Goal: Task Accomplishment & Management: Use online tool/utility

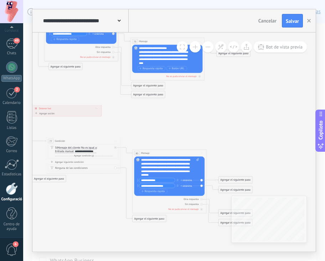
click at [163, 175] on div "**********" at bounding box center [170, 167] width 58 height 19
click at [168, 187] on input "**********" at bounding box center [158, 185] width 36 height 4
type input "**********"
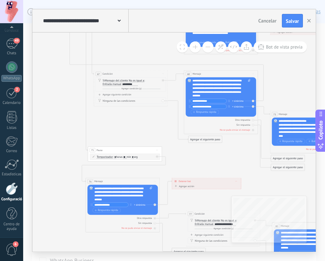
drag, startPoint x: 92, startPoint y: 79, endPoint x: 232, endPoint y: 152, distance: 157.7
click at [232, 152] on icon at bounding box center [39, 108] width 866 height 565
click at [215, 95] on div "**********" at bounding box center [222, 88] width 58 height 19
click at [213, 105] on input "**********" at bounding box center [209, 107] width 36 height 4
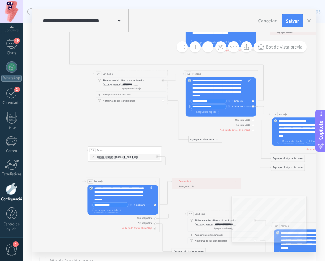
click at [213, 105] on input "**********" at bounding box center [209, 107] width 36 height 4
type input "**********"
click at [288, 90] on icon at bounding box center [39, 108] width 866 height 565
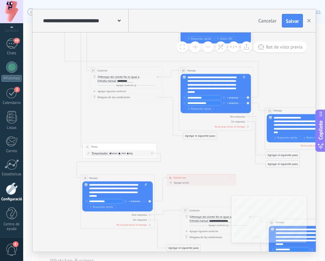
drag, startPoint x: 276, startPoint y: 82, endPoint x: 263, endPoint y: 77, distance: 14.0
click at [263, 77] on icon at bounding box center [34, 105] width 866 height 565
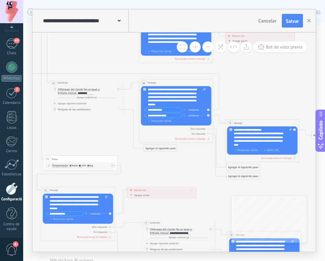
drag, startPoint x: 275, startPoint y: 86, endPoint x: 236, endPoint y: 102, distance: 43.2
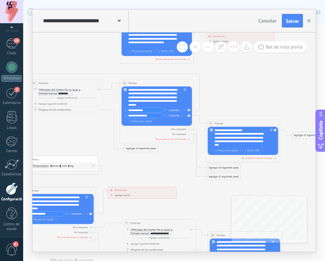
drag, startPoint x: 254, startPoint y: 104, endPoint x: 238, endPoint y: 102, distance: 16.1
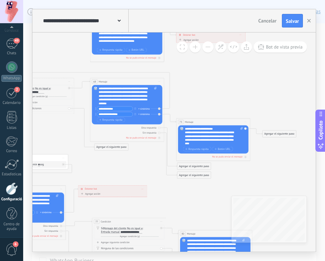
drag, startPoint x: 248, startPoint y: 100, endPoint x: 221, endPoint y: 98, distance: 27.2
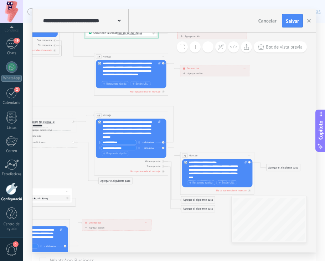
drag, startPoint x: 213, startPoint y: 89, endPoint x: 217, endPoint y: 122, distance: 33.8
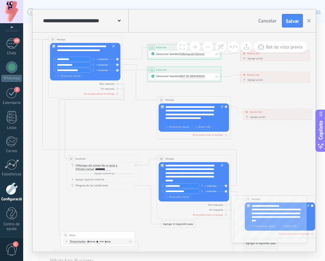
drag, startPoint x: 203, startPoint y: 117, endPoint x: 266, endPoint y: 161, distance: 76.6
click at [266, 161] on icon at bounding box center [12, 193] width 866 height 565
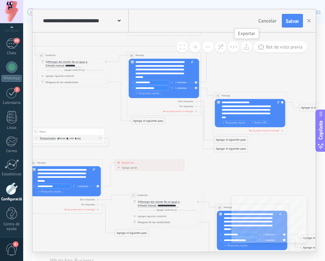
drag, startPoint x: 272, startPoint y: 155, endPoint x: 242, endPoint y: 51, distance: 107.7
click at [242, 51] on div "**********" at bounding box center [174, 141] width 284 height 219
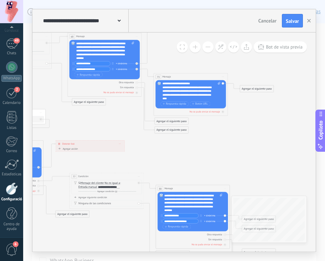
drag, startPoint x: 270, startPoint y: 175, endPoint x: 205, endPoint y: 155, distance: 68.2
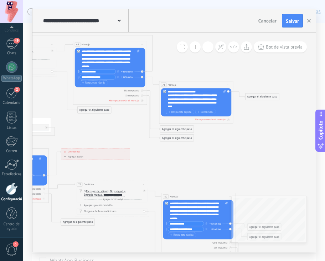
drag, startPoint x: 244, startPoint y: 161, endPoint x: 252, endPoint y: 158, distance: 8.0
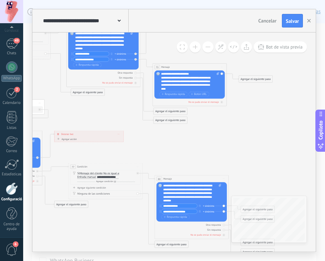
drag, startPoint x: 250, startPoint y: 152, endPoint x: 241, endPoint y: 131, distance: 23.2
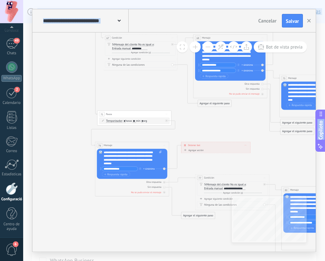
drag, startPoint x: 194, startPoint y: 137, endPoint x: 327, endPoint y: 157, distance: 134.7
click at [288, 157] on html ".abccls-1,.abccls-2{fill-rule:evenodd}.abccls-2{fill:#fff} .abfcls-1{fill:none}…" at bounding box center [162, 130] width 325 height 261
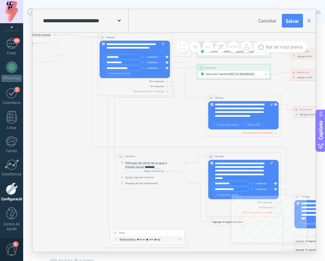
drag, startPoint x: 64, startPoint y: 120, endPoint x: 71, endPoint y: 232, distance: 112.3
click at [71, 232] on icon at bounding box center [62, 191] width 866 height 565
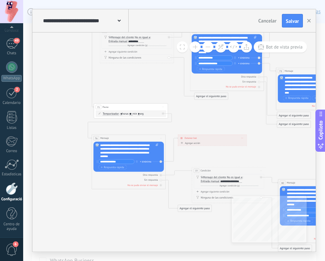
drag, startPoint x: 64, startPoint y: 213, endPoint x: 47, endPoint y: 88, distance: 126.3
click at [47, 88] on icon at bounding box center [45, 65] width 866 height 565
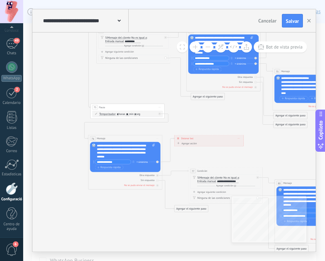
drag, startPoint x: 88, startPoint y: 199, endPoint x: 83, endPoint y: 199, distance: 5.0
click at [83, 199] on icon at bounding box center [42, 65] width 866 height 565
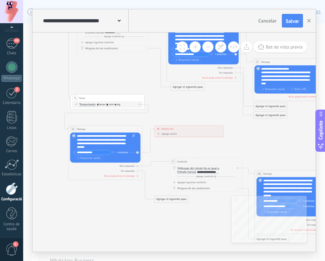
drag, startPoint x: 130, startPoint y: 208, endPoint x: 112, endPoint y: 199, distance: 20.1
click at [112, 199] on icon at bounding box center [22, 56] width 866 height 565
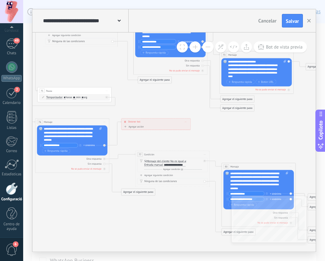
drag, startPoint x: 151, startPoint y: 215, endPoint x: 118, endPoint y: 208, distance: 33.9
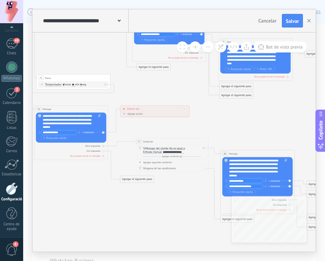
drag, startPoint x: 131, startPoint y: 216, endPoint x: 130, endPoint y: 203, distance: 12.9
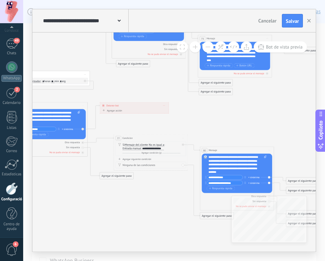
drag, startPoint x: 168, startPoint y: 213, endPoint x: 147, endPoint y: 209, distance: 20.9
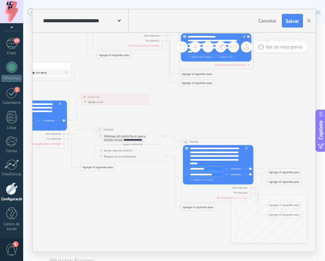
drag, startPoint x: 176, startPoint y: 194, endPoint x: 155, endPoint y: 184, distance: 23.3
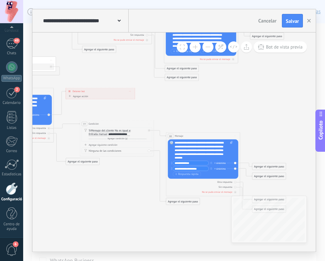
drag, startPoint x: 201, startPoint y: 227, endPoint x: 182, endPoint y: 220, distance: 20.8
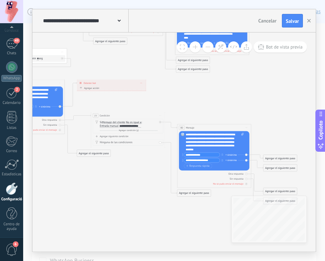
drag, startPoint x: 120, startPoint y: 188, endPoint x: 137, endPoint y: 181, distance: 18.4
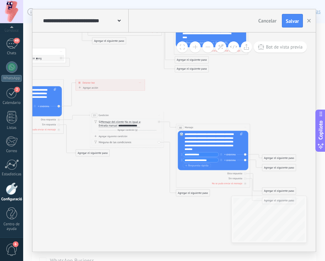
click at [231, 141] on div "**********" at bounding box center [214, 141] width 58 height 19
click at [203, 145] on div "**********" at bounding box center [214, 141] width 58 height 19
click at [196, 154] on input "**********" at bounding box center [201, 154] width 36 height 4
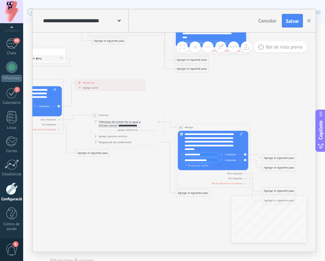
type input "**********"
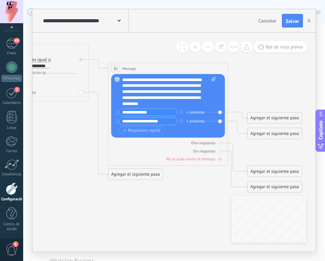
drag, startPoint x: 285, startPoint y: 96, endPoint x: 273, endPoint y: 71, distance: 27.8
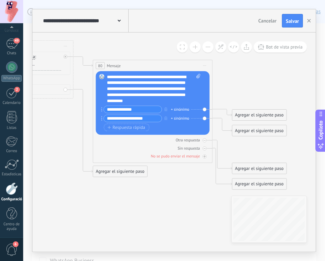
drag, startPoint x: 198, startPoint y: 198, endPoint x: 182, endPoint y: 196, distance: 15.4
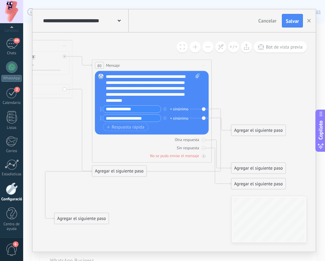
drag, startPoint x: 254, startPoint y: 113, endPoint x: 81, endPoint y: 214, distance: 200.9
click at [79, 217] on div "Agregar el siguiente paso" at bounding box center [82, 219] width 54 height 10
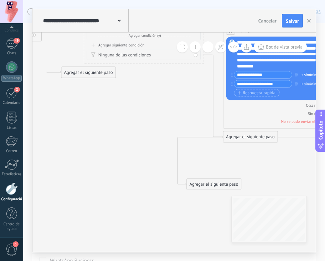
drag, startPoint x: 153, startPoint y: 201, endPoint x: 270, endPoint y: 152, distance: 126.6
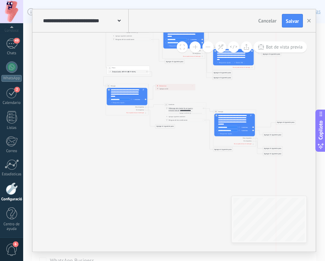
drag, startPoint x: 216, startPoint y: 167, endPoint x: 291, endPoint y: 123, distance: 87.1
click at [288, 123] on div "Agregar el siguiente paso" at bounding box center [286, 123] width 19 height 4
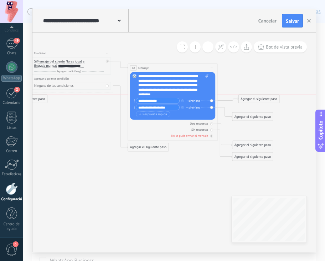
drag, startPoint x: 274, startPoint y: 94, endPoint x: 253, endPoint y: 100, distance: 21.6
click at [253, 100] on div "Agregar el siguiente paso" at bounding box center [259, 98] width 41 height 7
click at [258, 97] on div "Agregar el siguiente paso" at bounding box center [259, 98] width 41 height 7
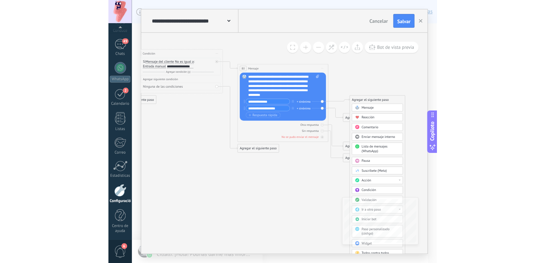
scroll to position [37, 0]
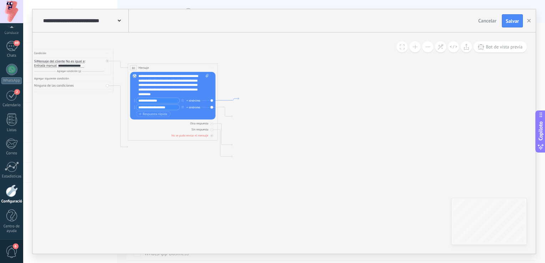
click at [238, 98] on icon at bounding box center [228, 99] width 21 height 2
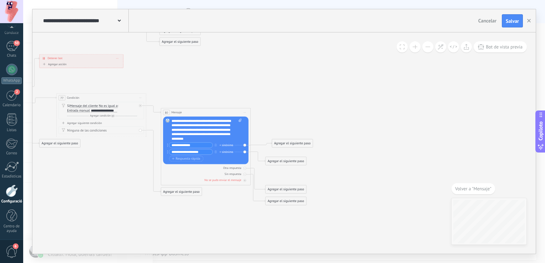
click at [288, 143] on div "Agregar el siguiente paso" at bounding box center [292, 143] width 41 height 7
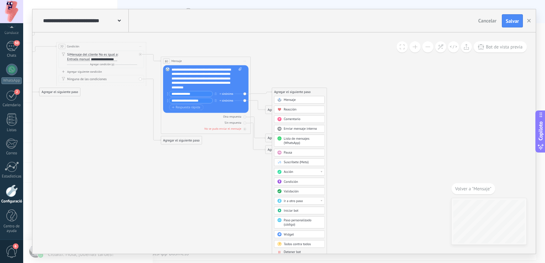
click at [288, 209] on div "Iniciar bot" at bounding box center [303, 211] width 38 height 5
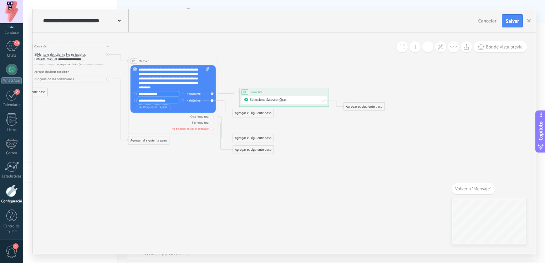
click at [283, 101] on span "Citas" at bounding box center [282, 100] width 7 height 4
click at [288, 107] on span "BOT DE BIENVENIDA" at bounding box center [301, 108] width 54 height 5
click at [288, 106] on div "Agregar el siguiente paso" at bounding box center [364, 106] width 41 height 7
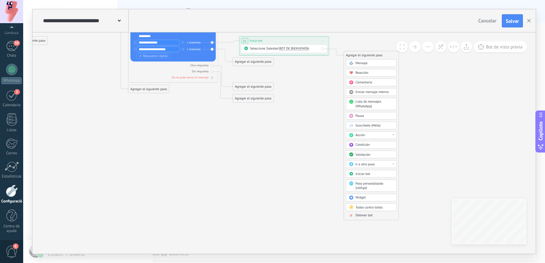
click at [288, 214] on div "Detener bot" at bounding box center [375, 216] width 38 height 5
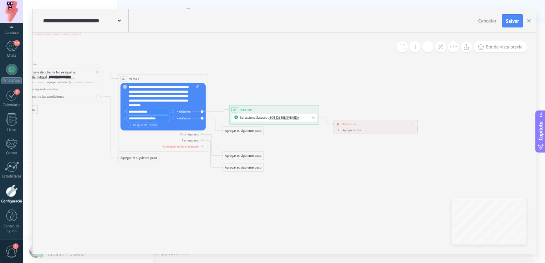
drag, startPoint x: 212, startPoint y: 97, endPoint x: 304, endPoint y: 166, distance: 114.9
drag, startPoint x: 232, startPoint y: 169, endPoint x: 214, endPoint y: 218, distance: 52.3
click at [214, 209] on div "Agregar el siguiente paso" at bounding box center [228, 205] width 41 height 7
drag, startPoint x: 232, startPoint y: 158, endPoint x: 218, endPoint y: 203, distance: 46.6
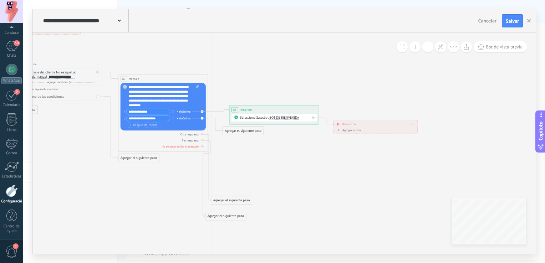
click at [218, 203] on div "Agregar el siguiente paso" at bounding box center [231, 200] width 41 height 7
drag, startPoint x: 240, startPoint y: 133, endPoint x: 267, endPoint y: 153, distance: 33.6
click at [267, 153] on div "Agregar el siguiente paso" at bounding box center [271, 151] width 41 height 7
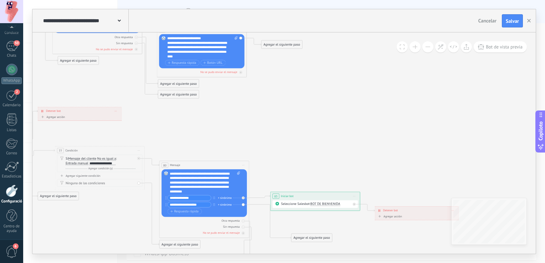
drag, startPoint x: 197, startPoint y: 59, endPoint x: 238, endPoint y: 146, distance: 95.9
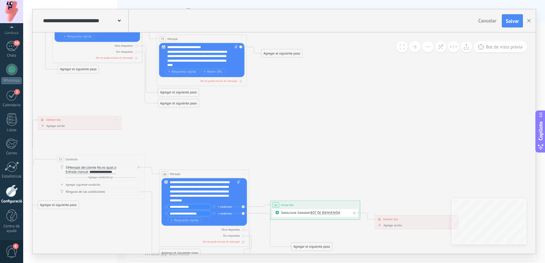
drag, startPoint x: 235, startPoint y: 121, endPoint x: 235, endPoint y: 130, distance: 8.9
drag, startPoint x: 198, startPoint y: 64, endPoint x: 166, endPoint y: 49, distance: 35.6
click at [166, 49] on div "**********" at bounding box center [201, 60] width 85 height 34
copy div "**********"
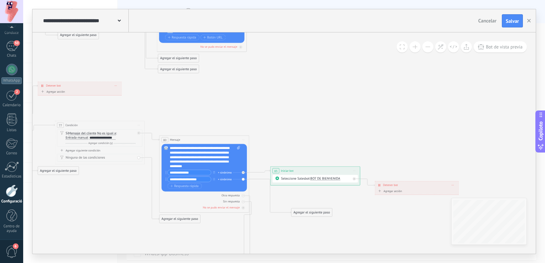
click at [288, 212] on div "Agregar el siguiente paso" at bounding box center [312, 212] width 41 height 7
click at [288, 221] on div "Mensaje" at bounding box center [322, 221] width 38 height 5
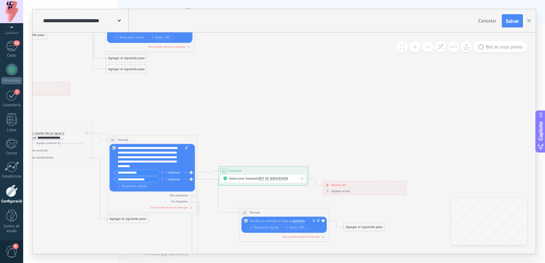
click at [267, 220] on div at bounding box center [283, 221] width 67 height 5
paste div
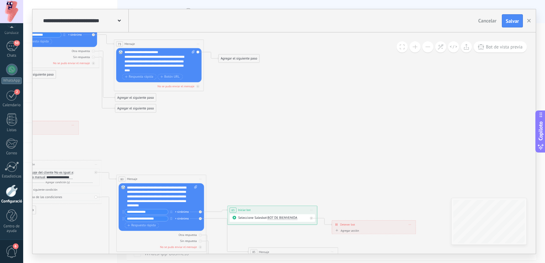
drag, startPoint x: 271, startPoint y: 118, endPoint x: 280, endPoint y: 162, distance: 45.2
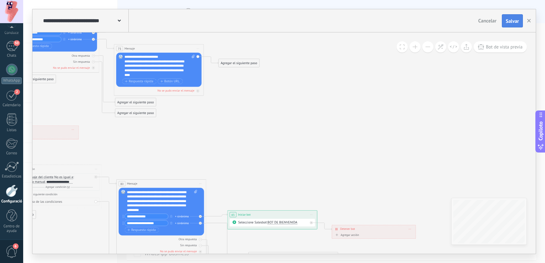
click at [288, 22] on span "Salvar" at bounding box center [512, 21] width 13 height 5
click at [13, 194] on div at bounding box center [12, 191] width 12 height 12
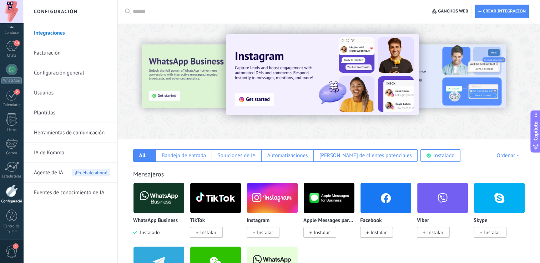
click at [77, 133] on link "Herramientas de comunicación" at bounding box center [72, 133] width 76 height 20
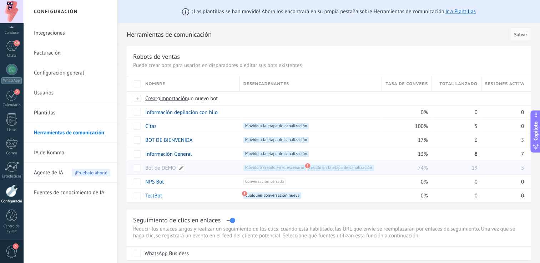
click at [206, 168] on div "Bot de DEMO" at bounding box center [189, 168] width 95 height 14
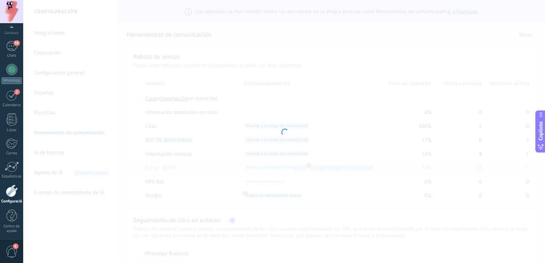
type input "**********"
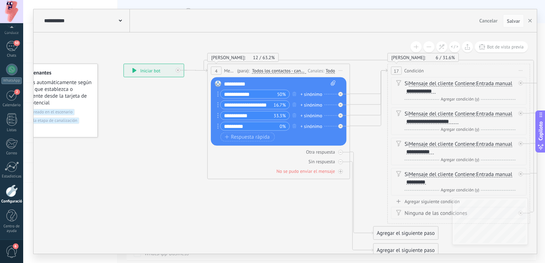
drag, startPoint x: 213, startPoint y: 184, endPoint x: 113, endPoint y: 141, distance: 109.1
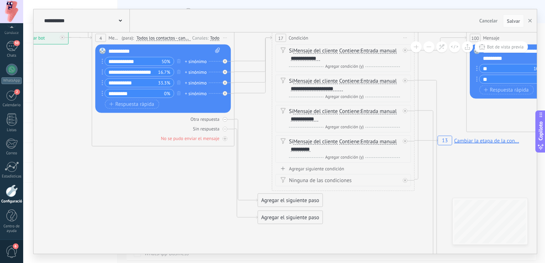
drag, startPoint x: 242, startPoint y: 200, endPoint x: 138, endPoint y: 181, distance: 104.9
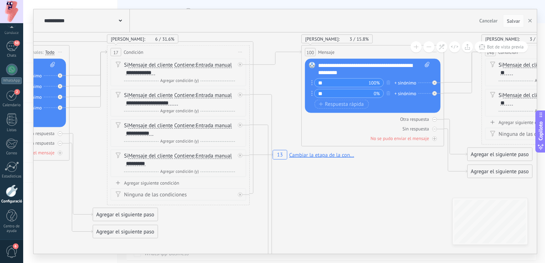
drag, startPoint x: 436, startPoint y: 172, endPoint x: 284, endPoint y: 196, distance: 153.8
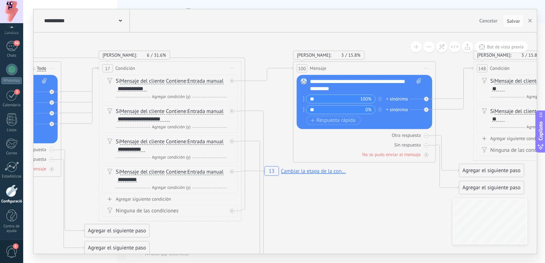
drag, startPoint x: 296, startPoint y: 175, endPoint x: 300, endPoint y: 189, distance: 15.3
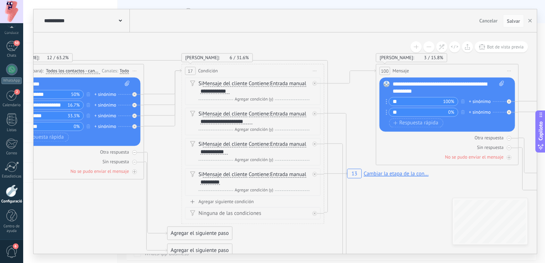
drag, startPoint x: 312, startPoint y: 197, endPoint x: 401, endPoint y: 200, distance: 88.6
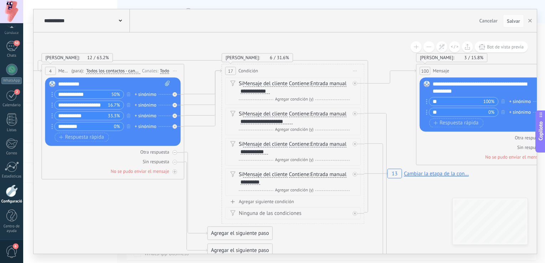
drag, startPoint x: 127, startPoint y: 198, endPoint x: 163, endPoint y: 198, distance: 35.3
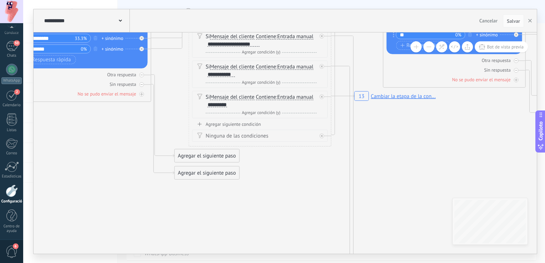
drag, startPoint x: 400, startPoint y: 148, endPoint x: 343, endPoint y: 39, distance: 123.7
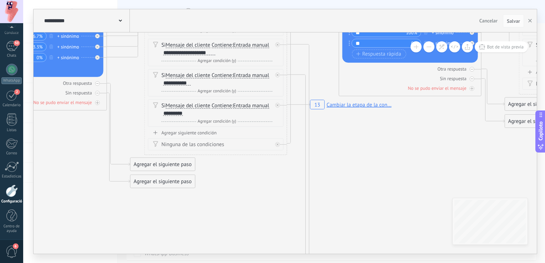
drag, startPoint x: 411, startPoint y: 139, endPoint x: 388, endPoint y: 178, distance: 45.1
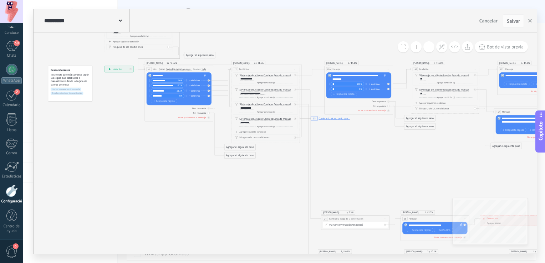
drag, startPoint x: 349, startPoint y: 190, endPoint x: 335, endPoint y: 157, distance: 35.7
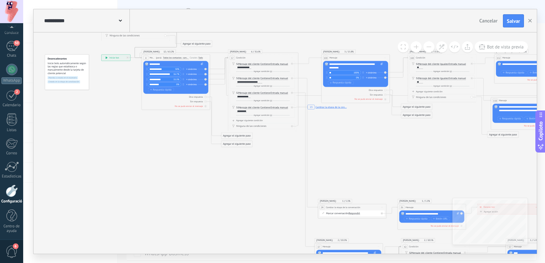
drag, startPoint x: 375, startPoint y: 173, endPoint x: 344, endPoint y: 145, distance: 41.9
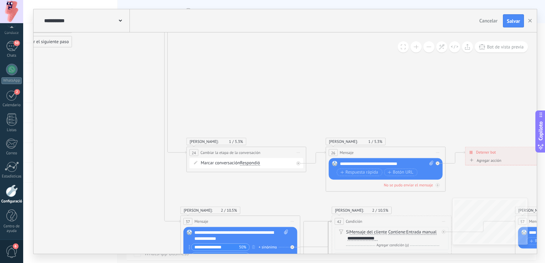
drag, startPoint x: 330, startPoint y: 118, endPoint x: 280, endPoint y: 108, distance: 51.2
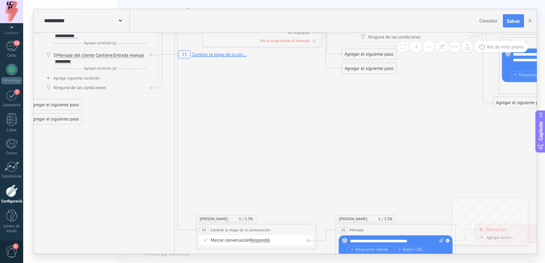
drag, startPoint x: 272, startPoint y: 76, endPoint x: 289, endPoint y: 196, distance: 121.5
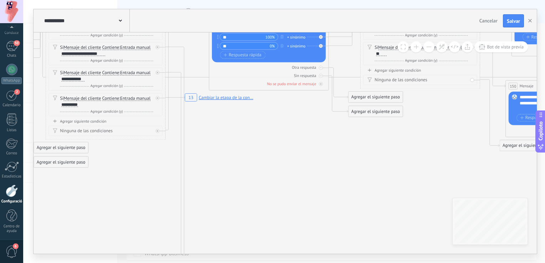
drag, startPoint x: 255, startPoint y: 180, endPoint x: 239, endPoint y: 107, distance: 74.5
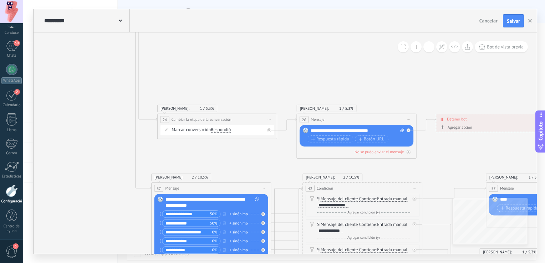
click at [14, 192] on div at bounding box center [12, 191] width 12 height 12
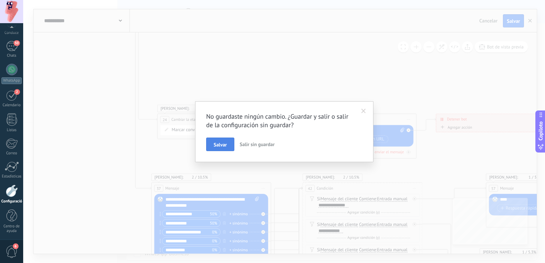
click at [214, 147] on span "Salvar" at bounding box center [220, 144] width 13 height 5
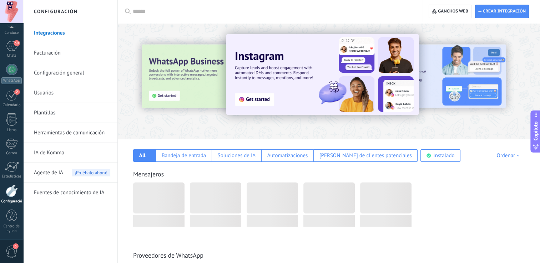
click at [59, 133] on link "Herramientas de comunicación" at bounding box center [72, 133] width 76 height 20
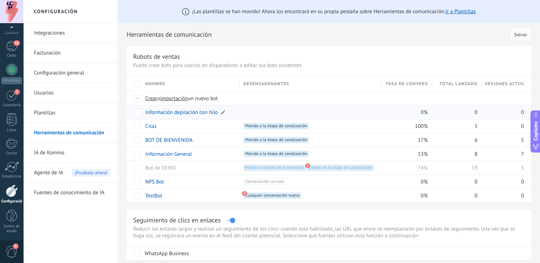
click at [194, 113] on link "Información depilación con hilo" at bounding box center [181, 112] width 72 height 7
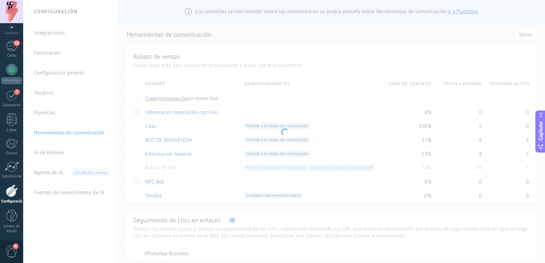
type input "**********"
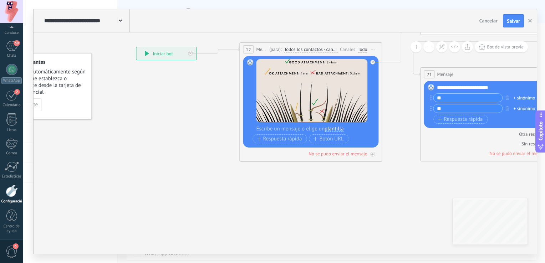
drag, startPoint x: 245, startPoint y: 191, endPoint x: 109, endPoint y: 116, distance: 155.6
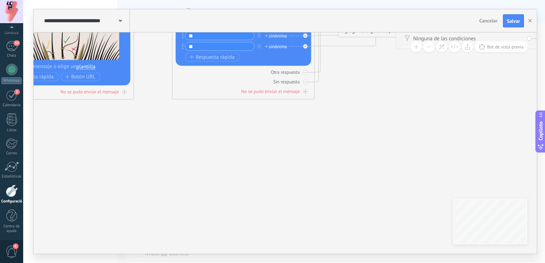
drag, startPoint x: 430, startPoint y: 172, endPoint x: 196, endPoint y: 187, distance: 234.2
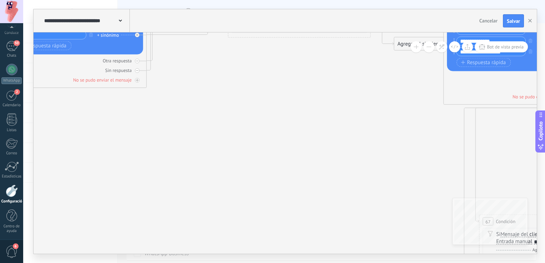
drag, startPoint x: 323, startPoint y: 175, endPoint x: 166, endPoint y: 96, distance: 176.0
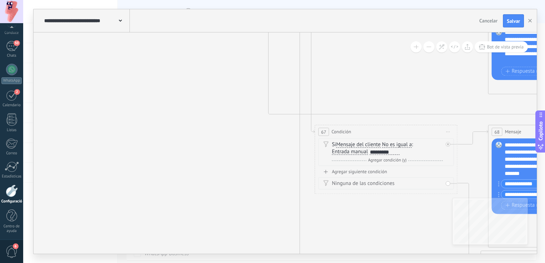
drag, startPoint x: 194, startPoint y: 138, endPoint x: 52, endPoint y: 66, distance: 159.1
click at [53, 68] on icon at bounding box center [345, 224] width 1936 height 1137
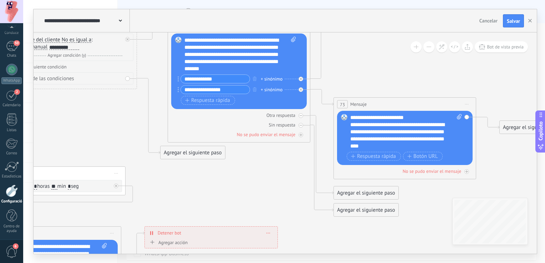
drag, startPoint x: 422, startPoint y: 221, endPoint x: 244, endPoint y: 185, distance: 181.5
click at [244, 185] on icon at bounding box center [24, 119] width 1936 height 1137
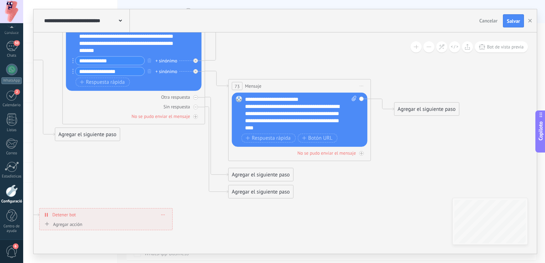
drag, startPoint x: 413, startPoint y: 229, endPoint x: 281, endPoint y: 210, distance: 133.0
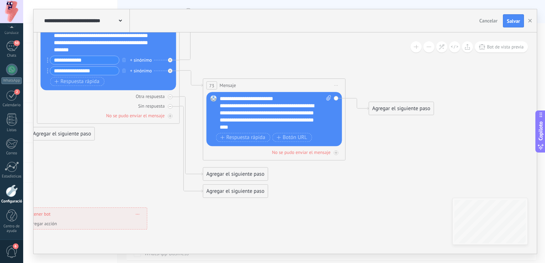
click at [390, 111] on div "Agregar el siguiente paso" at bounding box center [401, 109] width 65 height 12
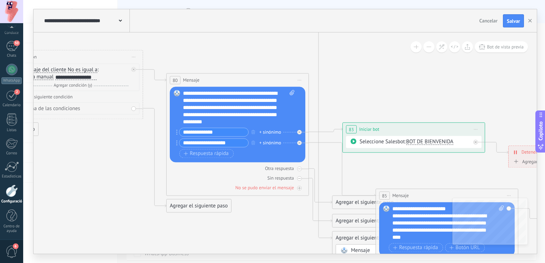
drag, startPoint x: 389, startPoint y: 55, endPoint x: 348, endPoint y: 109, distance: 67.3
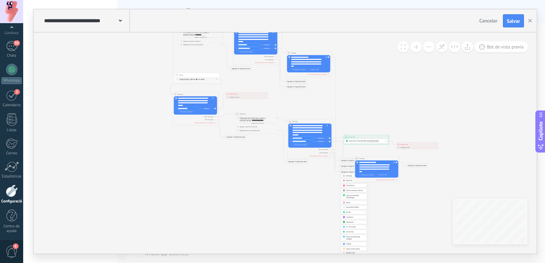
drag, startPoint x: 364, startPoint y: 54, endPoint x: 358, endPoint y: 85, distance: 32.0
click at [360, 82] on icon at bounding box center [186, 94] width 617 height 435
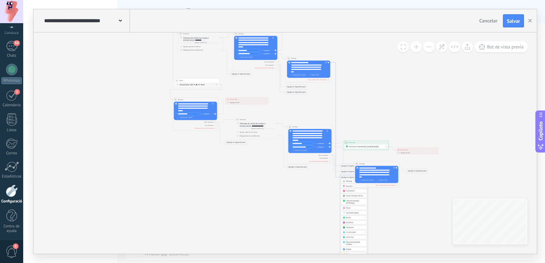
drag, startPoint x: 335, startPoint y: 93, endPoint x: 336, endPoint y: 97, distance: 4.7
click at [330, 182] on icon at bounding box center [186, 99] width 617 height 435
drag, startPoint x: 345, startPoint y: 178, endPoint x: 355, endPoint y: 68, distance: 110.4
click at [355, 68] on div "Agregar el siguiente paso" at bounding box center [362, 68] width 21 height 4
drag, startPoint x: 356, startPoint y: 191, endPoint x: 400, endPoint y: 65, distance: 133.3
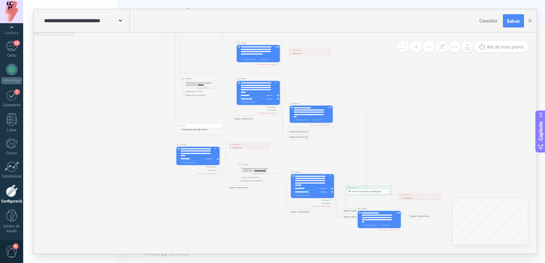
drag, startPoint x: 395, startPoint y: 100, endPoint x: 398, endPoint y: 145, distance: 45.0
click at [398, 145] on icon at bounding box center [189, 108] width 617 height 363
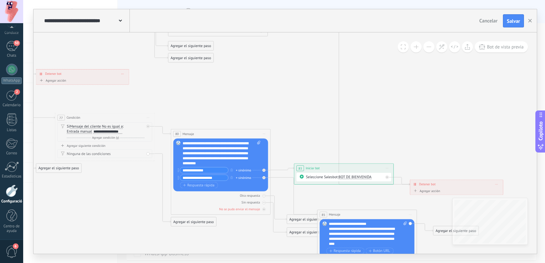
drag, startPoint x: 355, startPoint y: 143, endPoint x: 364, endPoint y: 68, distance: 75.8
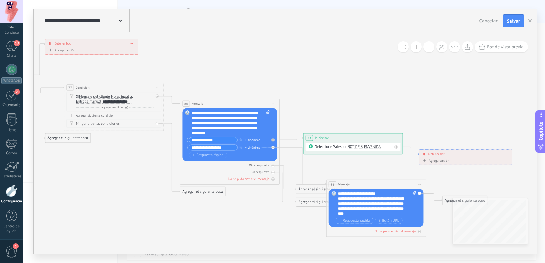
drag, startPoint x: 339, startPoint y: 108, endPoint x: 348, endPoint y: 83, distance: 27.3
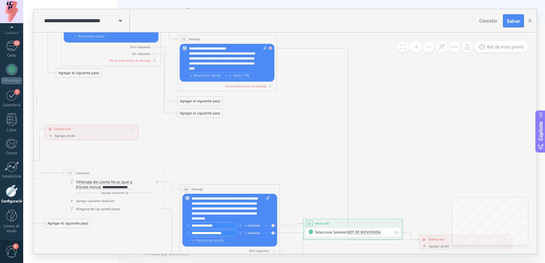
click at [269, 48] on div at bounding box center [270, 48] width 3 height 3
click at [317, 60] on div "Agregar el siguiente paso Mensaje Mensaje Mensaje Reacción Comentario Enviar me…" at bounding box center [316, 56] width 46 height 10
click at [322, 58] on div "Agregar el siguiente paso" at bounding box center [316, 55] width 45 height 8
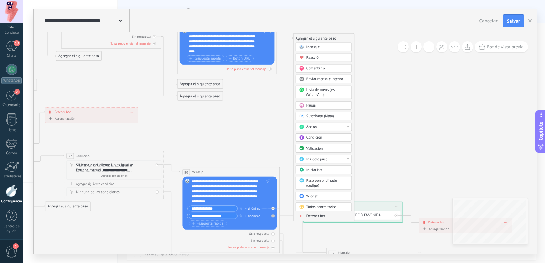
click at [335, 128] on div "Acción" at bounding box center [328, 127] width 42 height 5
click at [333, 145] on div "Cambiar el estado de la conversación" at bounding box center [324, 144] width 56 height 9
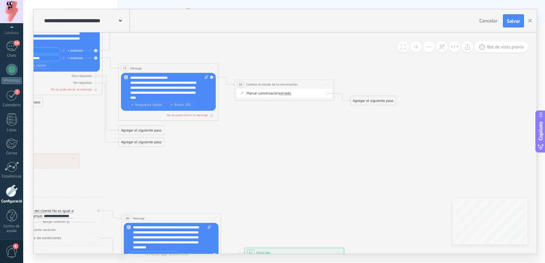
drag, startPoint x: 295, startPoint y: 78, endPoint x: 295, endPoint y: 128, distance: 49.6
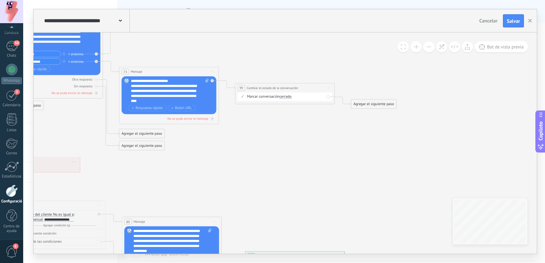
click at [289, 97] on span "cerrado" at bounding box center [286, 97] width 12 height 4
click at [289, 97] on button "cerrado" at bounding box center [308, 96] width 62 height 9
click at [288, 103] on li "Respondió" at bounding box center [305, 105] width 62 height 9
click at [291, 98] on span "Respondió" at bounding box center [288, 97] width 17 height 4
click at [291, 98] on button "Respondió" at bounding box center [308, 96] width 62 height 9
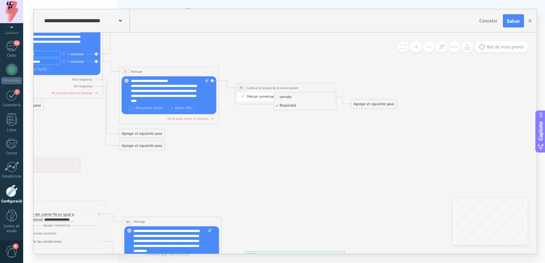
click at [293, 100] on li "cerrado" at bounding box center [305, 97] width 62 height 9
click at [374, 106] on div "Agregar el siguiente paso" at bounding box center [374, 104] width 45 height 8
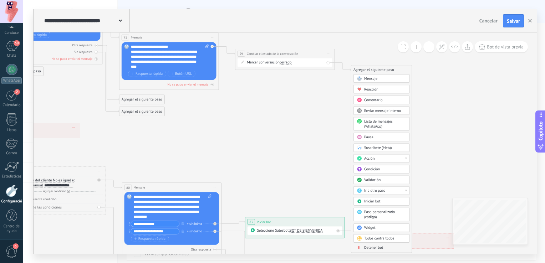
click at [381, 246] on span "Detener bot" at bounding box center [373, 248] width 19 height 5
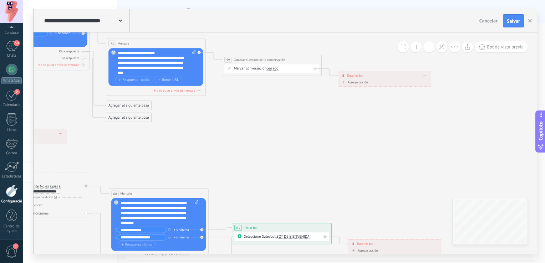
drag, startPoint x: 247, startPoint y: 160, endPoint x: 344, endPoint y: 164, distance: 97.2
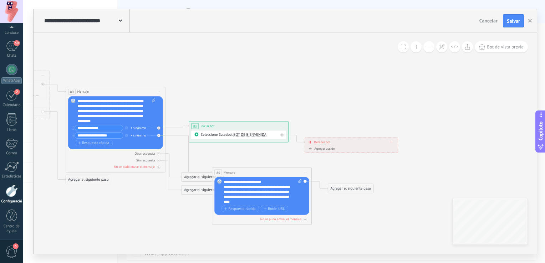
drag, startPoint x: 387, startPoint y: 219, endPoint x: 339, endPoint y: 219, distance: 47.5
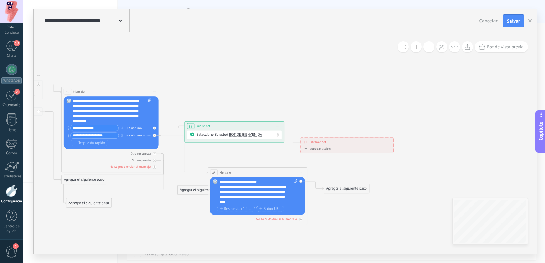
drag, startPoint x: 194, startPoint y: 180, endPoint x: 116, endPoint y: 193, distance: 79.7
click at [84, 201] on div "Agregar el siguiente paso" at bounding box center [88, 203] width 45 height 8
drag, startPoint x: 184, startPoint y: 192, endPoint x: 67, endPoint y: 216, distance: 119.1
click at [68, 216] on div "Agregar el siguiente paso" at bounding box center [87, 216] width 45 height 8
click at [358, 192] on div "Agregar el siguiente paso" at bounding box center [346, 189] width 45 height 8
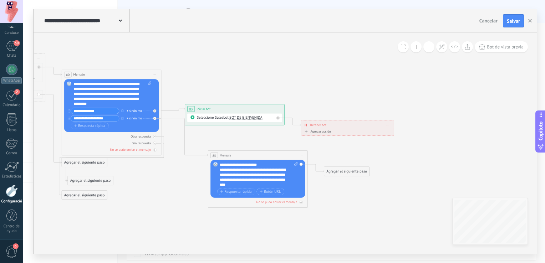
click at [342, 175] on div "Agregar el siguiente paso" at bounding box center [346, 172] width 45 height 8
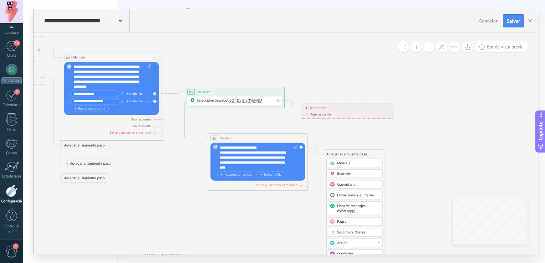
click at [354, 244] on div "Acción" at bounding box center [358, 243] width 42 height 5
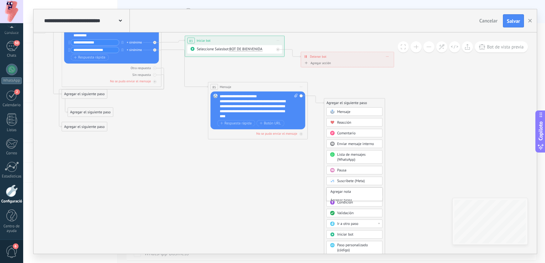
click at [341, 101] on div "Agregar el siguiente paso" at bounding box center [346, 103] width 45 height 8
click at [357, 194] on div "Acción" at bounding box center [358, 192] width 42 height 5
click at [357, 208] on div "Cambiar el estado de la conversación" at bounding box center [355, 209] width 56 height 9
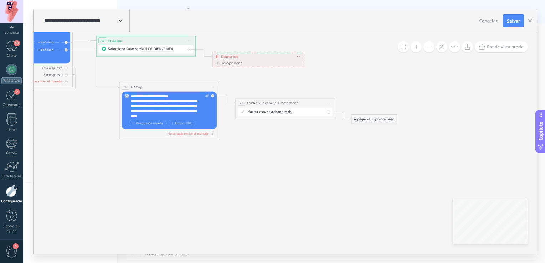
click at [285, 112] on span "cerrado" at bounding box center [286, 112] width 12 height 4
click at [285, 112] on button "cerrado" at bounding box center [309, 112] width 62 height 9
click at [289, 112] on span "cerrado" at bounding box center [304, 112] width 60 height 5
click at [367, 119] on div "Agregar el siguiente paso" at bounding box center [374, 119] width 45 height 8
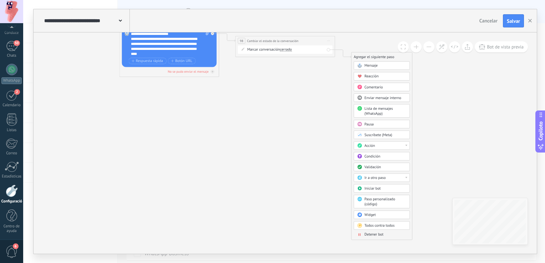
click at [381, 236] on div "Detener bot" at bounding box center [382, 234] width 56 height 5
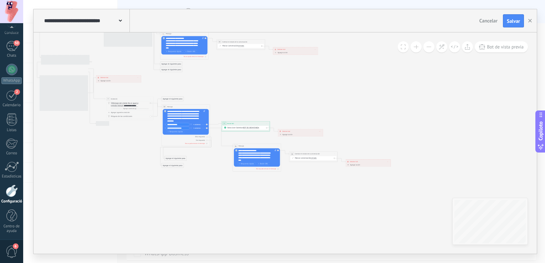
drag, startPoint x: 109, startPoint y: 137, endPoint x: 268, endPoint y: 187, distance: 166.9
click at [268, 187] on icon at bounding box center [73, 39] width 694 height 387
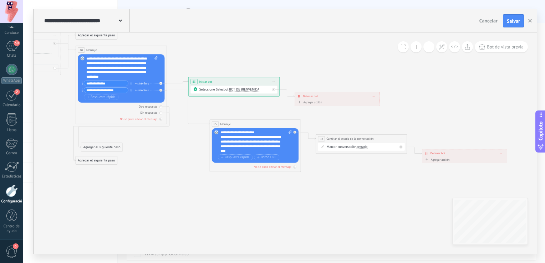
drag, startPoint x: 162, startPoint y: 143, endPoint x: 161, endPoint y: 173, distance: 30.3
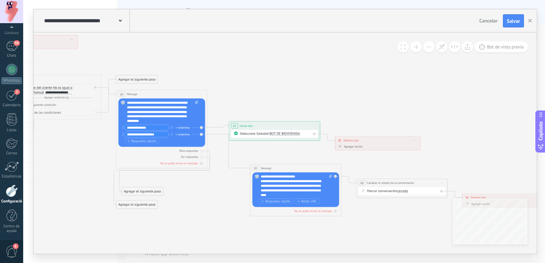
drag, startPoint x: 168, startPoint y: 180, endPoint x: 236, endPoint y: 231, distance: 84.1
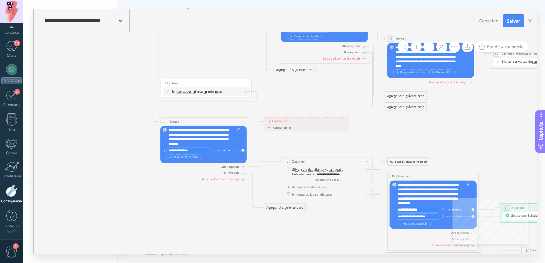
drag, startPoint x: 87, startPoint y: 166, endPoint x: 325, endPoint y: 216, distance: 243.6
click at [334, 223] on icon at bounding box center [220, 49] width 1306 height 728
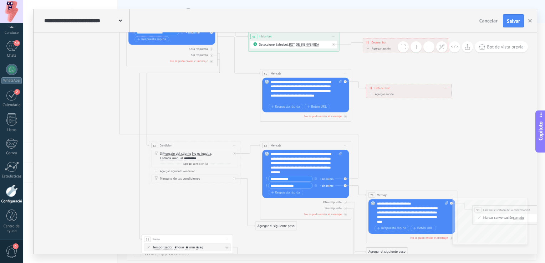
drag, startPoint x: 143, startPoint y: 103, endPoint x: 119, endPoint y: 261, distance: 158.8
click at [119, 261] on div "**********" at bounding box center [284, 131] width 522 height 263
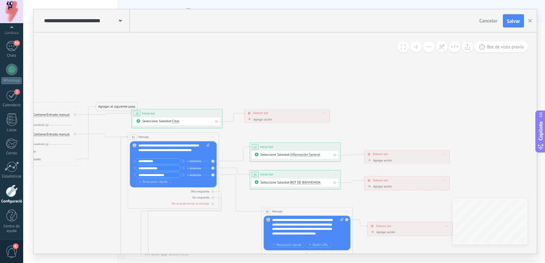
drag, startPoint x: 87, startPoint y: 90, endPoint x: 89, endPoint y: 229, distance: 138.5
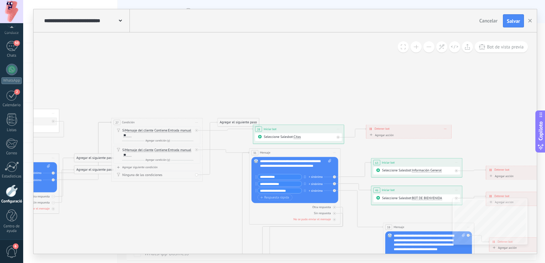
drag, startPoint x: 90, startPoint y: 209, endPoint x: 264, endPoint y: 222, distance: 174.7
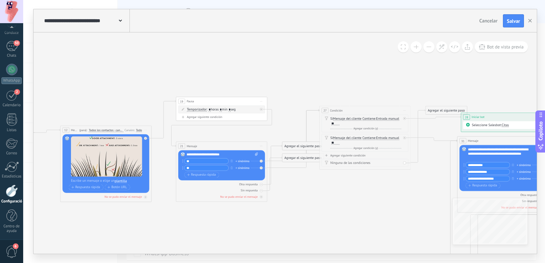
drag, startPoint x: 173, startPoint y: 220, endPoint x: 325, endPoint y: 208, distance: 153.2
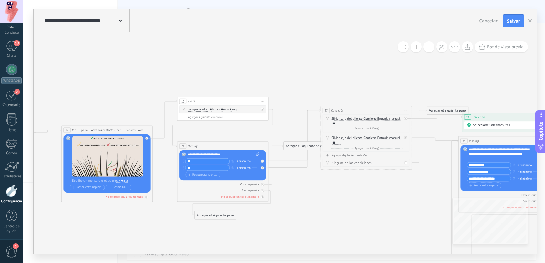
drag, startPoint x: 295, startPoint y: 158, endPoint x: 207, endPoint y: 217, distance: 106.5
click at [207, 217] on div "Agregar el siguiente paso" at bounding box center [215, 215] width 41 height 7
drag, startPoint x: 295, startPoint y: 144, endPoint x: 206, endPoint y: 233, distance: 126.7
click at [206, 233] on div "Agregar el siguiente paso" at bounding box center [215, 235] width 41 height 7
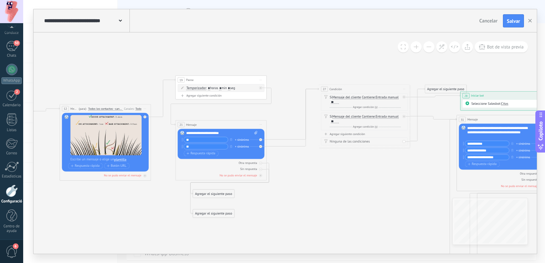
drag, startPoint x: 272, startPoint y: 216, endPoint x: 270, endPoint y: 197, distance: 19.0
drag, startPoint x: 226, startPoint y: 216, endPoint x: 226, endPoint y: 225, distance: 9.3
click at [226, 225] on div "Agregar el siguiente paso" at bounding box center [213, 222] width 41 height 7
drag, startPoint x: 225, startPoint y: 195, endPoint x: 223, endPoint y: 202, distance: 7.5
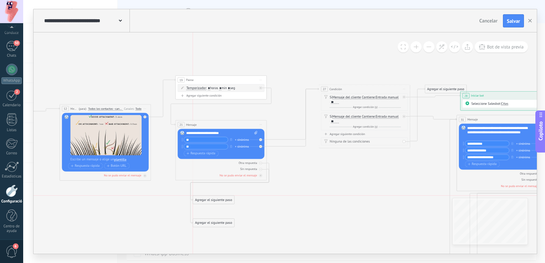
click at [223, 202] on div "Agregar el siguiente paso" at bounding box center [213, 200] width 41 height 7
drag, startPoint x: 223, startPoint y: 199, endPoint x: 239, endPoint y: 211, distance: 19.9
click at [263, 206] on div "Agregar el siguiente paso" at bounding box center [254, 206] width 41 height 7
drag, startPoint x: 213, startPoint y: 223, endPoint x: 352, endPoint y: 185, distance: 144.3
click at [352, 186] on div "Agregar el siguiente paso" at bounding box center [351, 189] width 41 height 7
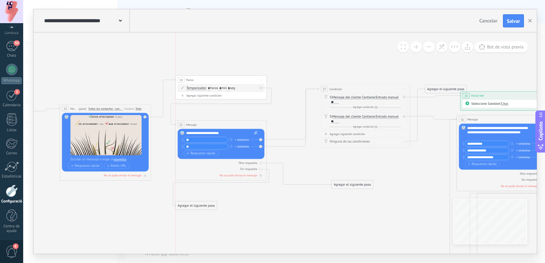
drag, startPoint x: 268, startPoint y: 206, endPoint x: 197, endPoint y: 208, distance: 71.0
click at [197, 208] on div "Agregar el siguiente paso" at bounding box center [196, 205] width 41 height 7
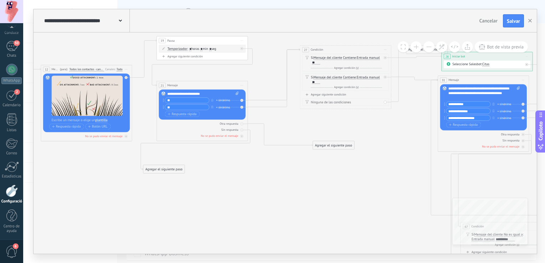
drag, startPoint x: 347, startPoint y: 209, endPoint x: 325, endPoint y: 155, distance: 58.8
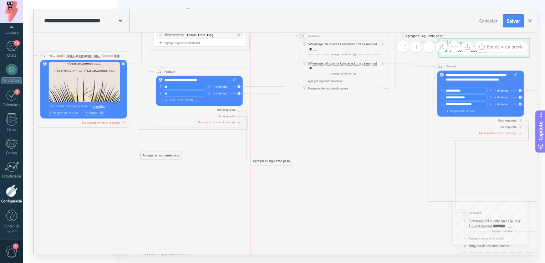
drag, startPoint x: 323, startPoint y: 134, endPoint x: 252, endPoint y: 160, distance: 75.1
click at [263, 163] on div "Agregar el siguiente paso" at bounding box center [271, 161] width 41 height 7
drag, startPoint x: 152, startPoint y: 154, endPoint x: 165, endPoint y: 257, distance: 104.0
click at [165, 257] on div "**********" at bounding box center [284, 131] width 522 height 263
drag, startPoint x: 268, startPoint y: 158, endPoint x: 201, endPoint y: 154, distance: 67.5
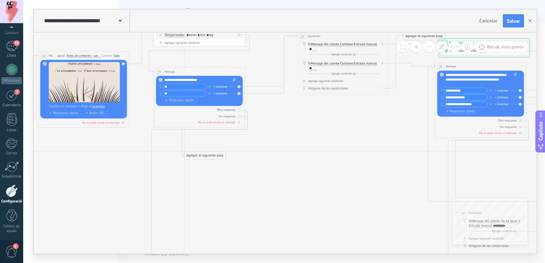
click at [201, 154] on div "Agregar el siguiente paso" at bounding box center [204, 155] width 41 height 7
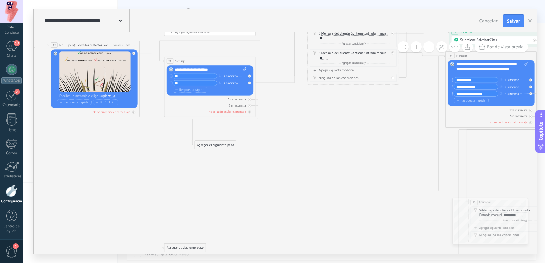
drag, startPoint x: 370, startPoint y: 208, endPoint x: 388, endPoint y: 204, distance: 18.3
click at [387, 204] on icon at bounding box center [551, 262] width 1366 height 728
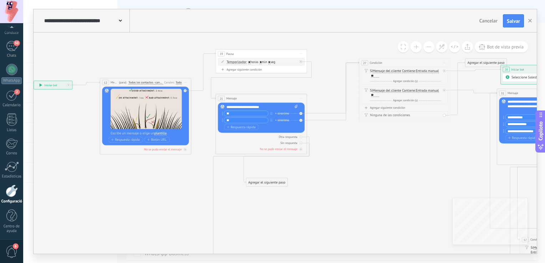
drag, startPoint x: 299, startPoint y: 169, endPoint x: 347, endPoint y: 205, distance: 60.0
click at [261, 182] on div "Agregar el siguiente paso" at bounding box center [266, 182] width 41 height 7
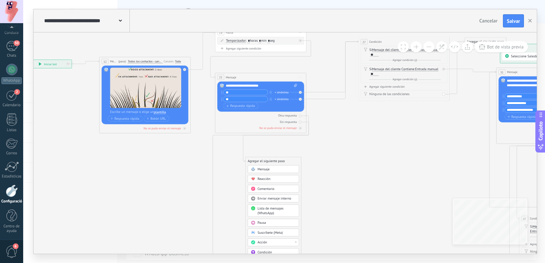
drag, startPoint x: 331, startPoint y: 220, endPoint x: 329, endPoint y: 181, distance: 39.3
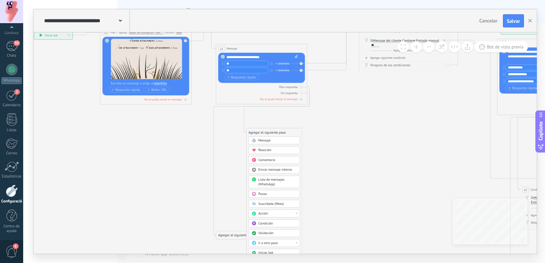
drag, startPoint x: 341, startPoint y: 189, endPoint x: 341, endPoint y: 183, distance: 5.7
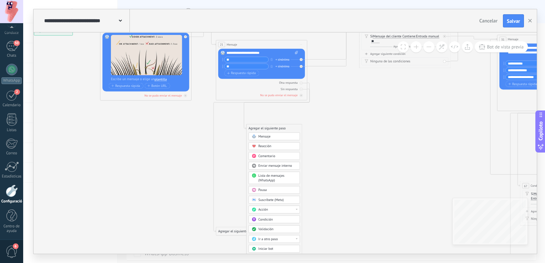
click at [275, 219] on div "Condición" at bounding box center [277, 220] width 39 height 5
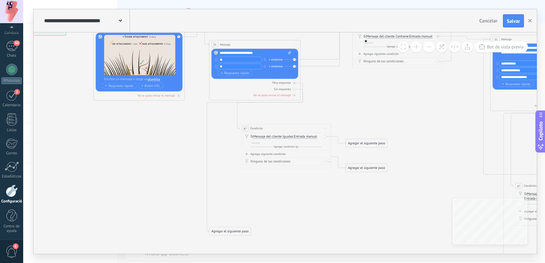
click at [288, 137] on span "Iguales" at bounding box center [288, 137] width 11 height 4
click at [288, 137] on button "Iguales" at bounding box center [308, 137] width 57 height 8
click at [291, 146] on span "No es igual a" at bounding box center [305, 145] width 55 height 5
click at [277, 141] on div at bounding box center [279, 142] width 8 height 4
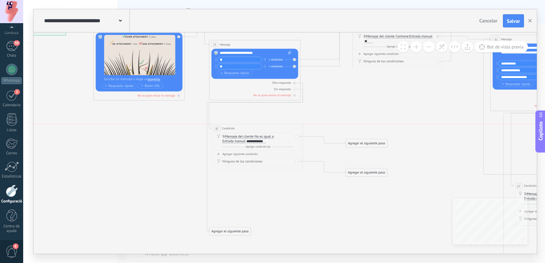
drag, startPoint x: 305, startPoint y: 126, endPoint x: 277, endPoint y: 127, distance: 27.9
click at [277, 127] on div "87 Condición ********* Inicie la vista previa aquí Rebautizar Duplicado Borrar" at bounding box center [257, 129] width 91 height 9
drag, startPoint x: 353, startPoint y: 148, endPoint x: 344, endPoint y: 134, distance: 16.2
click at [20, 31] on div "**********" at bounding box center [20, 31] width 0 height 0
drag, startPoint x: 361, startPoint y: 172, endPoint x: 289, endPoint y: 172, distance: 71.7
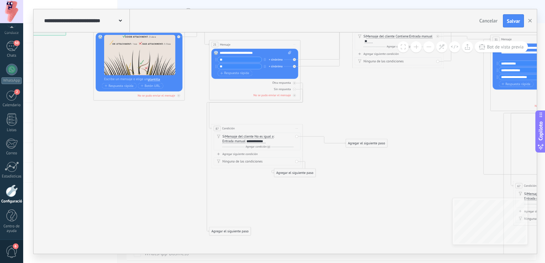
click at [289, 172] on div "Agregar el siguiente paso" at bounding box center [294, 173] width 41 height 7
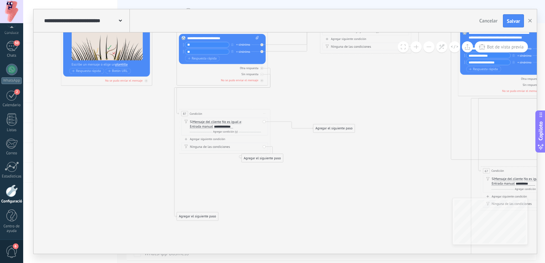
drag, startPoint x: 357, startPoint y: 177, endPoint x: 273, endPoint y: 133, distance: 95.1
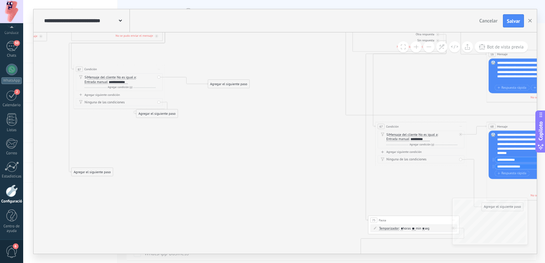
drag, startPoint x: 339, startPoint y: 178, endPoint x: 281, endPoint y: 162, distance: 59.7
click at [282, 162] on icon at bounding box center [458, 178] width 1366 height 712
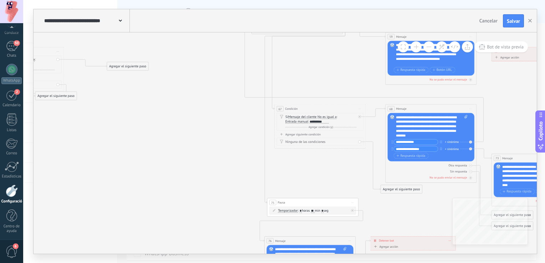
drag, startPoint x: 259, startPoint y: 165, endPoint x: 178, endPoint y: 147, distance: 82.9
click at [178, 147] on icon at bounding box center [357, 160] width 1366 height 712
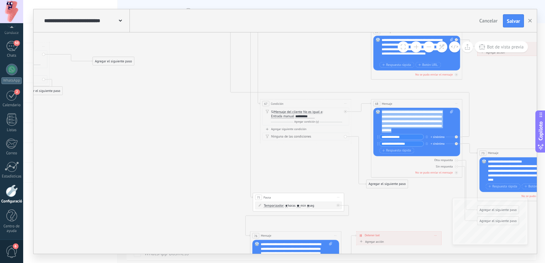
drag, startPoint x: 417, startPoint y: 129, endPoint x: 381, endPoint y: 113, distance: 39.0
click at [382, 113] on div "**********" at bounding box center [418, 121] width 72 height 23
copy div "**********"
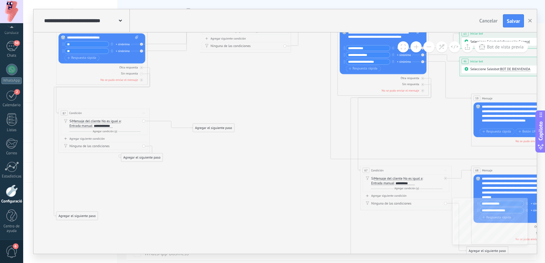
drag, startPoint x: 166, startPoint y: 102, endPoint x: 337, endPoint y: 174, distance: 185.4
click at [337, 174] on icon at bounding box center [443, 222] width 1366 height 712
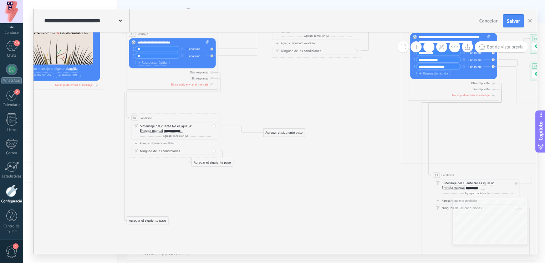
click at [289, 132] on div "Agregar el siguiente paso" at bounding box center [284, 132] width 41 height 7
click at [289, 142] on div "Mensaje" at bounding box center [294, 141] width 39 height 5
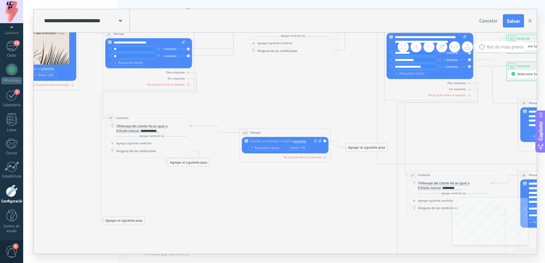
click at [284, 142] on div at bounding box center [285, 141] width 68 height 5
paste div
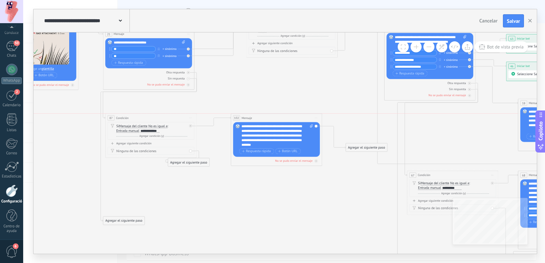
drag, startPoint x: 280, startPoint y: 136, endPoint x: 271, endPoint y: 123, distance: 15.4
click at [271, 123] on div "102 Mensaje ******* (para): Todos los contactos - canales seleccionados Todos l…" at bounding box center [276, 140] width 91 height 52
drag, startPoint x: 353, startPoint y: 148, endPoint x: 267, endPoint y: 182, distance: 92.6
click at [267, 182] on div "Agregar el siguiente paso" at bounding box center [281, 183] width 41 height 7
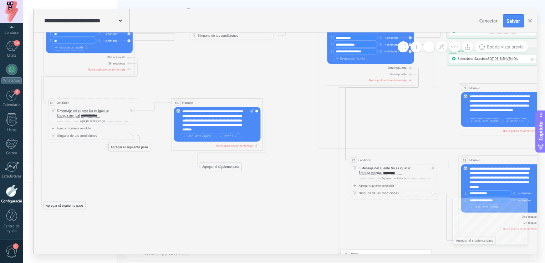
drag, startPoint x: 329, startPoint y: 192, endPoint x: 248, endPoint y: 153, distance: 90.0
click at [248, 153] on icon at bounding box center [430, 211] width 1366 height 712
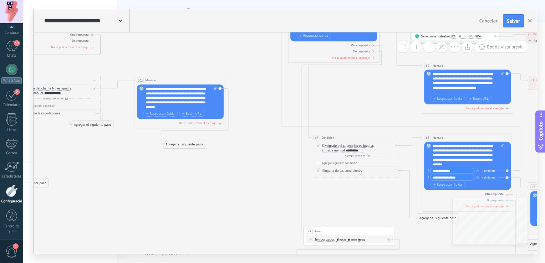
drag, startPoint x: 207, startPoint y: 170, endPoint x: 258, endPoint y: 189, distance: 54.9
click at [257, 188] on icon at bounding box center [394, 189] width 1366 height 712
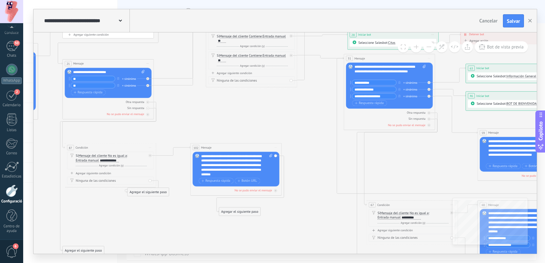
drag, startPoint x: 292, startPoint y: 173, endPoint x: 297, endPoint y: 222, distance: 48.8
click at [297, 222] on icon at bounding box center [449, 256] width 1366 height 712
click at [221, 182] on font "Respuesta rápida" at bounding box center [218, 182] width 25 height 4
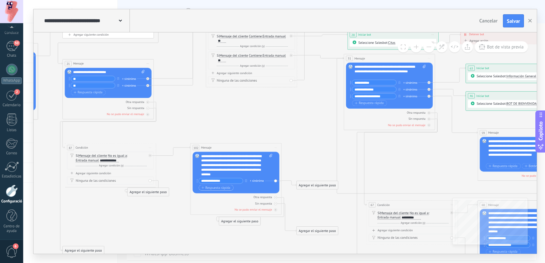
type input "**********"
click at [224, 189] on font "Respuesta rápida" at bounding box center [218, 188] width 25 height 4
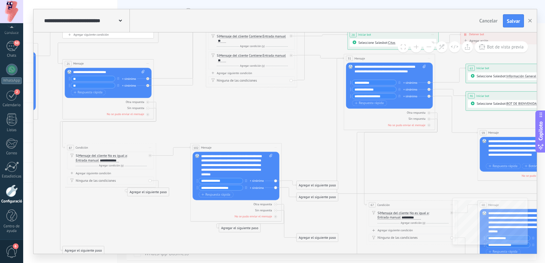
type input "**********"
click at [304, 158] on icon at bounding box center [449, 256] width 1366 height 712
click at [171, 215] on icon at bounding box center [449, 256] width 1366 height 712
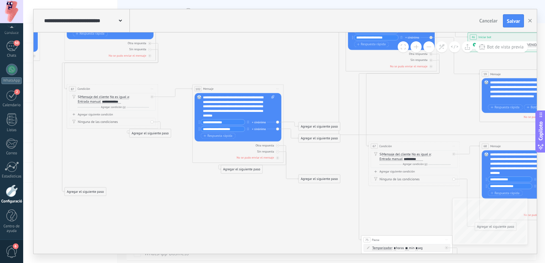
drag, startPoint x: 283, startPoint y: 124, endPoint x: 289, endPoint y: 45, distance: 79.0
click at [289, 45] on icon at bounding box center [451, 198] width 1366 height 712
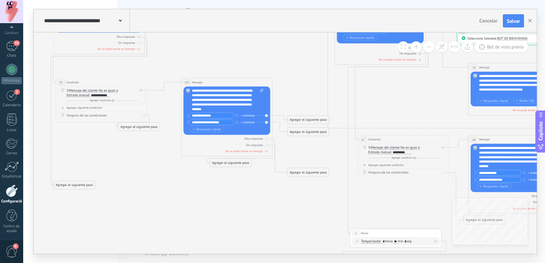
drag, startPoint x: 301, startPoint y: 74, endPoint x: 287, endPoint y: 87, distance: 19.4
click at [287, 87] on icon at bounding box center [440, 191] width 1366 height 712
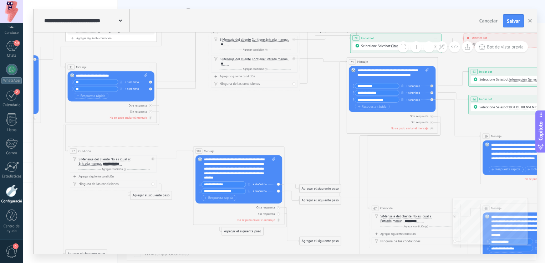
drag, startPoint x: 285, startPoint y: 93, endPoint x: 298, endPoint y: 162, distance: 69.6
click at [298, 162] on icon at bounding box center [452, 260] width 1366 height 712
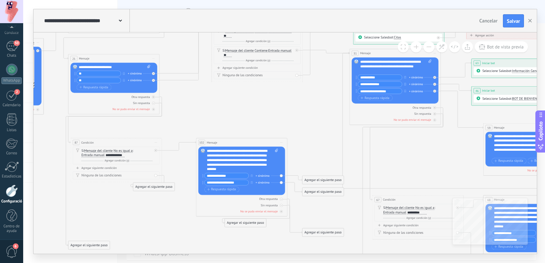
drag, startPoint x: 299, startPoint y: 161, endPoint x: 299, endPoint y: 151, distance: 9.6
click at [299, 151] on icon at bounding box center [455, 251] width 1366 height 712
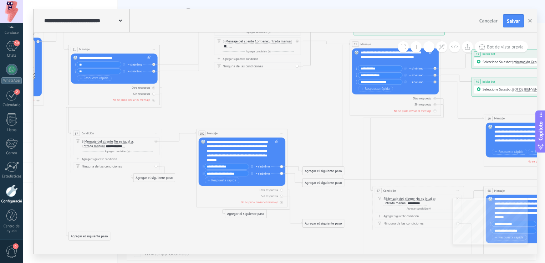
click at [225, 167] on input "**********" at bounding box center [227, 167] width 44 height 5
type input "**********"
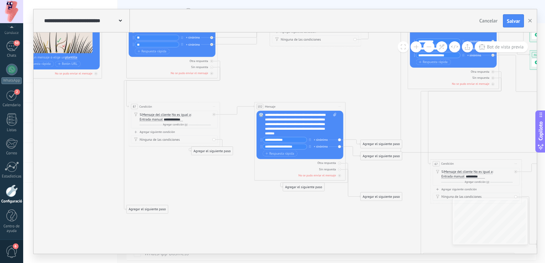
drag, startPoint x: 153, startPoint y: 206, endPoint x: 209, endPoint y: 186, distance: 59.3
click at [209, 186] on icon at bounding box center [513, 215] width 1366 height 712
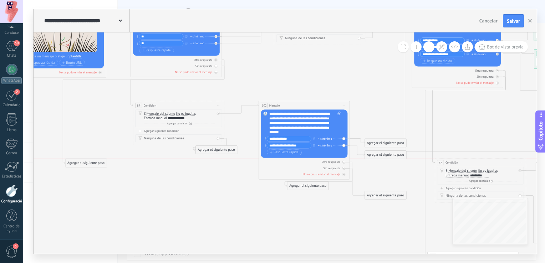
drag, startPoint x: 156, startPoint y: 211, endPoint x: 89, endPoint y: 163, distance: 81.6
click at [89, 163] on div "Agregar el siguiente paso" at bounding box center [85, 163] width 41 height 7
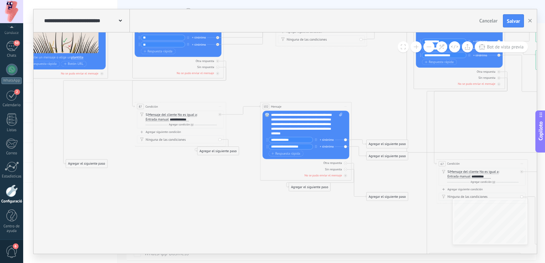
drag, startPoint x: 197, startPoint y: 217, endPoint x: 192, endPoint y: 223, distance: 7.4
click at [192, 223] on icon at bounding box center [519, 215] width 1366 height 712
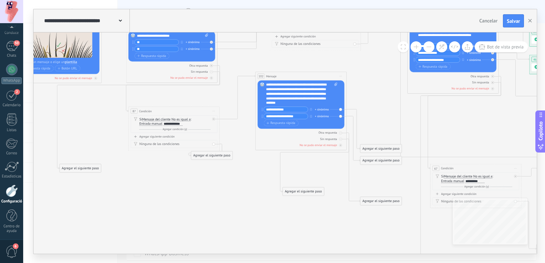
drag, startPoint x: 295, startPoint y: 108, endPoint x: 297, endPoint y: 74, distance: 35.0
click at [297, 74] on div "102 Mensaje ******* (para): Todos los contactos - canales seleccionados Todos l…" at bounding box center [301, 76] width 91 height 9
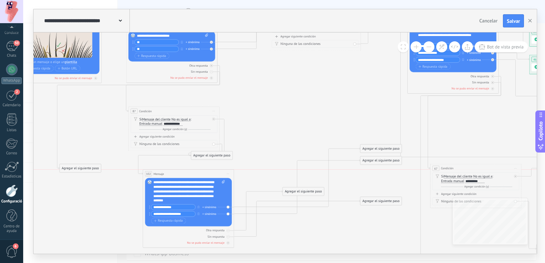
drag, startPoint x: 316, startPoint y: 78, endPoint x: 206, endPoint y: 175, distance: 146.4
click at [204, 174] on div "102 Mensaje ******* (para): Todos los contactos - canales seleccionados Todos l…" at bounding box center [188, 174] width 91 height 9
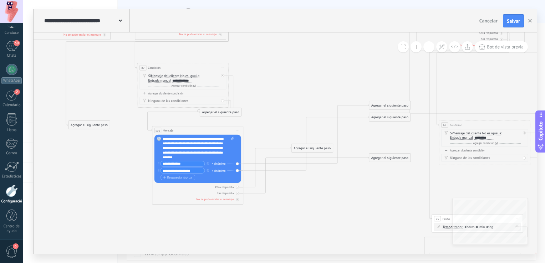
drag, startPoint x: 278, startPoint y: 222, endPoint x: 287, endPoint y: 178, distance: 44.4
click at [287, 178] on icon at bounding box center [522, 176] width 1366 height 712
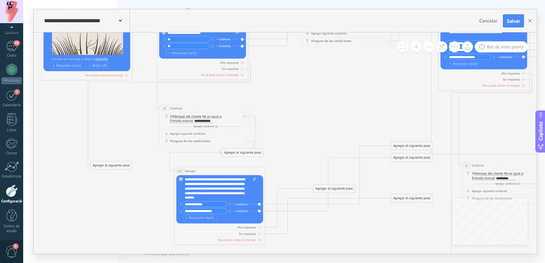
drag, startPoint x: 321, startPoint y: 200, endPoint x: 343, endPoint y: 240, distance: 45.7
click at [343, 240] on icon at bounding box center [544, 217] width 1366 height 712
click at [186, 195] on div "**********" at bounding box center [221, 189] width 72 height 23
drag, startPoint x: 206, startPoint y: 195, endPoint x: 238, endPoint y: 189, distance: 33.3
click at [238, 189] on div "**********" at bounding box center [221, 189] width 72 height 23
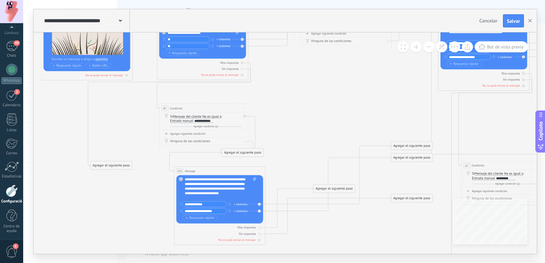
click at [218, 193] on div "**********" at bounding box center [221, 189] width 72 height 23
click at [210, 192] on div "**********" at bounding box center [221, 187] width 72 height 18
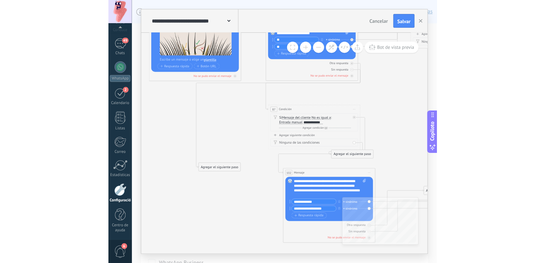
scroll to position [40, 0]
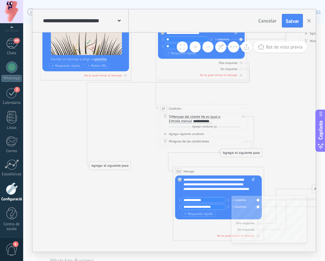
click at [198, 191] on div "**********" at bounding box center [220, 186] width 72 height 18
click at [198, 189] on div "**********" at bounding box center [220, 186] width 72 height 18
click at [217, 195] on div "**********" at bounding box center [220, 186] width 72 height 18
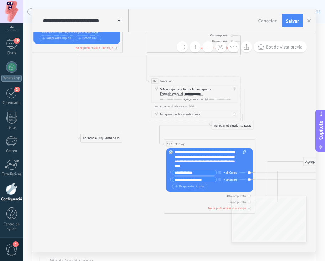
drag, startPoint x: 286, startPoint y: 152, endPoint x: 274, endPoint y: 120, distance: 34.2
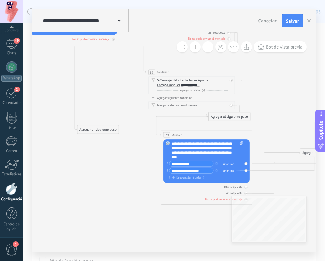
click at [190, 162] on input "**********" at bounding box center [192, 163] width 44 height 5
type input "**********"
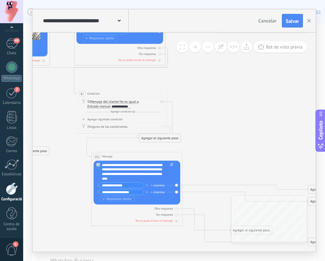
drag, startPoint x: 278, startPoint y: 126, endPoint x: 184, endPoint y: 148, distance: 96.8
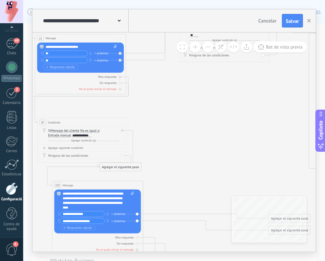
drag, startPoint x: 249, startPoint y: 160, endPoint x: 237, endPoint y: 191, distance: 33.3
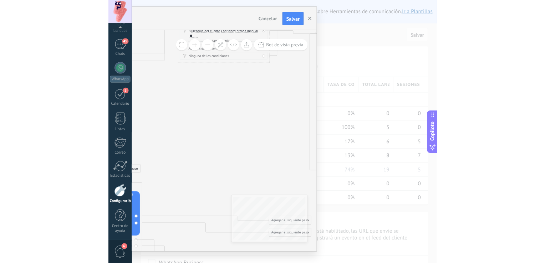
scroll to position [37, 0]
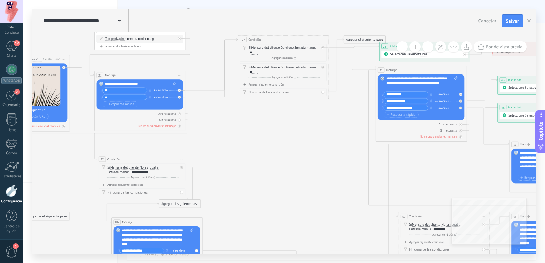
drag, startPoint x: 181, startPoint y: 80, endPoint x: 251, endPoint y: 111, distance: 77.0
click at [250, 112] on icon at bounding box center [481, 268] width 1366 height 712
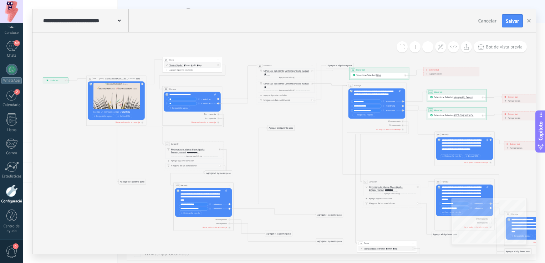
drag, startPoint x: 330, startPoint y: 206, endPoint x: 282, endPoint y: 127, distance: 92.6
click at [282, 127] on div "Agregar el siguiente paso" at bounding box center [281, 128] width 27 height 5
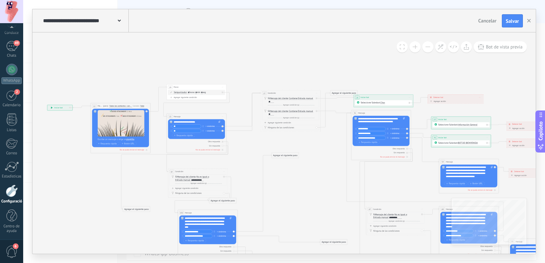
drag, startPoint x: 302, startPoint y: 114, endPoint x: 304, endPoint y: 145, distance: 31.1
click at [304, 145] on icon at bounding box center [420, 243] width 896 height 467
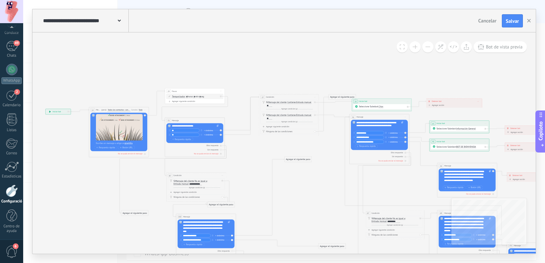
drag, startPoint x: 287, startPoint y: 159, endPoint x: 297, endPoint y: 160, distance: 10.0
click at [297, 160] on div "Agregar el siguiente paso" at bounding box center [298, 159] width 27 height 5
drag, startPoint x: 287, startPoint y: 159, endPoint x: 294, endPoint y: 126, distance: 33.9
click at [276, 128] on font "Agregar siguiente condición" at bounding box center [277, 127] width 23 height 2
drag, startPoint x: 201, startPoint y: 236, endPoint x: 188, endPoint y: 238, distance: 12.6
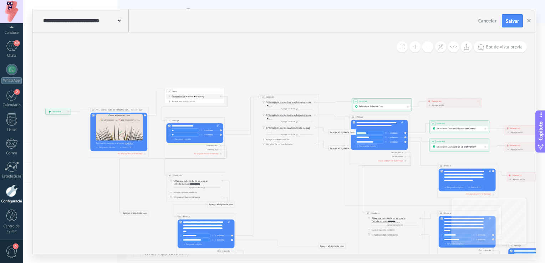
click at [181, 236] on div "**********" at bounding box center [195, 236] width 30 height 4
click at [269, 131] on div at bounding box center [269, 131] width 5 height 2
paste div
drag, startPoint x: 342, startPoint y: 131, endPoint x: 363, endPoint y: 105, distance: 33.3
drag, startPoint x: 336, startPoint y: 152, endPoint x: 287, endPoint y: 160, distance: 49.4
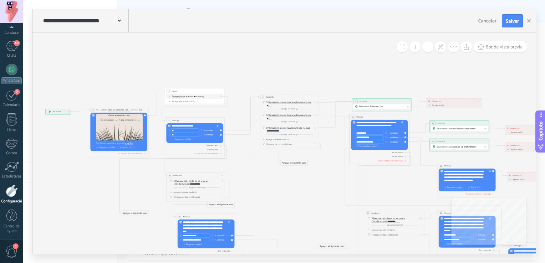
click at [287, 161] on div "Agregar el siguiente paso" at bounding box center [293, 163] width 27 height 5
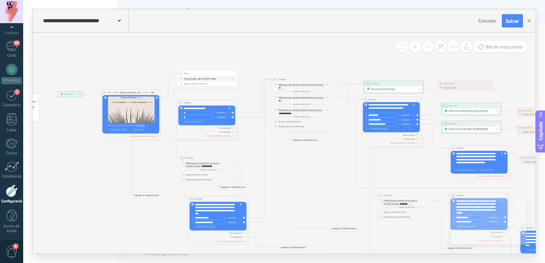
drag, startPoint x: 293, startPoint y: 180, endPoint x: 307, endPoint y: 158, distance: 25.5
click at [307, 158] on icon at bounding box center [431, 229] width 896 height 467
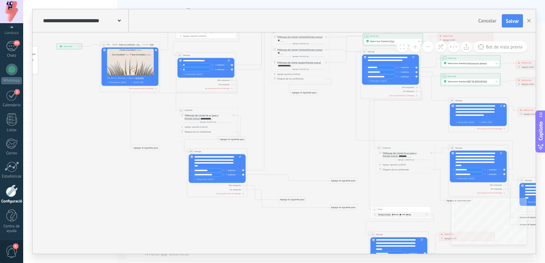
drag, startPoint x: 292, startPoint y: 173, endPoint x: 290, endPoint y: 129, distance: 44.3
click at [290, 129] on icon at bounding box center [430, 181] width 896 height 467
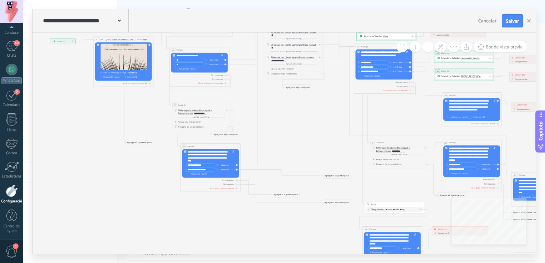
drag, startPoint x: 243, startPoint y: 218, endPoint x: 232, endPoint y: 208, distance: 15.7
click at [232, 208] on icon at bounding box center [423, 176] width 896 height 467
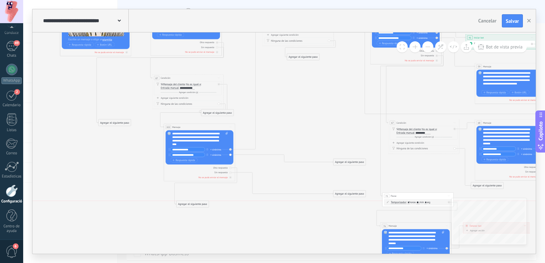
drag, startPoint x: 289, startPoint y: 184, endPoint x: 193, endPoint y: 204, distance: 98.3
click at [193, 204] on div "Agregar el siguiente paso" at bounding box center [193, 205] width 32 height 6
drag, startPoint x: 339, startPoint y: 197, endPoint x: 184, endPoint y: 223, distance: 157.1
click at [184, 223] on div "Agregar el siguiente paso" at bounding box center [194, 220] width 32 height 6
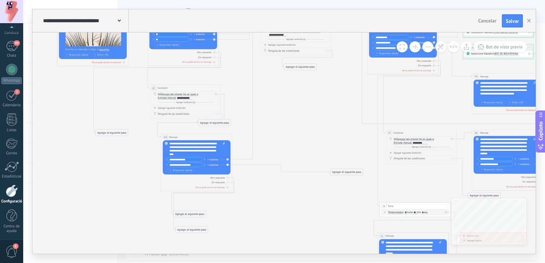
drag, startPoint x: 260, startPoint y: 182, endPoint x: 257, endPoint y: 192, distance: 10.4
click at [257, 192] on icon at bounding box center [449, 173] width 1067 height 556
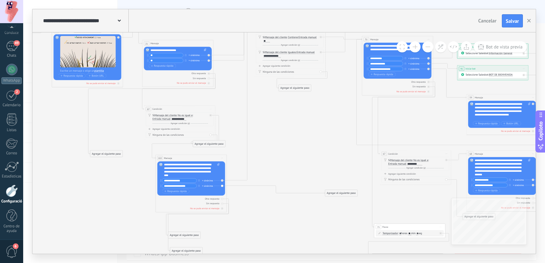
drag, startPoint x: 309, startPoint y: 194, endPoint x: 304, endPoint y: 215, distance: 21.7
click at [304, 215] on icon at bounding box center [444, 194] width 1067 height 556
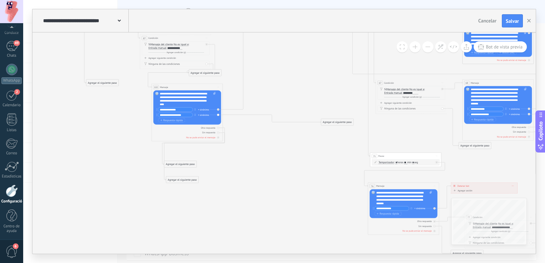
drag, startPoint x: 280, startPoint y: 210, endPoint x: 290, endPoint y: 133, distance: 77.6
click at [276, 137] on icon at bounding box center [440, 123] width 1067 height 556
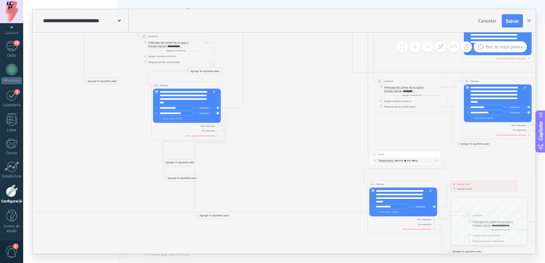
drag, startPoint x: 328, startPoint y: 121, endPoint x: 206, endPoint y: 218, distance: 156.3
click at [206, 218] on div "Agregar el siguiente paso" at bounding box center [214, 216] width 32 height 6
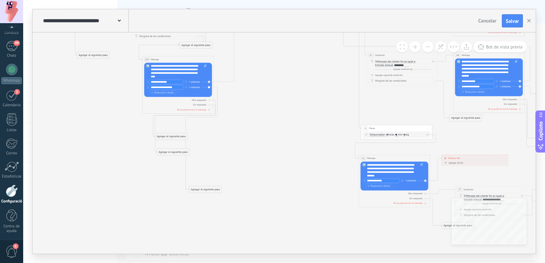
drag, startPoint x: 303, startPoint y: 197, endPoint x: 235, endPoint y: 126, distance: 98.7
click at [235, 126] on icon at bounding box center [431, 95] width 1067 height 556
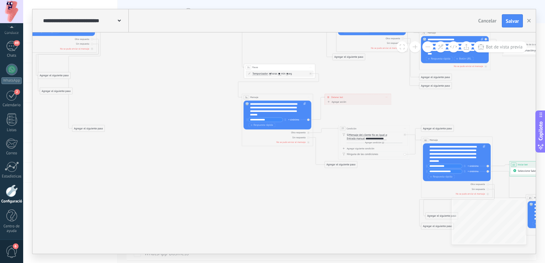
drag, startPoint x: 318, startPoint y: 203, endPoint x: 247, endPoint y: 185, distance: 73.7
click at [247, 185] on icon at bounding box center [314, 34] width 1067 height 556
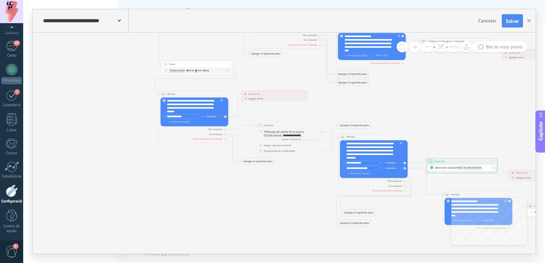
drag, startPoint x: 347, startPoint y: 191, endPoint x: 250, endPoint y: 186, distance: 97.2
click at [251, 186] on icon at bounding box center [230, 31] width 1067 height 556
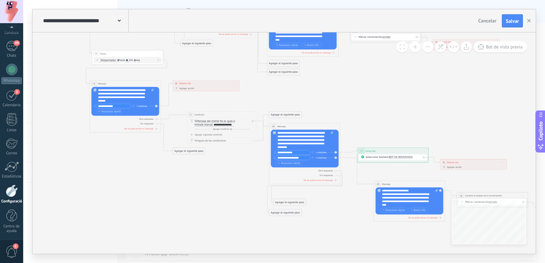
drag, startPoint x: 389, startPoint y: 226, endPoint x: 359, endPoint y: 218, distance: 31.5
click at [359, 218] on icon at bounding box center [162, 20] width 1067 height 556
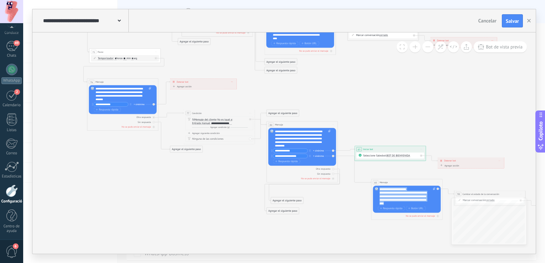
drag, startPoint x: 401, startPoint y: 203, endPoint x: 380, endPoint y: 189, distance: 25.6
click at [380, 189] on div "**********" at bounding box center [408, 197] width 56 height 18
copy div "**********"
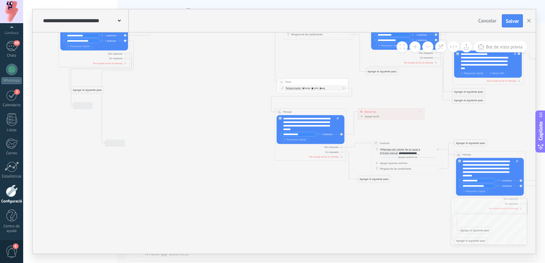
drag, startPoint x: 168, startPoint y: 191, endPoint x: 358, endPoint y: 221, distance: 192.2
click at [358, 221] on icon at bounding box center [347, 49] width 1067 height 556
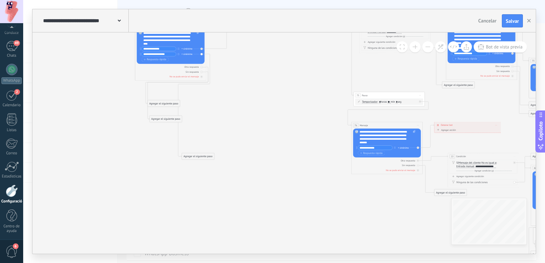
drag, startPoint x: 193, startPoint y: 175, endPoint x: 283, endPoint y: 188, distance: 91.5
click at [283, 188] on icon at bounding box center [423, 62] width 1067 height 556
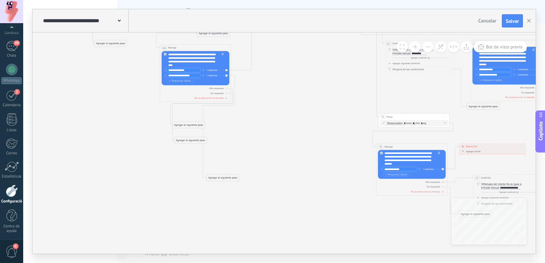
drag, startPoint x: 265, startPoint y: 117, endPoint x: 282, endPoint y: 162, distance: 47.9
click at [282, 161] on icon at bounding box center [448, 84] width 1067 height 556
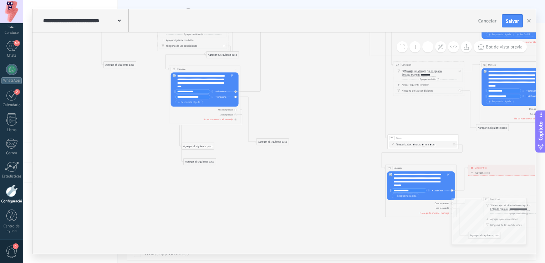
drag, startPoint x: 232, startPoint y: 197, endPoint x: 272, endPoint y: 141, distance: 69.4
click at [272, 141] on div "Agregar el siguiente paso" at bounding box center [273, 142] width 32 height 6
click at [271, 143] on div "Agregar el siguiente paso" at bounding box center [272, 143] width 32 height 6
click at [273, 151] on span "Mensaje" at bounding box center [270, 150] width 10 height 4
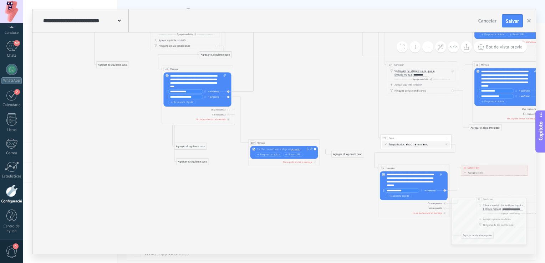
click at [273, 149] on div at bounding box center [283, 150] width 53 height 4
paste div
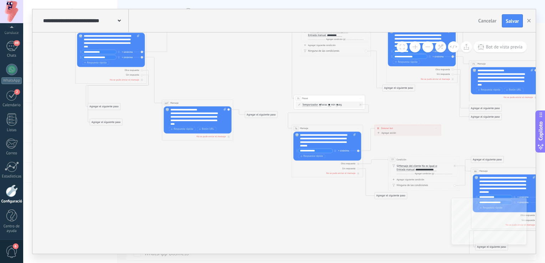
drag, startPoint x: 322, startPoint y: 188, endPoint x: 236, endPoint y: 148, distance: 95.5
click at [236, 148] on icon at bounding box center [363, 68] width 1067 height 563
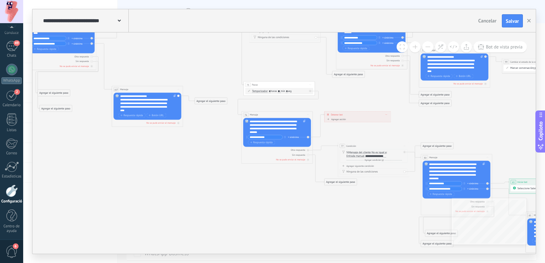
drag, startPoint x: 303, startPoint y: 202, endPoint x: 253, endPoint y: 188, distance: 51.8
click at [253, 188] on icon at bounding box center [313, 54] width 1067 height 563
drag, startPoint x: 208, startPoint y: 100, endPoint x: 132, endPoint y: 146, distance: 88.5
click at [132, 146] on div "Agregar el siguiente paso" at bounding box center [135, 146] width 32 height 6
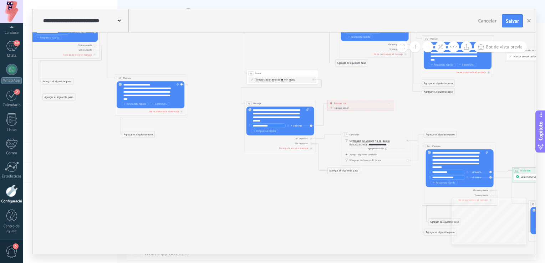
drag, startPoint x: 184, startPoint y: 160, endPoint x: 188, endPoint y: 145, distance: 15.9
click at [188, 145] on icon at bounding box center [316, 46] width 1067 height 569
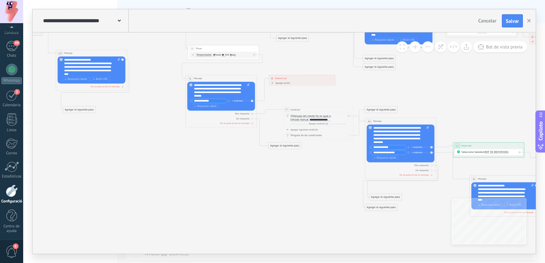
drag, startPoint x: 260, startPoint y: 198, endPoint x: 192, endPoint y: 175, distance: 72.1
click at [192, 175] on icon at bounding box center [258, 21] width 1067 height 569
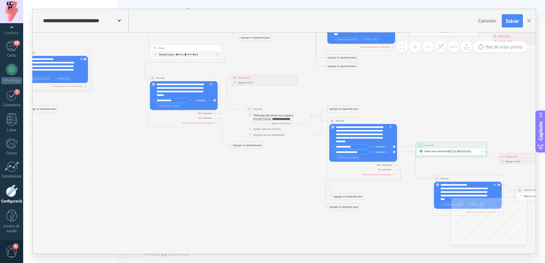
drag, startPoint x: 268, startPoint y: 199, endPoint x: 206, endPoint y: 200, distance: 62.1
click at [206, 200] on icon at bounding box center [220, 21] width 1067 height 569
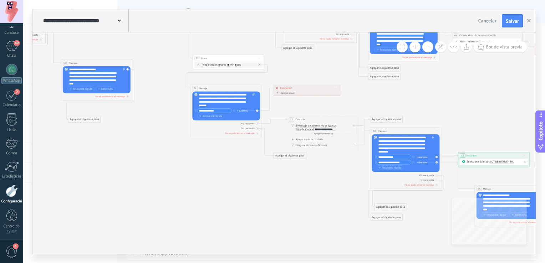
drag, startPoint x: 182, startPoint y: 191, endPoint x: 249, endPoint y: 199, distance: 68.2
click at [249, 199] on icon at bounding box center [262, 31] width 1067 height 569
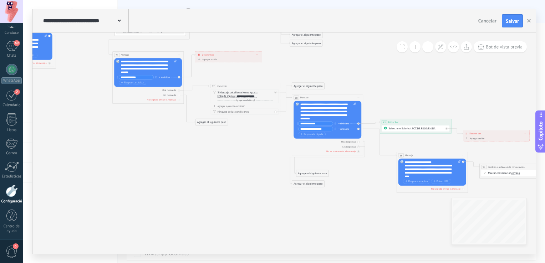
drag, startPoint x: 274, startPoint y: 208, endPoint x: 155, endPoint y: 142, distance: 136.7
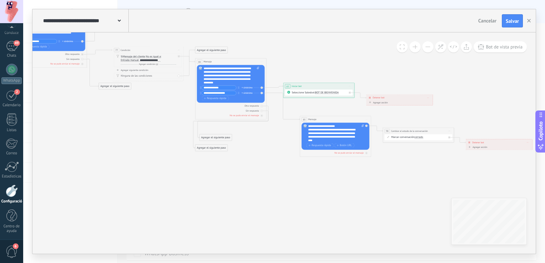
drag, startPoint x: 311, startPoint y: 213, endPoint x: 251, endPoint y: 207, distance: 61.0
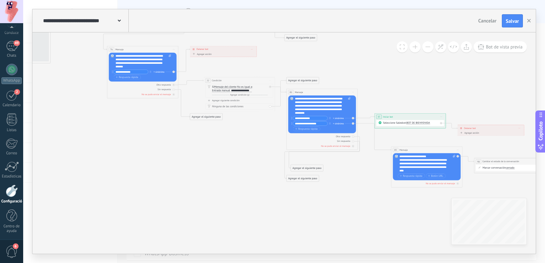
drag, startPoint x: 180, startPoint y: 202, endPoint x: 328, endPoint y: 242, distance: 154.0
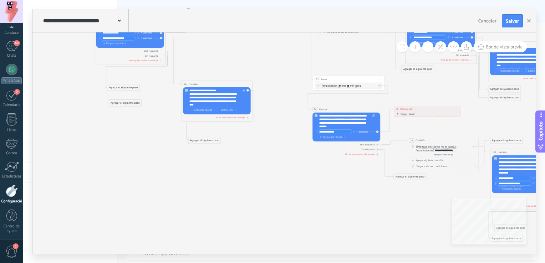
drag, startPoint x: 152, startPoint y: 166, endPoint x: 311, endPoint y: 218, distance: 167.4
click at [310, 218] on icon at bounding box center [383, 52] width 1067 height 569
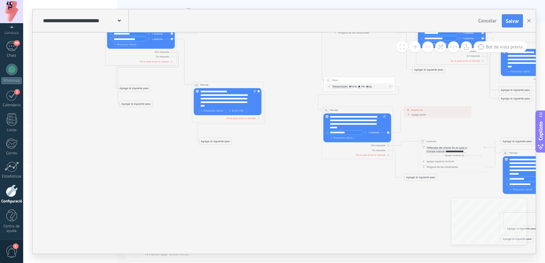
drag, startPoint x: 225, startPoint y: 167, endPoint x: 246, endPoint y: 196, distance: 35.0
click at [246, 196] on icon at bounding box center [393, 53] width 1067 height 569
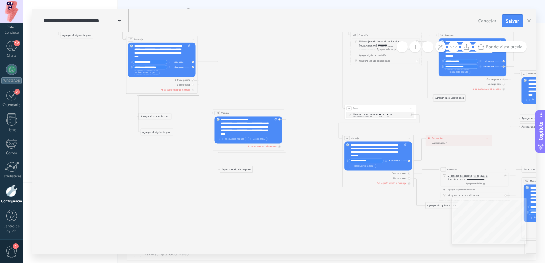
click at [243, 169] on div "Agregar el siguiente paso" at bounding box center [236, 170] width 32 height 6
click at [240, 233] on div "Acción" at bounding box center [244, 234] width 30 height 4
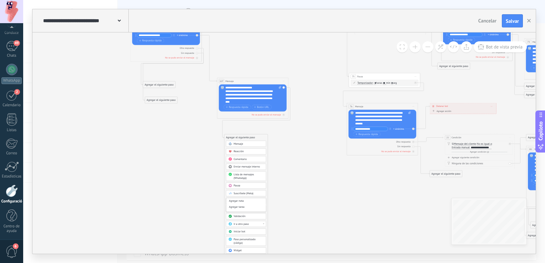
drag, startPoint x: 296, startPoint y: 224, endPoint x: 300, endPoint y: 189, distance: 35.9
click at [300, 189] on icon at bounding box center [419, 49] width 1067 height 569
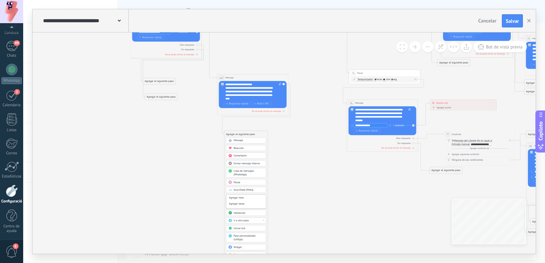
click at [293, 199] on icon at bounding box center [419, 46] width 1067 height 569
click at [239, 136] on div "Agregar el siguiente paso" at bounding box center [240, 135] width 32 height 6
click at [254, 205] on div "Condición" at bounding box center [249, 206] width 30 height 4
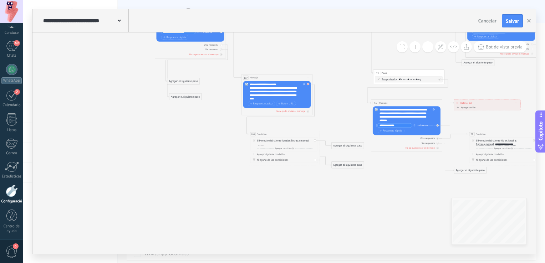
click at [309, 82] on div at bounding box center [309, 83] width 4 height 4
drag, startPoint x: 275, startPoint y: 135, endPoint x: 210, endPoint y: 168, distance: 72.8
click at [210, 168] on div "108 Condición ********* Inicie la vista previa aquí Rebautizar Duplicado Borrar" at bounding box center [219, 169] width 71 height 7
click at [252, 169] on span "Inicie la vista previa aquí Rebautizar Duplicado Borrar" at bounding box center [250, 168] width 6 height 5
click at [255, 192] on font "Borrar" at bounding box center [258, 193] width 7 height 4
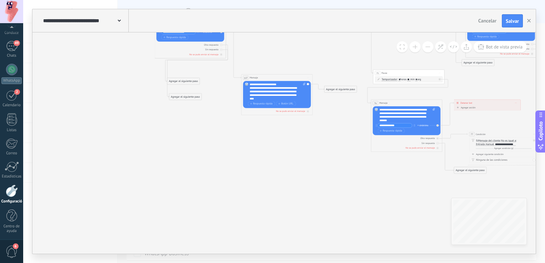
drag, startPoint x: 338, startPoint y: 100, endPoint x: 319, endPoint y: 112, distance: 22.4
drag, startPoint x: 336, startPoint y: 92, endPoint x: 246, endPoint y: 145, distance: 104.0
click at [246, 142] on div "Agregar el siguiente paso" at bounding box center [261, 139] width 32 height 6
click at [251, 140] on div "Agregar el siguiente paso" at bounding box center [251, 143] width 32 height 6
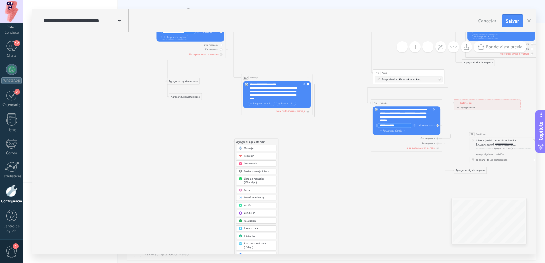
click at [265, 201] on div "Mensaje Mensaje Mensaje Reacción Comentario Enviar mensaje interno Lista de men…" at bounding box center [257, 210] width 40 height 128
click at [274, 205] on div at bounding box center [273, 205] width 1 height 1
click at [261, 219] on div "Cambiar el estado de la conversación" at bounding box center [257, 218] width 40 height 6
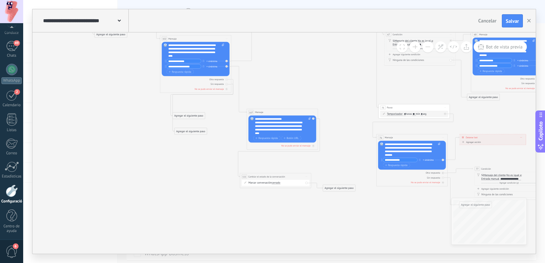
drag, startPoint x: 316, startPoint y: 179, endPoint x: 307, endPoint y: 213, distance: 35.7
click at [307, 213] on icon at bounding box center [448, 77] width 1067 height 563
drag, startPoint x: 338, startPoint y: 186, endPoint x: 254, endPoint y: 190, distance: 84.3
click at [254, 192] on div "Agregar el siguiente paso Mensaje Mensaje Mensaje Reacción Comentario Enviar me…" at bounding box center [260, 195] width 32 height 7
click at [256, 194] on div "Agregar el siguiente paso" at bounding box center [256, 194] width 32 height 6
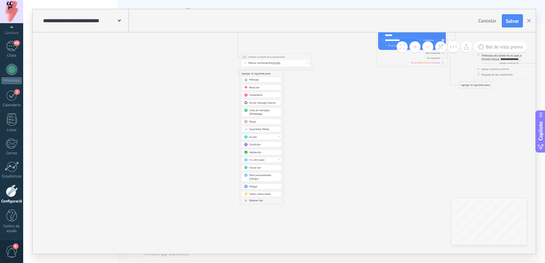
click at [261, 200] on span "Detener bot" at bounding box center [256, 201] width 14 height 4
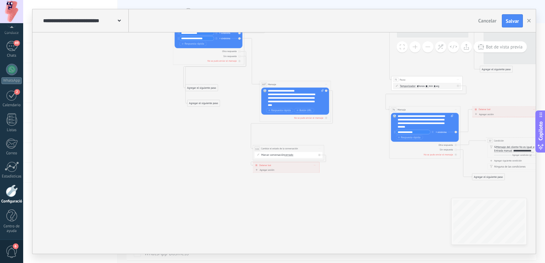
drag, startPoint x: 274, startPoint y: 125, endPoint x: 271, endPoint y: 215, distance: 90.3
click at [275, 218] on icon at bounding box center [461, 49] width 1067 height 563
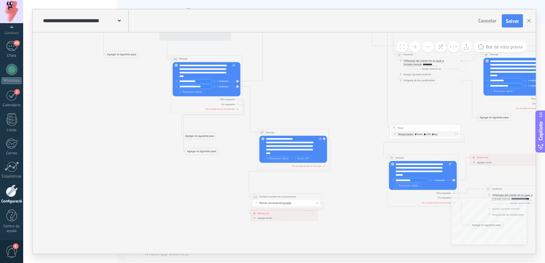
drag, startPoint x: 201, startPoint y: 153, endPoint x: 202, endPoint y: 228, distance: 74.9
click at [202, 228] on icon at bounding box center [459, 98] width 1067 height 563
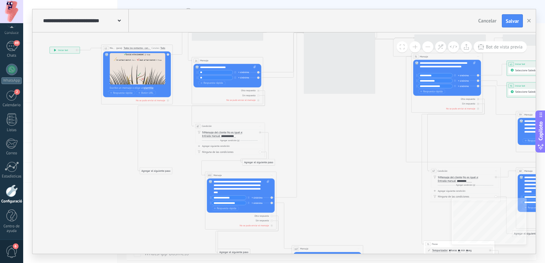
drag, startPoint x: 133, startPoint y: 103, endPoint x: 166, endPoint y: 191, distance: 94.0
click at [165, 193] on icon at bounding box center [493, 214] width 1067 height 563
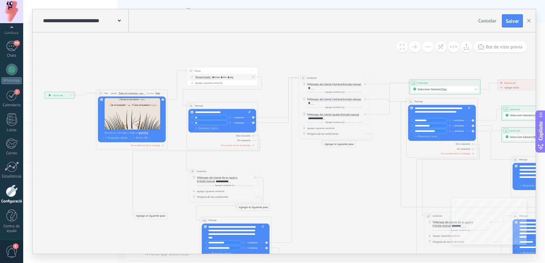
drag, startPoint x: 166, startPoint y: 128, endPoint x: 159, endPoint y: 176, distance: 48.6
click at [159, 176] on icon at bounding box center [488, 259] width 1067 height 563
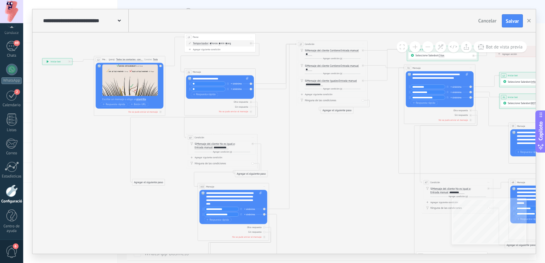
drag, startPoint x: 274, startPoint y: 145, endPoint x: 272, endPoint y: 106, distance: 38.3
click at [272, 106] on icon at bounding box center [486, 226] width 1067 height 563
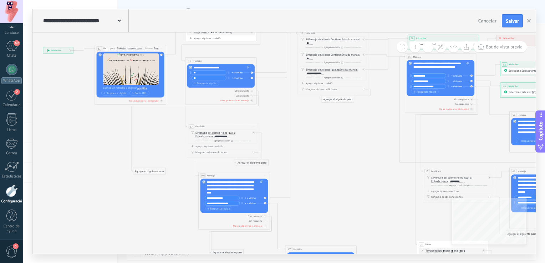
drag, startPoint x: 293, startPoint y: 150, endPoint x: 288, endPoint y: 124, distance: 26.0
click at [288, 125] on icon at bounding box center [487, 214] width 1067 height 563
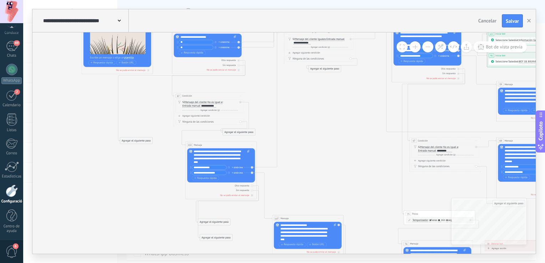
drag, startPoint x: 308, startPoint y: 179, endPoint x: 298, endPoint y: 159, distance: 22.0
click at [298, 159] on icon at bounding box center [474, 184] width 1067 height 563
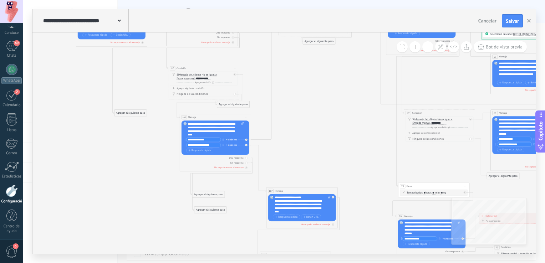
drag, startPoint x: 325, startPoint y: 173, endPoint x: 317, endPoint y: 127, distance: 47.2
click at [317, 127] on icon at bounding box center [468, 156] width 1067 height 563
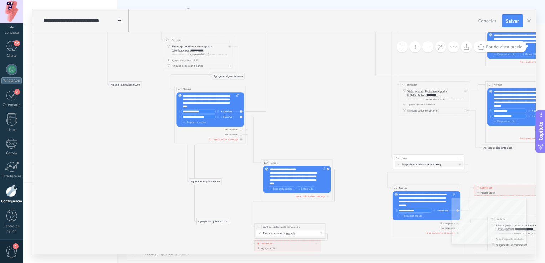
drag, startPoint x: 210, startPoint y: 166, endPoint x: 217, endPoint y: 211, distance: 44.8
click at [219, 221] on div "Agregar el siguiente paso" at bounding box center [213, 222] width 32 height 6
drag, startPoint x: 211, startPoint y: 219, endPoint x: 289, endPoint y: 181, distance: 86.5
drag, startPoint x: 288, startPoint y: 170, endPoint x: 291, endPoint y: 166, distance: 5.0
click at [291, 166] on div "107 Mensaje ******* (para): Todos los contactos - canales seleccionados Todos l…" at bounding box center [296, 180] width 71 height 41
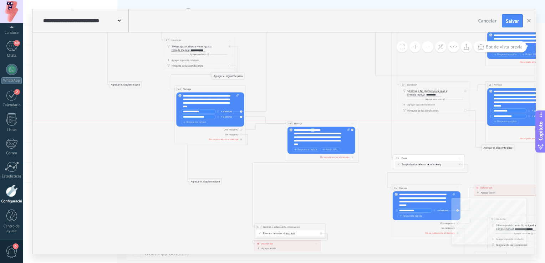
drag, startPoint x: 300, startPoint y: 162, endPoint x: 324, endPoint y: 123, distance: 45.2
click at [324, 123] on div "107 Mensaje ******* (para): Todos los contactos - canales seleccionados Todos l…" at bounding box center [321, 124] width 71 height 7
drag, startPoint x: 307, startPoint y: 228, endPoint x: 342, endPoint y: 172, distance: 65.4
click at [342, 172] on div "**********" at bounding box center [324, 172] width 71 height 7
drag, startPoint x: 294, startPoint y: 245, endPoint x: 332, endPoint y: 203, distance: 57.1
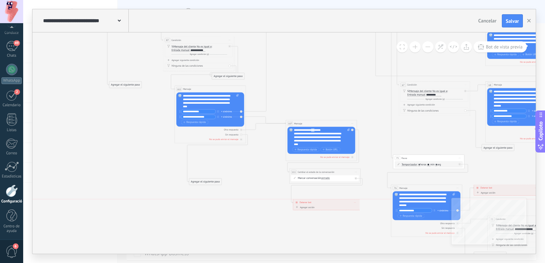
click at [332, 203] on div "Detener bot ******** [GEOGRAPHIC_DATA]" at bounding box center [326, 203] width 66 height 6
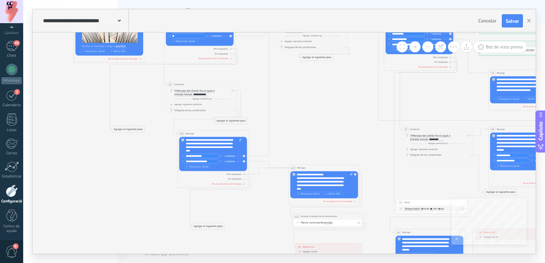
drag, startPoint x: 150, startPoint y: 178, endPoint x: 153, endPoint y: 226, distance: 48.6
click at [153, 226] on icon at bounding box center [466, 170] width 1067 height 556
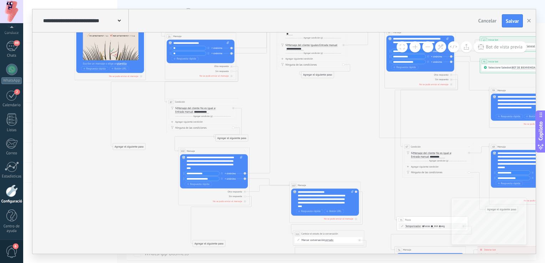
drag, startPoint x: 148, startPoint y: 206, endPoint x: 149, endPoint y: 220, distance: 13.6
click at [149, 220] on icon at bounding box center [467, 187] width 1067 height 556
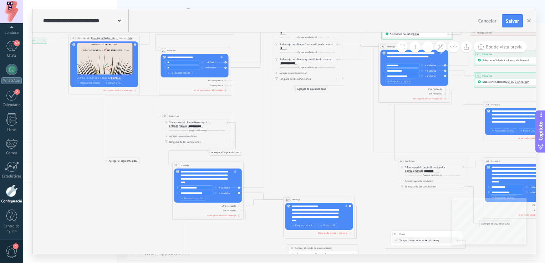
drag, startPoint x: 165, startPoint y: 211, endPoint x: 159, endPoint y: 225, distance: 15.5
click at [159, 225] on icon at bounding box center [461, 201] width 1067 height 556
drag, startPoint x: 235, startPoint y: 153, endPoint x: 302, endPoint y: 144, distance: 67.7
click at [302, 144] on div "Agregar el siguiente paso" at bounding box center [293, 144] width 32 height 6
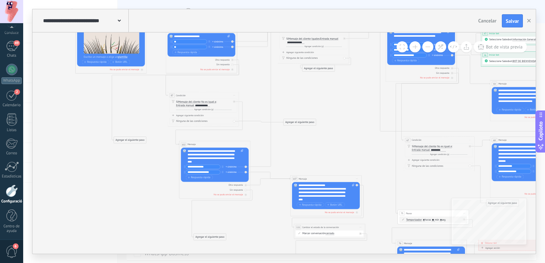
drag, startPoint x: 143, startPoint y: 219, endPoint x: 150, endPoint y: 193, distance: 27.5
click at [150, 193] on icon at bounding box center [467, 180] width 1067 height 556
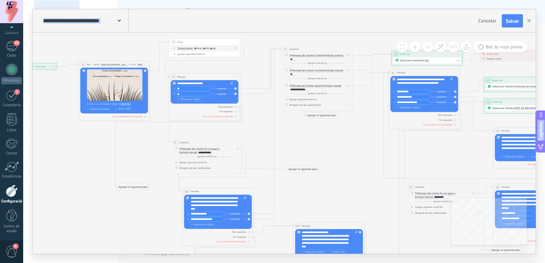
drag, startPoint x: 257, startPoint y: 222, endPoint x: 259, endPoint y: 274, distance: 52.1
click at [259, 263] on html ".abccls-1,.abccls-2{fill-rule:evenodd}.abccls-2{fill:#fff} .abfcls-1{fill:none}…" at bounding box center [272, 131] width 545 height 263
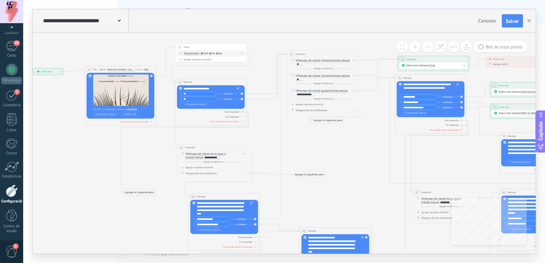
drag, startPoint x: 140, startPoint y: 162, endPoint x: 147, endPoint y: 163, distance: 6.9
click at [147, 163] on icon at bounding box center [477, 233] width 1067 height 556
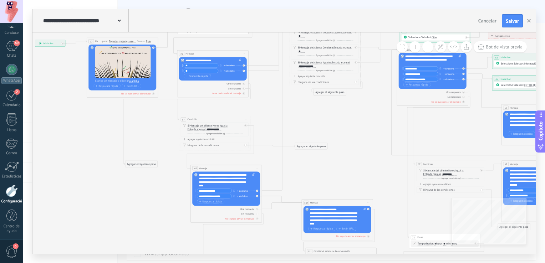
drag, startPoint x: 151, startPoint y: 222, endPoint x: 155, endPoint y: 166, distance: 55.5
click at [154, 170] on icon at bounding box center [479, 204] width 1067 height 556
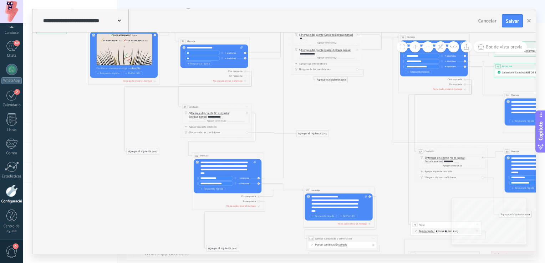
drag, startPoint x: 261, startPoint y: 230, endPoint x: 261, endPoint y: 245, distance: 15.0
click at [261, 245] on icon at bounding box center [480, 192] width 1067 height 556
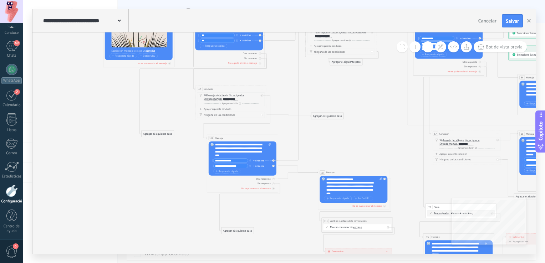
drag, startPoint x: 154, startPoint y: 190, endPoint x: 169, endPoint y: 171, distance: 24.2
click at [169, 171] on icon at bounding box center [495, 174] width 1067 height 556
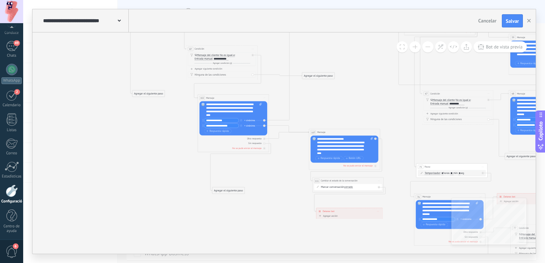
drag, startPoint x: 173, startPoint y: 211, endPoint x: 163, endPoint y: 169, distance: 42.4
click at [163, 169] on icon at bounding box center [486, 134] width 1067 height 556
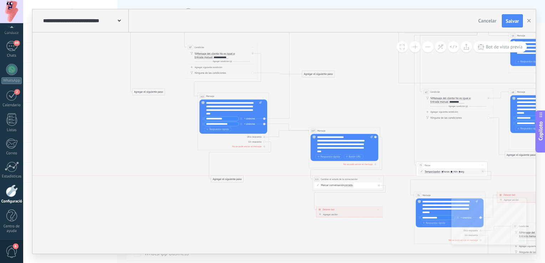
drag, startPoint x: 226, startPoint y: 189, endPoint x: 224, endPoint y: 178, distance: 11.5
click at [224, 178] on div "Agregar el siguiente paso" at bounding box center [227, 180] width 32 height 6
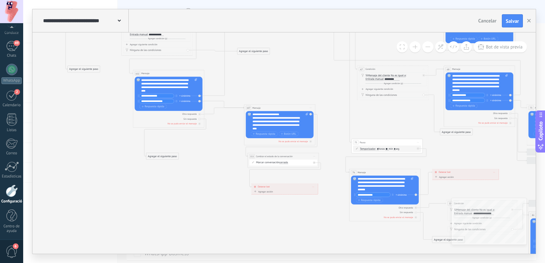
drag, startPoint x: 236, startPoint y: 216, endPoint x: 188, endPoint y: 193, distance: 52.7
click at [188, 193] on icon at bounding box center [421, 109] width 1067 height 556
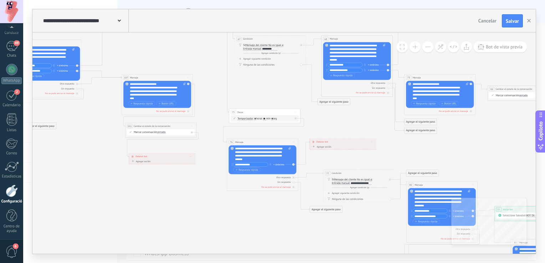
drag, startPoint x: 285, startPoint y: 229, endPoint x: 181, endPoint y: 210, distance: 106.7
click at [181, 211] on icon at bounding box center [299, 79] width 1067 height 556
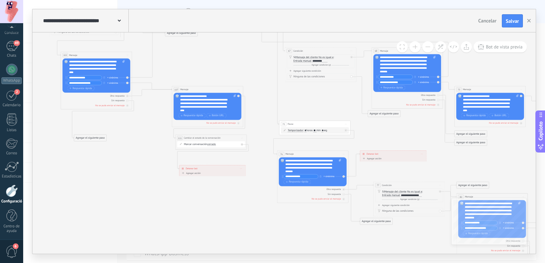
drag, startPoint x: 264, startPoint y: 223, endPoint x: 310, endPoint y: 232, distance: 46.9
click at [309, 232] on icon at bounding box center [349, 91] width 1067 height 556
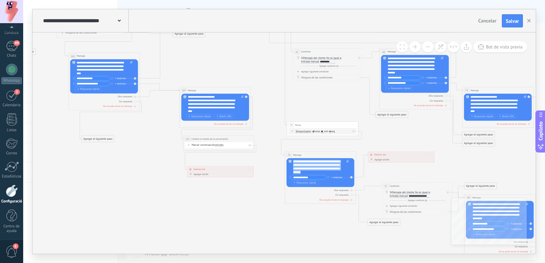
drag, startPoint x: 328, startPoint y: 172, endPoint x: 293, endPoint y: 161, distance: 37.0
click at [293, 161] on div "**********" at bounding box center [321, 172] width 68 height 29
copy div "**********"
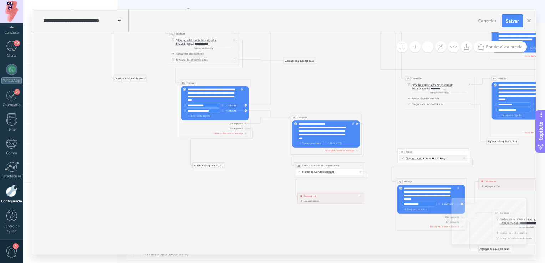
drag, startPoint x: 125, startPoint y: 162, endPoint x: 236, endPoint y: 188, distance: 113.6
click at [236, 188] on icon at bounding box center [467, 118] width 1067 height 556
click at [207, 166] on div "Agregar el siguiente paso" at bounding box center [209, 166] width 32 height 6
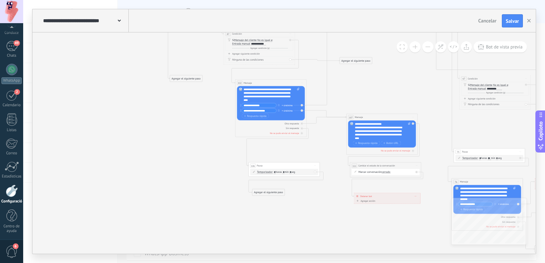
drag, startPoint x: 345, startPoint y: 184, endPoint x: 266, endPoint y: 194, distance: 79.5
click at [266, 194] on div "Agregar el siguiente paso" at bounding box center [269, 193] width 32 height 6
click at [287, 172] on span ": * horas * min * seg" at bounding box center [284, 173] width 22 height 4
click at [285, 171] on input "*" at bounding box center [284, 172] width 2 height 3
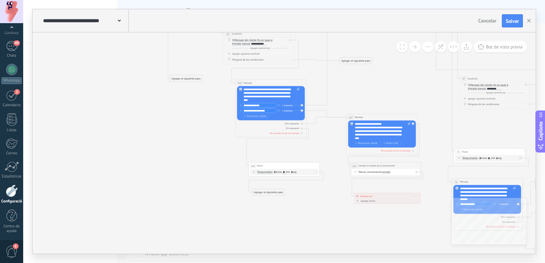
type input "**"
click at [294, 216] on icon at bounding box center [524, 118] width 1067 height 556
click at [275, 193] on div "Agregar el siguiente paso" at bounding box center [269, 193] width 32 height 6
click at [278, 201] on div "Mensaje" at bounding box center [277, 199] width 30 height 4
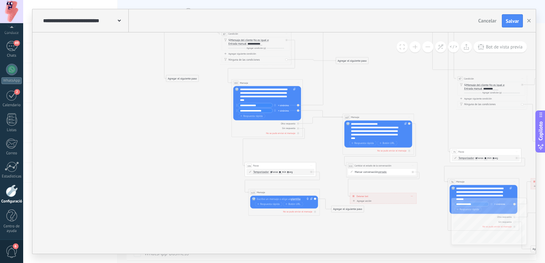
click at [267, 200] on div at bounding box center [283, 200] width 53 height 4
paste div
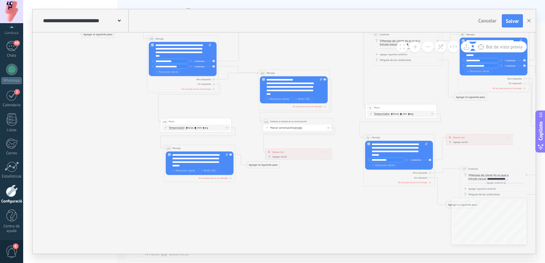
drag, startPoint x: 344, startPoint y: 218, endPoint x: 234, endPoint y: 162, distance: 122.7
click at [234, 162] on icon at bounding box center [435, 74] width 1067 height 556
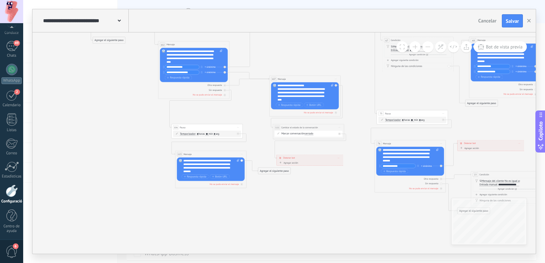
drag, startPoint x: 306, startPoint y: 176, endPoint x: 347, endPoint y: 197, distance: 46.4
click at [347, 197] on icon at bounding box center [446, 80] width 1067 height 556
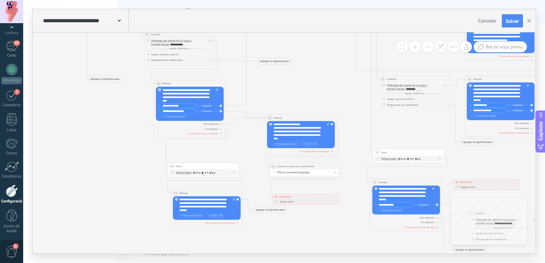
drag, startPoint x: 141, startPoint y: 146, endPoint x: 137, endPoint y: 184, distance: 39.1
click at [137, 184] on icon at bounding box center [442, 119] width 1067 height 556
click at [192, 215] on font "Respuesta rápida" at bounding box center [193, 215] width 20 height 3
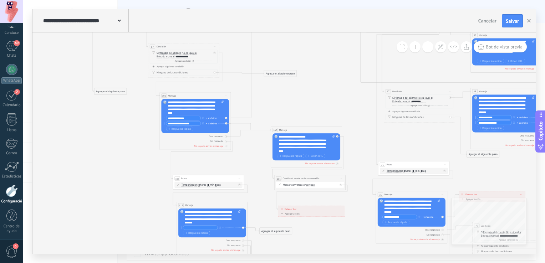
drag, startPoint x: 108, startPoint y: 193, endPoint x: 113, endPoint y: 205, distance: 13.3
click at [113, 205] on icon at bounding box center [448, 131] width 1067 height 556
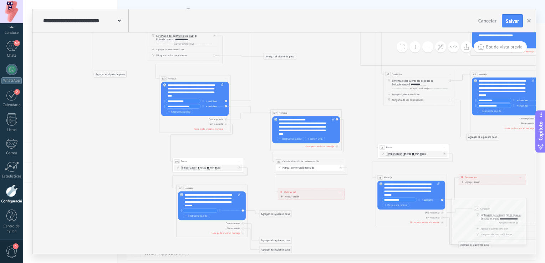
drag, startPoint x: 128, startPoint y: 199, endPoint x: 128, endPoint y: 182, distance: 17.1
click at [128, 182] on icon at bounding box center [448, 114] width 1067 height 556
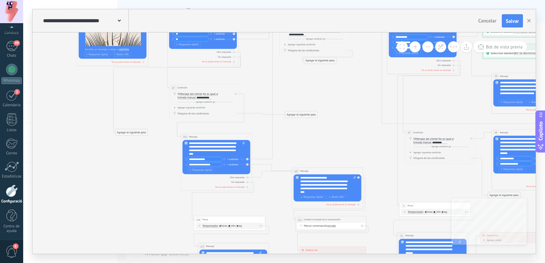
drag, startPoint x: 128, startPoint y: 182, endPoint x: 150, endPoint y: 241, distance: 62.8
click at [150, 241] on icon at bounding box center [469, 173] width 1067 height 556
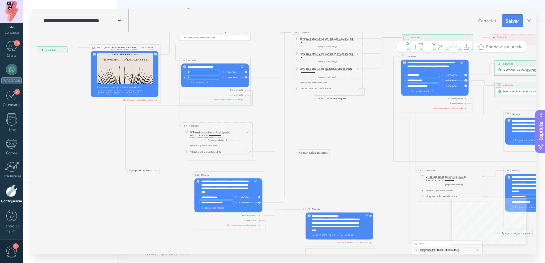
drag, startPoint x: 136, startPoint y: 213, endPoint x: 148, endPoint y: 251, distance: 40.5
click at [148, 251] on icon at bounding box center [481, 211] width 1067 height 556
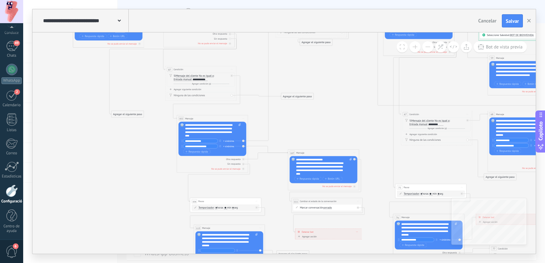
drag, startPoint x: 142, startPoint y: 219, endPoint x: 124, endPoint y: 156, distance: 65.5
click at [124, 156] on icon at bounding box center [465, 154] width 1067 height 556
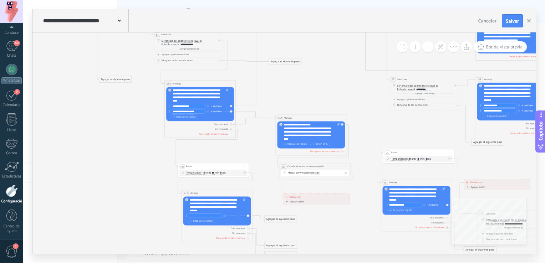
drag, startPoint x: 136, startPoint y: 198, endPoint x: 117, endPoint y: 146, distance: 56.0
click at [117, 146] on icon at bounding box center [453, 120] width 1067 height 556
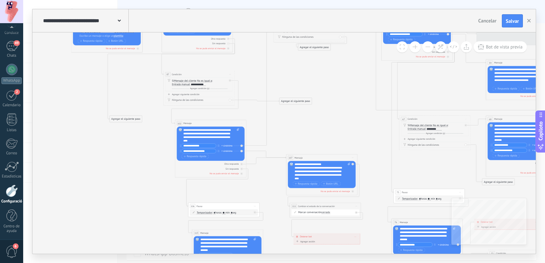
drag, startPoint x: 128, startPoint y: 161, endPoint x: 148, endPoint y: 227, distance: 69.0
click at [148, 227] on icon at bounding box center [463, 159] width 1067 height 556
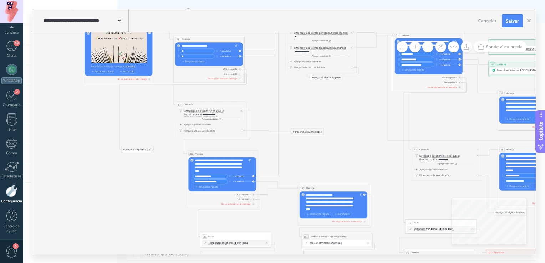
drag, startPoint x: 134, startPoint y: 203, endPoint x: 145, endPoint y: 231, distance: 29.8
click at [145, 231] on icon at bounding box center [475, 190] width 1067 height 556
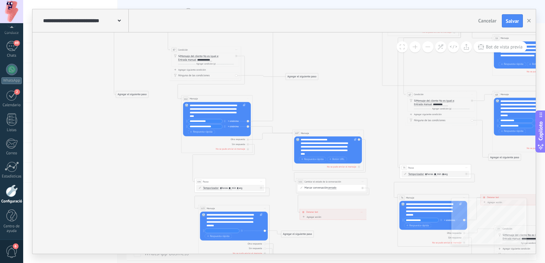
drag, startPoint x: 167, startPoint y: 204, endPoint x: 162, endPoint y: 148, distance: 55.6
click at [162, 148] on icon at bounding box center [469, 135] width 1067 height 556
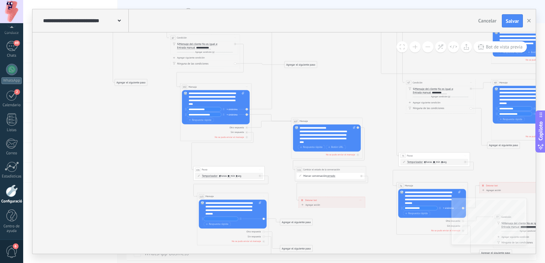
drag, startPoint x: 170, startPoint y: 179, endPoint x: 168, endPoint y: 168, distance: 11.5
click at [168, 168] on icon at bounding box center [468, 123] width 1067 height 556
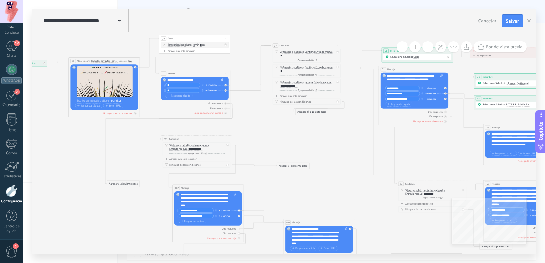
drag, startPoint x: 291, startPoint y: 79, endPoint x: 284, endPoint y: 181, distance: 101.6
click at [284, 181] on icon at bounding box center [461, 224] width 1067 height 556
click at [289, 86] on div "**********" at bounding box center [288, 86] width 17 height 3
click at [288, 86] on div "**********" at bounding box center [288, 86] width 17 height 3
drag, startPoint x: 205, startPoint y: 211, endPoint x: 176, endPoint y: 211, distance: 29.3
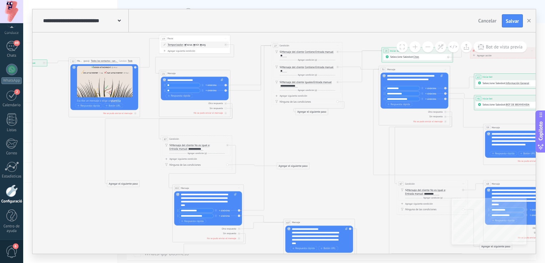
click at [176, 211] on div "**********" at bounding box center [208, 209] width 68 height 34
click at [298, 85] on div "Si Mensaje del cliente Client message Client comment Client Active chat code Ac…" at bounding box center [308, 84] width 56 height 7
click at [293, 86] on div "**********" at bounding box center [288, 86] width 17 height 3
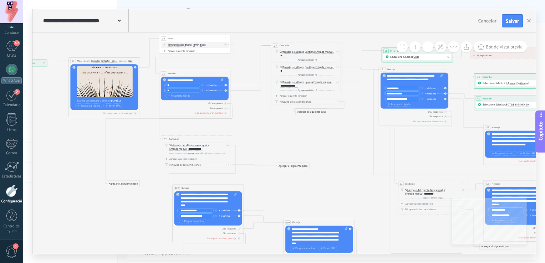
drag, startPoint x: 193, startPoint y: 212, endPoint x: 209, endPoint y: 216, distance: 17.0
click at [193, 212] on input "**********" at bounding box center [196, 211] width 35 height 4
drag, startPoint x: 200, startPoint y: 212, endPoint x: 179, endPoint y: 212, distance: 21.1
click at [179, 212] on div "**********" at bounding box center [196, 211] width 35 height 5
type input "**********"
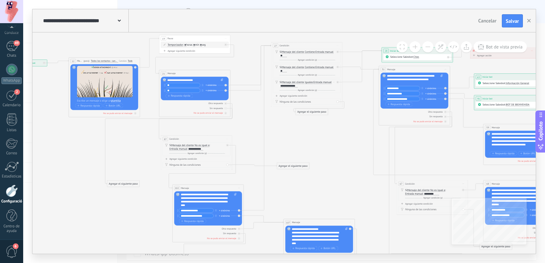
click at [289, 87] on div "**********" at bounding box center [288, 86] width 17 height 3
click at [114, 231] on icon at bounding box center [461, 224] width 1067 height 556
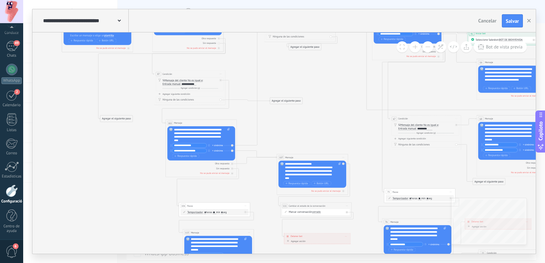
drag, startPoint x: 131, startPoint y: 185, endPoint x: 135, endPoint y: 140, distance: 45.2
click at [123, 145] on icon at bounding box center [454, 159] width 1067 height 556
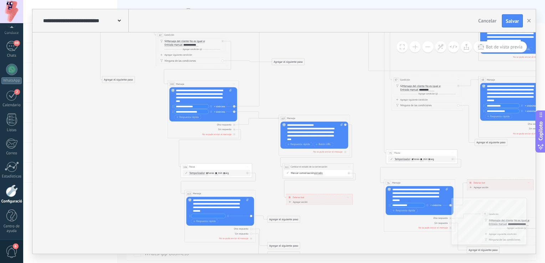
drag, startPoint x: 126, startPoint y: 182, endPoint x: 130, endPoint y: 146, distance: 35.6
click at [130, 146] on icon at bounding box center [456, 120] width 1067 height 556
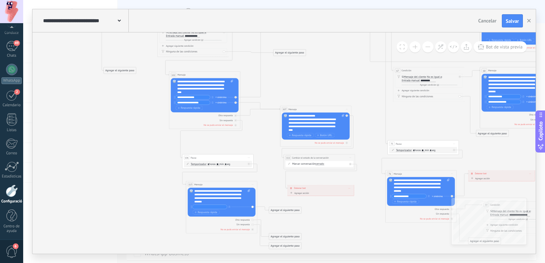
drag, startPoint x: 155, startPoint y: 169, endPoint x: 155, endPoint y: 150, distance: 18.6
click at [155, 150] on icon at bounding box center [457, 111] width 1067 height 556
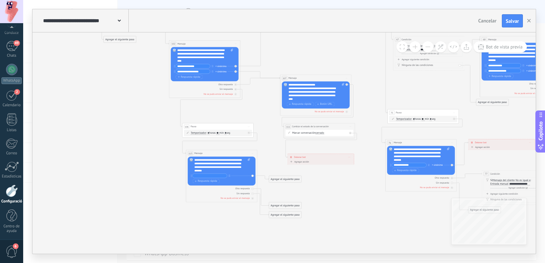
drag, startPoint x: 156, startPoint y: 188, endPoint x: 155, endPoint y: 166, distance: 21.8
click at [155, 166] on icon at bounding box center [457, 80] width 1067 height 556
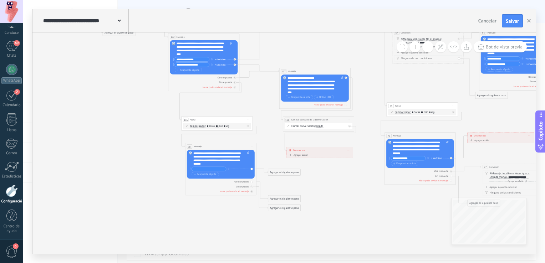
click at [222, 165] on div "**********" at bounding box center [221, 159] width 56 height 14
click at [211, 170] on input "text" at bounding box center [209, 169] width 35 height 4
click at [221, 165] on div "**********" at bounding box center [221, 159] width 56 height 14
click at [150, 169] on icon at bounding box center [456, 73] width 1067 height 556
click at [213, 171] on input "text" at bounding box center [209, 169] width 35 height 4
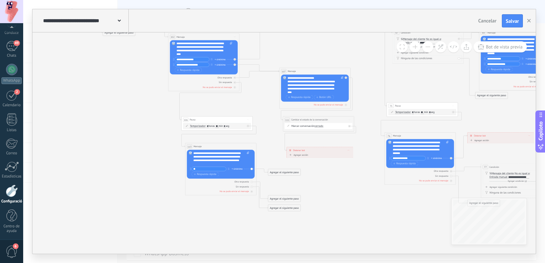
type input "*"
type input "**********"
click at [210, 173] on font "Respuesta rápida" at bounding box center [207, 174] width 20 height 3
click at [210, 173] on input "text" at bounding box center [209, 175] width 35 height 4
type input "**********"
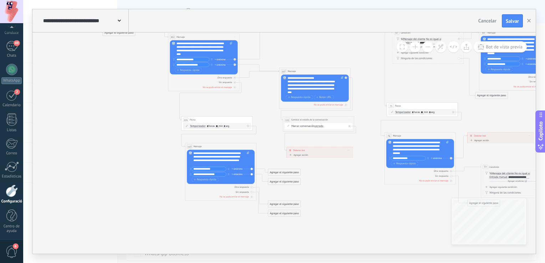
click at [312, 190] on icon at bounding box center [456, 76] width 1067 height 563
drag, startPoint x: 280, startPoint y: 175, endPoint x: 339, endPoint y: 55, distance: 133.4
click at [307, 47] on div "Agregar el siguiente paso" at bounding box center [311, 46] width 32 height 6
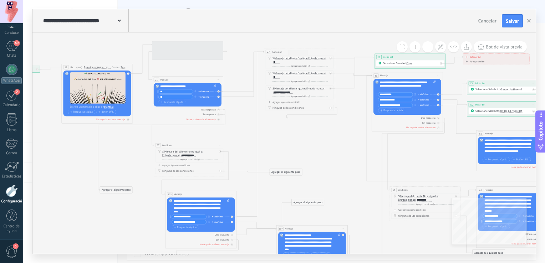
drag, startPoint x: 373, startPoint y: 53, endPoint x: 370, endPoint y: 211, distance: 157.4
click at [370, 211] on icon at bounding box center [453, 233] width 1067 height 563
drag, startPoint x: 311, startPoint y: 204, endPoint x: 302, endPoint y: 84, distance: 119.9
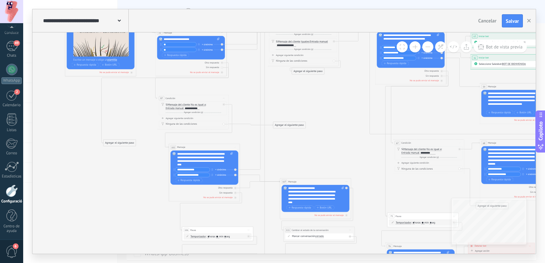
drag, startPoint x: 307, startPoint y: 156, endPoint x: 314, endPoint y: -21, distance: 176.8
click at [314, 0] on html ".abccls-1,.abccls-2{fill-rule:evenodd}.abccls-2{fill:#fff} .abfcls-1{fill:none}…" at bounding box center [272, 131] width 545 height 263
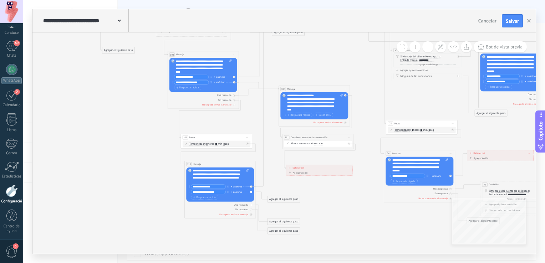
drag, startPoint x: 317, startPoint y: 168, endPoint x: 313, endPoint y: 206, distance: 37.3
click at [313, 206] on icon at bounding box center [456, 90] width 1067 height 556
drag, startPoint x: 278, startPoint y: 200, endPoint x: 300, endPoint y: 106, distance: 96.4
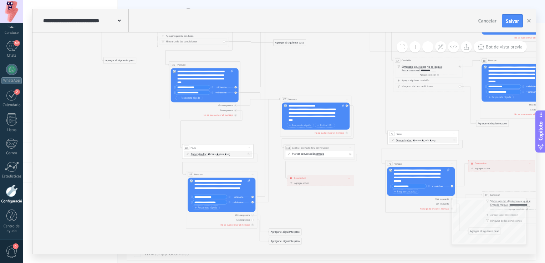
drag, startPoint x: 274, startPoint y: 110, endPoint x: 276, endPoint y: 120, distance: 10.1
click at [276, 120] on icon at bounding box center [457, 104] width 1067 height 563
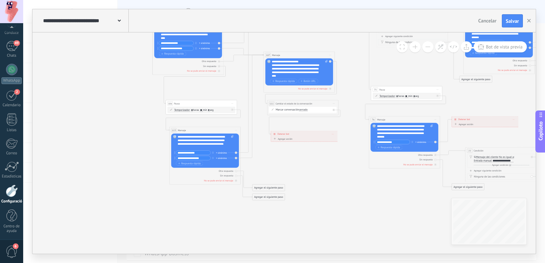
drag, startPoint x: 279, startPoint y: 193, endPoint x: 256, endPoint y: 127, distance: 70.7
click at [257, 128] on icon at bounding box center [441, 59] width 1067 height 563
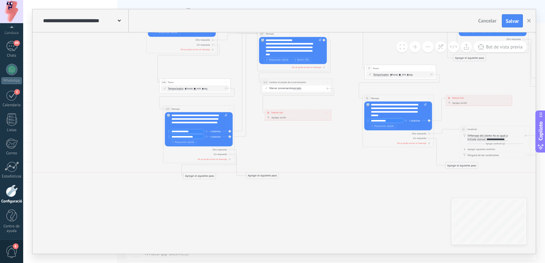
drag, startPoint x: 262, startPoint y: 167, endPoint x: 197, endPoint y: 177, distance: 66.1
click at [197, 177] on div "Agregar el siguiente paso" at bounding box center [199, 176] width 32 height 6
drag, startPoint x: 257, startPoint y: 177, endPoint x: 184, endPoint y: 188, distance: 73.5
click at [184, 188] on div "Agregar el siguiente paso" at bounding box center [189, 186] width 32 height 6
drag, startPoint x: 205, startPoint y: 175, endPoint x: 197, endPoint y: 174, distance: 8.2
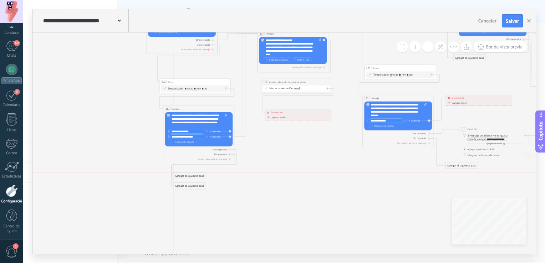
click at [197, 174] on div "Agregar el siguiente paso" at bounding box center [189, 176] width 32 height 6
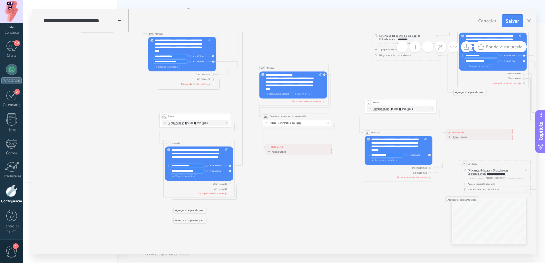
drag, startPoint x: 267, startPoint y: 150, endPoint x: 267, endPoint y: 190, distance: 39.6
click at [267, 190] on icon at bounding box center [435, 73] width 1067 height 563
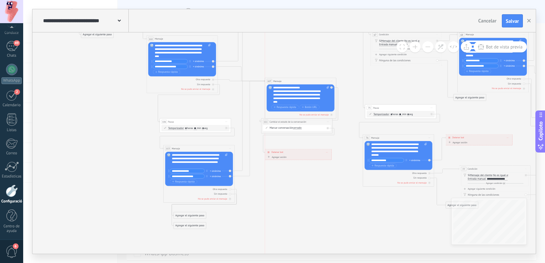
drag, startPoint x: 306, startPoint y: 75, endPoint x: 313, endPoint y: 83, distance: 10.6
click at [313, 83] on div "107 Mensaje ******* (para): Todos los contactos - canales seleccionados Todos l…" at bounding box center [300, 81] width 71 height 7
drag, startPoint x: 298, startPoint y: 154, endPoint x: 302, endPoint y: 211, distance: 56.5
click at [302, 211] on div "Detener bot ******** Borrar" at bounding box center [303, 210] width 66 height 6
drag, startPoint x: 302, startPoint y: 125, endPoint x: 313, endPoint y: 178, distance: 54.4
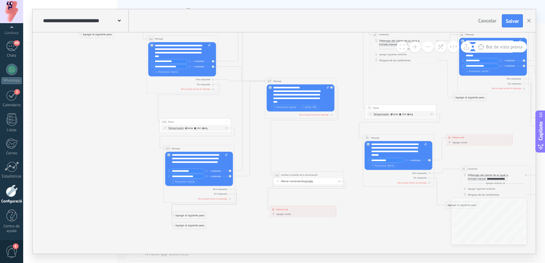
click at [313, 178] on div "**********" at bounding box center [308, 175] width 71 height 7
click at [301, 101] on div "**********" at bounding box center [301, 95] width 56 height 18
click at [314, 68] on icon at bounding box center [435, 78] width 1067 height 563
click at [315, 69] on icon at bounding box center [435, 78] width 1067 height 563
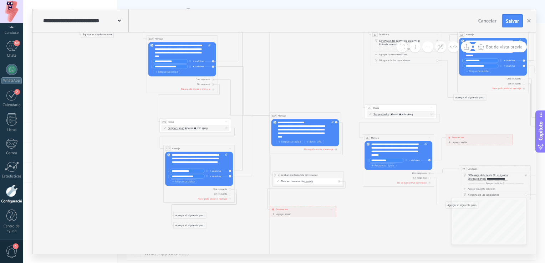
drag, startPoint x: 314, startPoint y: 82, endPoint x: 319, endPoint y: 117, distance: 35.0
click at [319, 117] on div "107 Mensaje ******* (para): Todos los contactos - canales seleccionados Todos l…" at bounding box center [305, 116] width 71 height 7
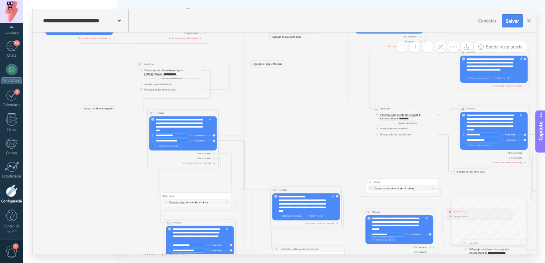
drag, startPoint x: 308, startPoint y: 145, endPoint x: 308, endPoint y: 59, distance: 85.7
click at [308, 59] on icon at bounding box center [436, 152] width 1067 height 563
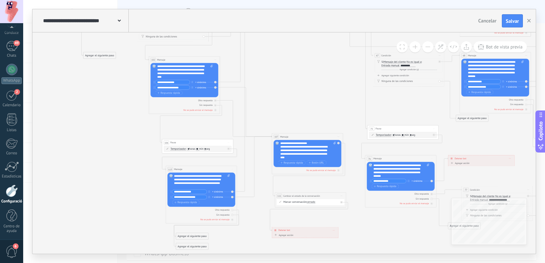
drag, startPoint x: 301, startPoint y: 133, endPoint x: 303, endPoint y: 68, distance: 65.0
click at [303, 68] on icon at bounding box center [437, 99] width 1067 height 563
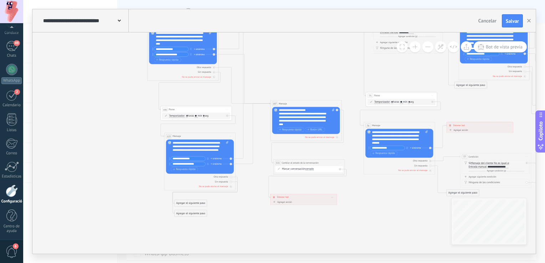
drag, startPoint x: 304, startPoint y: 92, endPoint x: 302, endPoint y: 73, distance: 19.0
click at [302, 73] on icon at bounding box center [436, 65] width 1067 height 563
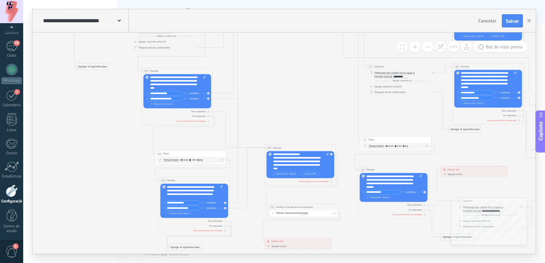
drag, startPoint x: 243, startPoint y: 202, endPoint x: 238, endPoint y: 249, distance: 47.4
click at [238, 249] on icon at bounding box center [430, 110] width 1067 height 563
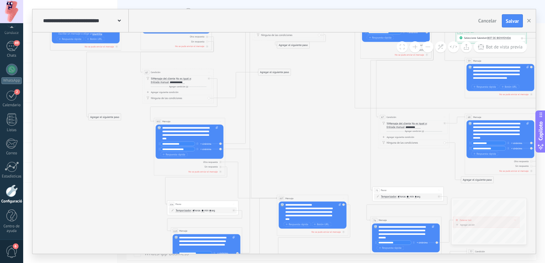
drag, startPoint x: 274, startPoint y: 120, endPoint x: 289, endPoint y: 189, distance: 70.8
click at [289, 189] on icon at bounding box center [442, 160] width 1067 height 563
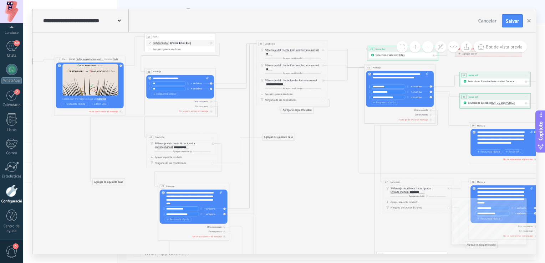
drag, startPoint x: 295, startPoint y: 148, endPoint x: 297, endPoint y: 206, distance: 58.2
click at [297, 206] on icon at bounding box center [446, 225] width 1067 height 563
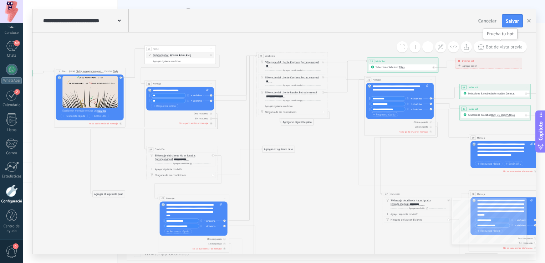
click at [497, 49] on span "Bot de vista previa" at bounding box center [504, 47] width 37 height 6
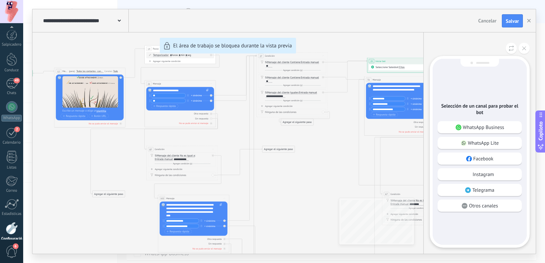
scroll to position [37, 0]
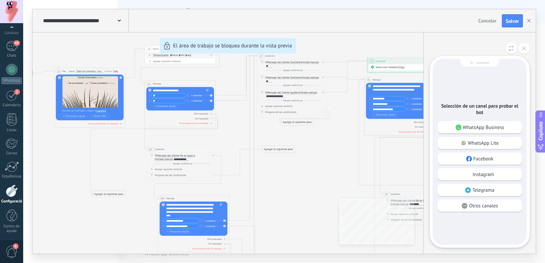
click at [484, 126] on p "WhatsApp Business" at bounding box center [483, 127] width 41 height 6
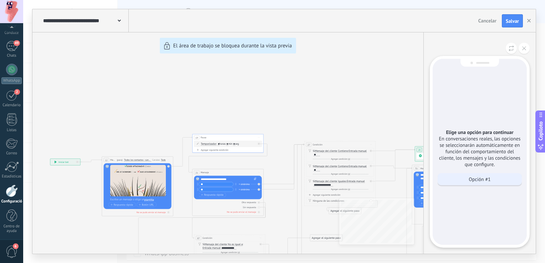
click at [490, 178] on p "Opción #1" at bounding box center [480, 179] width 22 height 6
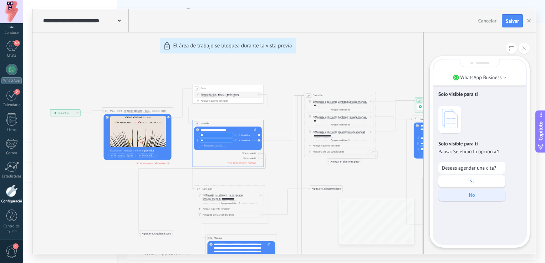
click at [461, 198] on p "No" at bounding box center [472, 195] width 60 height 6
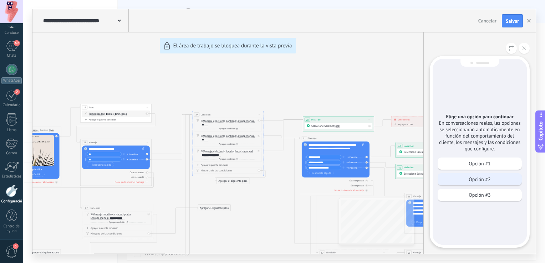
click at [483, 178] on p "Opción #2" at bounding box center [480, 179] width 22 height 6
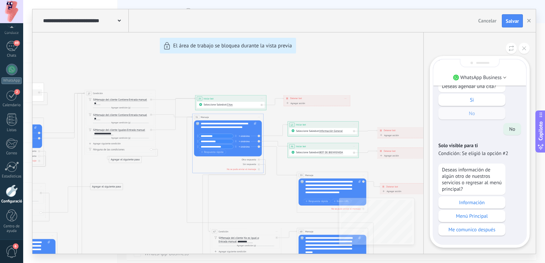
click at [512, 161] on div "Solo visible para ti Solo visible para ti Pausa: Se eligió la opción #1 Deseas …" at bounding box center [480, 111] width 93 height 267
drag, startPoint x: 512, startPoint y: 157, endPoint x: 511, endPoint y: 141, distance: 16.1
click at [511, 141] on div "Solo visible para ti Condición: Se eligió la opción #2" at bounding box center [480, 149] width 83 height 21
drag, startPoint x: 511, startPoint y: 141, endPoint x: 513, endPoint y: 158, distance: 17.2
click at [513, 158] on div "Solo visible para ti Condición: Se eligió la opción #2" at bounding box center [480, 149] width 83 height 21
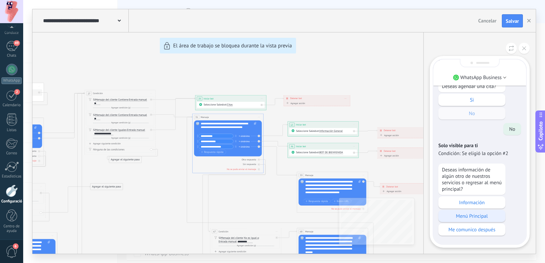
click at [476, 221] on div "Menú Principal" at bounding box center [472, 216] width 67 height 12
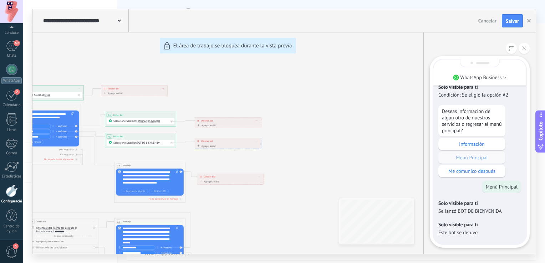
drag, startPoint x: 307, startPoint y: 192, endPoint x: 367, endPoint y: 175, distance: 62.8
click at [367, 175] on div "**********" at bounding box center [284, 131] width 504 height 245
click at [524, 51] on button at bounding box center [524, 48] width 11 height 11
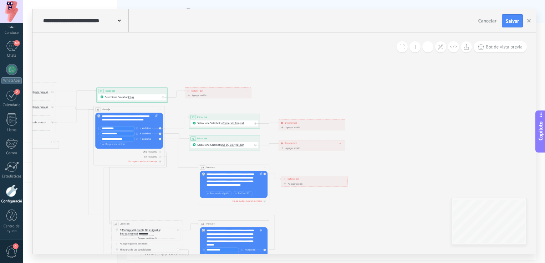
drag, startPoint x: 257, startPoint y: 75, endPoint x: 455, endPoint y: 79, distance: 198.8
click at [455, 79] on icon at bounding box center [175, 267] width 1067 height 563
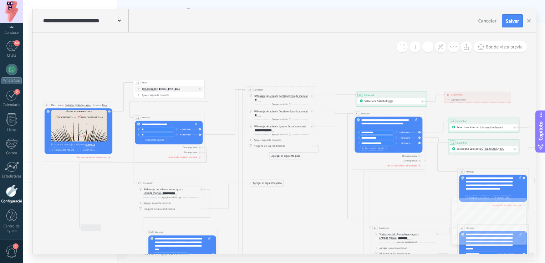
drag, startPoint x: 254, startPoint y: 53, endPoint x: 474, endPoint y: 54, distance: 219.8
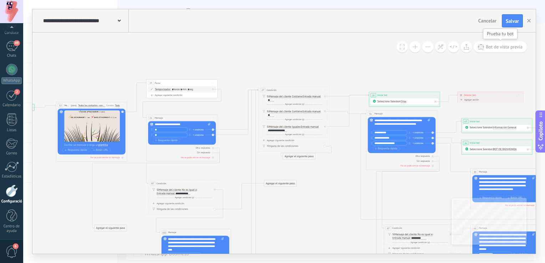
click at [497, 46] on span "Bot de vista previa" at bounding box center [504, 47] width 37 height 6
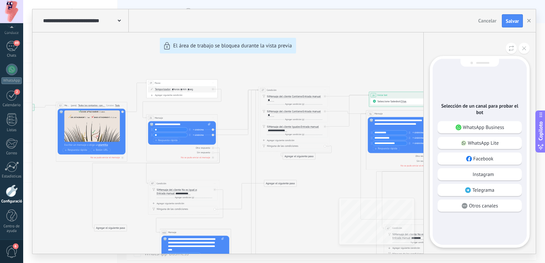
drag, startPoint x: 246, startPoint y: 70, endPoint x: 246, endPoint y: 58, distance: 12.5
click at [246, 58] on div "**********" at bounding box center [284, 131] width 504 height 245
drag, startPoint x: 236, startPoint y: 106, endPoint x: 238, endPoint y: 86, distance: 19.7
click at [238, 86] on div "**********" at bounding box center [284, 131] width 504 height 245
click at [525, 48] on icon at bounding box center [524, 48] width 4 height 4
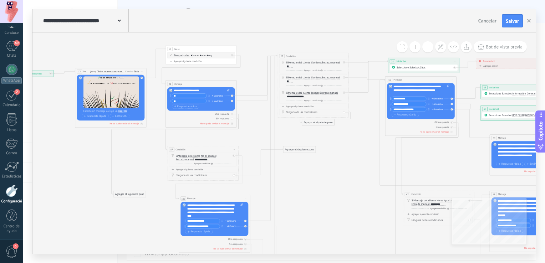
drag, startPoint x: 256, startPoint y: 49, endPoint x: 268, endPoint y: 26, distance: 26.3
click at [268, 26] on div "**********" at bounding box center [284, 131] width 504 height 245
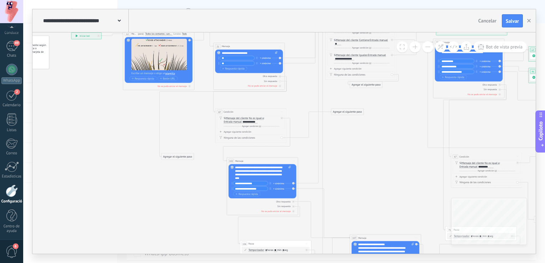
drag, startPoint x: 146, startPoint y: 172, endPoint x: 204, endPoint y: 126, distance: 74.2
click at [204, 126] on icon at bounding box center [515, 200] width 1067 height 563
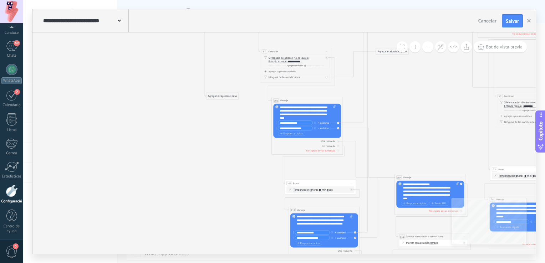
drag, startPoint x: 184, startPoint y: 175, endPoint x: 218, endPoint y: 123, distance: 61.9
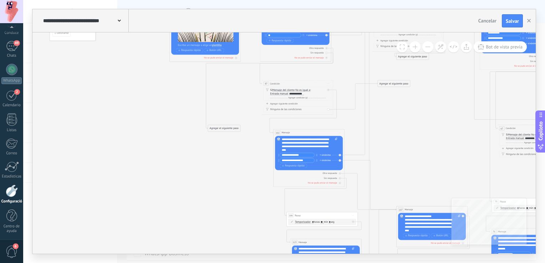
drag, startPoint x: 219, startPoint y: 121, endPoint x: 223, endPoint y: 176, distance: 55.1
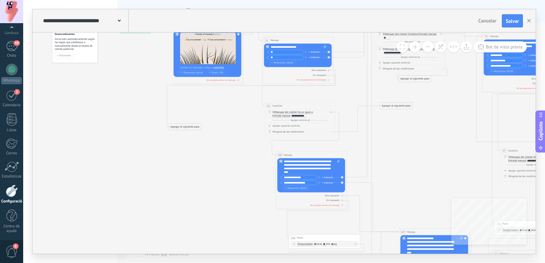
drag, startPoint x: 227, startPoint y: 151, endPoint x: 184, endPoint y: 128, distance: 48.6
click at [184, 128] on div "Agregar el siguiente paso" at bounding box center [185, 127] width 32 height 6
click at [189, 129] on div "Agregar el siguiente paso" at bounding box center [184, 127] width 32 height 6
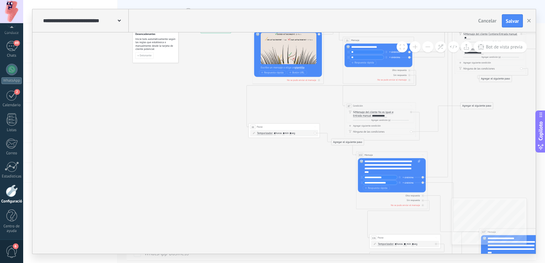
click at [285, 134] on input "*" at bounding box center [284, 133] width 2 height 3
type input "*"
click at [292, 134] on input "*" at bounding box center [291, 133] width 2 height 3
type input "*"
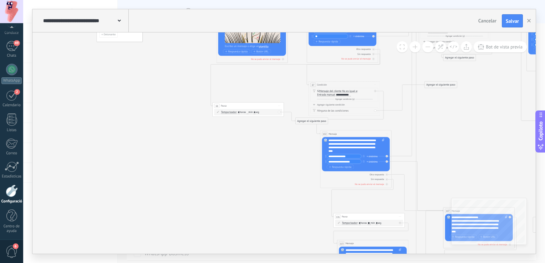
drag, startPoint x: 291, startPoint y: 186, endPoint x: 244, endPoint y: 159, distance: 54.4
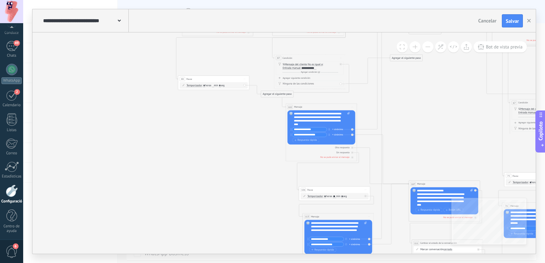
drag, startPoint x: 266, startPoint y: 184, endPoint x: 253, endPoint y: 172, distance: 17.4
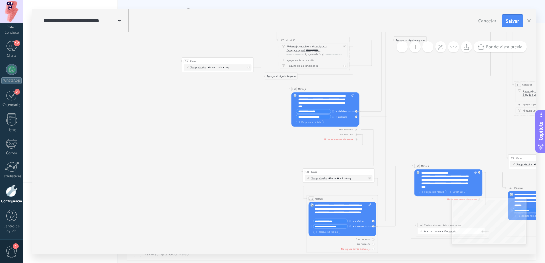
drag, startPoint x: 212, startPoint y: 214, endPoint x: 216, endPoint y: 197, distance: 18.3
drag, startPoint x: 275, startPoint y: 77, endPoint x: 195, endPoint y: 93, distance: 81.9
click at [195, 93] on div "Agregar el siguiente paso" at bounding box center [202, 93] width 32 height 6
click at [211, 93] on div "Agregar el siguiente paso" at bounding box center [202, 93] width 32 height 6
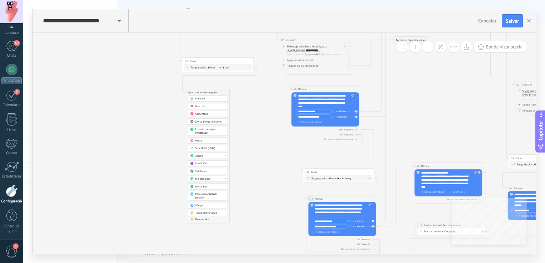
click at [211, 99] on div "Mensaje" at bounding box center [211, 99] width 30 height 4
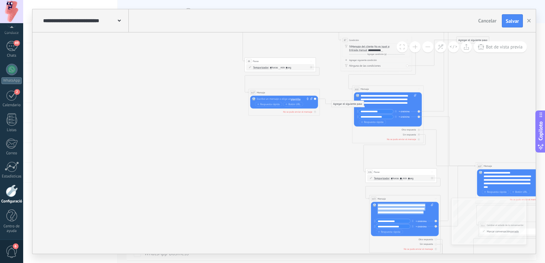
drag, startPoint x: 401, startPoint y: 217, endPoint x: 373, endPoint y: 203, distance: 31.0
click at [373, 203] on div "**********" at bounding box center [405, 219] width 68 height 34
copy div "**********"
click at [266, 101] on div at bounding box center [283, 99] width 53 height 4
paste div
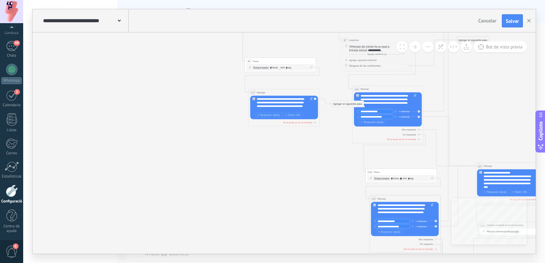
click at [273, 110] on div "**********" at bounding box center [285, 104] width 56 height 14
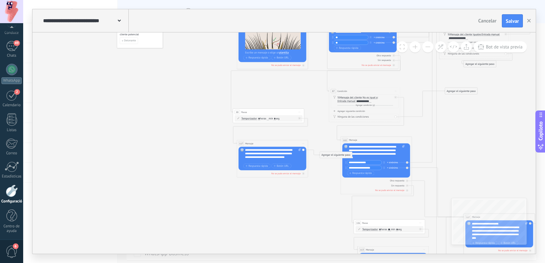
drag, startPoint x: 303, startPoint y: 191, endPoint x: 304, endPoint y: 238, distance: 47.5
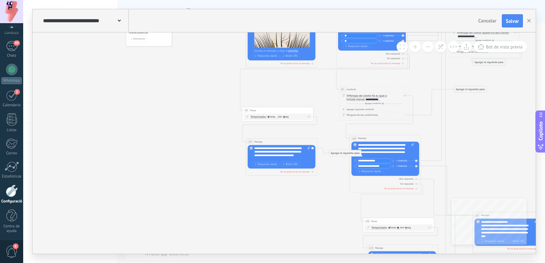
drag, startPoint x: 266, startPoint y: 158, endPoint x: 269, endPoint y: 163, distance: 6.4
click at [266, 158] on div "**********" at bounding box center [282, 154] width 56 height 14
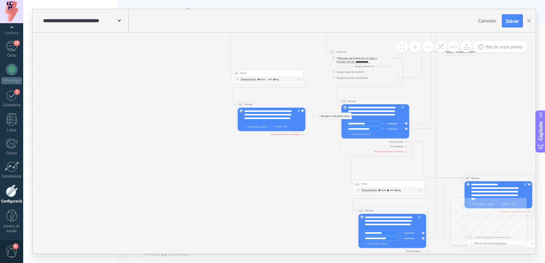
drag, startPoint x: 277, startPoint y: 191, endPoint x: 267, endPoint y: 152, distance: 40.6
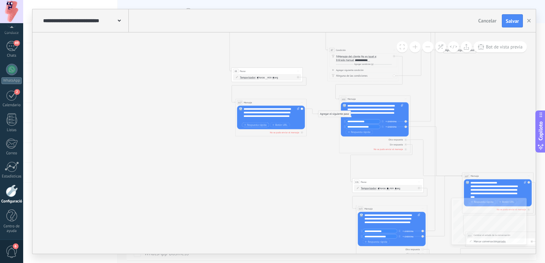
click at [253, 125] on font "Respuesta rápida" at bounding box center [257, 125] width 20 height 3
drag, startPoint x: 388, startPoint y: 231, endPoint x: 364, endPoint y: 232, distance: 24.3
click at [364, 232] on input "**********" at bounding box center [380, 231] width 34 height 4
click at [254, 125] on input "text" at bounding box center [259, 125] width 35 height 4
paste input "**********"
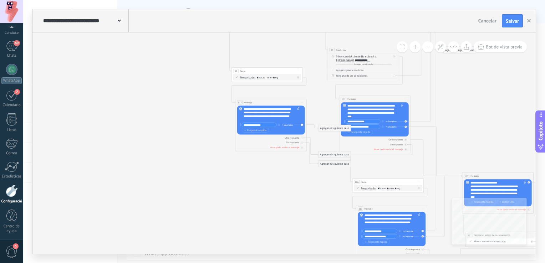
type input "**********"
drag, startPoint x: 391, startPoint y: 236, endPoint x: 363, endPoint y: 237, distance: 28.2
click at [363, 237] on input "**********" at bounding box center [380, 237] width 34 height 4
click at [253, 130] on font "Respuesta rápida" at bounding box center [257, 130] width 20 height 3
click at [253, 130] on input "text" at bounding box center [259, 130] width 35 height 4
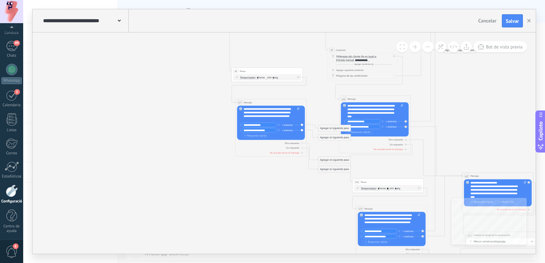
type input "**********"
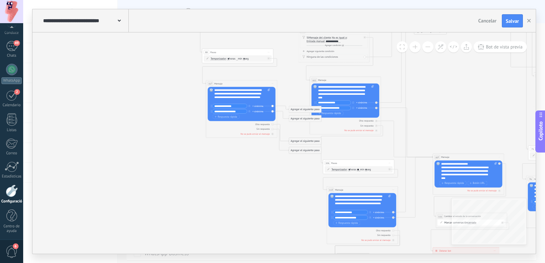
drag, startPoint x: 280, startPoint y: 185, endPoint x: 243, endPoint y: 162, distance: 43.4
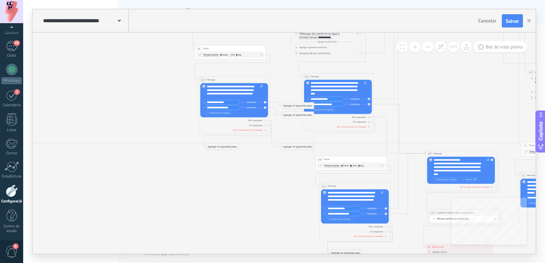
drag, startPoint x: 288, startPoint y: 138, endPoint x: 206, endPoint y: 144, distance: 82.3
click at [206, 144] on div "Agregar el siguiente paso" at bounding box center [222, 147] width 32 height 6
drag, startPoint x: 284, startPoint y: 145, endPoint x: 110, endPoint y: 134, distance: 174.5
drag, startPoint x: 222, startPoint y: 145, endPoint x: 116, endPoint y: 160, distance: 107.0
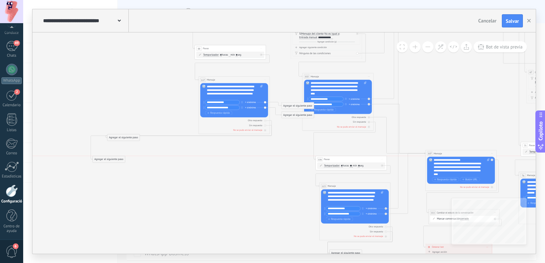
click at [116, 160] on div "Agregar el siguiente paso" at bounding box center [109, 160] width 32 height 6
drag, startPoint x: 294, startPoint y: 106, endPoint x: 261, endPoint y: 159, distance: 62.6
click at [251, 162] on div "Agregar el siguiente paso" at bounding box center [255, 164] width 32 height 6
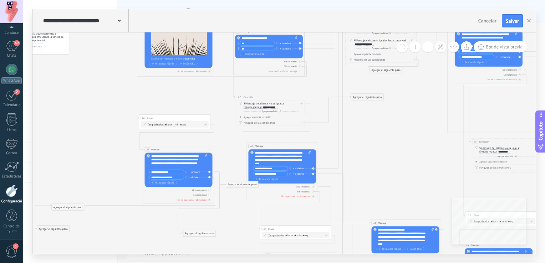
drag, startPoint x: 299, startPoint y: 155, endPoint x: 244, endPoint y: 225, distance: 89.0
click at [244, 225] on icon at bounding box center [509, 182] width 1122 height 556
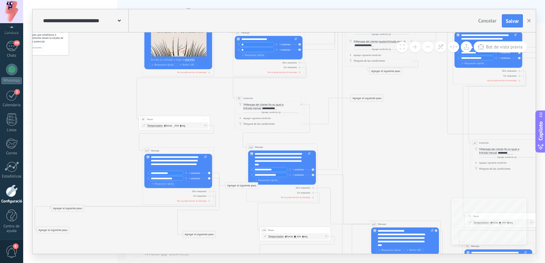
click at [207, 238] on div "Agregar el siguiente paso" at bounding box center [199, 235] width 32 height 6
click at [233, 215] on icon at bounding box center [509, 183] width 1122 height 556
drag, startPoint x: 208, startPoint y: 234, endPoint x: 211, endPoint y: 93, distance: 140.3
click at [211, 93] on div "Agregar el siguiente paso" at bounding box center [201, 95] width 32 height 6
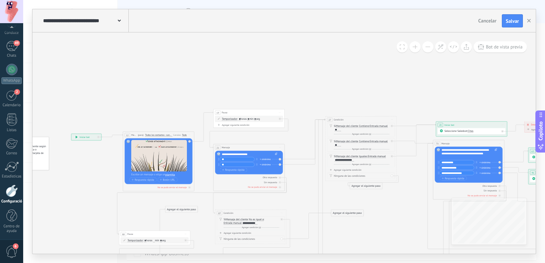
drag, startPoint x: 323, startPoint y: 86, endPoint x: 304, endPoint y: 198, distance: 113.3
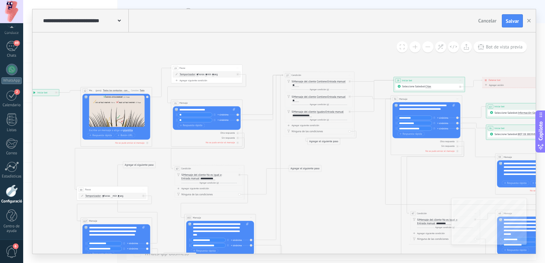
drag, startPoint x: 295, startPoint y: 198, endPoint x: 255, endPoint y: 134, distance: 75.2
click at [255, 135] on icon at bounding box center [446, 254] width 1122 height 556
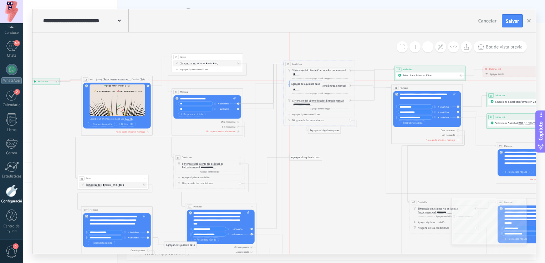
drag, startPoint x: 150, startPoint y: 153, endPoint x: 317, endPoint y: 83, distance: 180.7
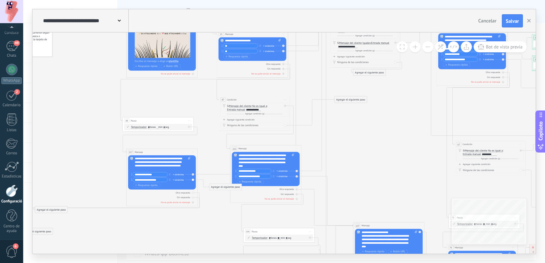
drag, startPoint x: 140, startPoint y: 162, endPoint x: 189, endPoint y: 86, distance: 91.1
click at [189, 86] on icon at bounding box center [492, 185] width 1122 height 556
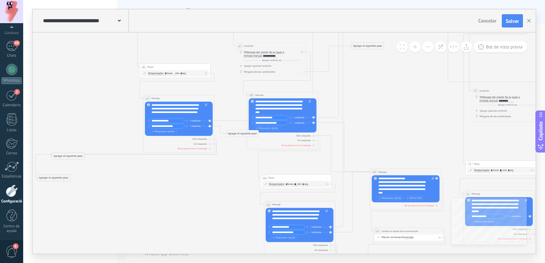
drag, startPoint x: 177, startPoint y: 234, endPoint x: 190, endPoint y: 197, distance: 39.9
click at [190, 198] on icon at bounding box center [509, 131] width 1122 height 556
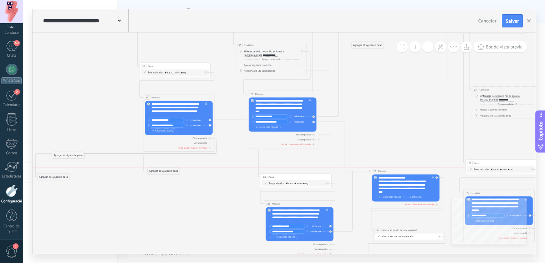
drag, startPoint x: 234, startPoint y: 134, endPoint x: 155, endPoint y: 174, distance: 88.4
click at [155, 174] on div "Agregar el siguiente paso" at bounding box center [163, 171] width 32 height 6
drag, startPoint x: 400, startPoint y: 191, endPoint x: 375, endPoint y: 176, distance: 28.5
click at [375, 176] on div "**********" at bounding box center [406, 188] width 68 height 27
drag, startPoint x: 401, startPoint y: 192, endPoint x: 377, endPoint y: 177, distance: 28.9
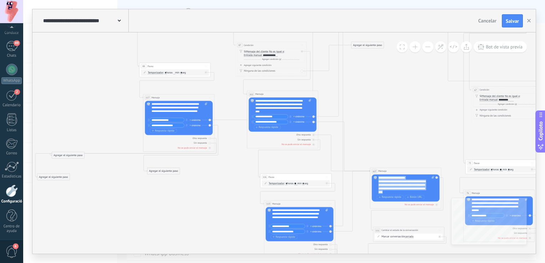
click at [377, 177] on div "**********" at bounding box center [406, 188] width 68 height 27
copy div "**********"
click at [163, 170] on div "Agregar el siguiente paso" at bounding box center [163, 171] width 32 height 6
click at [164, 177] on span "Mensaje" at bounding box center [162, 178] width 10 height 4
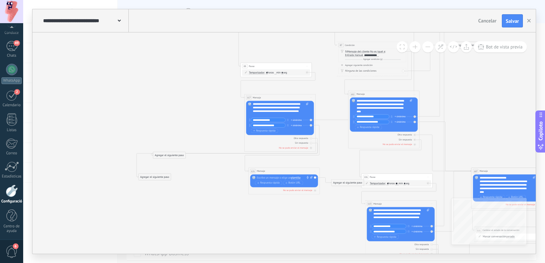
click at [269, 177] on div at bounding box center [283, 178] width 53 height 4
paste div
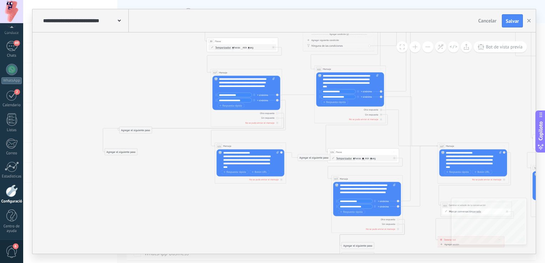
drag, startPoint x: 253, startPoint y: 216, endPoint x: 217, endPoint y: 189, distance: 44.9
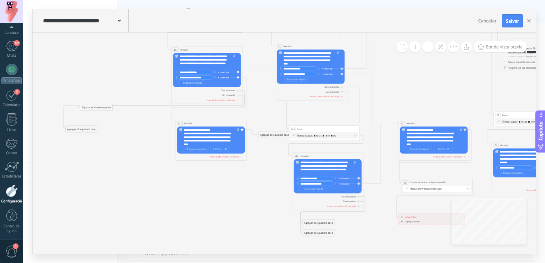
drag, startPoint x: 290, startPoint y: 198, endPoint x: 251, endPoint y: 183, distance: 42.7
click at [251, 183] on icon at bounding box center [537, 82] width 1122 height 556
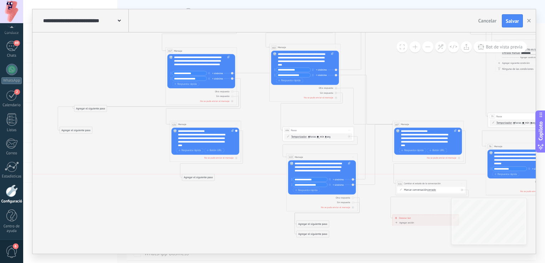
drag, startPoint x: 266, startPoint y: 136, endPoint x: 196, endPoint y: 178, distance: 82.4
click at [196, 178] on div "Agregar el siguiente paso" at bounding box center [198, 178] width 32 height 6
click at [206, 180] on div "Agregar el siguiente paso" at bounding box center [198, 178] width 32 height 6
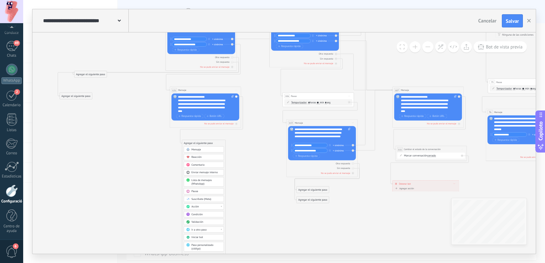
click at [221, 208] on div "Acción" at bounding box center [207, 208] width 30 height 4
click at [215, 218] on div "Cambiar el estado de la conversación" at bounding box center [204, 219] width 40 height 6
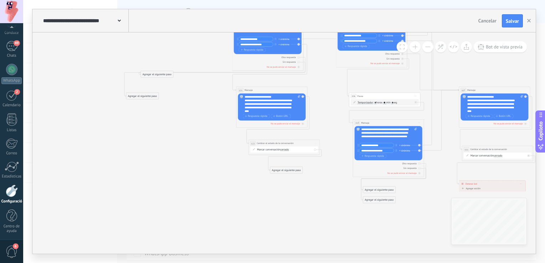
drag, startPoint x: 339, startPoint y: 154, endPoint x: 275, endPoint y: 168, distance: 64.7
click at [275, 168] on div "Agregar el siguiente paso" at bounding box center [287, 171] width 32 height 6
click at [278, 169] on div "Agregar el siguiente paso" at bounding box center [284, 168] width 32 height 6
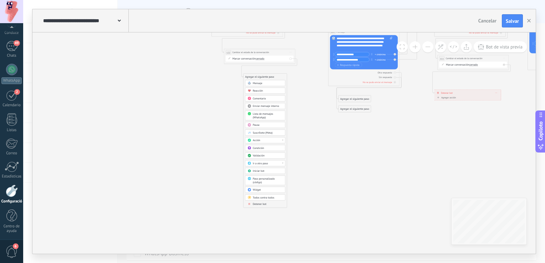
drag, startPoint x: 340, startPoint y: 217, endPoint x: 312, endPoint y: 63, distance: 156.8
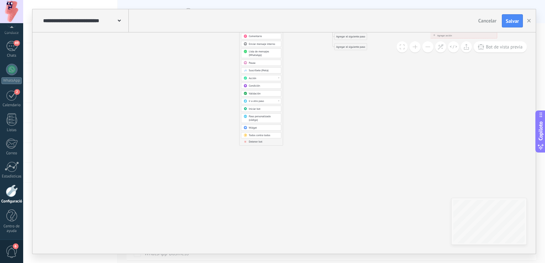
click at [271, 143] on div "Mensaje Mensaje Mensaje Reacción Comentario Enviar mensaje interno Lista de men…" at bounding box center [261, 82] width 40 height 128
click at [272, 142] on div "Detener bot" at bounding box center [264, 143] width 30 height 4
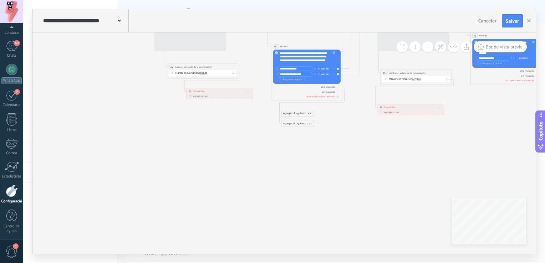
drag, startPoint x: 344, startPoint y: 140, endPoint x: 271, endPoint y: 250, distance: 131.9
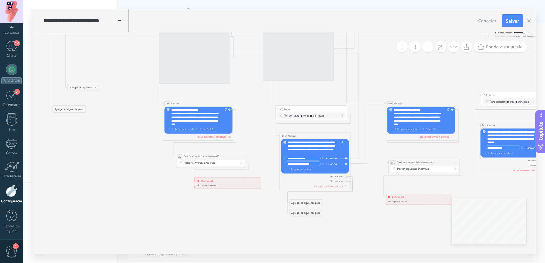
drag, startPoint x: 188, startPoint y: 171, endPoint x: 216, endPoint y: 236, distance: 71.0
click at [216, 238] on icon at bounding box center [525, 62] width 1122 height 556
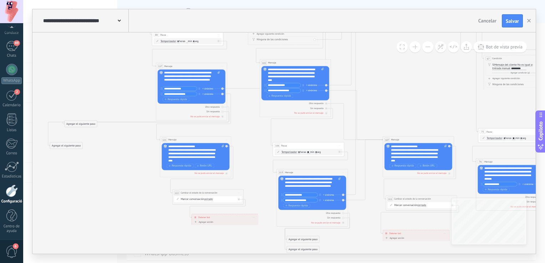
drag, startPoint x: 157, startPoint y: 180, endPoint x: 150, endPoint y: 206, distance: 27.7
click at [150, 206] on icon at bounding box center [522, 98] width 1122 height 556
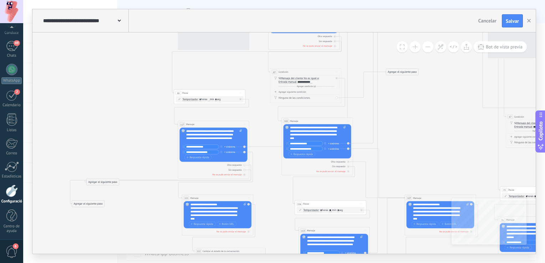
drag, startPoint x: 122, startPoint y: 158, endPoint x: 144, endPoint y: 215, distance: 61.0
click at [144, 215] on icon at bounding box center [544, 157] width 1122 height 556
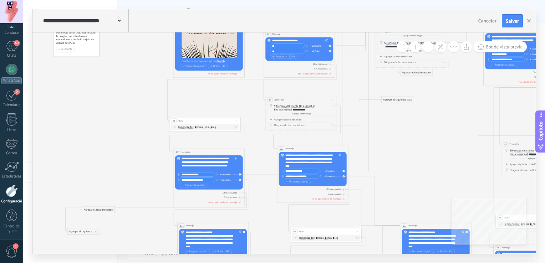
drag, startPoint x: 139, startPoint y: 112, endPoint x: 134, endPoint y: 137, distance: 25.8
click at [134, 138] on icon at bounding box center [539, 185] width 1122 height 556
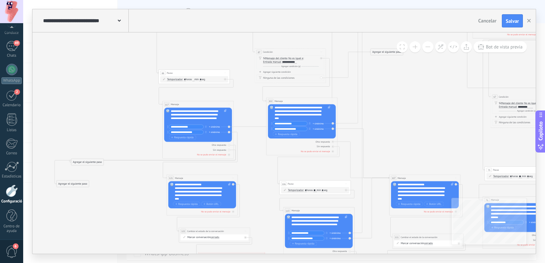
drag, startPoint x: 163, startPoint y: 227, endPoint x: 152, endPoint y: 181, distance: 47.9
click at [152, 181] on icon at bounding box center [528, 137] width 1122 height 556
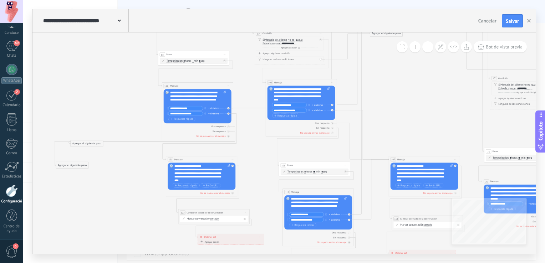
drag, startPoint x: 256, startPoint y: 173, endPoint x: 254, endPoint y: 153, distance: 20.4
click at [254, 153] on icon at bounding box center [528, 118] width 1122 height 556
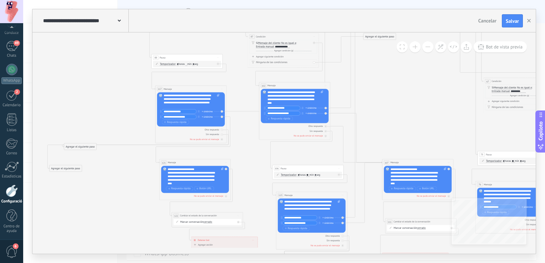
drag, startPoint x: 124, startPoint y: 181, endPoint x: 117, endPoint y: 187, distance: 8.6
click at [117, 187] on icon at bounding box center [521, 121] width 1122 height 556
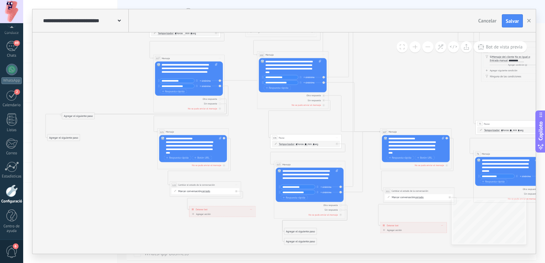
drag, startPoint x: 126, startPoint y: 197, endPoint x: 123, endPoint y: 152, distance: 45.8
click at [123, 152] on icon at bounding box center [519, 91] width 1122 height 556
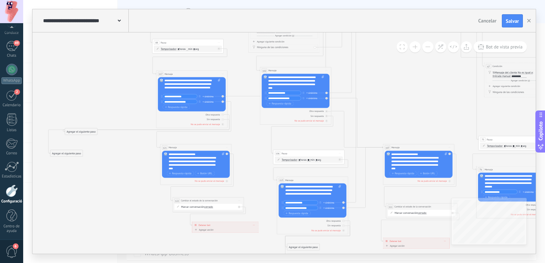
drag, startPoint x: 116, startPoint y: 156, endPoint x: 121, endPoint y: 187, distance: 30.7
click at [121, 187] on icon at bounding box center [522, 106] width 1122 height 556
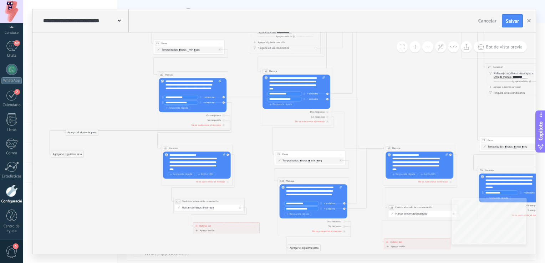
drag, startPoint x: 135, startPoint y: 185, endPoint x: 135, endPoint y: 190, distance: 5.0
click at [135, 190] on icon at bounding box center [523, 107] width 1122 height 556
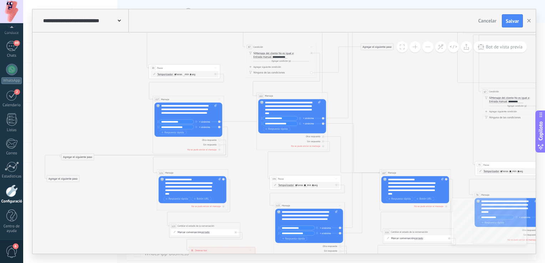
drag, startPoint x: 136, startPoint y: 169, endPoint x: 132, endPoint y: 189, distance: 20.7
click at [132, 189] on icon at bounding box center [519, 132] width 1122 height 556
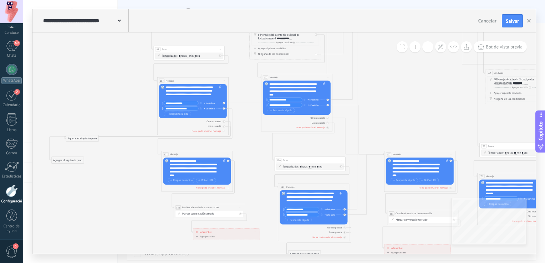
drag, startPoint x: 132, startPoint y: 189, endPoint x: 137, endPoint y: 171, distance: 19.1
click at [137, 171] on icon at bounding box center [523, 113] width 1122 height 556
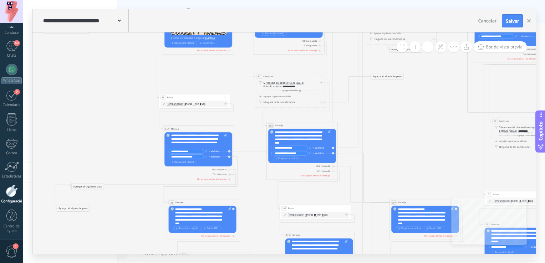
drag, startPoint x: 126, startPoint y: 169, endPoint x: 134, endPoint y: 237, distance: 68.3
click at [134, 237] on icon at bounding box center [529, 161] width 1122 height 556
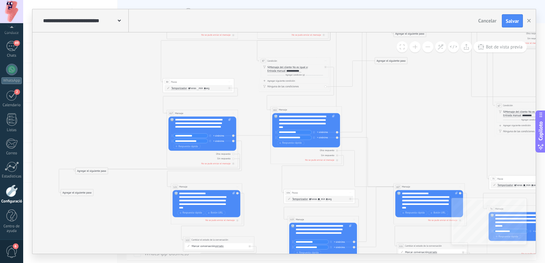
drag, startPoint x: 130, startPoint y: 239, endPoint x: 131, endPoint y: 198, distance: 41.1
click at [131, 201] on icon at bounding box center [532, 146] width 1122 height 556
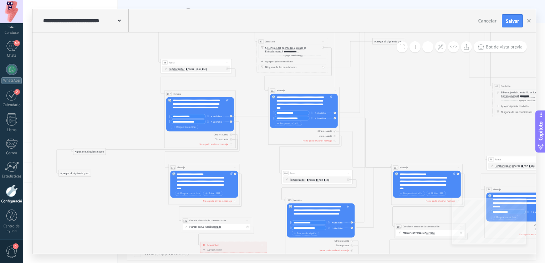
drag, startPoint x: 264, startPoint y: 176, endPoint x: 261, endPoint y: 159, distance: 17.7
click at [261, 159] on icon at bounding box center [530, 126] width 1122 height 556
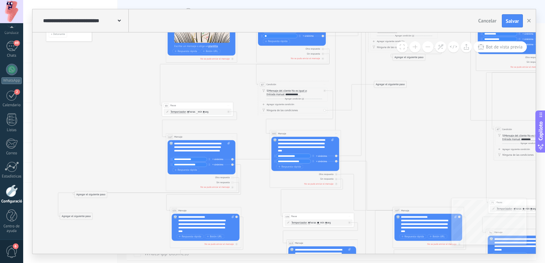
drag, startPoint x: 257, startPoint y: 168, endPoint x: 258, endPoint y: 213, distance: 45.0
click at [258, 213] on icon at bounding box center [532, 170] width 1122 height 556
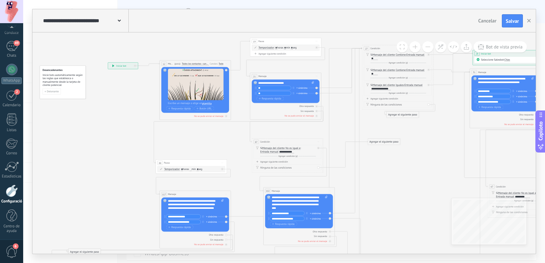
drag, startPoint x: 244, startPoint y: 88, endPoint x: 238, endPoint y: 145, distance: 57.8
click at [238, 145] on icon at bounding box center [525, 227] width 1122 height 556
click at [496, 49] on span "Bot de vista previa" at bounding box center [504, 47] width 37 height 6
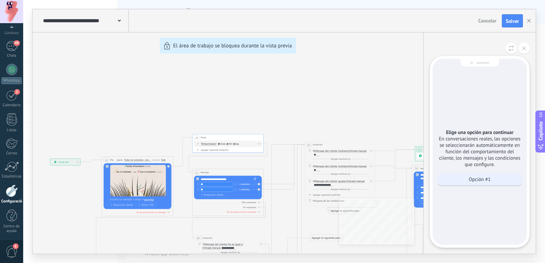
click at [491, 177] on div "Opción #1" at bounding box center [480, 179] width 84 height 12
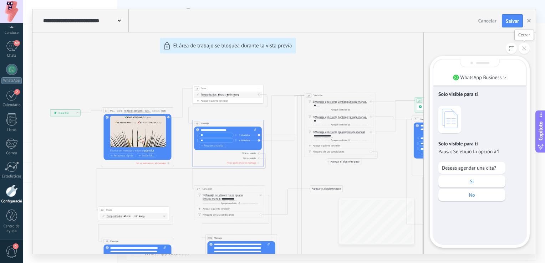
click at [525, 49] on icon at bounding box center [524, 48] width 4 height 4
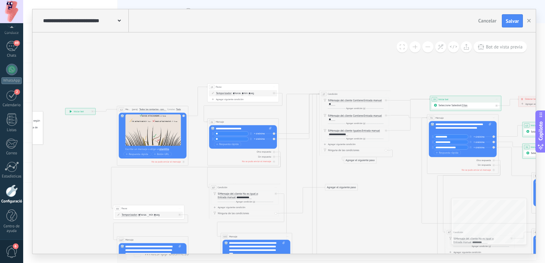
drag, startPoint x: 310, startPoint y: 63, endPoint x: 325, endPoint y: 60, distance: 16.0
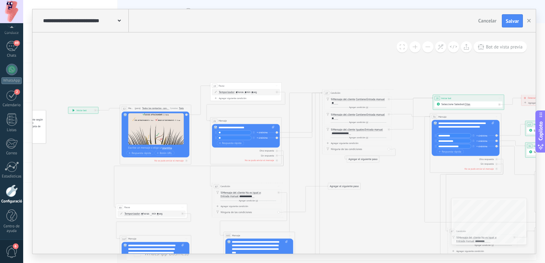
click at [13, 194] on div at bounding box center [12, 191] width 12 height 12
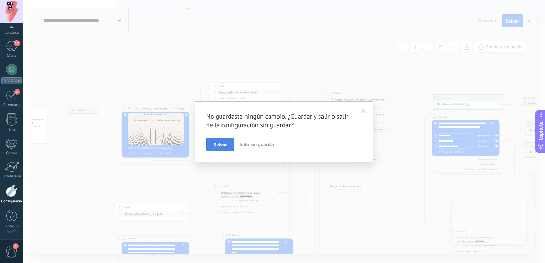
click at [223, 150] on button "Salvar" at bounding box center [220, 145] width 28 height 14
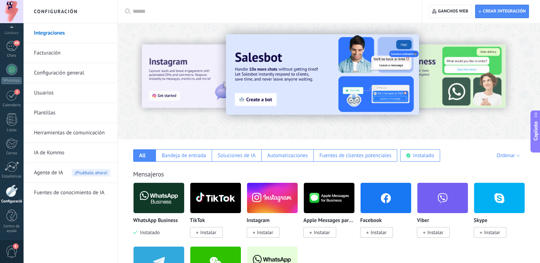
click at [77, 136] on link "Herramientas de comunicación" at bounding box center [72, 133] width 76 height 20
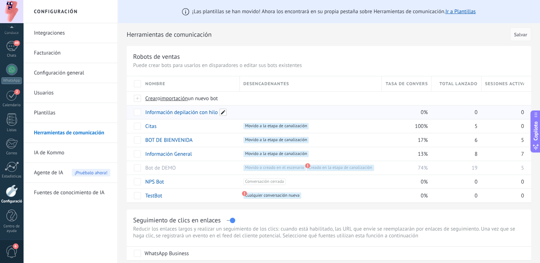
click at [223, 112] on span at bounding box center [222, 112] width 7 height 7
click at [314, 112] on div at bounding box center [310, 112] width 135 height 6
click at [292, 115] on div at bounding box center [310, 112] width 135 height 6
click at [254, 112] on span at bounding box center [252, 112] width 7 height 7
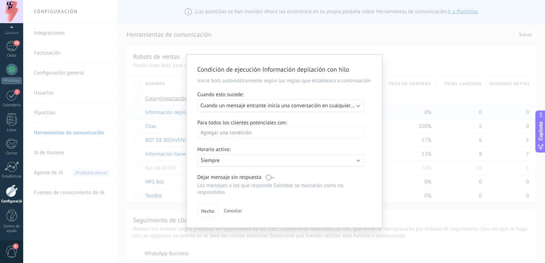
click at [356, 106] on div "Execute: Cuando un mensaje entrante inicia una conversación en cualquier canal" at bounding box center [280, 106] width 167 height 13
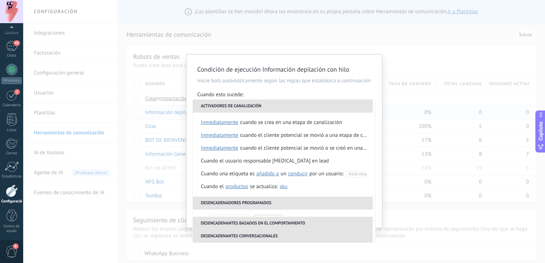
click at [312, 91] on div "Cuando esto sucede:" at bounding box center [284, 95] width 174 height 8
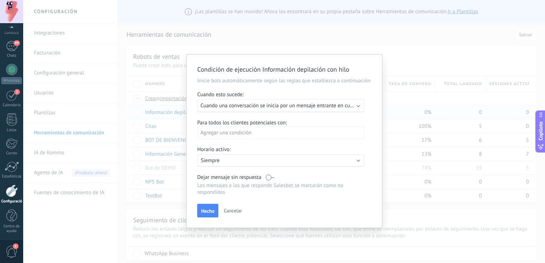
click at [279, 135] on div "Agregar una condición" at bounding box center [280, 133] width 167 height 12
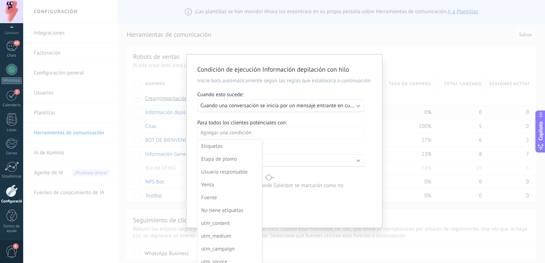
click at [279, 135] on div at bounding box center [285, 141] width 196 height 173
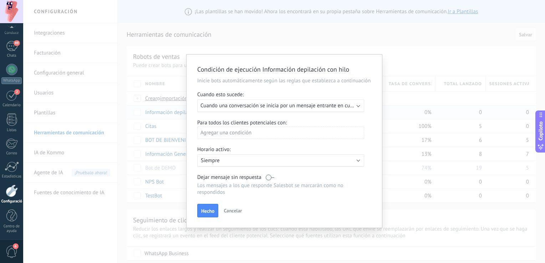
click at [234, 213] on span "Cancelar" at bounding box center [233, 211] width 18 height 6
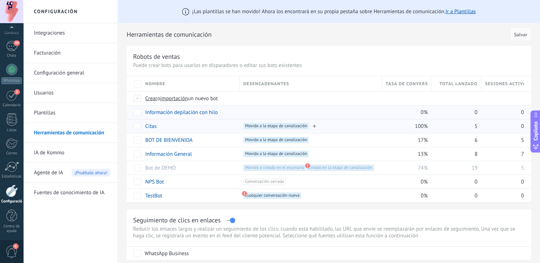
click at [290, 125] on span "Movido a la etapa de canalización +0" at bounding box center [276, 126] width 66 height 6
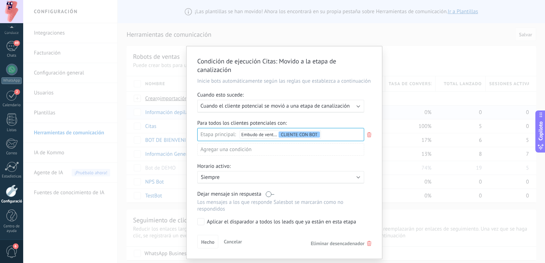
click at [401, 52] on div "Condición de ejecución Citas : Movido a la etapa de canalización Inicie bots au…" at bounding box center [284, 131] width 522 height 263
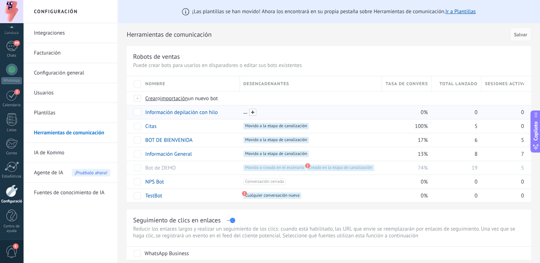
click at [253, 114] on span at bounding box center [252, 112] width 7 height 7
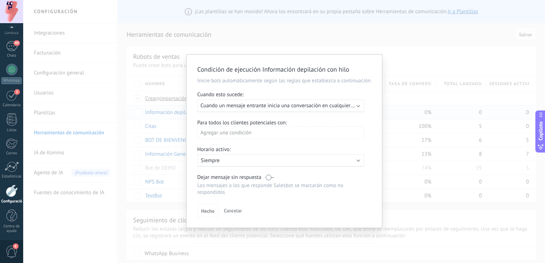
click at [256, 108] on span "Cuando un mensaje entrante inicia una conversación en cualquier canal" at bounding box center [283, 105] width 164 height 7
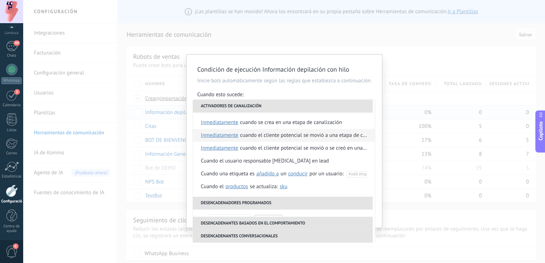
click at [283, 135] on div "Cuando el cliente potencial se movió a una etapa de canalización" at bounding box center [303, 135] width 127 height 13
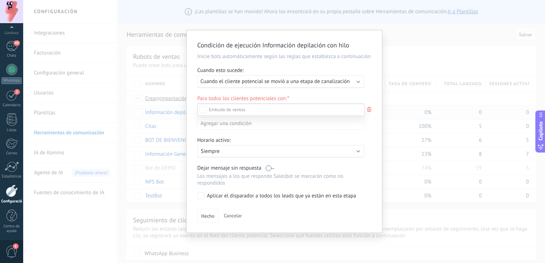
click at [376, 51] on div at bounding box center [284, 131] width 522 height 263
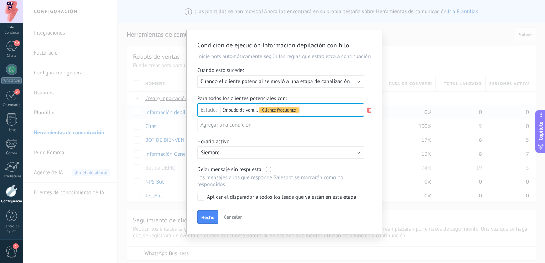
click at [200, 223] on button "Hecho" at bounding box center [207, 218] width 21 height 14
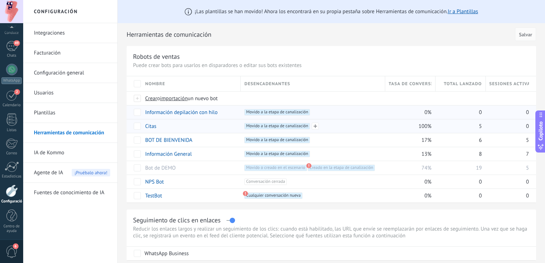
click at [277, 124] on span "Movido a la etapa de canalización +0" at bounding box center [277, 126] width 66 height 6
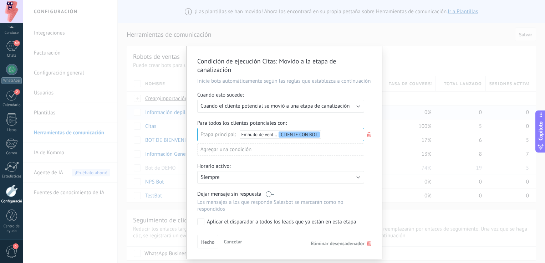
click at [368, 26] on div "Condición de ejecución Citas : Movido a la etapa de canalización Inicie bots au…" at bounding box center [284, 131] width 522 height 263
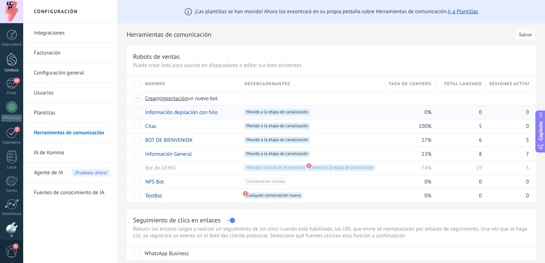
click at [14, 63] on div at bounding box center [11, 59] width 11 height 13
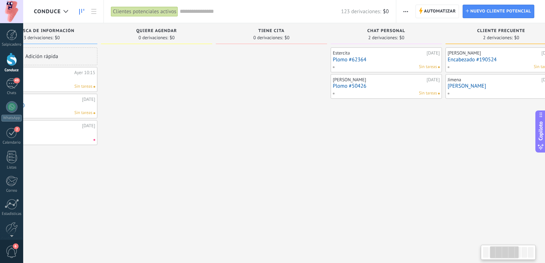
drag, startPoint x: 403, startPoint y: 98, endPoint x: 146, endPoint y: 115, distance: 257.5
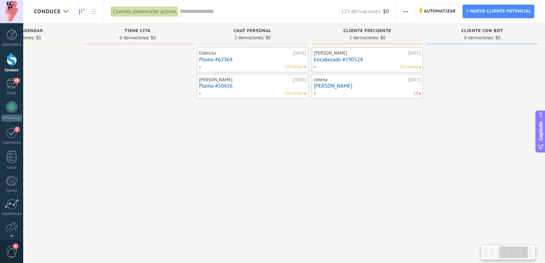
drag, startPoint x: 398, startPoint y: 129, endPoint x: 346, endPoint y: 144, distance: 54.6
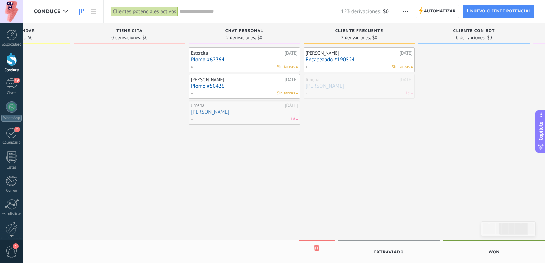
drag, startPoint x: 356, startPoint y: 89, endPoint x: 241, endPoint y: 115, distance: 117.5
drag, startPoint x: 232, startPoint y: 119, endPoint x: 346, endPoint y: 96, distance: 116.8
drag, startPoint x: 346, startPoint y: 89, endPoint x: 260, endPoint y: 113, distance: 89.4
drag, startPoint x: 220, startPoint y: 115, endPoint x: 349, endPoint y: 90, distance: 131.6
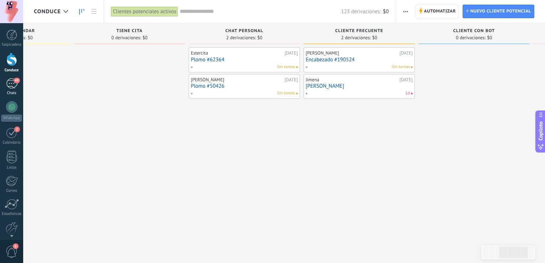
click at [12, 86] on div "49" at bounding box center [11, 84] width 11 height 10
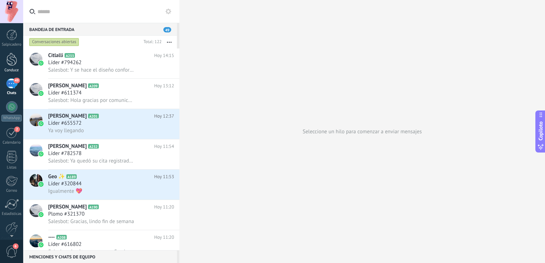
click at [9, 61] on div at bounding box center [11, 59] width 11 height 13
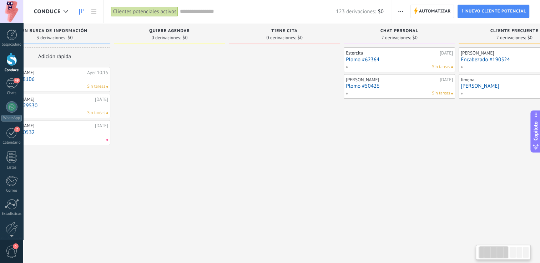
drag, startPoint x: 340, startPoint y: 132, endPoint x: 110, endPoint y: 121, distance: 230.8
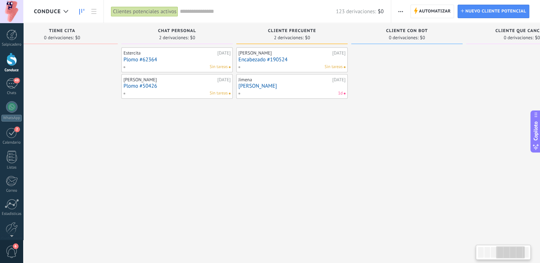
drag, startPoint x: 352, startPoint y: 119, endPoint x: 177, endPoint y: 136, distance: 176.1
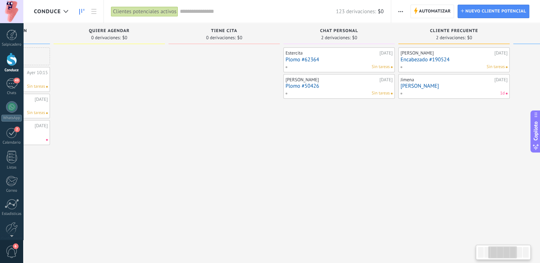
drag, startPoint x: 177, startPoint y: 125, endPoint x: 390, endPoint y: 149, distance: 215.1
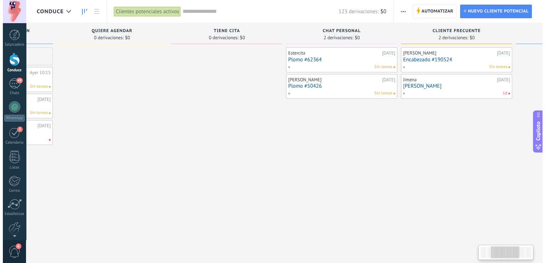
scroll to position [0, 196]
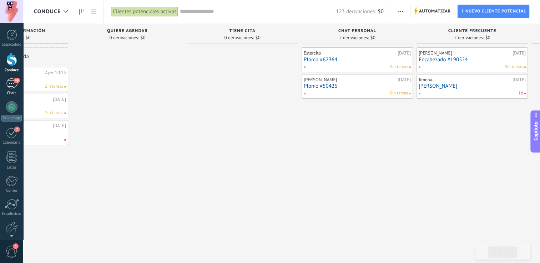
click at [9, 85] on div "49" at bounding box center [11, 84] width 11 height 10
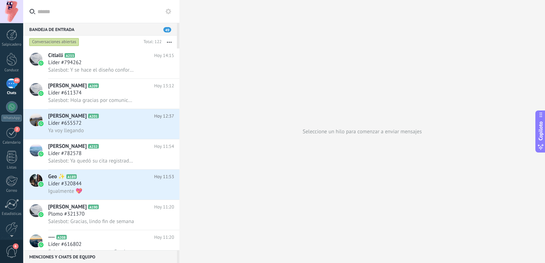
click at [167, 9] on icon at bounding box center [169, 12] width 6 height 6
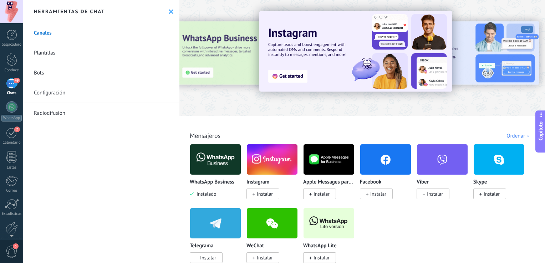
click at [98, 93] on link "Configuración" at bounding box center [101, 93] width 156 height 20
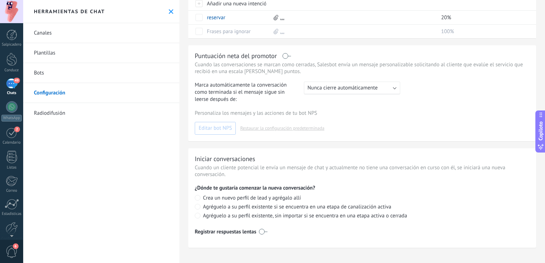
scroll to position [191, 0]
click at [152, 107] on link "Radiodifusión" at bounding box center [101, 113] width 156 height 20
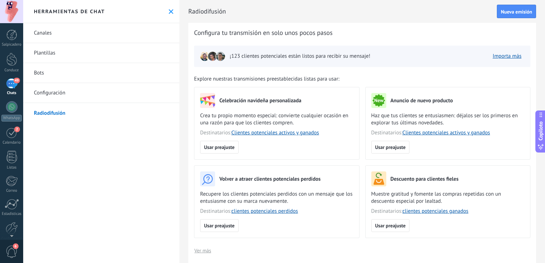
click at [71, 69] on link "Bots" at bounding box center [101, 73] width 156 height 20
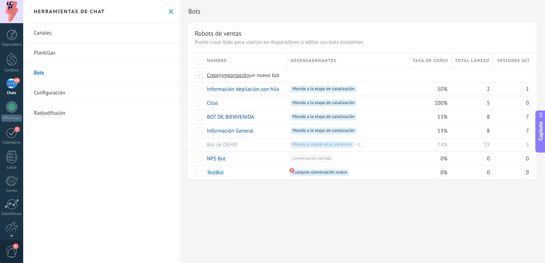
click at [69, 52] on link "Plantillas" at bounding box center [101, 53] width 156 height 20
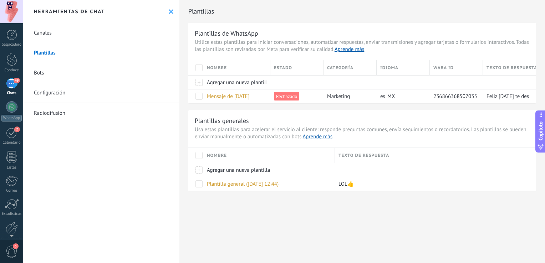
click at [77, 34] on link "Canales" at bounding box center [101, 33] width 156 height 20
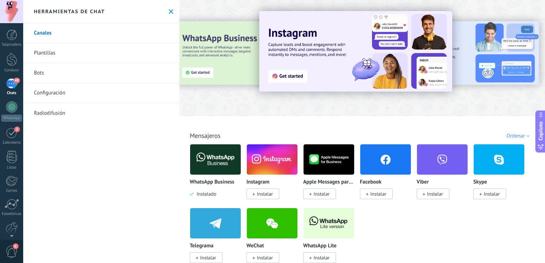
click at [169, 14] on icon at bounding box center [171, 11] width 5 height 5
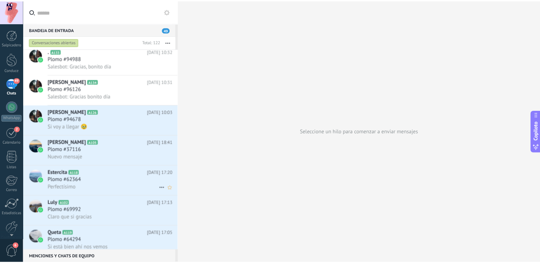
scroll to position [2819, 0]
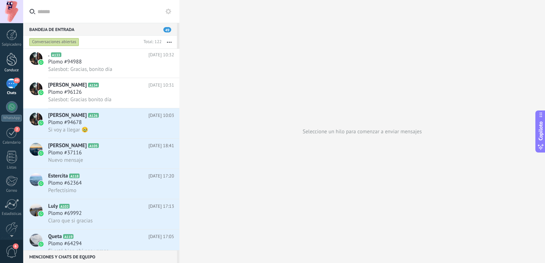
click at [11, 62] on div at bounding box center [11, 59] width 11 height 13
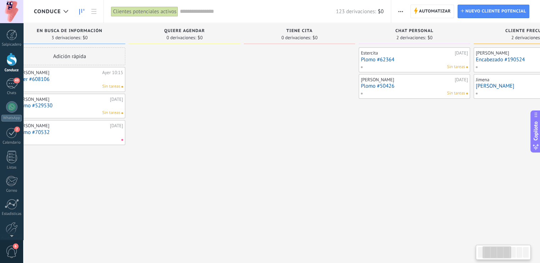
drag, startPoint x: 383, startPoint y: 132, endPoint x: 222, endPoint y: 145, distance: 161.8
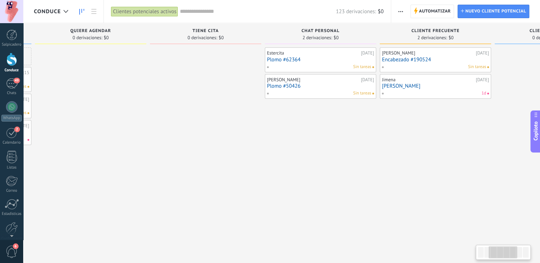
drag, startPoint x: 453, startPoint y: 138, endPoint x: 384, endPoint y: 137, distance: 69.2
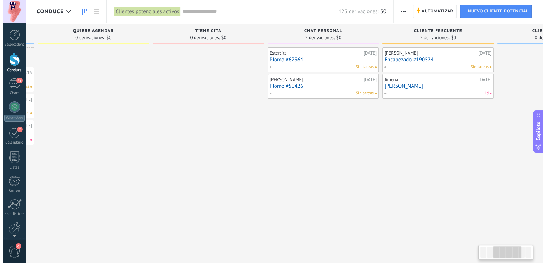
scroll to position [0, 233]
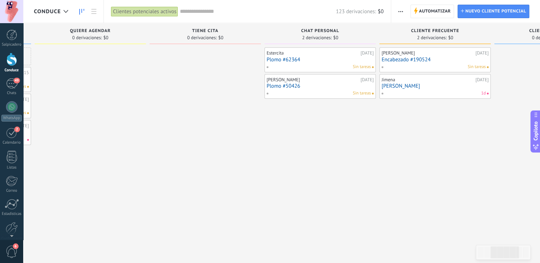
click at [425, 88] on link "[PERSON_NAME]" at bounding box center [434, 86] width 107 height 6
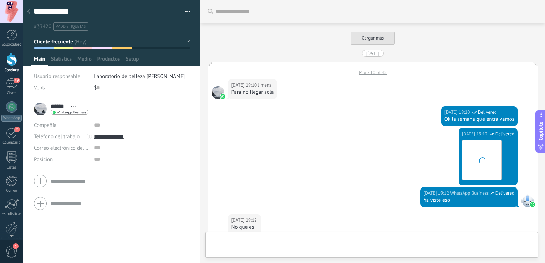
scroll to position [2069, 0]
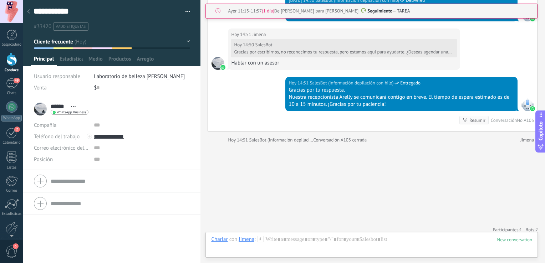
click at [28, 11] on use at bounding box center [28, 11] width 3 height 4
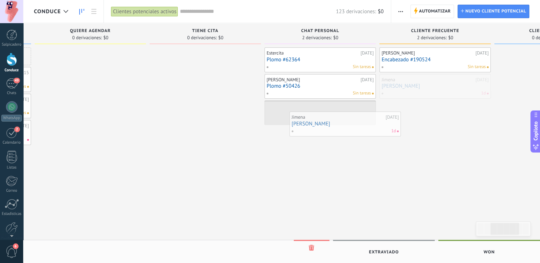
drag, startPoint x: 417, startPoint y: 86, endPoint x: 322, endPoint y: 121, distance: 101.5
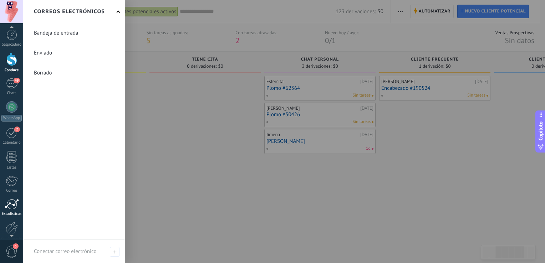
scroll to position [37, 0]
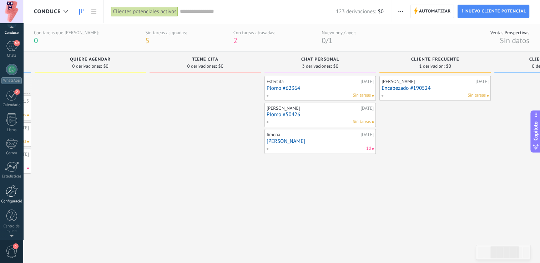
click at [7, 189] on div at bounding box center [12, 191] width 12 height 12
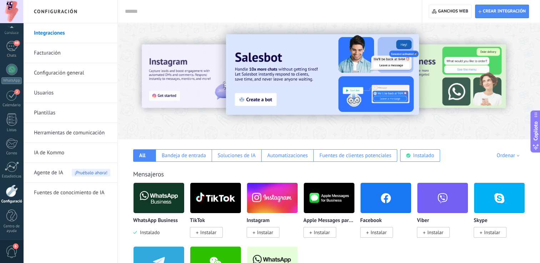
click at [76, 138] on link "Herramientas de comunicación" at bounding box center [72, 133] width 76 height 20
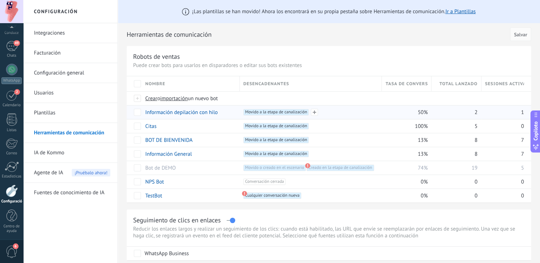
click at [268, 114] on span "Movido a la etapa de canalización +0" at bounding box center [276, 112] width 66 height 6
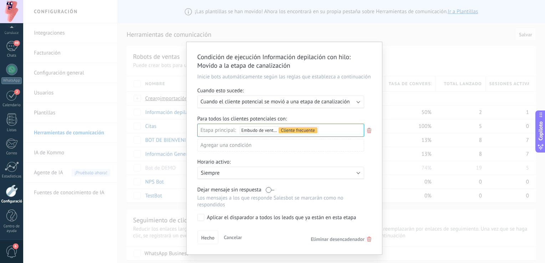
click at [233, 239] on span "Cancelar" at bounding box center [233, 237] width 18 height 6
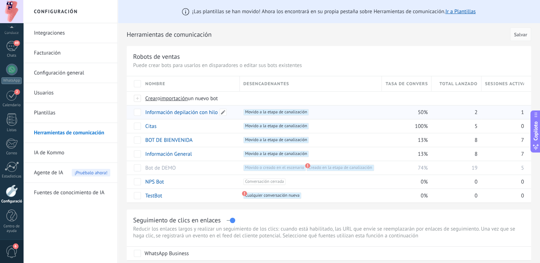
click at [193, 113] on link "Información depilación con hilo" at bounding box center [181, 112] width 72 height 7
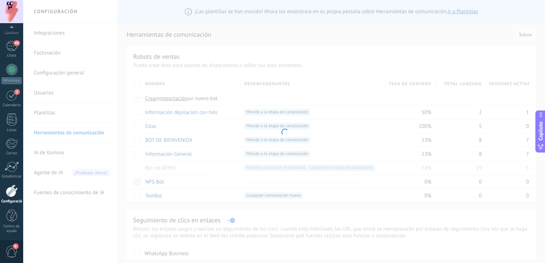
type input "**********"
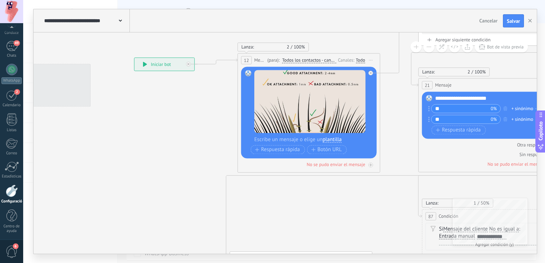
drag, startPoint x: 255, startPoint y: 163, endPoint x: 190, endPoint y: 137, distance: 70.2
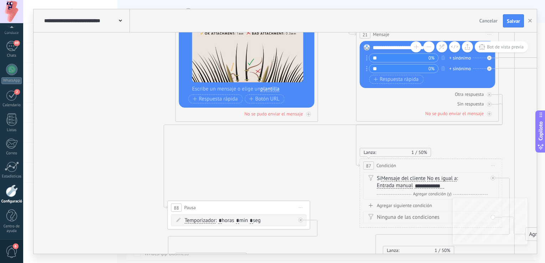
drag, startPoint x: 305, startPoint y: 193, endPoint x: 247, endPoint y: 125, distance: 89.1
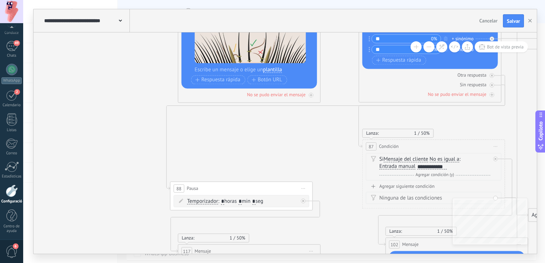
drag, startPoint x: 246, startPoint y: 144, endPoint x: 263, endPoint y: 115, distance: 34.1
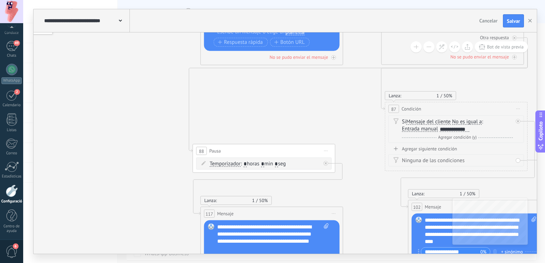
click at [264, 165] on input "*" at bounding box center [262, 165] width 3 height 6
type input "**"
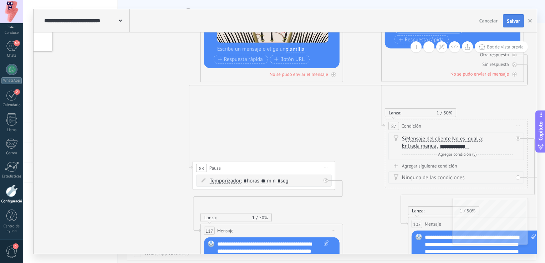
click at [521, 25] on button "Salvar" at bounding box center [513, 21] width 21 height 14
click at [95, 25] on div "**********" at bounding box center [85, 20] width 87 height 23
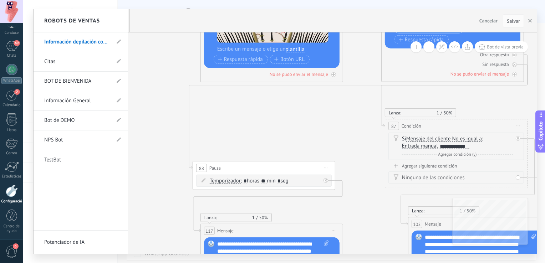
click at [89, 79] on link "BOT DE BIENVENIDA" at bounding box center [77, 81] width 66 height 20
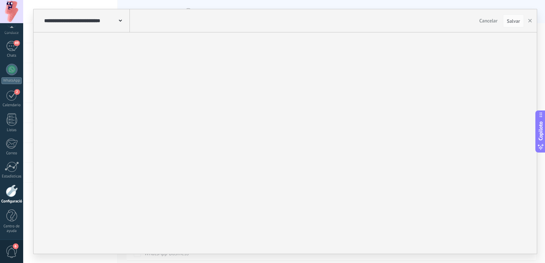
type input "**********"
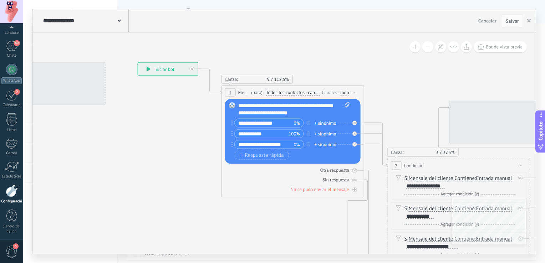
drag, startPoint x: 219, startPoint y: 149, endPoint x: 170, endPoint y: 125, distance: 54.1
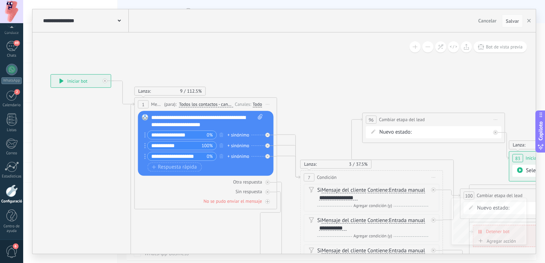
drag, startPoint x: 390, startPoint y: 86, endPoint x: 303, endPoint y: 97, distance: 87.7
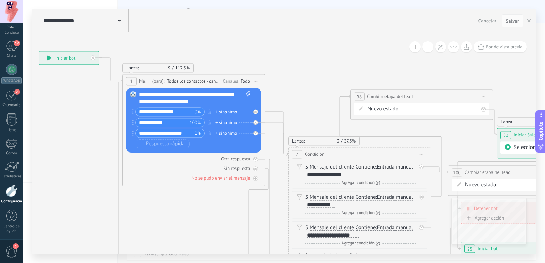
drag, startPoint x: 299, startPoint y: 107, endPoint x: 288, endPoint y: 85, distance: 24.7
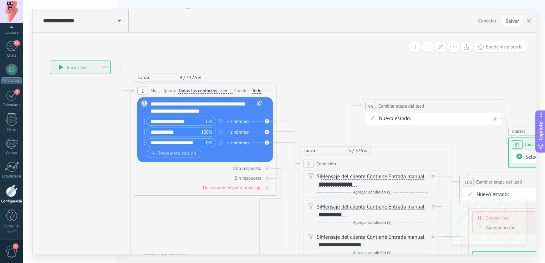
drag, startPoint x: 296, startPoint y: 89, endPoint x: 308, endPoint y: 99, distance: 15.7
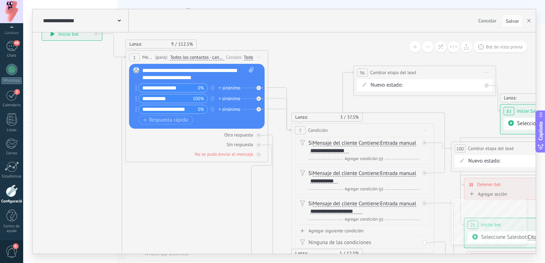
drag, startPoint x: 308, startPoint y: 99, endPoint x: 300, endPoint y: 66, distance: 34.2
click at [510, 21] on span "Salvar" at bounding box center [512, 21] width 13 height 5
click at [529, 21] on use "button" at bounding box center [529, 21] width 4 height 4
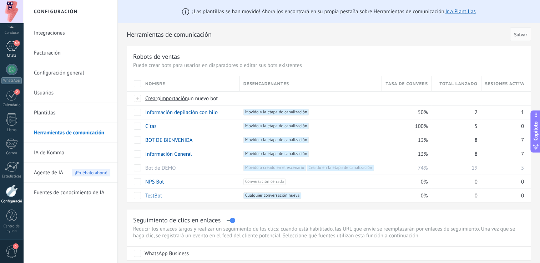
click at [10, 49] on div "49" at bounding box center [11, 46] width 11 height 10
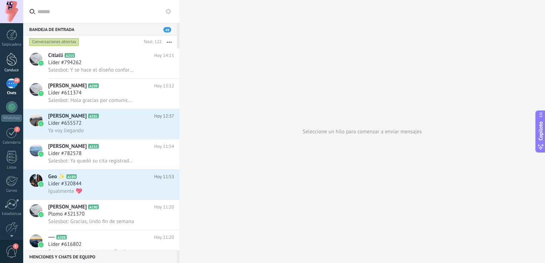
click at [12, 67] on link "Conduce" at bounding box center [11, 63] width 23 height 20
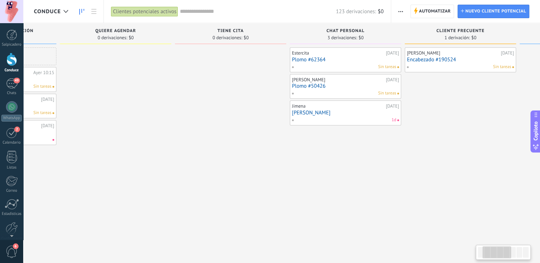
drag, startPoint x: 399, startPoint y: 111, endPoint x: 163, endPoint y: 115, distance: 235.9
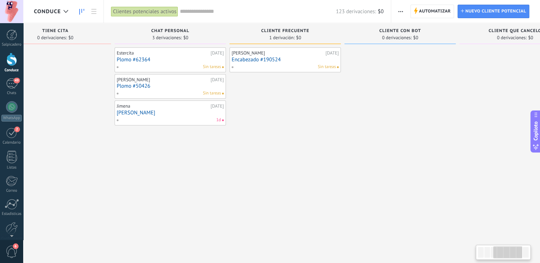
drag, startPoint x: 446, startPoint y: 139, endPoint x: 300, endPoint y: 133, distance: 145.4
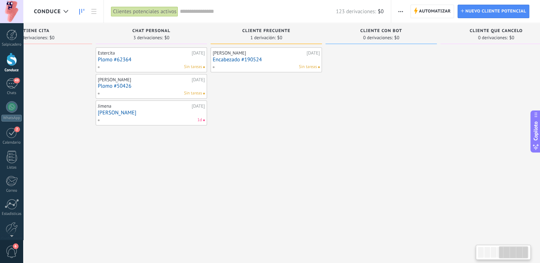
scroll to position [0, 424]
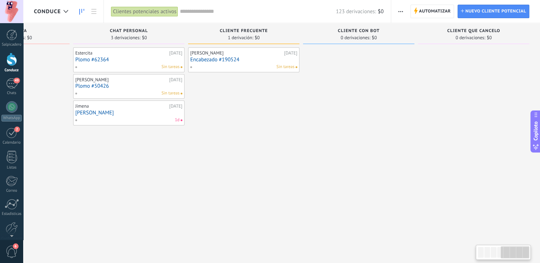
drag, startPoint x: 417, startPoint y: 127, endPoint x: 317, endPoint y: 123, distance: 100.0
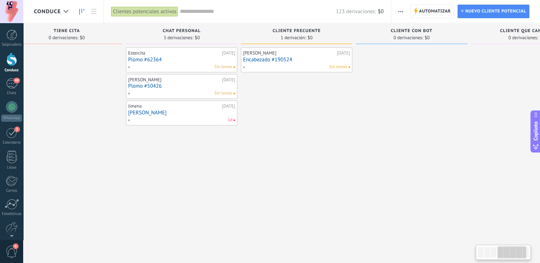
scroll to position [0, 366]
drag, startPoint x: 214, startPoint y: 114, endPoint x: 273, endPoint y: 120, distance: 58.8
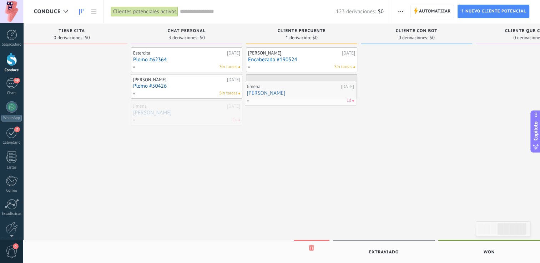
drag, startPoint x: 201, startPoint y: 113, endPoint x: 318, endPoint y: 92, distance: 118.3
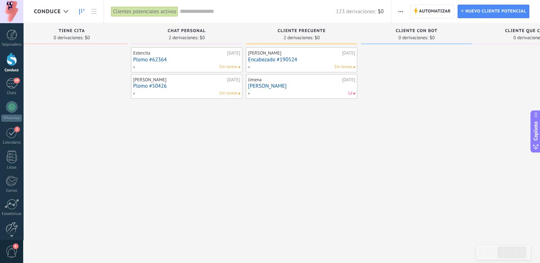
click at [11, 229] on div at bounding box center [12, 228] width 12 height 12
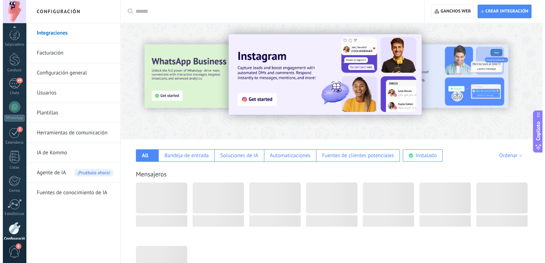
scroll to position [37, 0]
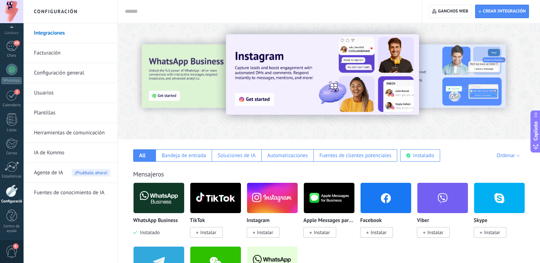
click at [77, 136] on link "Herramientas de comunicación" at bounding box center [72, 133] width 76 height 20
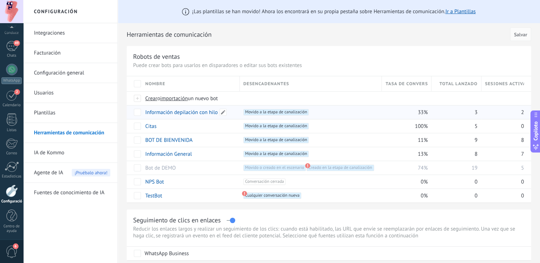
click at [192, 111] on link "Información depilación con hilo" at bounding box center [181, 112] width 72 height 7
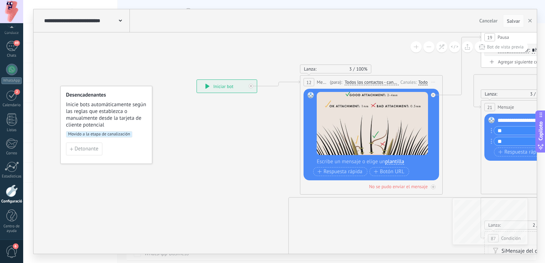
click at [110, 25] on div "**********" at bounding box center [85, 20] width 87 height 23
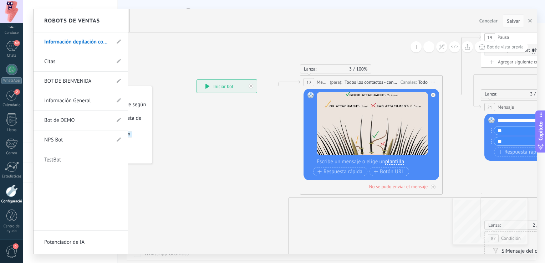
click at [74, 85] on link "BOT DE BIENVENIDA" at bounding box center [77, 81] width 66 height 20
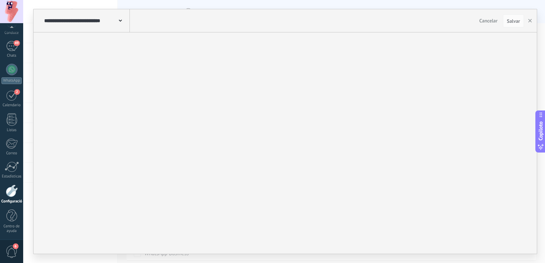
type input "**********"
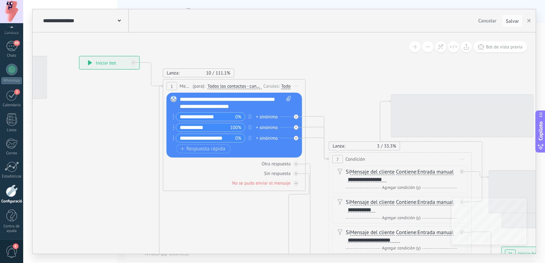
drag, startPoint x: 234, startPoint y: 143, endPoint x: 129, endPoint y: 113, distance: 109.5
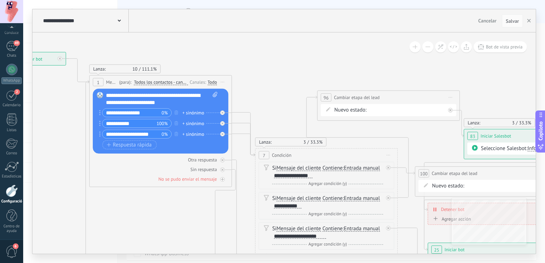
drag, startPoint x: 349, startPoint y: 85, endPoint x: 275, endPoint y: 81, distance: 74.0
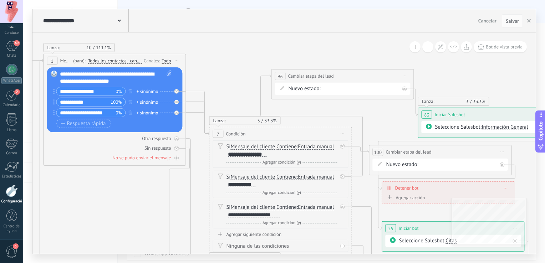
drag, startPoint x: 278, startPoint y: 112, endPoint x: 232, endPoint y: 96, distance: 48.4
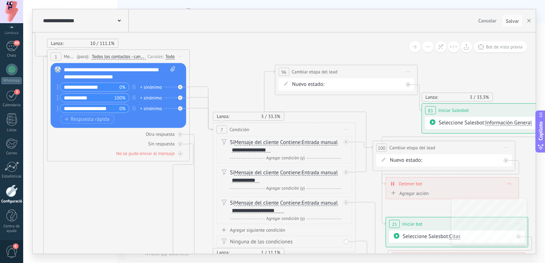
drag, startPoint x: 225, startPoint y: 92, endPoint x: 228, endPoint y: 83, distance: 9.8
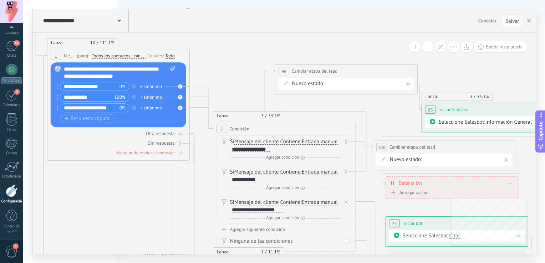
drag, startPoint x: 228, startPoint y: 83, endPoint x: 224, endPoint y: 61, distance: 22.9
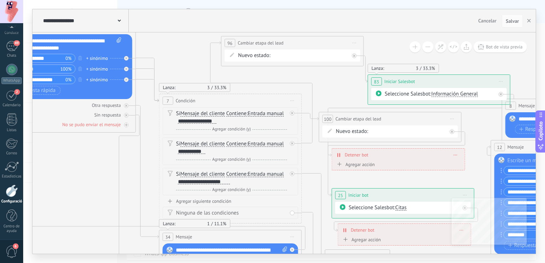
drag, startPoint x: 367, startPoint y: 161, endPoint x: 318, endPoint y: 153, distance: 49.5
click at [318, 153] on icon at bounding box center [354, 261] width 1247 height 884
click at [118, 21] on use at bounding box center [119, 21] width 3 height 2
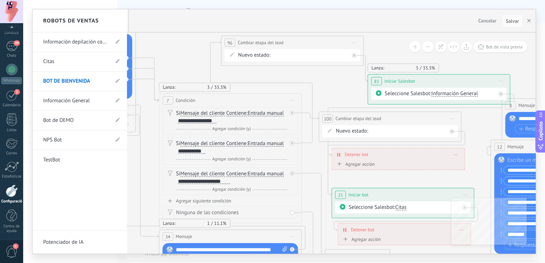
click at [90, 79] on link "BOT DE BIENVENIDA" at bounding box center [76, 81] width 66 height 20
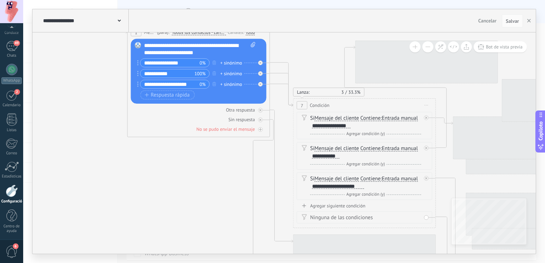
drag, startPoint x: 193, startPoint y: 147, endPoint x: 59, endPoint y: 55, distance: 163.3
click at [60, 57] on icon at bounding box center [488, 266] width 1247 height 884
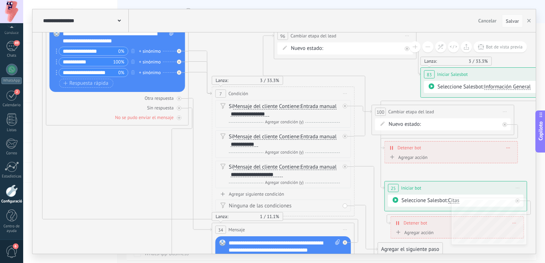
drag, startPoint x: 196, startPoint y: 161, endPoint x: 110, endPoint y: 162, distance: 86.7
click at [110, 162] on icon at bounding box center [407, 254] width 1247 height 884
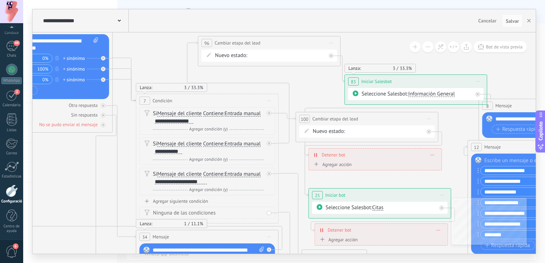
drag, startPoint x: 509, startPoint y: 131, endPoint x: 419, endPoint y: 146, distance: 91.3
click at [395, 146] on icon at bounding box center [331, 261] width 1247 height 884
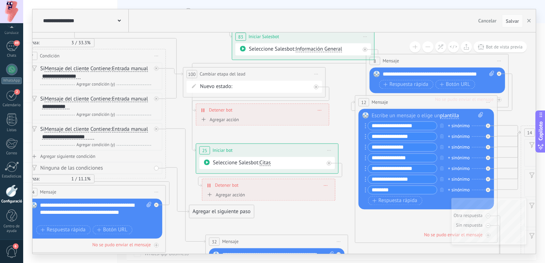
drag, startPoint x: 465, startPoint y: 94, endPoint x: 413, endPoint y: 37, distance: 77.5
click at [413, 37] on icon at bounding box center [249, 216] width 1309 height 884
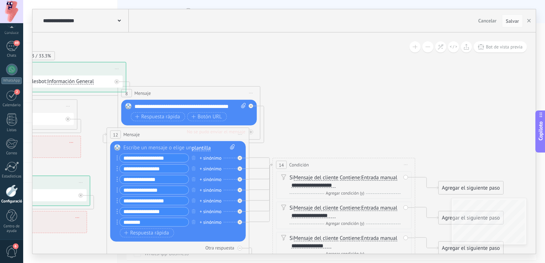
drag, startPoint x: 384, startPoint y: 41, endPoint x: 135, endPoint y: 77, distance: 251.1
click at [135, 77] on icon at bounding box center [1, 249] width 1309 height 884
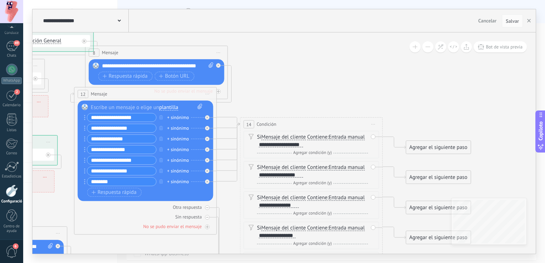
drag, startPoint x: 458, startPoint y: 102, endPoint x: 475, endPoint y: 85, distance: 23.7
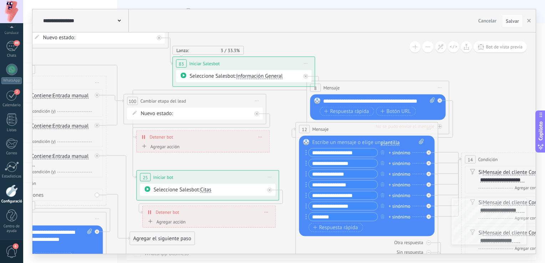
drag, startPoint x: 347, startPoint y: 96, endPoint x: 520, endPoint y: 108, distance: 173.5
click at [520, 108] on icon at bounding box center [189, 243] width 1309 height 884
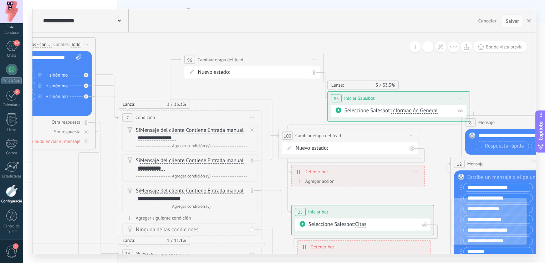
drag, startPoint x: 352, startPoint y: 63, endPoint x: 540, endPoint y: 98, distance: 191.2
click at [540, 98] on div "**********" at bounding box center [284, 131] width 522 height 263
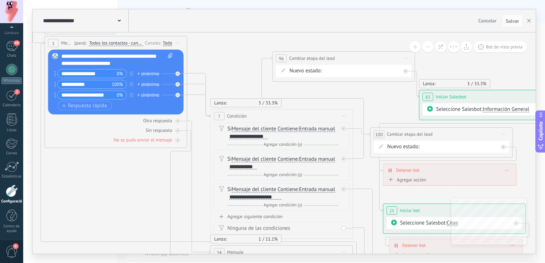
drag, startPoint x: 179, startPoint y: 79, endPoint x: 237, endPoint y: 78, distance: 58.2
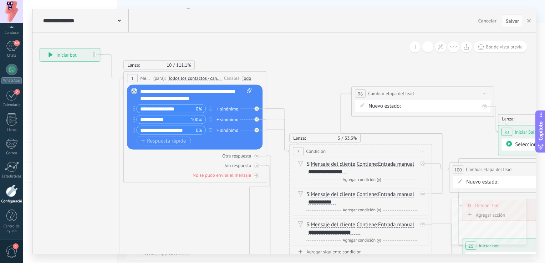
drag, startPoint x: 227, startPoint y: 55, endPoint x: 304, endPoint y: 91, distance: 85.1
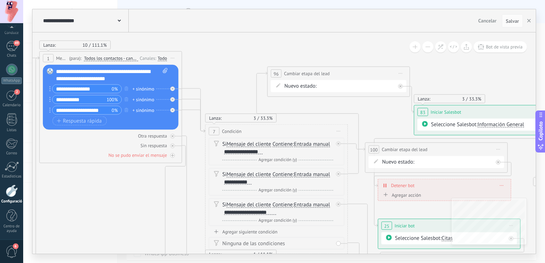
drag, startPoint x: 442, startPoint y: 207, endPoint x: 323, endPoint y: 188, distance: 121.0
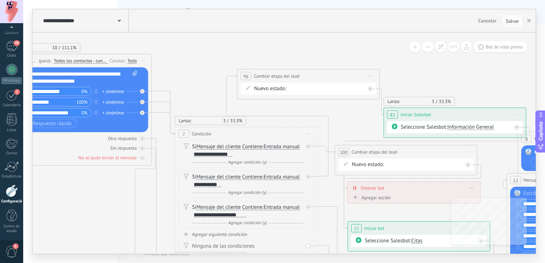
drag, startPoint x: 330, startPoint y: 178, endPoint x: 319, endPoint y: 183, distance: 11.5
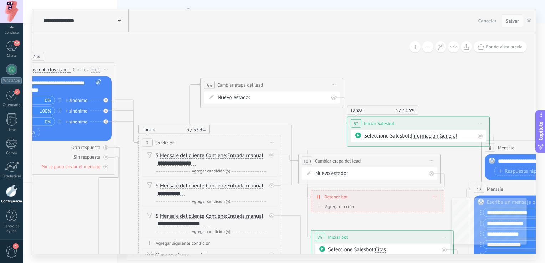
drag, startPoint x: 365, startPoint y: 126, endPoint x: 325, endPoint y: 133, distance: 41.0
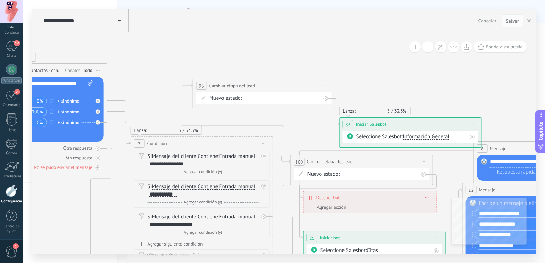
click at [0, 0] on div "En busca de información Quiere agendar Tiene cita Chat personal Cliente frecuen…" at bounding box center [0, 0] width 0 height 0
click at [385, 76] on div at bounding box center [284, 131] width 522 height 263
click at [265, 187] on icon at bounding box center [264, 186] width 2 height 2
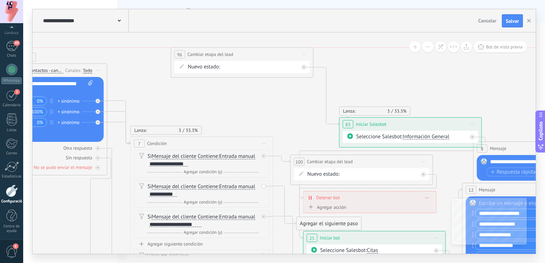
drag, startPoint x: 272, startPoint y: 84, endPoint x: 247, endPoint y: 49, distance: 42.2
click at [247, 49] on div "**********" at bounding box center [242, 54] width 142 height 13
click at [300, 68] on icon at bounding box center [301, 67] width 2 height 2
drag, startPoint x: 319, startPoint y: 223, endPoint x: 385, endPoint y: 125, distance: 118.6
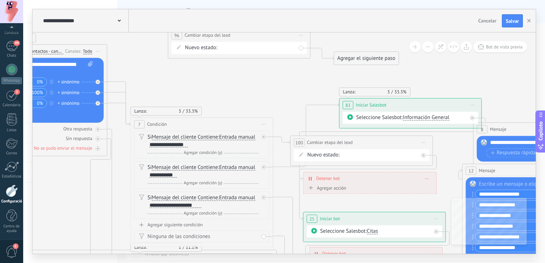
drag, startPoint x: 263, startPoint y: 117, endPoint x: 378, endPoint y: 101, distance: 116.8
click at [507, 21] on span "Salvar" at bounding box center [512, 21] width 13 height 5
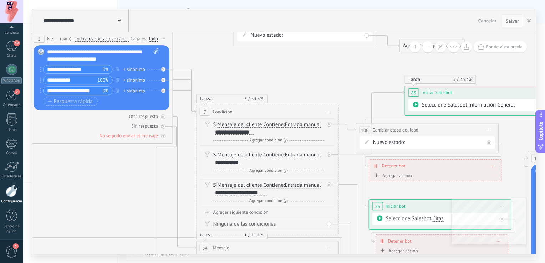
drag, startPoint x: 239, startPoint y: 98, endPoint x: 305, endPoint y: 86, distance: 66.8
click at [514, 21] on span "Salvar" at bounding box center [512, 21] width 13 height 5
click at [14, 169] on div at bounding box center [12, 167] width 14 height 11
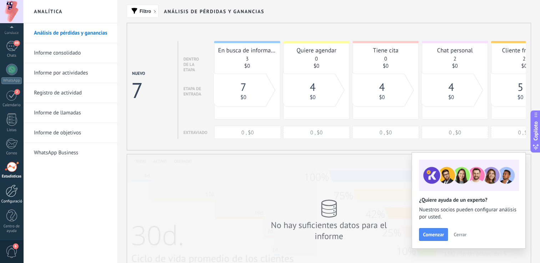
click at [10, 188] on div at bounding box center [12, 191] width 12 height 12
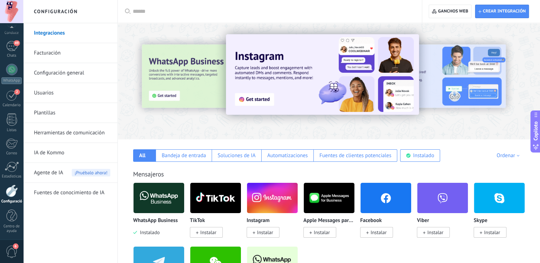
click at [77, 132] on link "Herramientas de comunicación" at bounding box center [72, 133] width 76 height 20
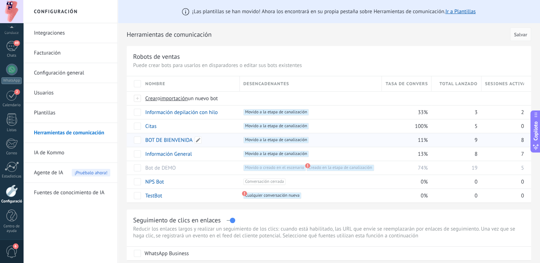
click at [175, 142] on link "BOT DE BIENVENIDA" at bounding box center [168, 140] width 47 height 7
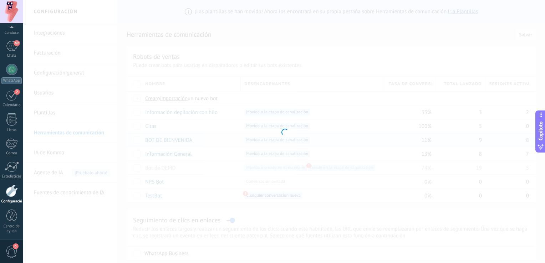
type input "**********"
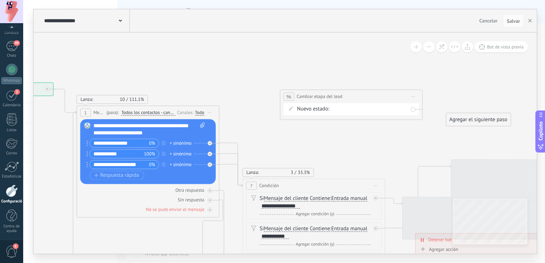
drag, startPoint x: 425, startPoint y: 98, endPoint x: 241, endPoint y: 95, distance: 184.2
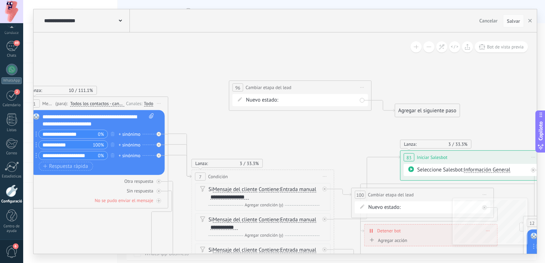
drag, startPoint x: 354, startPoint y: 133, endPoint x: 303, endPoint y: 124, distance: 51.9
click at [532, 21] on button "button" at bounding box center [530, 21] width 11 height 14
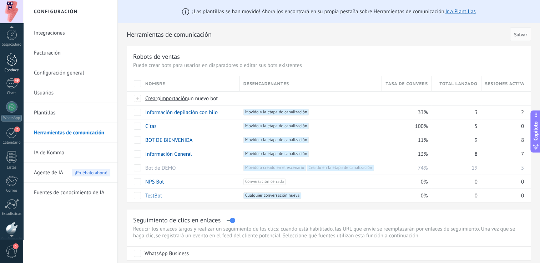
click at [11, 69] on div "Conduce" at bounding box center [11, 70] width 21 height 5
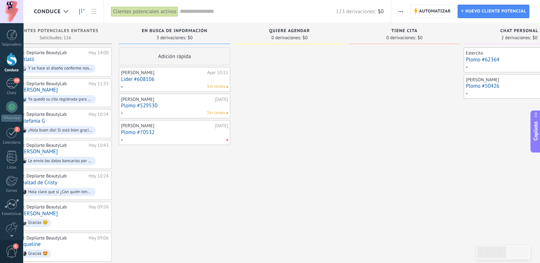
drag, startPoint x: 385, startPoint y: 156, endPoint x: 221, endPoint y: 186, distance: 166.7
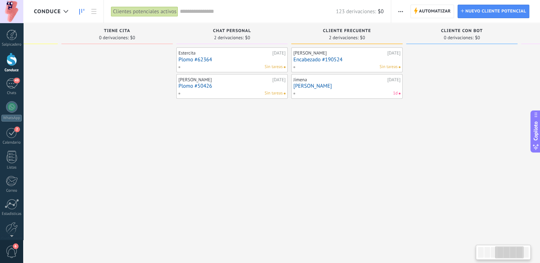
drag, startPoint x: 394, startPoint y: 165, endPoint x: 214, endPoint y: 159, distance: 180.3
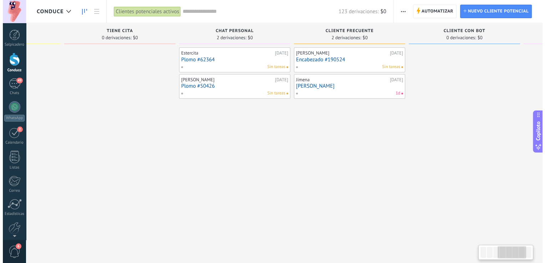
scroll to position [0, 324]
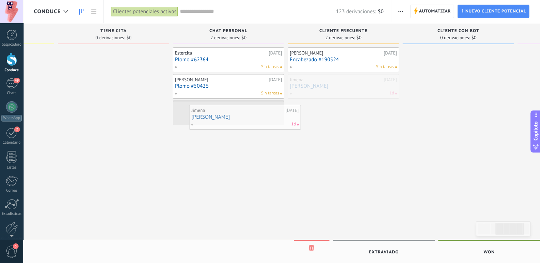
drag, startPoint x: 323, startPoint y: 96, endPoint x: 225, endPoint y: 127, distance: 103.3
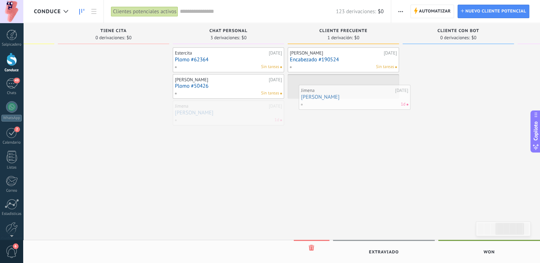
drag, startPoint x: 231, startPoint y: 117, endPoint x: 358, endPoint y: 96, distance: 128.7
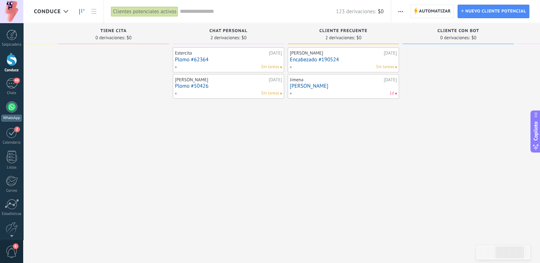
click at [10, 112] on div at bounding box center [11, 106] width 11 height 11
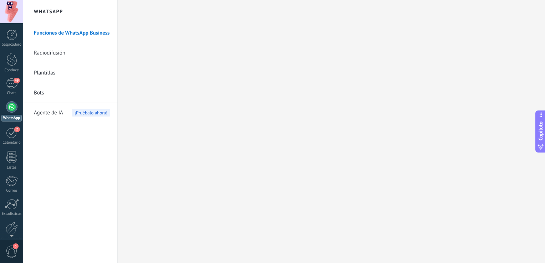
click at [14, 221] on div "Salpicadero Conduce 49 Chats WhatsApp Customers 2" at bounding box center [11, 154] width 23 height 249
click at [15, 227] on div at bounding box center [12, 228] width 12 height 12
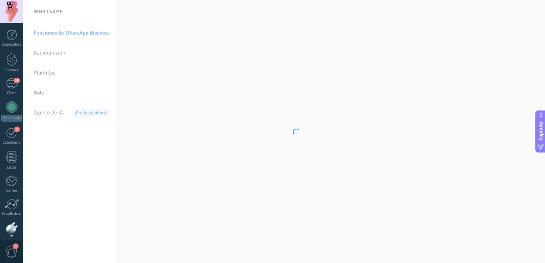
scroll to position [37, 0]
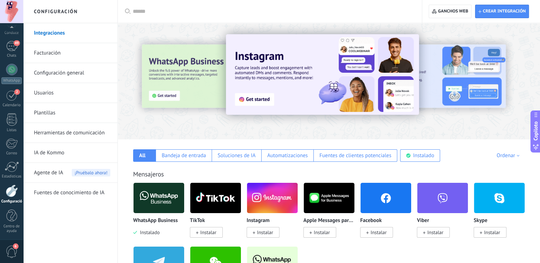
click at [76, 133] on link "Herramientas de comunicación" at bounding box center [72, 133] width 76 height 20
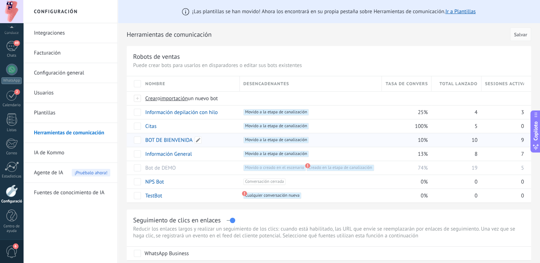
click at [176, 141] on link "BOT DE BIENVENIDA" at bounding box center [168, 140] width 47 height 7
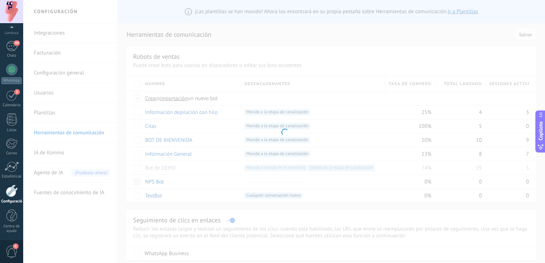
type input "**********"
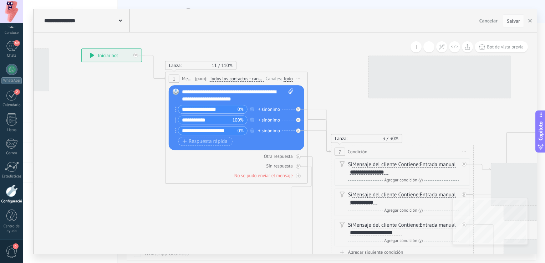
drag, startPoint x: 470, startPoint y: 152, endPoint x: 343, endPoint y: 92, distance: 139.7
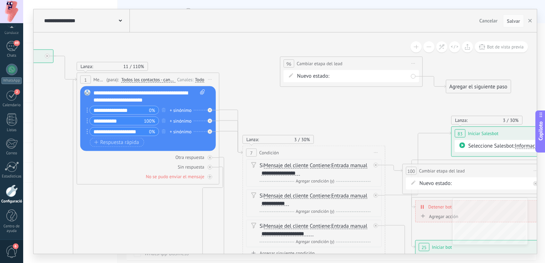
drag, startPoint x: 432, startPoint y: 96, endPoint x: 385, endPoint y: 127, distance: 56.1
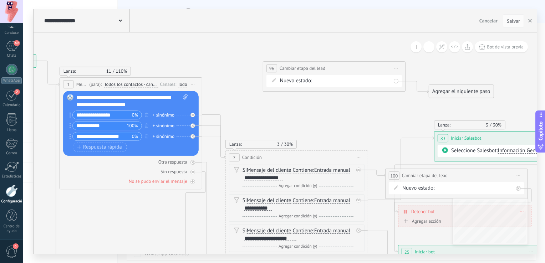
drag, startPoint x: 411, startPoint y: 110, endPoint x: 392, endPoint y: 112, distance: 19.5
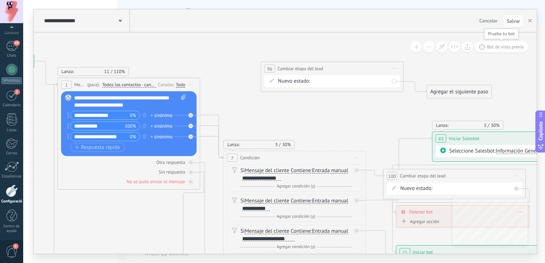
click at [516, 48] on span "Bot de vista previa" at bounding box center [505, 47] width 37 height 6
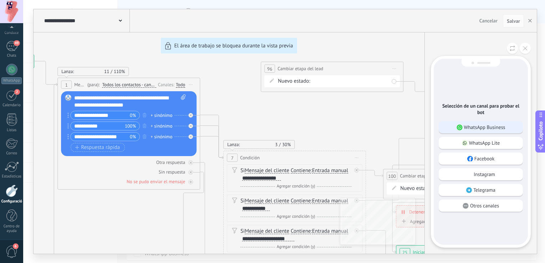
click at [488, 126] on p "WhatsApp Business" at bounding box center [484, 127] width 41 height 6
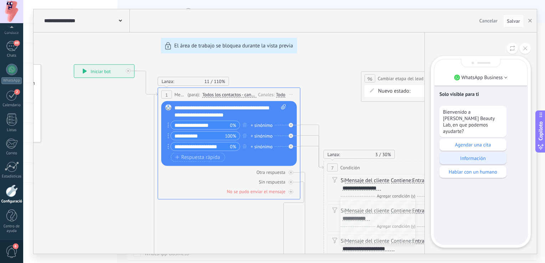
click at [482, 155] on p "Información" at bounding box center [473, 158] width 60 height 6
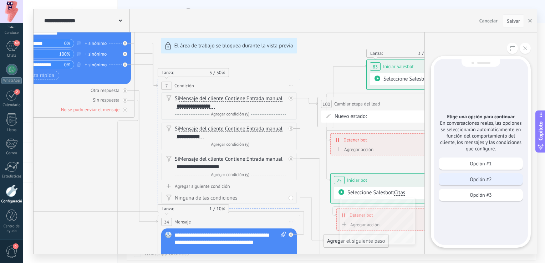
click at [485, 180] on p "Opción #2" at bounding box center [481, 179] width 22 height 6
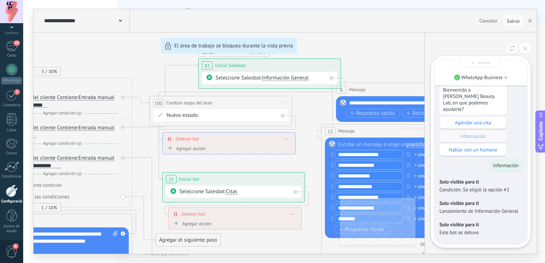
drag, startPoint x: 397, startPoint y: 57, endPoint x: 359, endPoint y: 71, distance: 40.6
click at [359, 71] on div "**********" at bounding box center [286, 131] width 504 height 245
click at [526, 49] on icon at bounding box center [526, 48] width 4 height 4
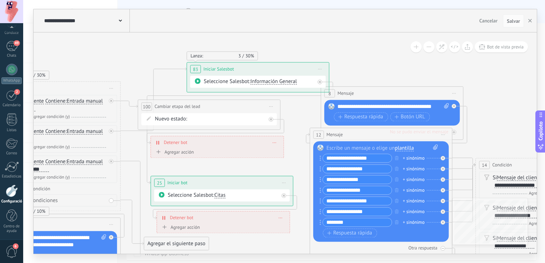
drag, startPoint x: 432, startPoint y: 61, endPoint x: 401, endPoint y: 75, distance: 34.4
click at [408, 72] on icon at bounding box center [204, 249] width 1309 height 884
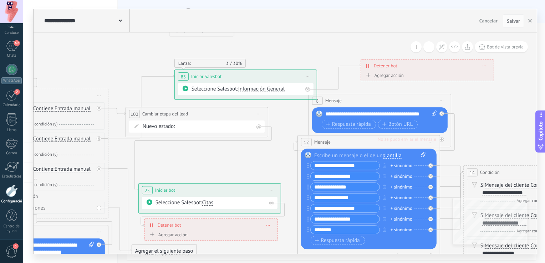
drag, startPoint x: 234, startPoint y: 154, endPoint x: 457, endPoint y: 70, distance: 238.1
click at [457, 70] on div "Detener bot ******** Borrar" at bounding box center [427, 66] width 133 height 12
click at [487, 66] on div "Detener bot ******** Borrar" at bounding box center [427, 66] width 133 height 12
click at [484, 66] on icon at bounding box center [485, 66] width 4 height 1
click at [491, 77] on icon at bounding box center [490, 76] width 4 height 4
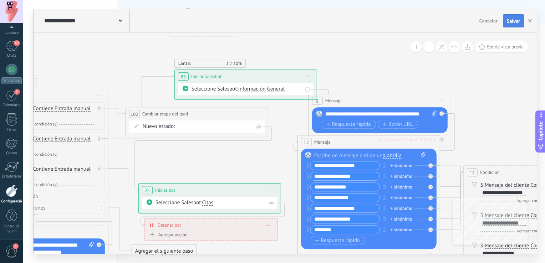
click at [514, 23] on span "Salvar" at bounding box center [513, 21] width 13 height 5
click at [510, 49] on span "Bot de vista previa" at bounding box center [505, 47] width 37 height 6
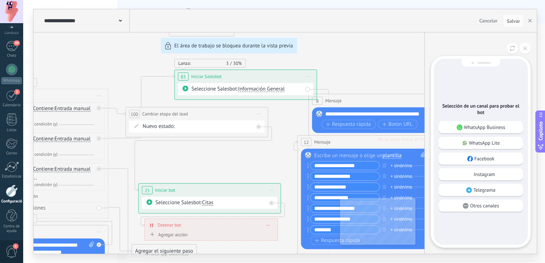
click at [487, 128] on p "WhatsApp Business" at bounding box center [484, 127] width 41 height 6
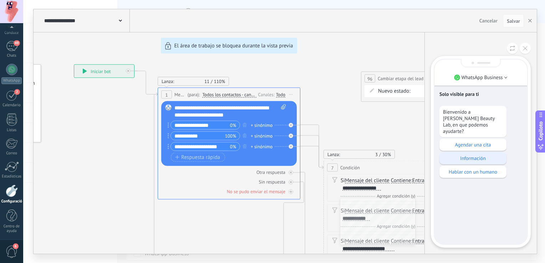
click at [480, 155] on p "Información" at bounding box center [473, 158] width 60 height 6
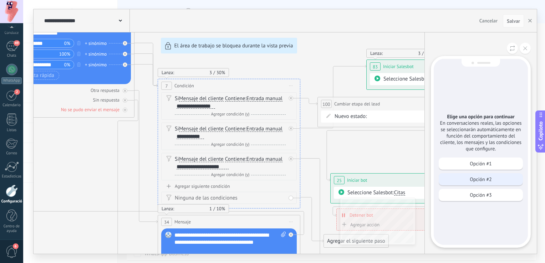
click at [483, 184] on div "Opción #2" at bounding box center [481, 179] width 84 height 12
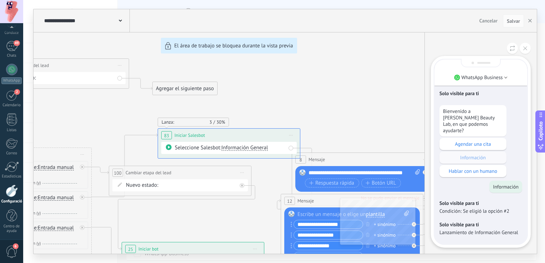
click at [356, 121] on div "**********" at bounding box center [286, 131] width 504 height 245
drag, startPoint x: 257, startPoint y: 83, endPoint x: 350, endPoint y: 82, distance: 92.8
click at [350, 82] on div "**********" at bounding box center [286, 131] width 504 height 245
drag, startPoint x: 350, startPoint y: 82, endPoint x: 355, endPoint y: 86, distance: 6.9
click at [355, 86] on div "**********" at bounding box center [286, 131] width 504 height 245
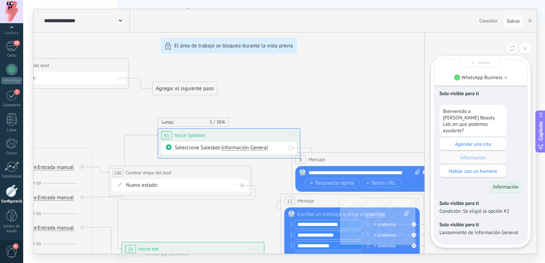
click at [479, 222] on p "Solo visible para ti" at bounding box center [481, 225] width 83 height 6
click at [524, 48] on icon at bounding box center [526, 48] width 4 height 4
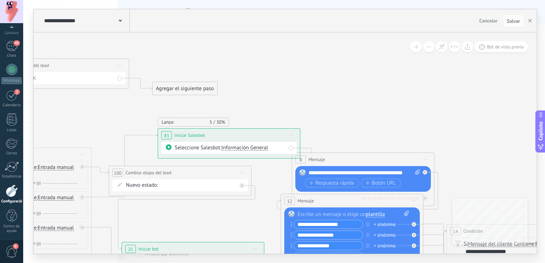
drag, startPoint x: 371, startPoint y: 83, endPoint x: 423, endPoint y: 91, distance: 52.3
click at [423, 91] on div "**********" at bounding box center [286, 131] width 504 height 245
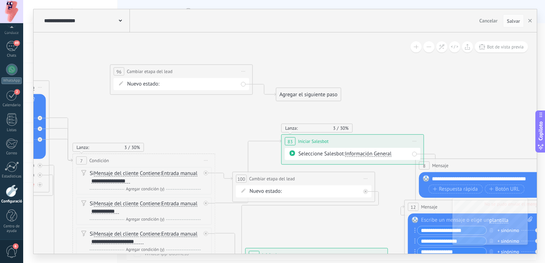
drag, startPoint x: 291, startPoint y: 72, endPoint x: 417, endPoint y: 75, distance: 125.6
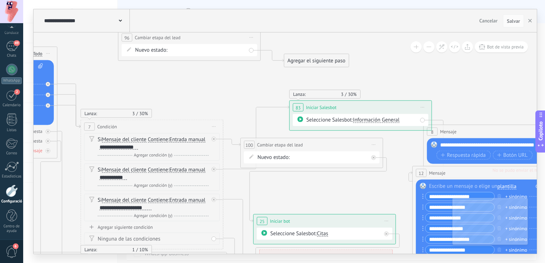
drag, startPoint x: 405, startPoint y: 97, endPoint x: 411, endPoint y: 66, distance: 30.9
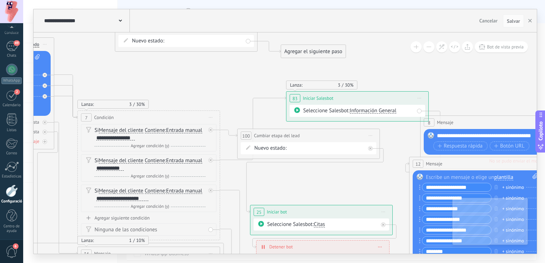
drag, startPoint x: 413, startPoint y: 82, endPoint x: 409, endPoint y: 73, distance: 10.1
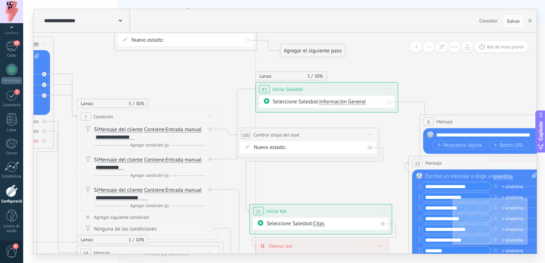
drag, startPoint x: 404, startPoint y: 101, endPoint x: 378, endPoint y: 93, distance: 27.1
click at [378, 93] on div "**********" at bounding box center [327, 89] width 142 height 13
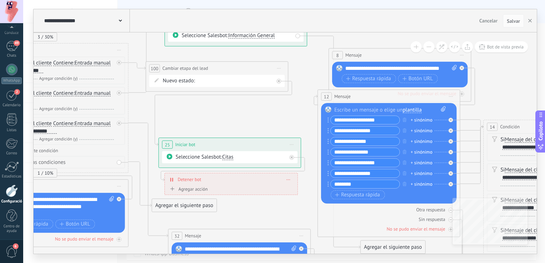
drag, startPoint x: 484, startPoint y: 102, endPoint x: 392, endPoint y: 36, distance: 113.3
click at [392, 36] on icon at bounding box center [211, 211] width 1309 height 884
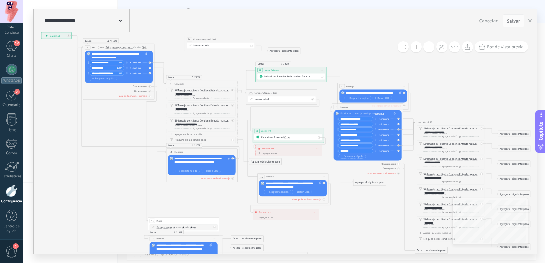
drag, startPoint x: 512, startPoint y: 77, endPoint x: 443, endPoint y: 88, distance: 70.1
click at [443, 88] on icon at bounding box center [279, 179] width 655 height 473
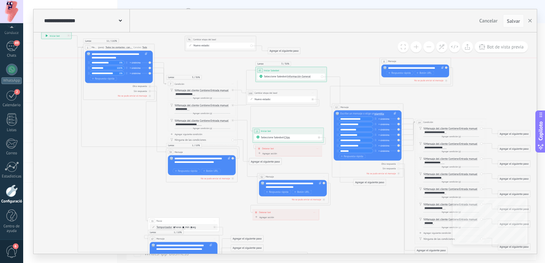
drag, startPoint x: 370, startPoint y: 87, endPoint x: 411, endPoint y: 61, distance: 48.6
click at [411, 61] on div "8 Mensaje ******* (para): Todos los contactos - canales seleccionados Todos los…" at bounding box center [415, 61] width 71 height 7
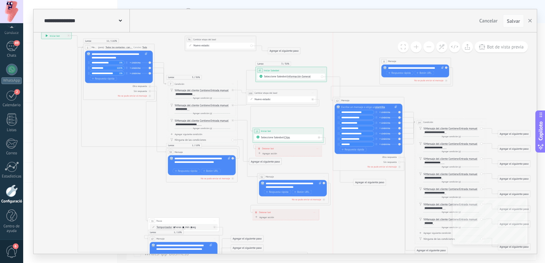
drag, startPoint x: 357, startPoint y: 108, endPoint x: 358, endPoint y: 102, distance: 6.7
click at [358, 102] on div "12 Mensaje ******* (para): Todos los contactos - canales seleccionados Todos lo…" at bounding box center [368, 100] width 71 height 7
click at [91, 25] on div "**********" at bounding box center [85, 20] width 87 height 23
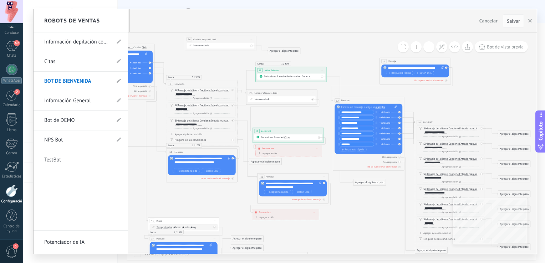
click at [84, 101] on link "Información General" at bounding box center [77, 101] width 66 height 20
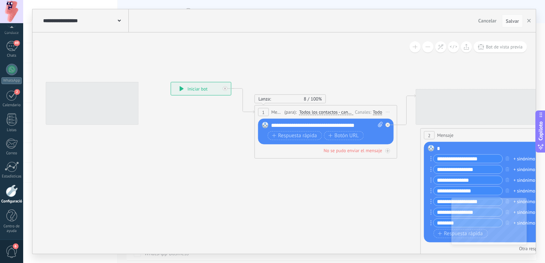
drag, startPoint x: 381, startPoint y: 72, endPoint x: 298, endPoint y: 67, distance: 82.9
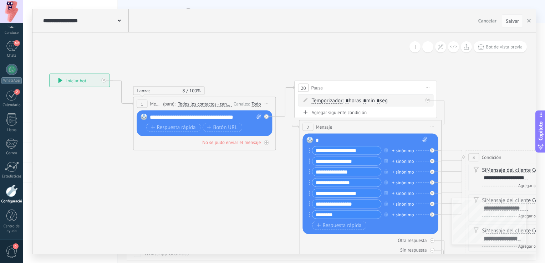
drag, startPoint x: 301, startPoint y: 175, endPoint x: 258, endPoint y: 169, distance: 43.2
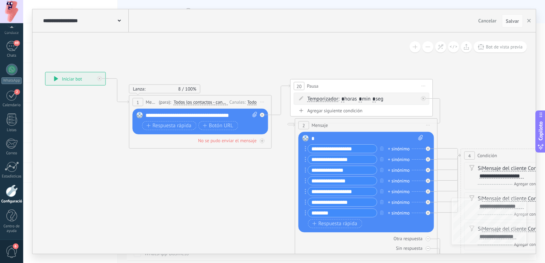
click at [121, 16] on div "**********" at bounding box center [84, 20] width 87 height 23
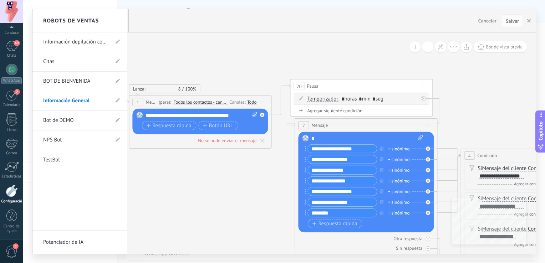
click at [88, 45] on link "Información depilación con hilo" at bounding box center [76, 42] width 66 height 20
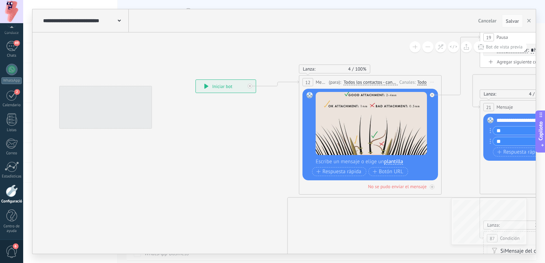
click at [115, 25] on div "**********" at bounding box center [84, 20] width 87 height 23
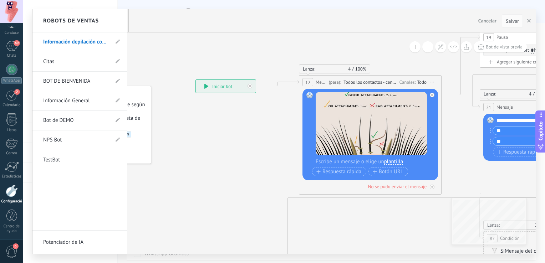
click at [90, 81] on link "BOT DE BIENVENIDA" at bounding box center [76, 81] width 66 height 20
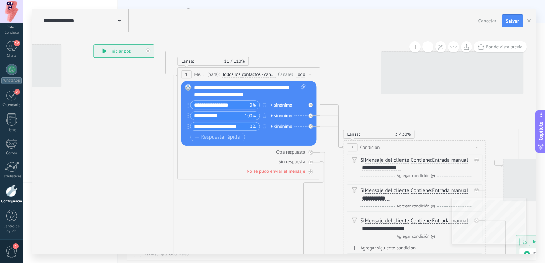
drag, startPoint x: 229, startPoint y: 167, endPoint x: 228, endPoint y: 182, distance: 14.6
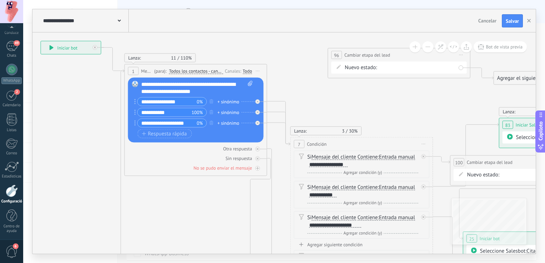
drag, startPoint x: 445, startPoint y: 107, endPoint x: 315, endPoint y: 93, distance: 131.4
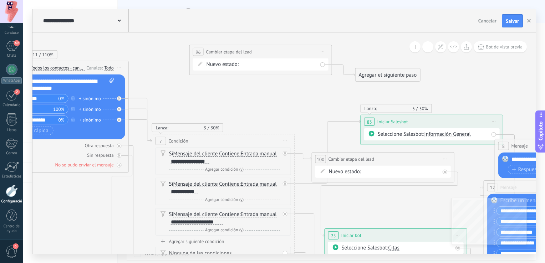
drag, startPoint x: 360, startPoint y: 93, endPoint x: 479, endPoint y: 80, distance: 119.2
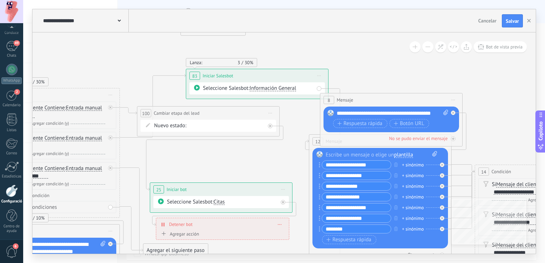
drag, startPoint x: 480, startPoint y: 79, endPoint x: 432, endPoint y: 80, distance: 47.8
click at [432, 80] on icon at bounding box center [203, 255] width 1309 height 884
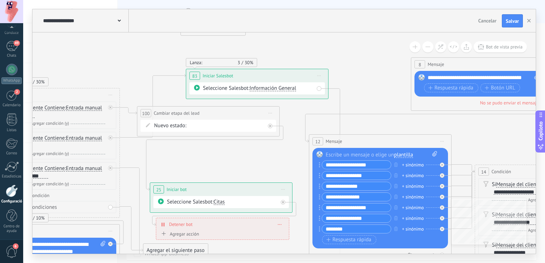
drag, startPoint x: 407, startPoint y: 102, endPoint x: 488, endPoint y: 65, distance: 89.4
click at [488, 65] on div "8 Mensaje ******* (para): Todos los contactos - canales seleccionados Todos los…" at bounding box center [482, 64] width 142 height 13
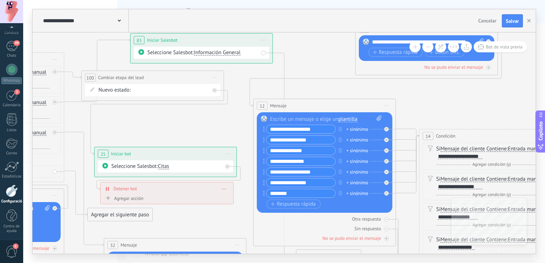
drag, startPoint x: 470, startPoint y: 135, endPoint x: 413, endPoint y: 98, distance: 68.2
click at [413, 99] on icon at bounding box center [147, 220] width 1309 height 884
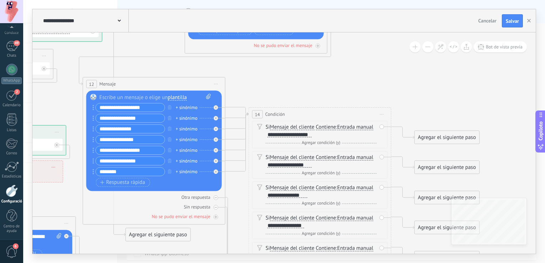
drag, startPoint x: 466, startPoint y: 111, endPoint x: 304, endPoint y: 96, distance: 163.1
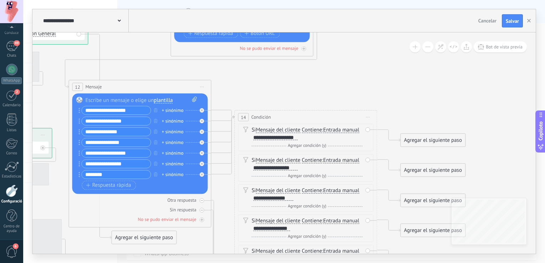
drag, startPoint x: 451, startPoint y: 96, endPoint x: 514, endPoint y: 116, distance: 65.6
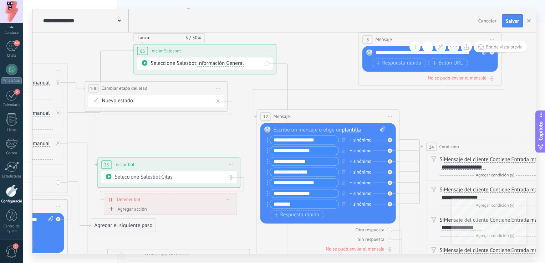
drag, startPoint x: 316, startPoint y: 92, endPoint x: 431, endPoint y: 105, distance: 116.0
click at [431, 105] on icon at bounding box center [151, 231] width 1309 height 884
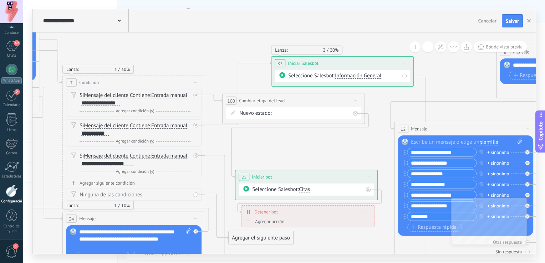
drag, startPoint x: 180, startPoint y: 135, endPoint x: 313, endPoint y: 145, distance: 133.1
click at [313, 145] on icon at bounding box center [288, 243] width 1309 height 884
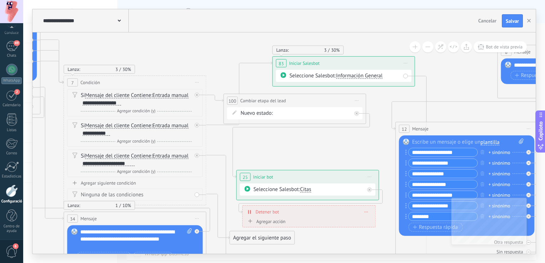
click at [121, 23] on div "**********" at bounding box center [84, 20] width 87 height 23
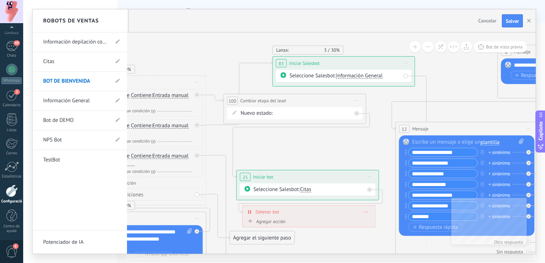
click at [83, 103] on link "Información General" at bounding box center [76, 101] width 66 height 20
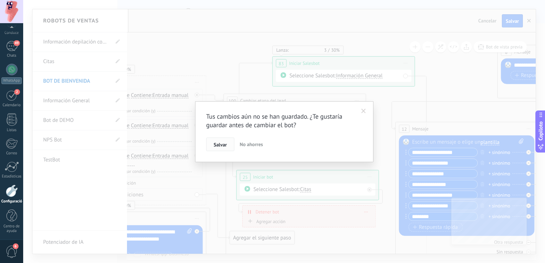
click at [226, 146] on span "Salvar" at bounding box center [220, 144] width 13 height 5
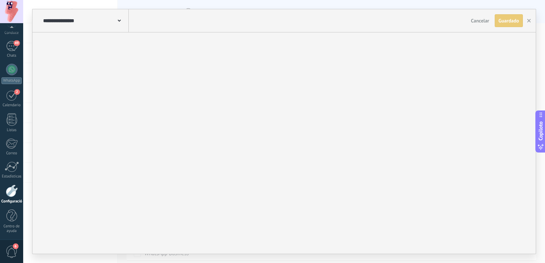
type input "**********"
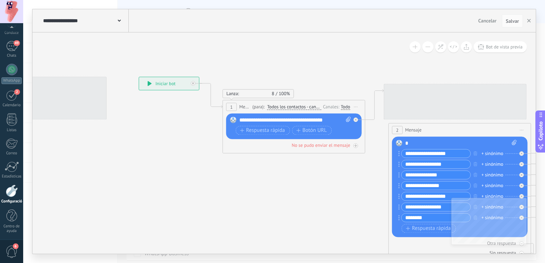
drag, startPoint x: 288, startPoint y: 185, endPoint x: 248, endPoint y: 175, distance: 40.9
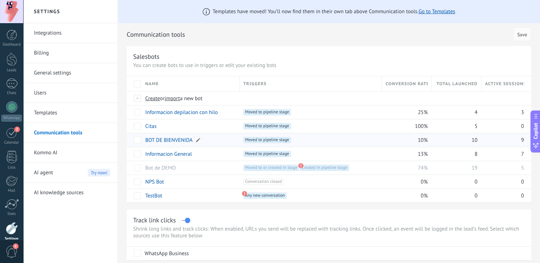
click at [185, 140] on link "BOT DE BIENVENIDA" at bounding box center [168, 140] width 47 height 7
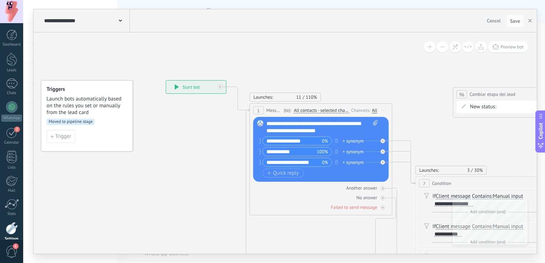
drag, startPoint x: 240, startPoint y: 166, endPoint x: 204, endPoint y: 141, distance: 44.1
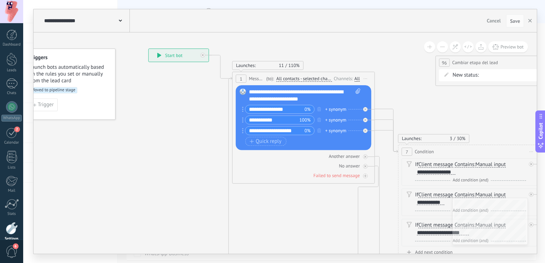
drag, startPoint x: 177, startPoint y: 160, endPoint x: 171, endPoint y: 147, distance: 13.9
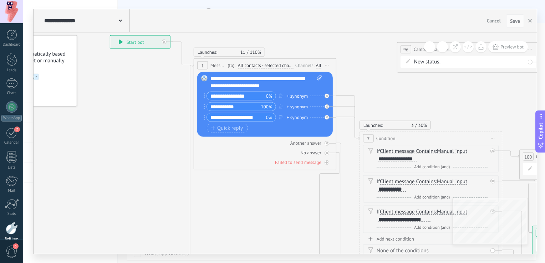
drag, startPoint x: 437, startPoint y: 91, endPoint x: 403, endPoint y: 87, distance: 34.4
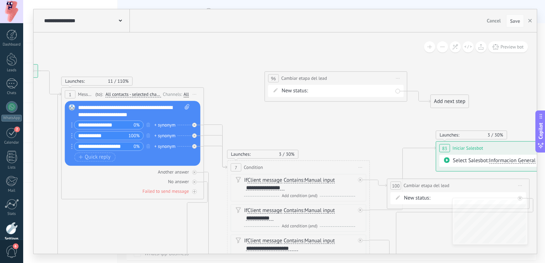
drag, startPoint x: 434, startPoint y: 100, endPoint x: 253, endPoint y: 132, distance: 183.4
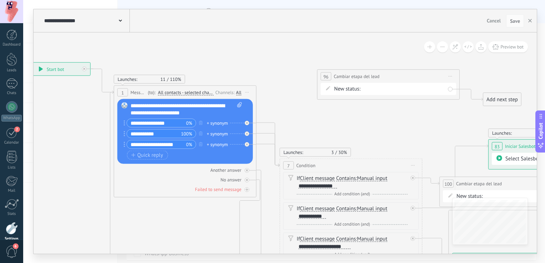
drag, startPoint x: 211, startPoint y: 144, endPoint x: 331, endPoint y: 122, distance: 122.6
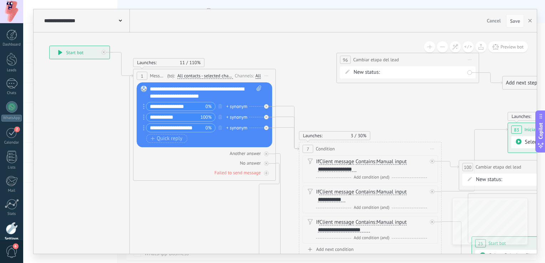
click at [120, 22] on span at bounding box center [120, 20] width 3 height 7
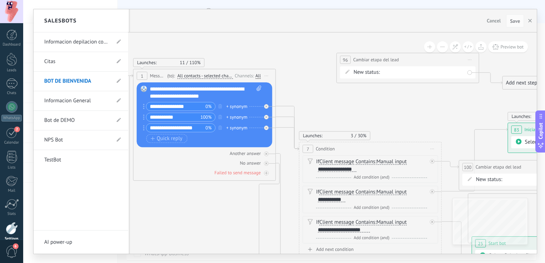
click at [84, 98] on link "Informacion General" at bounding box center [77, 101] width 66 height 20
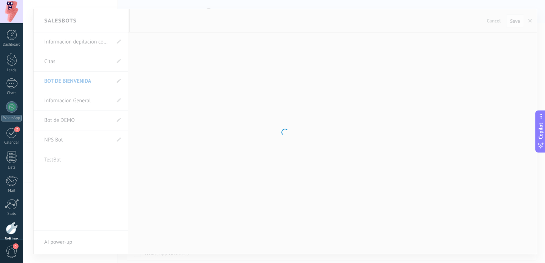
type input "**********"
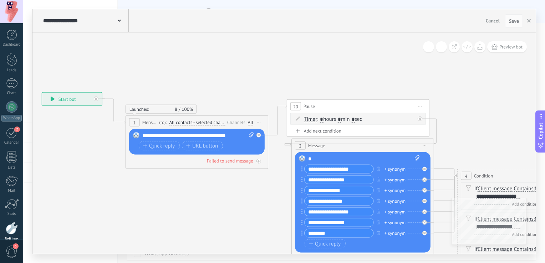
drag, startPoint x: 360, startPoint y: 61, endPoint x: 154, endPoint y: 57, distance: 205.9
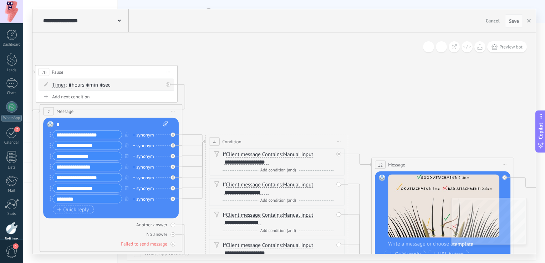
drag, startPoint x: 417, startPoint y: 89, endPoint x: 178, endPoint y: 49, distance: 242.4
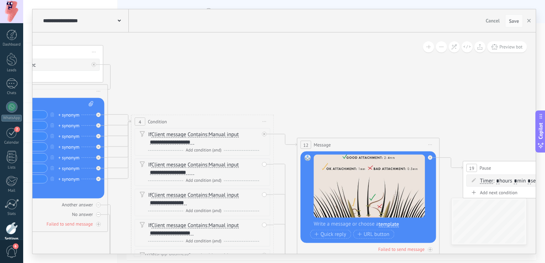
drag, startPoint x: 400, startPoint y: 105, endPoint x: 193, endPoint y: 74, distance: 208.9
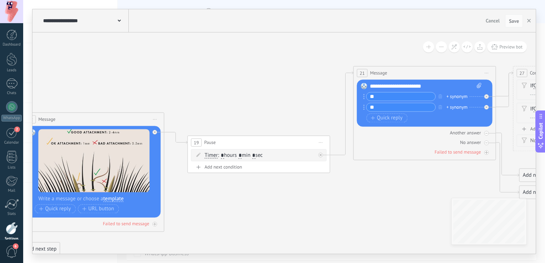
drag, startPoint x: 337, startPoint y: 103, endPoint x: 116, endPoint y: 91, distance: 221.6
click at [157, 97] on icon at bounding box center [289, 179] width 2056 height 691
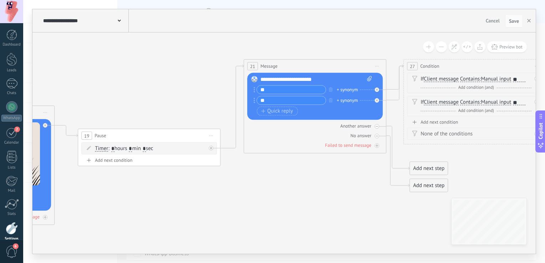
drag, startPoint x: 354, startPoint y: 207, endPoint x: 146, endPoint y: 193, distance: 208.9
click at [146, 193] on icon "1 Mensaje" at bounding box center [180, 173] width 2056 height 691
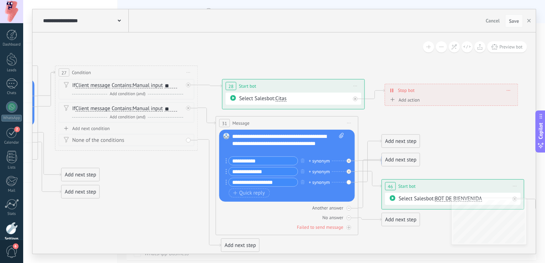
drag, startPoint x: 328, startPoint y: 189, endPoint x: 86, endPoint y: 206, distance: 242.9
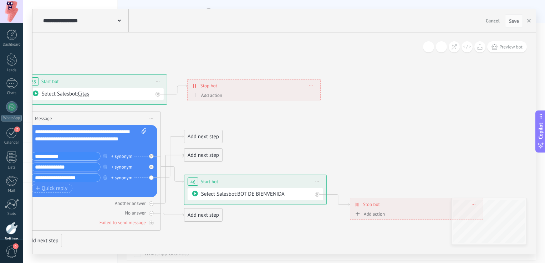
drag, startPoint x: 472, startPoint y: 129, endPoint x: 341, endPoint y: 126, distance: 131.4
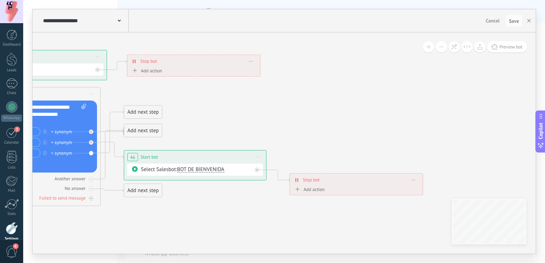
drag, startPoint x: 358, startPoint y: 148, endPoint x: 304, endPoint y: 116, distance: 62.2
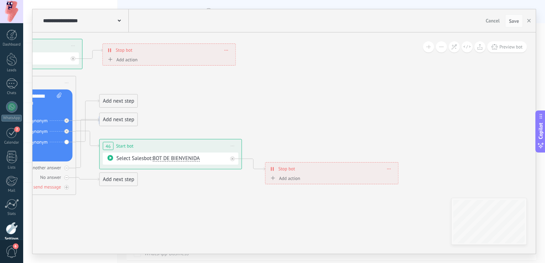
click at [390, 171] on span at bounding box center [389, 169] width 3 height 4
click at [408, 178] on div "Delete" at bounding box center [402, 179] width 32 height 12
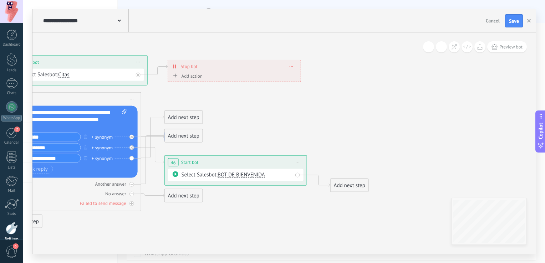
drag, startPoint x: 276, startPoint y: 125, endPoint x: 387, endPoint y: 151, distance: 114.3
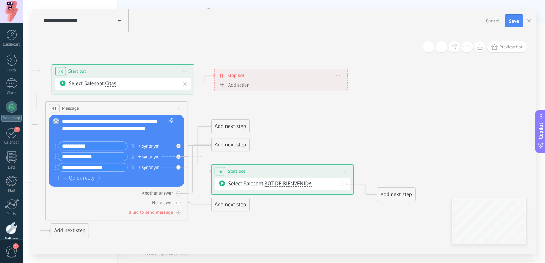
click at [346, 172] on span "Start preview here Rename Duplicate Delete" at bounding box center [344, 172] width 11 height 10
click at [368, 217] on div "Delete" at bounding box center [372, 218] width 60 height 12
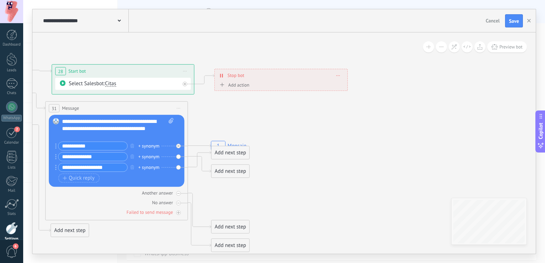
click at [338, 76] on span at bounding box center [338, 76] width 3 height 4
click at [343, 88] on div "Delete" at bounding box center [352, 86] width 32 height 12
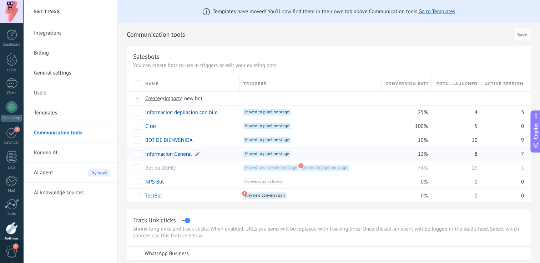
click at [184, 153] on link "Informacion General" at bounding box center [168, 154] width 47 height 7
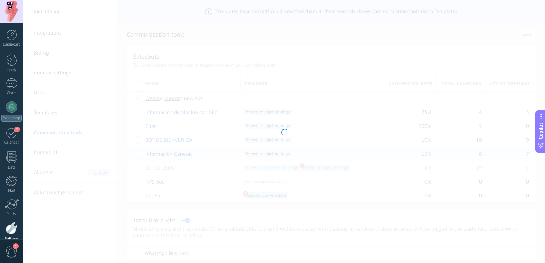
type input "**********"
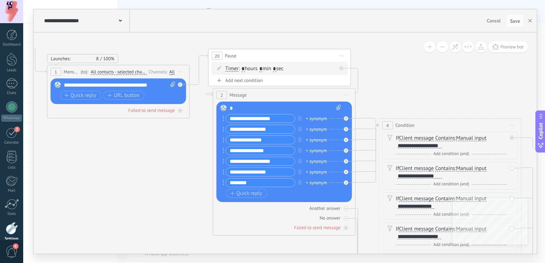
drag, startPoint x: 374, startPoint y: 192, endPoint x: 149, endPoint y: 142, distance: 230.5
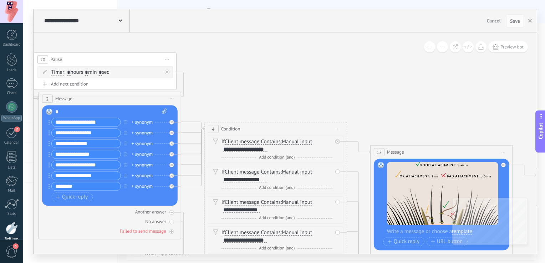
drag, startPoint x: 464, startPoint y: 92, endPoint x: 268, endPoint y: 95, distance: 195.6
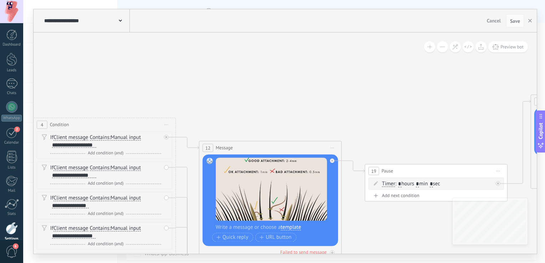
drag, startPoint x: 447, startPoint y: 102, endPoint x: 323, endPoint y: 98, distance: 123.9
click at [325, 100] on icon at bounding box center [467, 202] width 2056 height 678
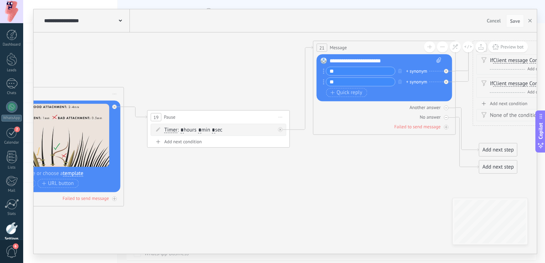
drag, startPoint x: 491, startPoint y: 133, endPoint x: 265, endPoint y: 75, distance: 233.8
click at [267, 75] on icon at bounding box center [249, 148] width 2056 height 678
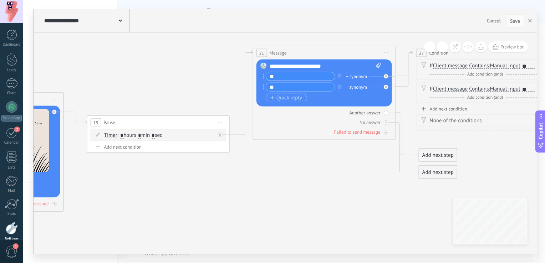
drag, startPoint x: 355, startPoint y: 212, endPoint x: 248, endPoint y: 216, distance: 107.1
click at [251, 216] on icon "1 Mensaje" at bounding box center [189, 157] width 2056 height 686
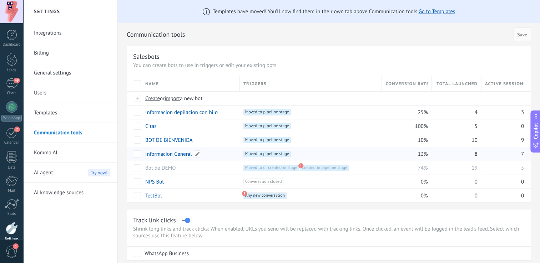
click at [171, 156] on link "Informacion General" at bounding box center [168, 154] width 47 height 7
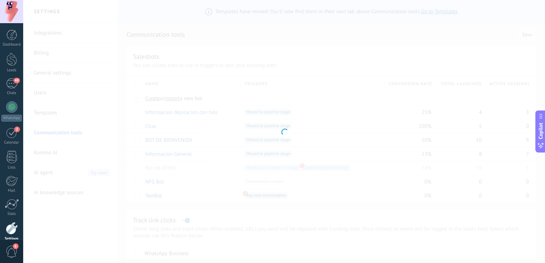
type input "**********"
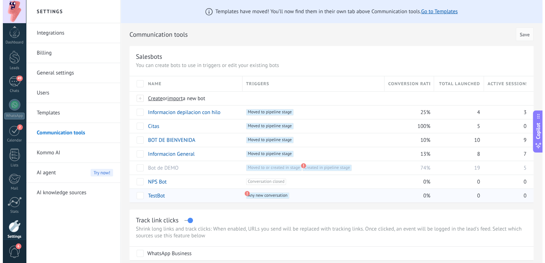
scroll to position [33, 0]
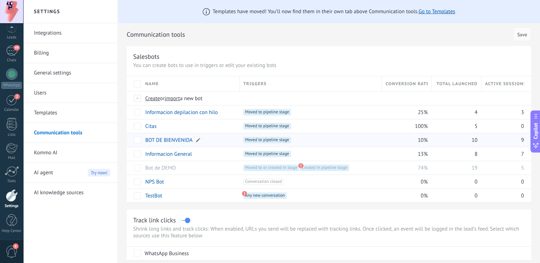
click at [182, 143] on link "BOT DE BIENVENIDA" at bounding box center [168, 140] width 47 height 7
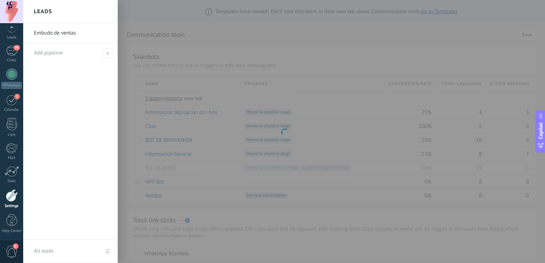
type input "**********"
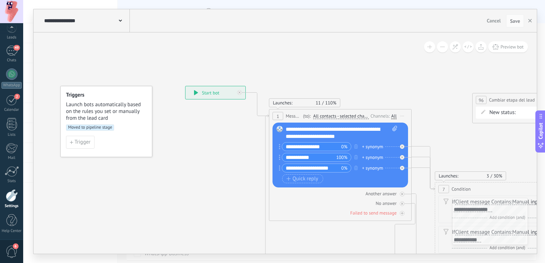
click at [7, 197] on div at bounding box center [12, 195] width 12 height 12
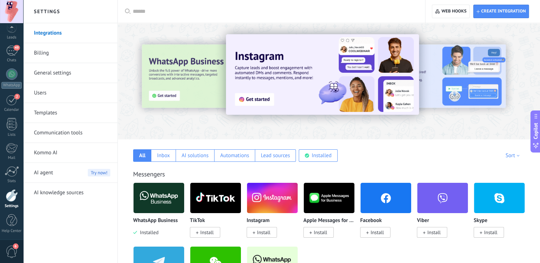
click at [81, 130] on link "Communication tools" at bounding box center [72, 133] width 76 height 20
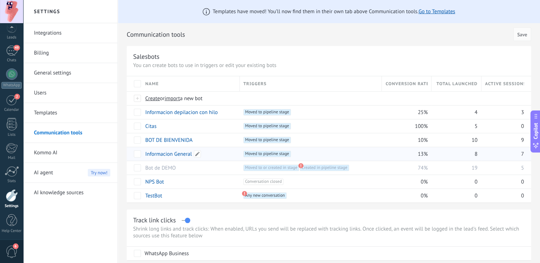
click at [178, 152] on link "Informacion General" at bounding box center [168, 154] width 47 height 7
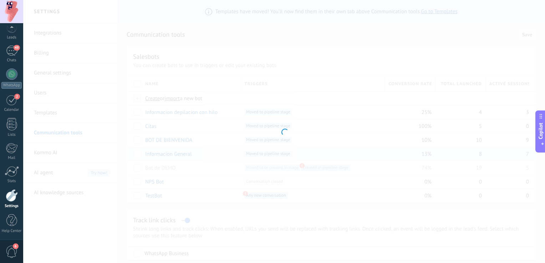
type input "**********"
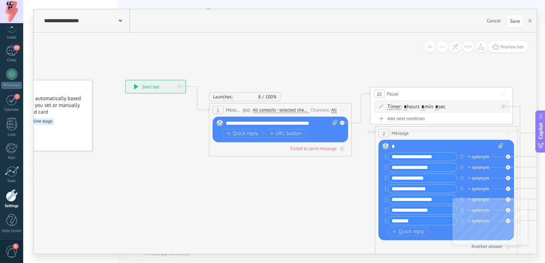
drag, startPoint x: 413, startPoint y: 81, endPoint x: 179, endPoint y: 90, distance: 233.6
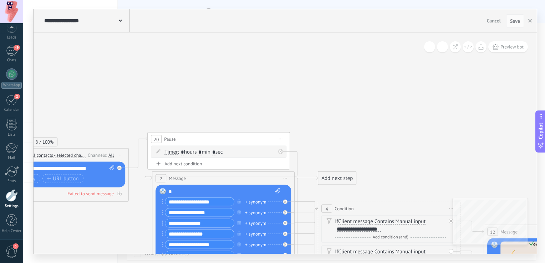
drag, startPoint x: 434, startPoint y: 86, endPoint x: 239, endPoint y: 98, distance: 194.8
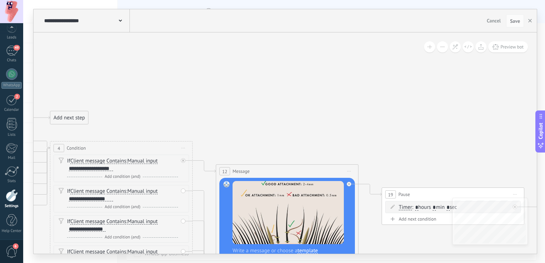
drag, startPoint x: 445, startPoint y: 138, endPoint x: 280, endPoint y: 8, distance: 210.1
click at [288, 75] on icon at bounding box center [242, 221] width 1573 height 670
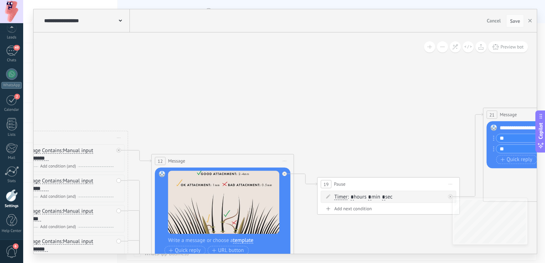
drag, startPoint x: 442, startPoint y: 110, endPoint x: 172, endPoint y: 66, distance: 273.3
click at [207, 71] on icon at bounding box center [177, 211] width 1573 height 670
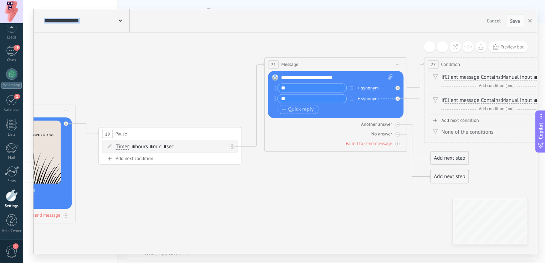
drag, startPoint x: 264, startPoint y: 110, endPoint x: 214, endPoint y: 95, distance: 51.7
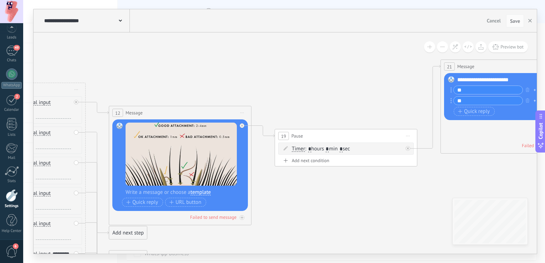
drag, startPoint x: 122, startPoint y: 81, endPoint x: 310, endPoint y: 80, distance: 187.4
click at [304, 82] on icon at bounding box center [166, 163] width 1635 height 670
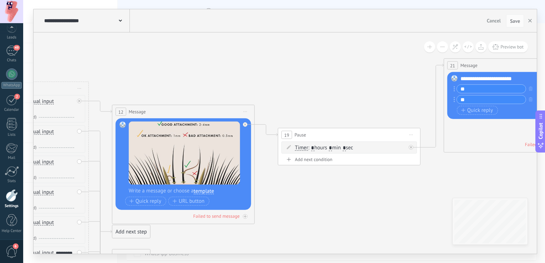
click at [247, 112] on icon at bounding box center [246, 112] width 4 height 1
click at [266, 158] on div "Delete" at bounding box center [273, 158] width 60 height 12
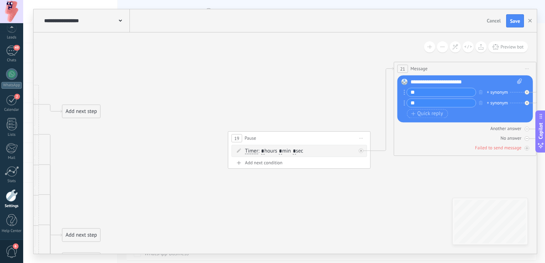
drag, startPoint x: 294, startPoint y: 200, endPoint x: 216, endPoint y: 201, distance: 77.4
click at [217, 202] on icon at bounding box center [119, 171] width 1635 height 683
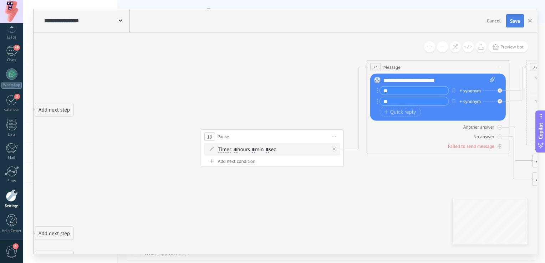
click at [520, 25] on button "Save" at bounding box center [515, 21] width 18 height 14
click at [339, 136] on span "Start preview here Rename Duplicate Delete" at bounding box center [334, 137] width 11 height 10
click at [352, 185] on div "Delete" at bounding box center [362, 183] width 60 height 12
click at [511, 22] on span "Save" at bounding box center [515, 21] width 10 height 5
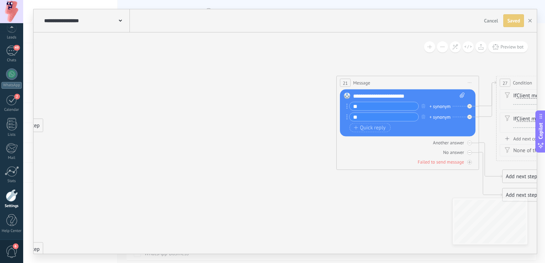
drag, startPoint x: 340, startPoint y: 60, endPoint x: 203, endPoint y: 71, distance: 137.8
click at [203, 71] on icon at bounding box center [62, 185] width 1635 height 683
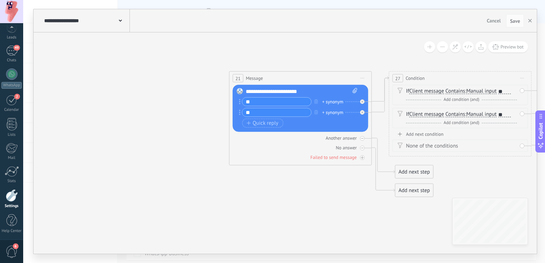
click at [363, 79] on span "Start preview here Rename Duplicate Delete" at bounding box center [362, 78] width 11 height 10
click at [384, 121] on div "Delete" at bounding box center [390, 125] width 60 height 12
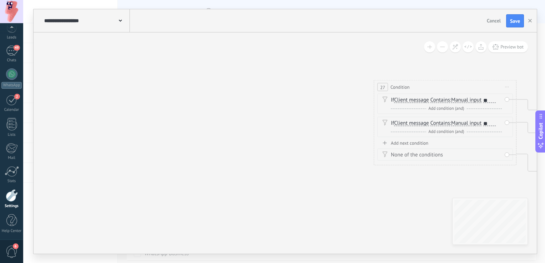
drag, startPoint x: 358, startPoint y: 64, endPoint x: 265, endPoint y: 80, distance: 95.0
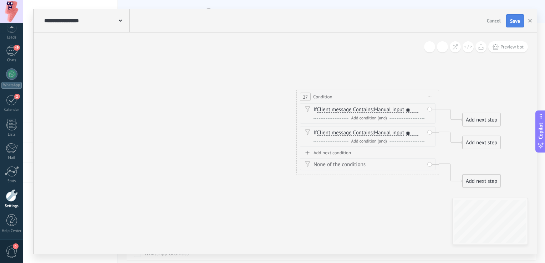
click at [515, 22] on span "Save" at bounding box center [515, 21] width 10 height 5
click at [431, 92] on span "Start preview here Rename Duplicate Delete" at bounding box center [429, 97] width 11 height 10
click at [439, 144] on div "Delete" at bounding box center [457, 143] width 60 height 12
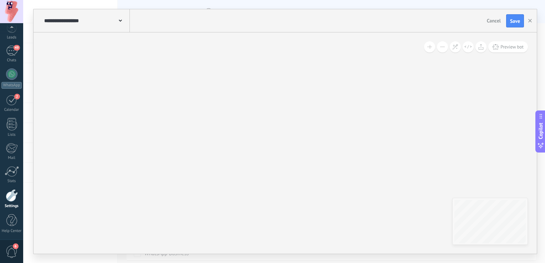
drag, startPoint x: 467, startPoint y: 103, endPoint x: 288, endPoint y: 116, distance: 179.7
drag, startPoint x: 472, startPoint y: 143, endPoint x: 295, endPoint y: 130, distance: 177.6
drag, startPoint x: 535, startPoint y: 141, endPoint x: 365, endPoint y: 145, distance: 169.9
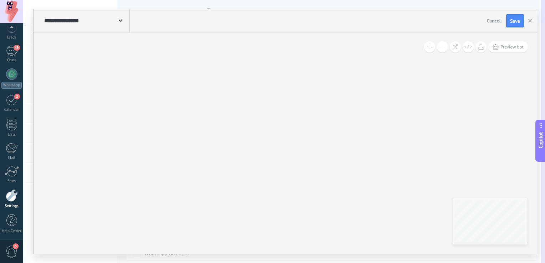
click at [370, 148] on body ".abccls-1,.abccls-2{fill-rule:evenodd}.abccls-2{fill:#fff} .abfcls-1{fill:none}…" at bounding box center [272, 131] width 545 height 263
drag, startPoint x: 290, startPoint y: 131, endPoint x: 516, endPoint y: 141, distance: 226.1
drag, startPoint x: 257, startPoint y: 110, endPoint x: 495, endPoint y: 110, distance: 238.4
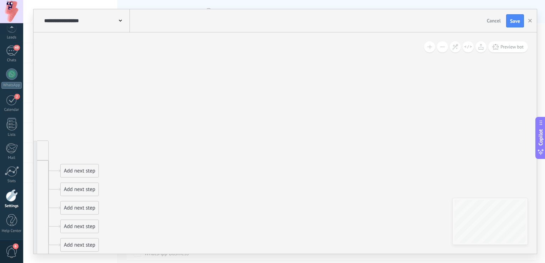
drag, startPoint x: 100, startPoint y: 155, endPoint x: 352, endPoint y: 174, distance: 253.0
click at [352, 175] on icon at bounding box center [117, 227] width 1635 height 683
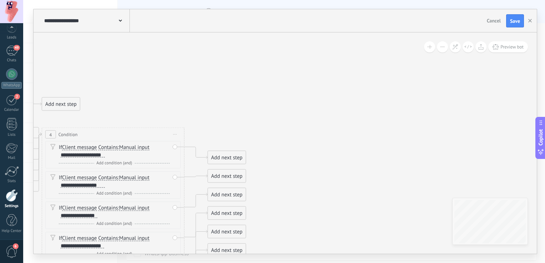
drag, startPoint x: 238, startPoint y: 113, endPoint x: 354, endPoint y: 76, distance: 121.8
click at [354, 76] on icon at bounding box center [265, 214] width 1635 height 683
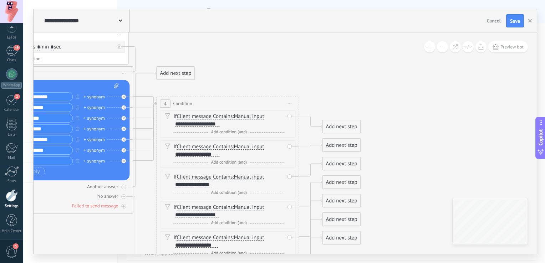
drag, startPoint x: 321, startPoint y: 82, endPoint x: 337, endPoint y: 72, distance: 18.2
click at [337, 72] on icon at bounding box center [379, 183] width 1635 height 683
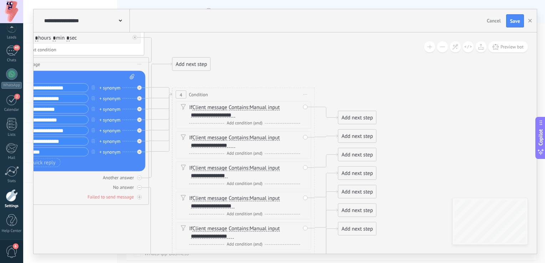
click at [357, 118] on div "Add next step" at bounding box center [357, 118] width 38 height 12
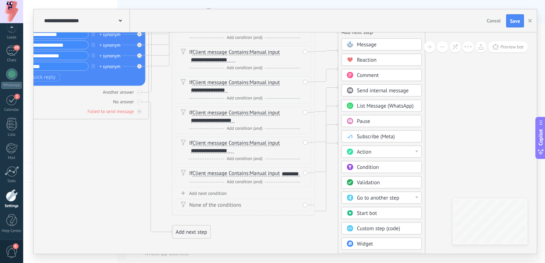
click at [386, 210] on div "Start bot" at bounding box center [387, 213] width 60 height 7
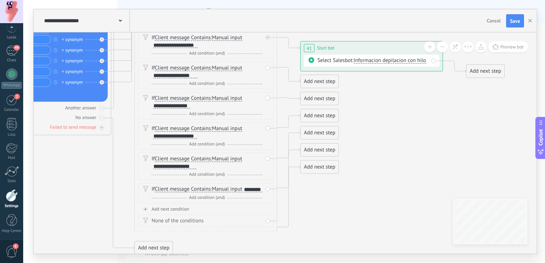
drag, startPoint x: 329, startPoint y: 117, endPoint x: 431, endPoint y: 126, distance: 102.5
click at [431, 126] on icon at bounding box center [111, 98] width 1143 height 671
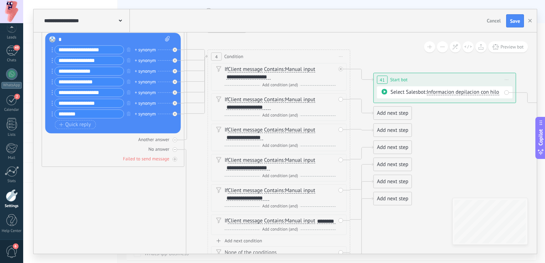
drag, startPoint x: 66, startPoint y: 157, endPoint x: 146, endPoint y: 203, distance: 92.6
click at [131, 199] on icon at bounding box center [185, 130] width 1143 height 671
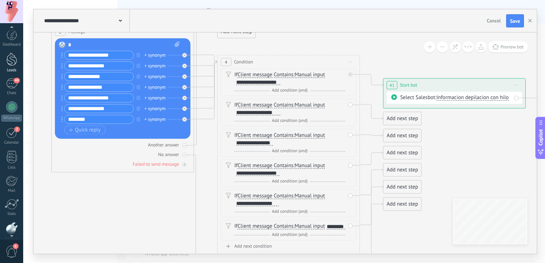
click at [12, 65] on div at bounding box center [11, 59] width 11 height 13
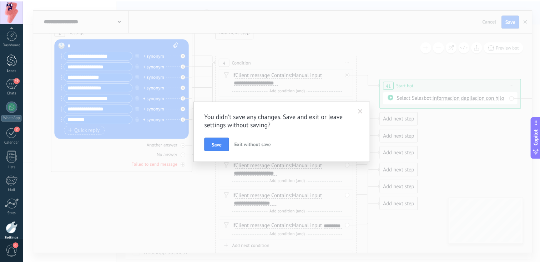
scroll to position [33, 0]
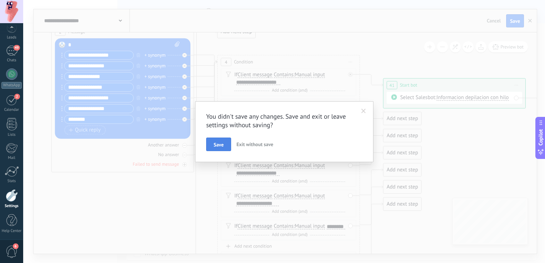
click at [221, 147] on span "Save" at bounding box center [219, 144] width 10 height 5
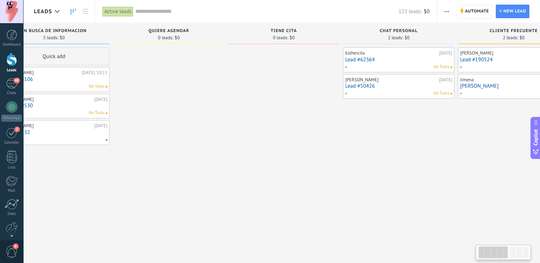
drag, startPoint x: 426, startPoint y: 92, endPoint x: 272, endPoint y: 109, distance: 155.4
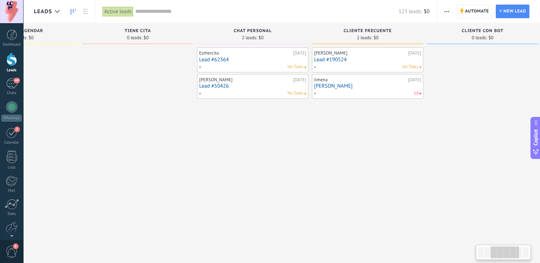
drag, startPoint x: 485, startPoint y: 146, endPoint x: 308, endPoint y: 149, distance: 177.0
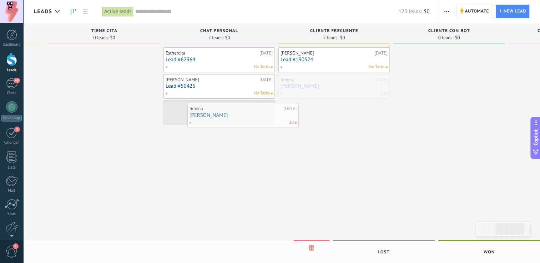
drag, startPoint x: 319, startPoint y: 90, endPoint x: 227, endPoint y: 119, distance: 96.6
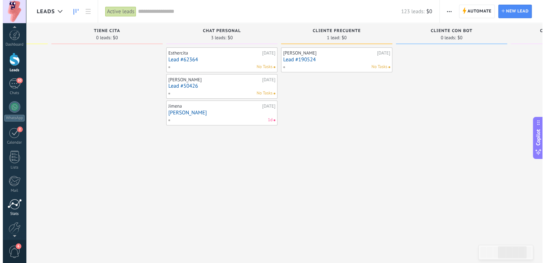
scroll to position [33, 0]
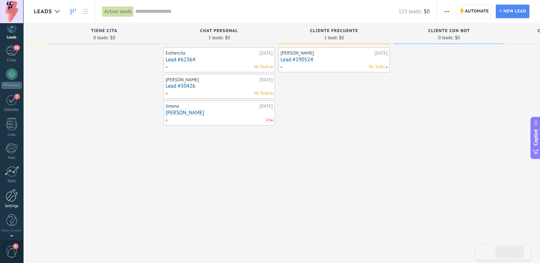
click at [7, 195] on div at bounding box center [12, 195] width 12 height 12
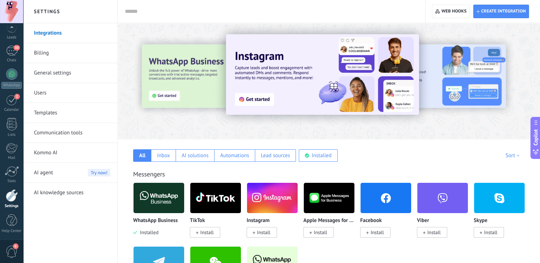
click at [75, 135] on link "Communication tools" at bounding box center [72, 133] width 76 height 20
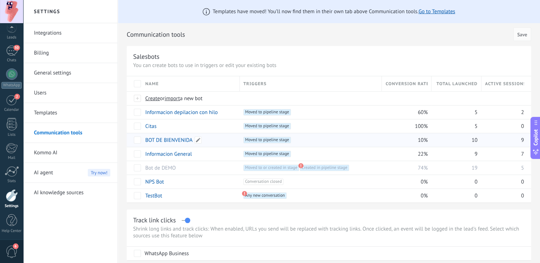
click at [178, 144] on div "BOT DE BIENVENIDA" at bounding box center [189, 140] width 95 height 14
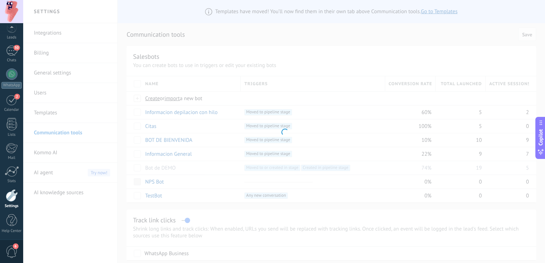
type input "**********"
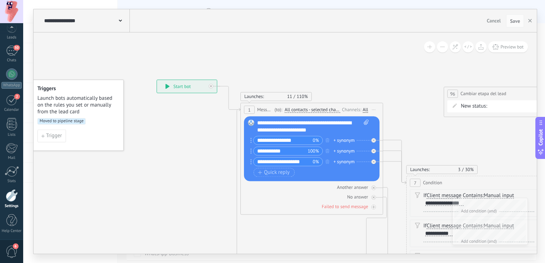
drag, startPoint x: 201, startPoint y: 192, endPoint x: 154, endPoint y: 180, distance: 48.0
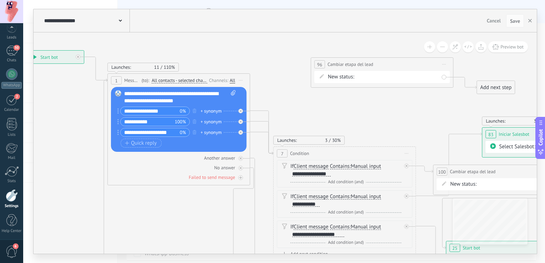
drag, startPoint x: 457, startPoint y: 132, endPoint x: 344, endPoint y: 110, distance: 115.1
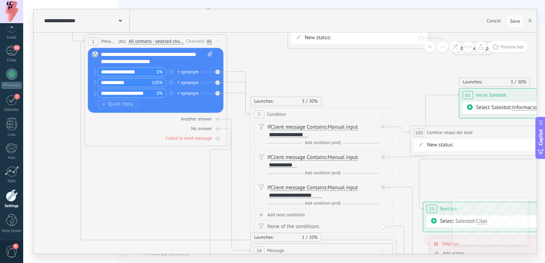
drag, startPoint x: 395, startPoint y: 117, endPoint x: 380, endPoint y: 81, distance: 38.7
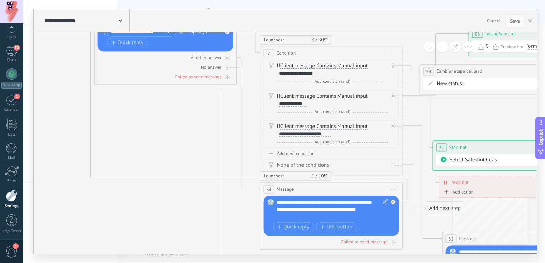
drag, startPoint x: 176, startPoint y: 191, endPoint x: 186, endPoint y: 131, distance: 60.4
click at [186, 131] on icon at bounding box center [455, 214] width 1247 height 884
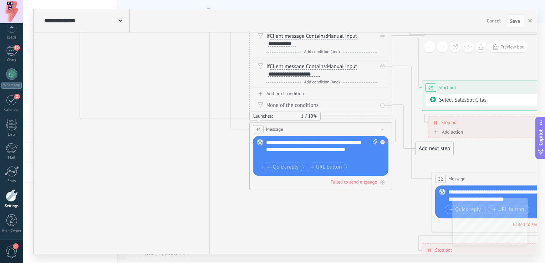
drag, startPoint x: 200, startPoint y: 215, endPoint x: 193, endPoint y: 143, distance: 72.1
click at [193, 143] on icon at bounding box center [444, 154] width 1247 height 884
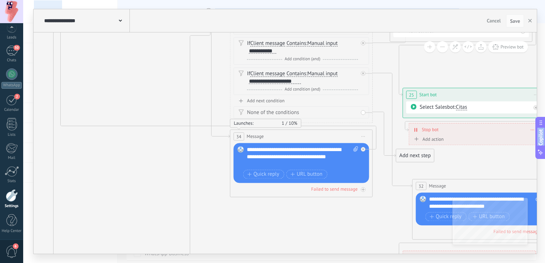
drag, startPoint x: 326, startPoint y: 236, endPoint x: 306, endPoint y: 272, distance: 41.7
click at [306, 263] on html ".abccls-1,.abccls-2{fill-rule:evenodd}.abccls-2{fill:#fff} .abfcls-1{fill:none}…" at bounding box center [272, 131] width 545 height 263
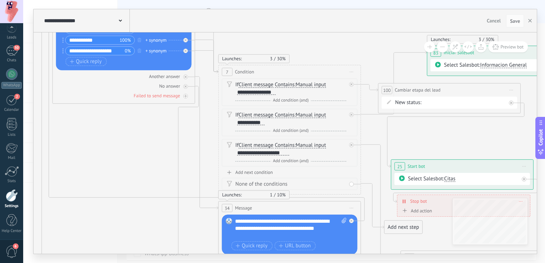
drag, startPoint x: 168, startPoint y: 167, endPoint x: 166, endPoint y: 212, distance: 44.7
click at [166, 213] on icon at bounding box center [413, 244] width 1247 height 906
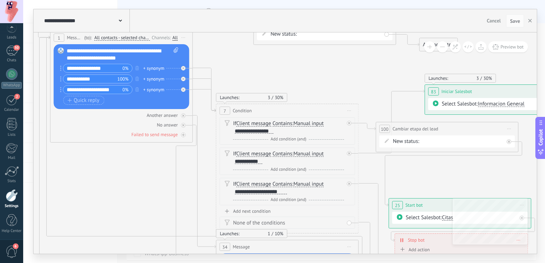
drag, startPoint x: 344, startPoint y: 53, endPoint x: 336, endPoint y: 120, distance: 66.9
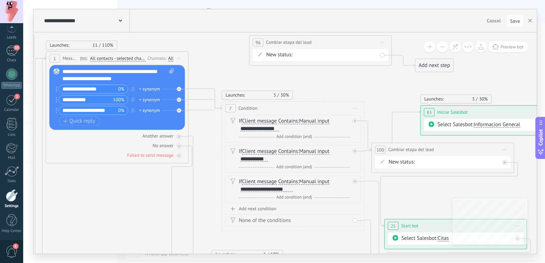
drag, startPoint x: 314, startPoint y: 132, endPoint x: 323, endPoint y: 107, distance: 26.9
click at [323, 109] on div "7 Condition ********* Start preview here Rename Duplicate Delete" at bounding box center [293, 108] width 142 height 13
click at [382, 42] on span "Start preview here Rename Duplicate Delete" at bounding box center [382, 42] width 11 height 10
click at [405, 89] on div "Delete" at bounding box center [410, 89] width 60 height 12
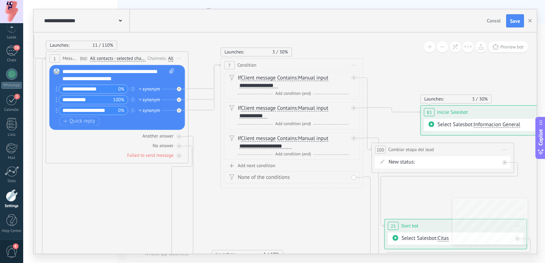
drag, startPoint x: 316, startPoint y: 107, endPoint x: 315, endPoint y: 65, distance: 42.1
click at [315, 65] on div "7 Condition ********* Start preview here Rename Duplicate Delete" at bounding box center [292, 65] width 142 height 13
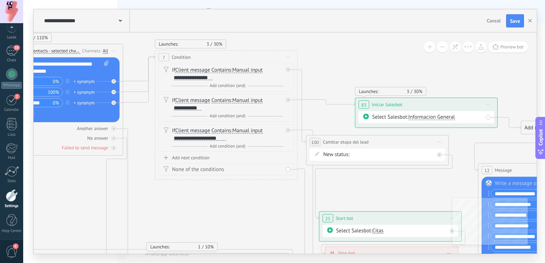
drag, startPoint x: 398, startPoint y: 68, endPoint x: 315, endPoint y: 55, distance: 83.8
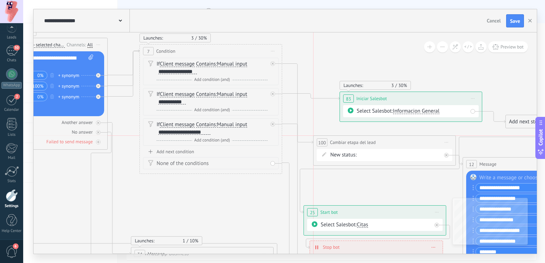
drag, startPoint x: 351, startPoint y: 138, endPoint x: 374, endPoint y: 147, distance: 24.9
click at [374, 147] on div "**********" at bounding box center [385, 142] width 142 height 13
click at [123, 22] on div "**********" at bounding box center [85, 20] width 87 height 23
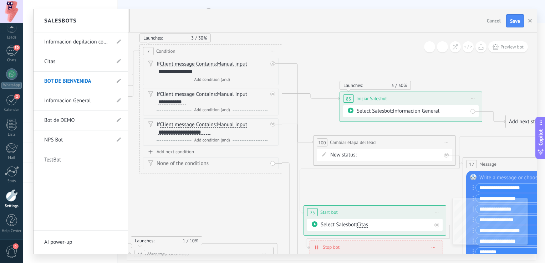
click at [364, 51] on div at bounding box center [286, 131] width 504 height 245
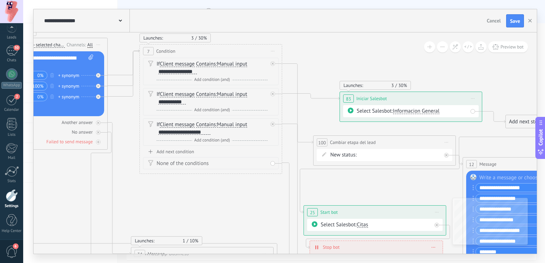
drag, startPoint x: 325, startPoint y: 57, endPoint x: 313, endPoint y: 82, distance: 27.5
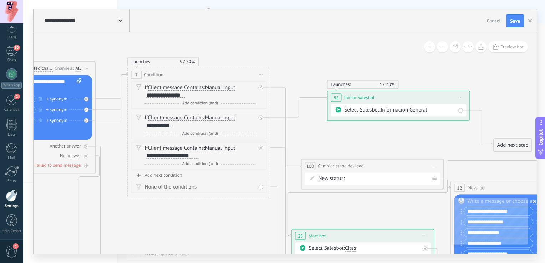
drag, startPoint x: 406, startPoint y: 116, endPoint x: 406, endPoint y: 94, distance: 22.1
click at [406, 94] on div "**********" at bounding box center [399, 97] width 142 height 13
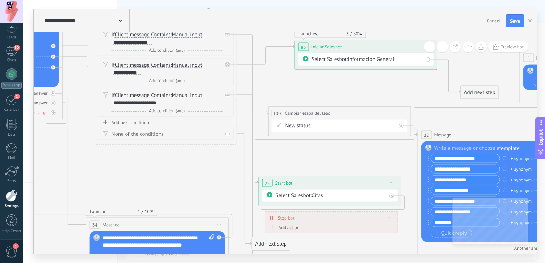
drag, startPoint x: 355, startPoint y: 133, endPoint x: 321, endPoint y: 76, distance: 66.6
click at [323, 78] on icon at bounding box center [312, 249] width 1309 height 884
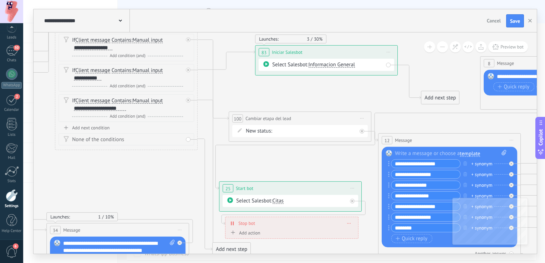
drag, startPoint x: 368, startPoint y: 88, endPoint x: 324, endPoint y: 96, distance: 44.3
click at [324, 96] on icon at bounding box center [272, 254] width 1309 height 884
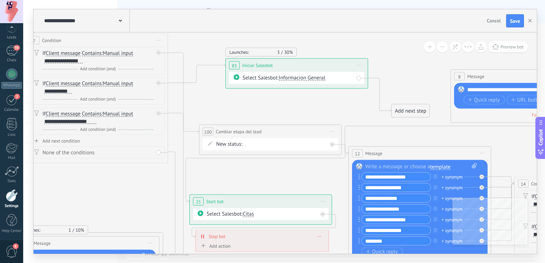
drag, startPoint x: 347, startPoint y: 96, endPoint x: 321, endPoint y: 108, distance: 28.1
click at [321, 108] on icon at bounding box center [243, 267] width 1309 height 884
click at [334, 132] on icon at bounding box center [333, 132] width 4 height 1
click at [348, 174] on div "Delete" at bounding box center [360, 178] width 60 height 12
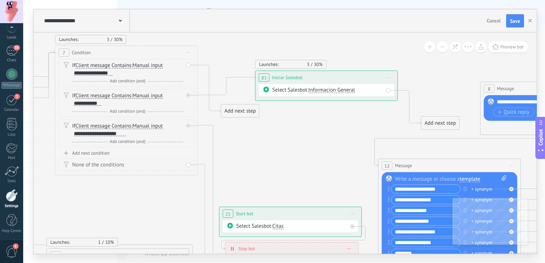
drag, startPoint x: 251, startPoint y: 135, endPoint x: 271, endPoint y: 144, distance: 21.1
drag, startPoint x: 246, startPoint y: 113, endPoint x: 271, endPoint y: 47, distance: 70.6
click at [271, 47] on div "Add next step" at bounding box center [265, 46] width 38 height 12
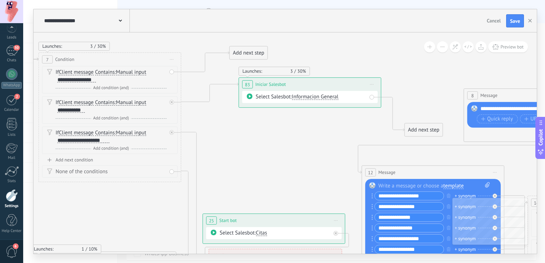
drag, startPoint x: 283, startPoint y: 125, endPoint x: 259, endPoint y: 136, distance: 26.8
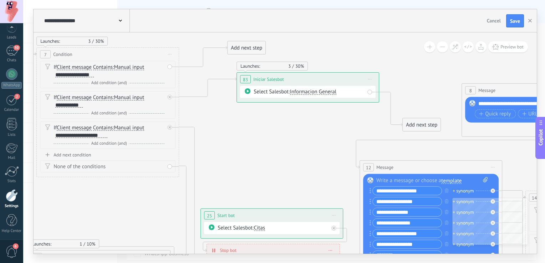
drag, startPoint x: 270, startPoint y: 167, endPoint x: 283, endPoint y: 141, distance: 28.2
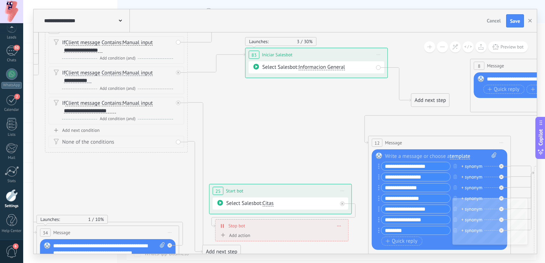
drag, startPoint x: 295, startPoint y: 154, endPoint x: 298, endPoint y: 115, distance: 39.7
click at [298, 115] on icon at bounding box center [262, 257] width 1309 height 884
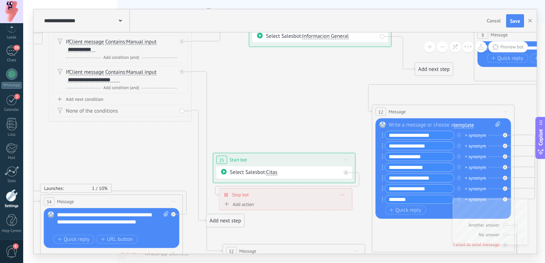
drag, startPoint x: 267, startPoint y: 96, endPoint x: 268, endPoint y: 106, distance: 10.0
click at [268, 106] on icon at bounding box center [266, 226] width 1309 height 884
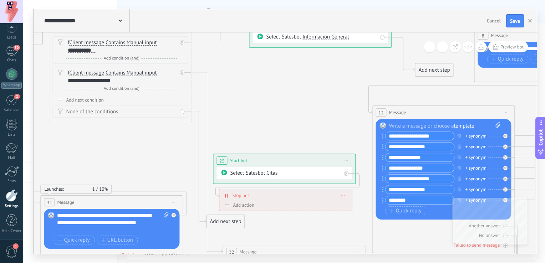
click at [348, 161] on icon at bounding box center [347, 161] width 4 height 1
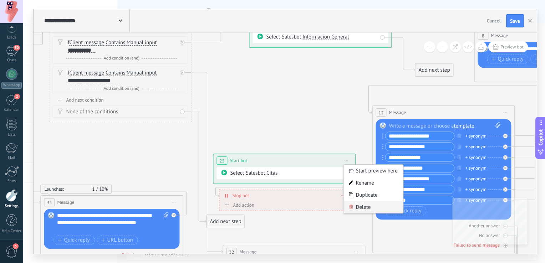
click at [367, 207] on div "Delete" at bounding box center [374, 208] width 60 height 12
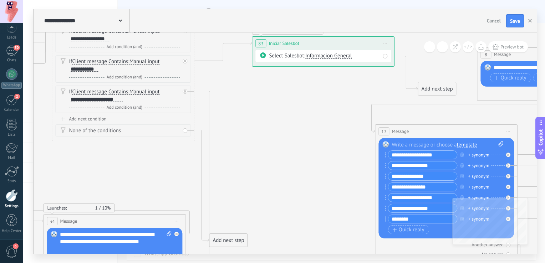
drag, startPoint x: 246, startPoint y: 96, endPoint x: 253, endPoint y: 141, distance: 45.3
click at [253, 141] on icon at bounding box center [269, 245] width 1309 height 884
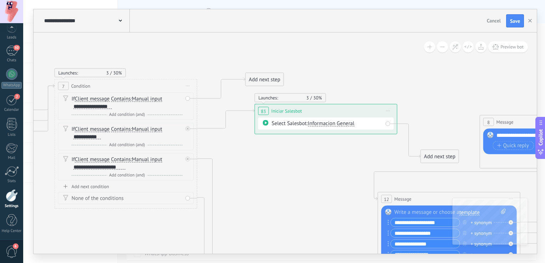
drag, startPoint x: 261, startPoint y: 143, endPoint x: 260, endPoint y: 178, distance: 34.6
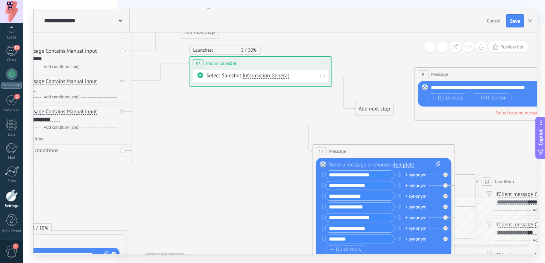
drag, startPoint x: 312, startPoint y: 159, endPoint x: 197, endPoint y: 91, distance: 134.0
click at [207, 94] on icon at bounding box center [206, 265] width 1309 height 884
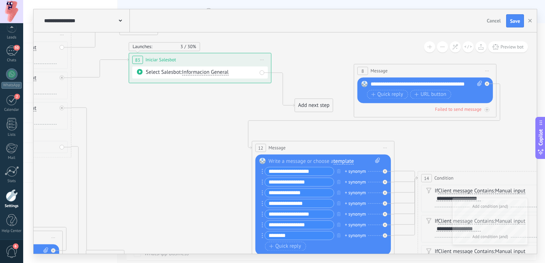
drag, startPoint x: 340, startPoint y: 51, endPoint x: 324, endPoint y: 75, distance: 29.2
click at [320, 69] on icon at bounding box center [146, 262] width 1309 height 884
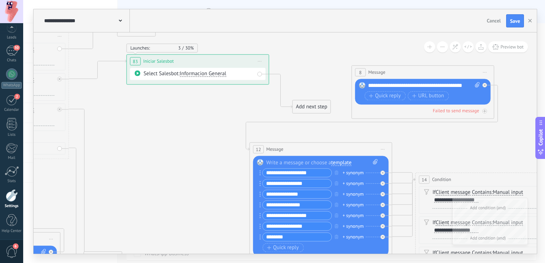
click at [487, 73] on span "Start preview here Rename Duplicate Delete" at bounding box center [484, 72] width 11 height 10
click at [507, 119] on div "Delete" at bounding box center [512, 119] width 60 height 12
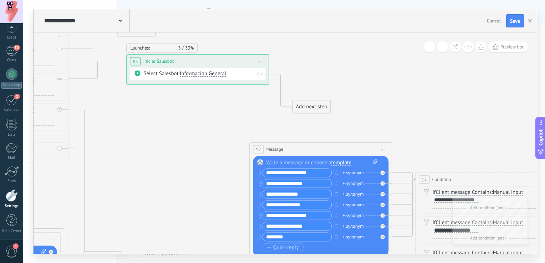
click at [385, 147] on span "Start preview here Rename Duplicate Delete" at bounding box center [382, 150] width 11 height 10
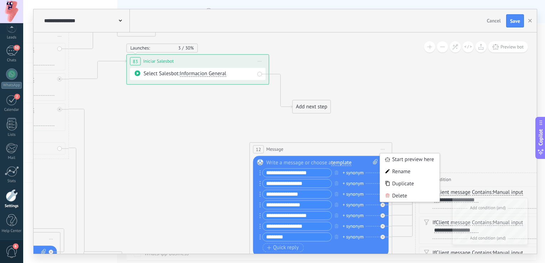
drag, startPoint x: 408, startPoint y: 196, endPoint x: 428, endPoint y: 188, distance: 21.3
click at [408, 196] on div "Delete" at bounding box center [410, 196] width 60 height 12
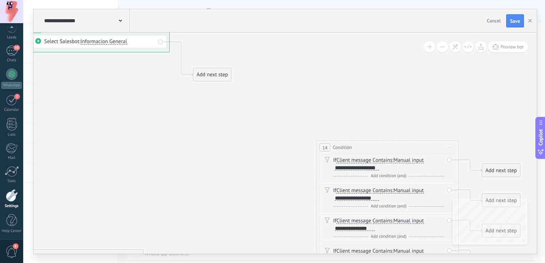
drag, startPoint x: 439, startPoint y: 136, endPoint x: 257, endPoint y: 81, distance: 190.3
click at [261, 81] on icon at bounding box center [44, 231] width 1309 height 884
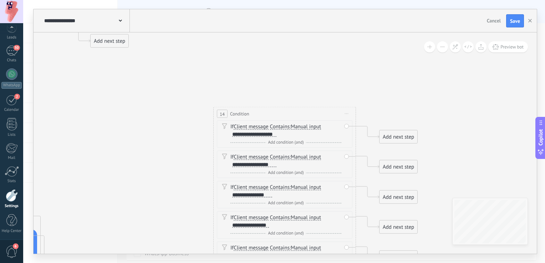
click at [348, 115] on span "Start preview here Rename Duplicate Delete" at bounding box center [346, 114] width 11 height 10
click at [379, 160] on div "Delete" at bounding box center [374, 161] width 60 height 12
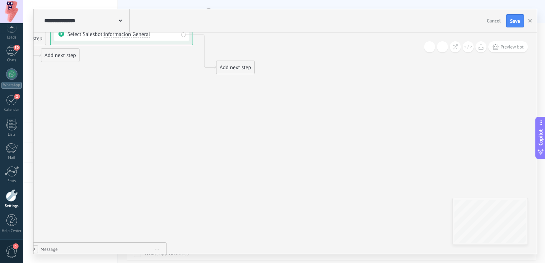
drag, startPoint x: 234, startPoint y: 123, endPoint x: 378, endPoint y: 139, distance: 144.4
click at [377, 140] on icon at bounding box center [67, 224] width 1309 height 884
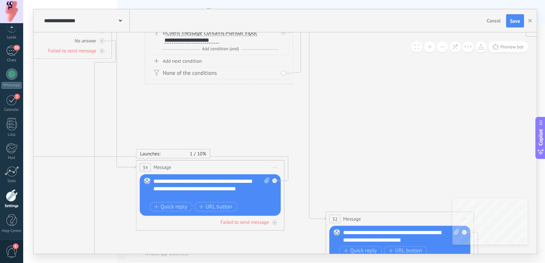
drag, startPoint x: 313, startPoint y: 135, endPoint x: 363, endPoint y: 67, distance: 84.1
click at [363, 67] on icon at bounding box center [316, 216] width 1250 height 966
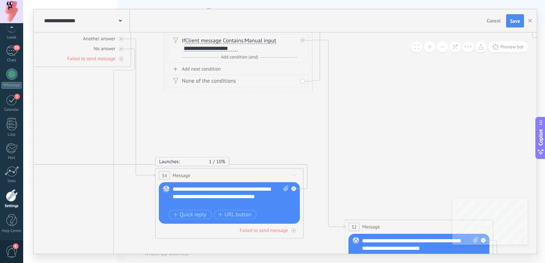
drag, startPoint x: 367, startPoint y: 92, endPoint x: 421, endPoint y: 143, distance: 74.2
click at [420, 143] on icon at bounding box center [335, 224] width 1250 height 966
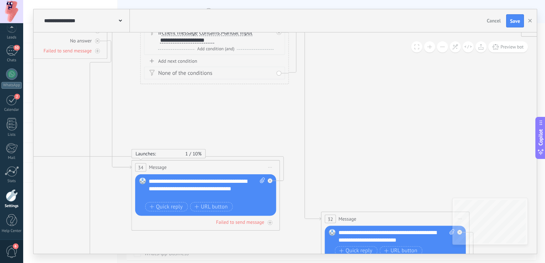
drag, startPoint x: 428, startPoint y: 153, endPoint x: 281, endPoint y: 58, distance: 174.9
click at [288, 60] on icon at bounding box center [311, 216] width 1250 height 966
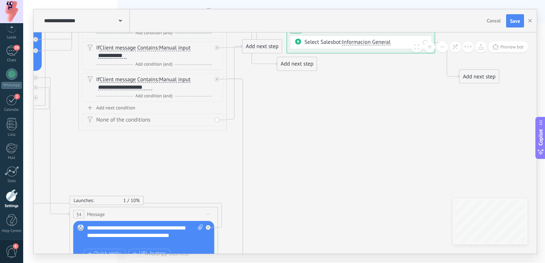
drag, startPoint x: 325, startPoint y: 153, endPoint x: 332, endPoint y: 190, distance: 37.3
click at [331, 190] on icon at bounding box center [249, 262] width 1250 height 966
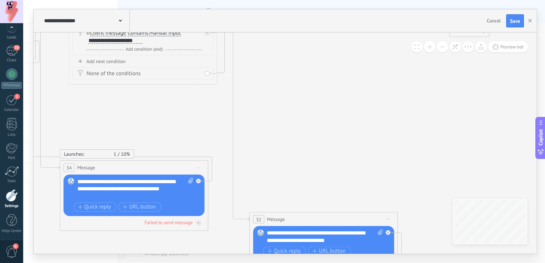
drag, startPoint x: 332, startPoint y: 188, endPoint x: 313, endPoint y: 65, distance: 124.6
click at [314, 71] on icon at bounding box center [239, 216] width 1250 height 966
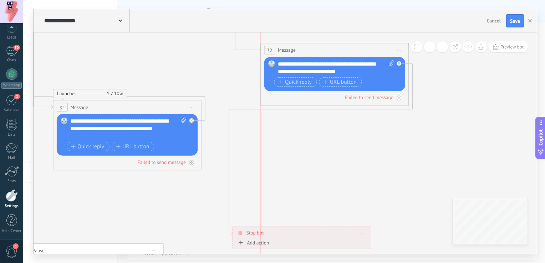
drag, startPoint x: 327, startPoint y: 161, endPoint x: 350, endPoint y: 29, distance: 133.6
click at [350, 29] on div "**********" at bounding box center [286, 131] width 504 height 245
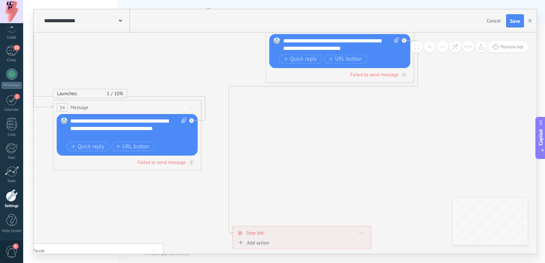
drag, startPoint x: 309, startPoint y: 243, endPoint x: 336, endPoint y: 216, distance: 38.1
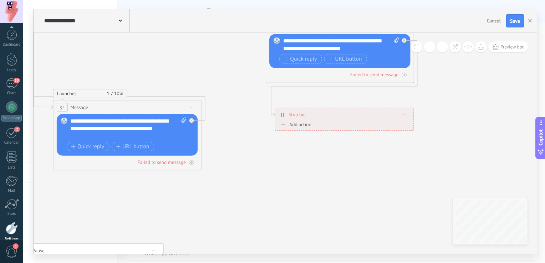
scroll to position [33, 0]
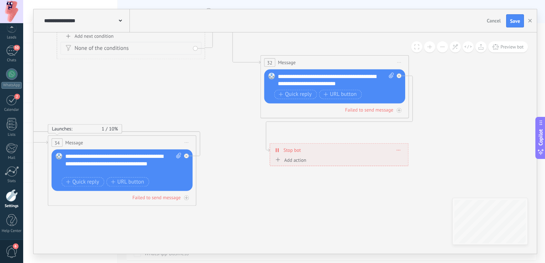
drag, startPoint x: 327, startPoint y: 180, endPoint x: 312, endPoint y: 282, distance: 102.4
click at [312, 263] on html ".abccls-1,.abccls-2{fill-rule:evenodd}.abccls-2{fill:#fff} .abfcls-1{fill:none}…" at bounding box center [272, 131] width 545 height 263
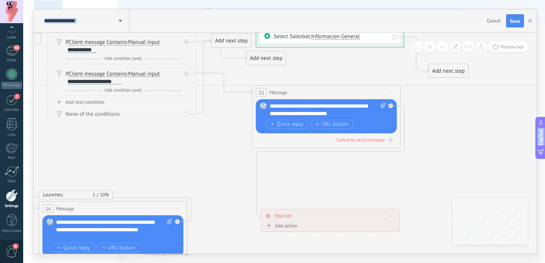
drag, startPoint x: 315, startPoint y: 126, endPoint x: 316, endPoint y: 86, distance: 40.0
click at [316, 86] on div "32 Message ******* (to): All contacts - selected channels All contacts - select…" at bounding box center [327, 93] width 148 height 14
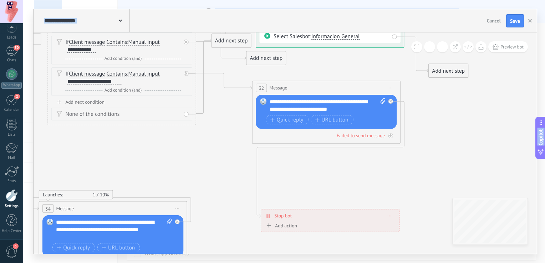
drag, startPoint x: 309, startPoint y: 223, endPoint x: 312, endPoint y: 179, distance: 44.4
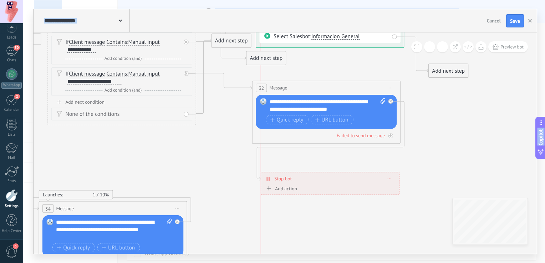
drag, startPoint x: 316, startPoint y: 213, endPoint x: 317, endPoint y: 185, distance: 28.2
click at [317, 185] on div "Stop bot ******** [GEOGRAPHIC_DATA]" at bounding box center [330, 179] width 138 height 13
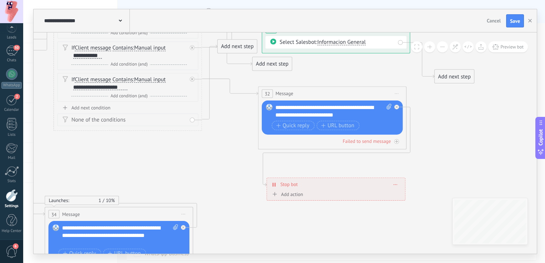
drag, startPoint x: 344, startPoint y: 233, endPoint x: 394, endPoint y: 274, distance: 65.0
click at [394, 263] on html ".abccls-1,.abccls-2{fill-rule:evenodd}.abccls-2{fill:#fff} .abfcls-1{fill:none}…" at bounding box center [272, 131] width 545 height 263
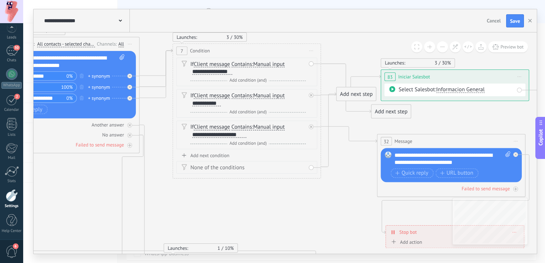
drag, startPoint x: 188, startPoint y: 191, endPoint x: 258, endPoint y: 198, distance: 70.0
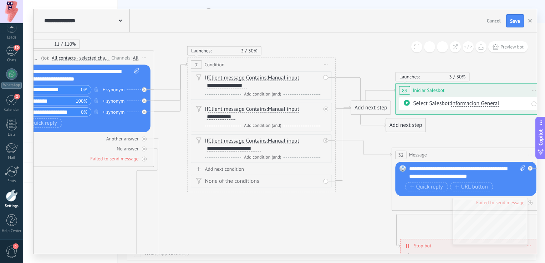
drag, startPoint x: 238, startPoint y: 184, endPoint x: 278, endPoint y: 201, distance: 43.4
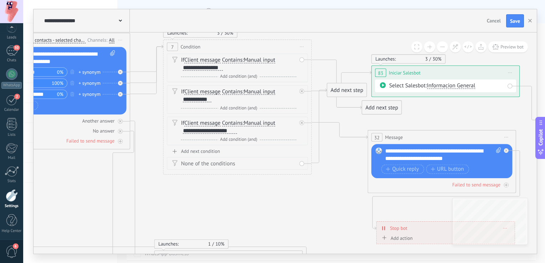
drag, startPoint x: 312, startPoint y: 218, endPoint x: 248, endPoint y: 194, distance: 67.7
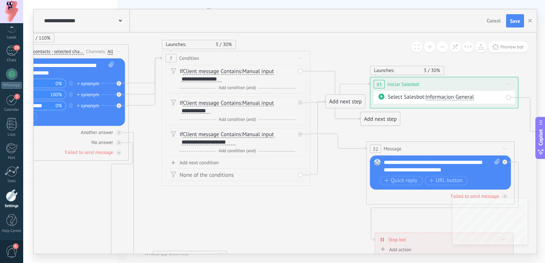
drag, startPoint x: 242, startPoint y: 192, endPoint x: 255, endPoint y: 208, distance: 20.7
click at [519, 21] on span "Save" at bounding box center [515, 21] width 10 height 5
click at [117, 17] on div "**********" at bounding box center [85, 20] width 87 height 23
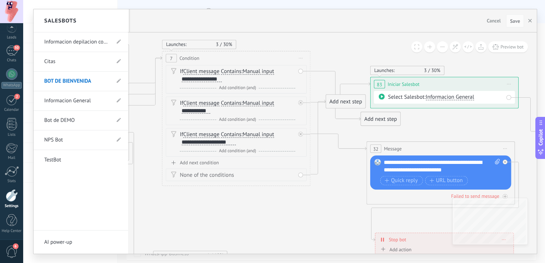
click at [100, 99] on link "Informacion General" at bounding box center [77, 101] width 66 height 20
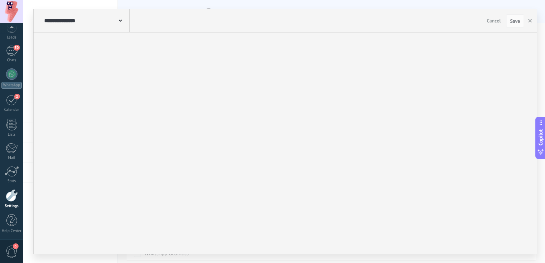
type input "**********"
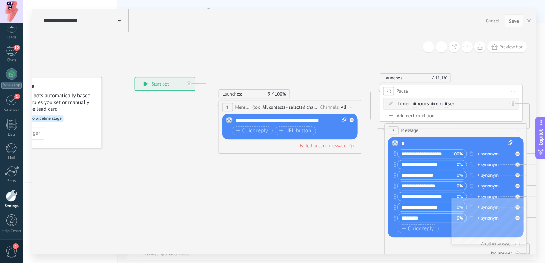
drag, startPoint x: 266, startPoint y: 208, endPoint x: 190, endPoint y: 196, distance: 76.5
click at [190, 196] on icon at bounding box center [527, 244] width 1143 height 691
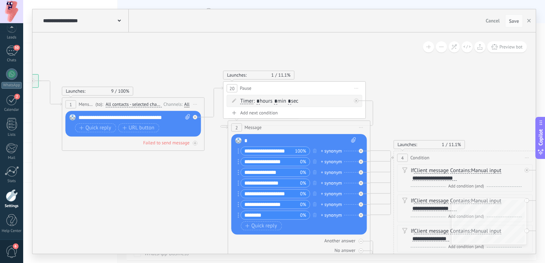
drag, startPoint x: 259, startPoint y: 191, endPoint x: 133, endPoint y: 191, distance: 126.0
click at [134, 191] on icon at bounding box center [370, 241] width 1143 height 691
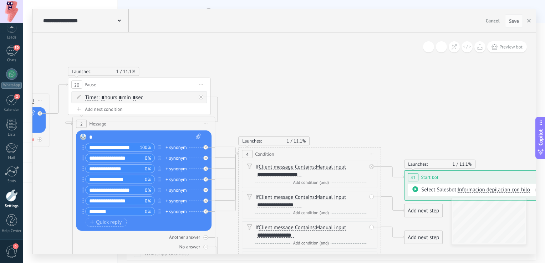
drag, startPoint x: 436, startPoint y: 92, endPoint x: 285, endPoint y: 91, distance: 151.3
click at [285, 91] on icon at bounding box center [215, 237] width 1143 height 691
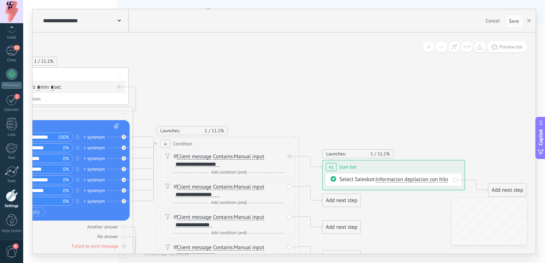
drag, startPoint x: 403, startPoint y: 100, endPoint x: 326, endPoint y: 91, distance: 76.9
click at [326, 91] on icon at bounding box center [133, 227] width 1143 height 691
click at [514, 20] on span "Save" at bounding box center [514, 21] width 10 height 5
click at [530, 22] on use "button" at bounding box center [529, 21] width 4 height 4
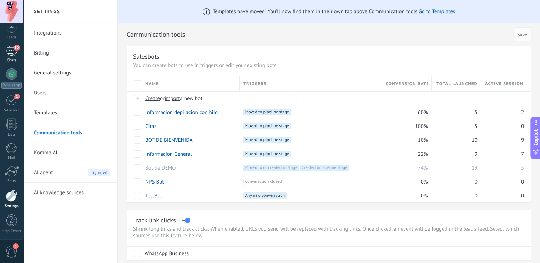
scroll to position [0, 0]
click at [14, 67] on link "Leads" at bounding box center [11, 63] width 23 height 20
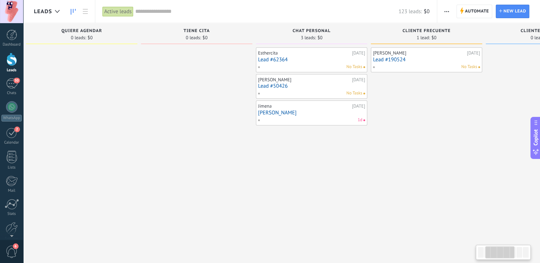
drag, startPoint x: 474, startPoint y: 115, endPoint x: 228, endPoint y: 123, distance: 246.4
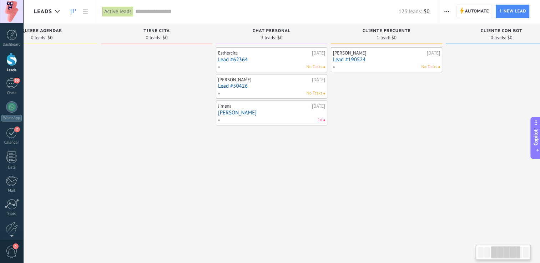
drag, startPoint x: 383, startPoint y: 154, endPoint x: 345, endPoint y: 157, distance: 37.6
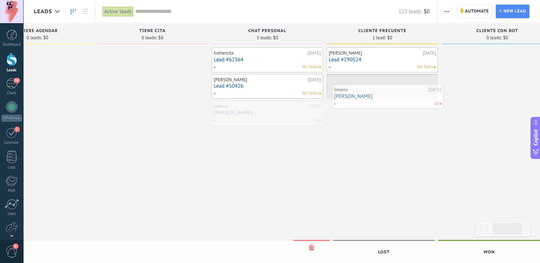
drag, startPoint x: 258, startPoint y: 115, endPoint x: 383, endPoint y: 95, distance: 126.5
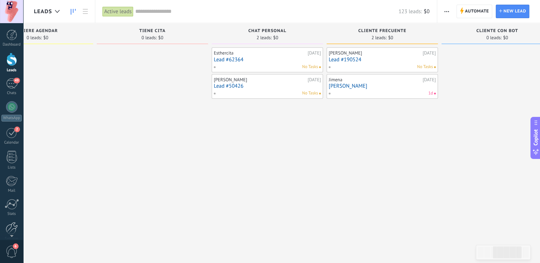
click at [7, 227] on div at bounding box center [12, 228] width 12 height 12
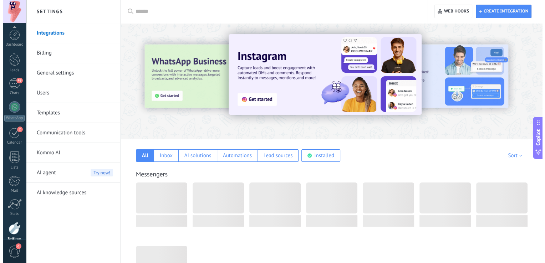
scroll to position [33, 0]
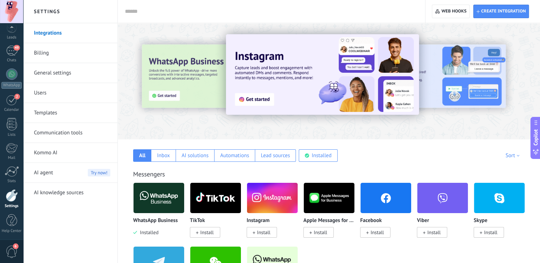
click at [71, 133] on link "Communication tools" at bounding box center [72, 133] width 76 height 20
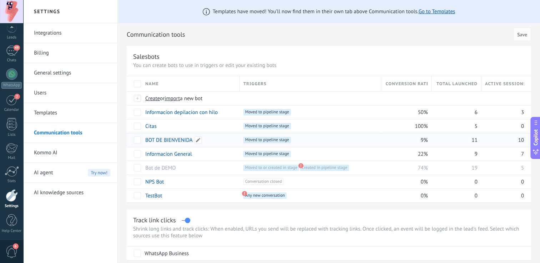
click at [168, 141] on link "BOT DE BIENVENIDA" at bounding box center [168, 140] width 47 height 7
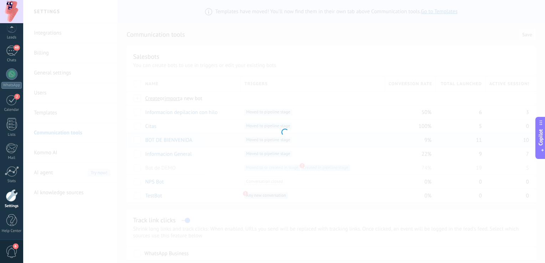
type input "**********"
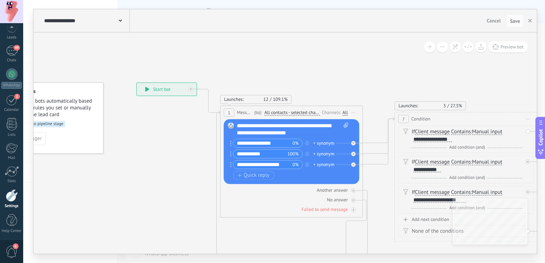
drag, startPoint x: 241, startPoint y: 176, endPoint x: 189, endPoint y: 173, distance: 51.5
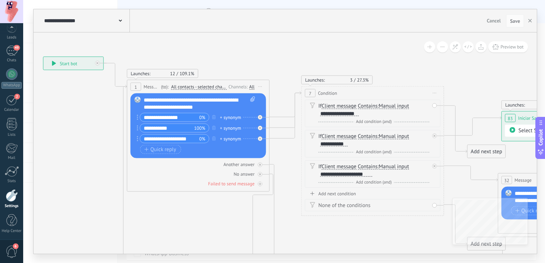
drag, startPoint x: 347, startPoint y: 76, endPoint x: 268, endPoint y: 51, distance: 82.8
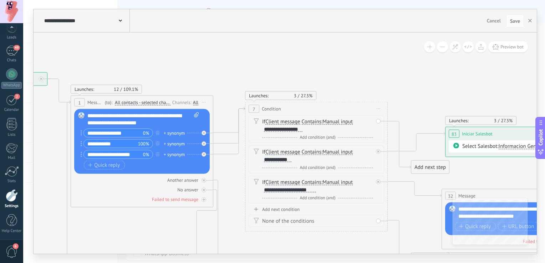
drag, startPoint x: 454, startPoint y: 76, endPoint x: 380, endPoint y: 93, distance: 76.2
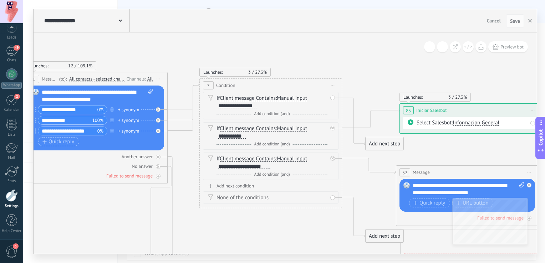
drag, startPoint x: 395, startPoint y: 94, endPoint x: 368, endPoint y: 68, distance: 37.6
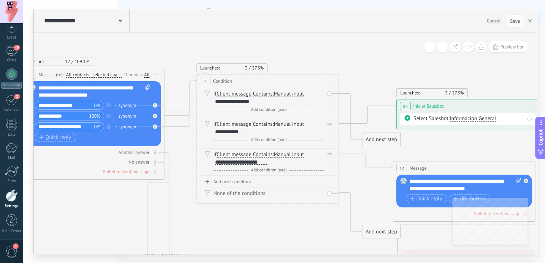
drag, startPoint x: 315, startPoint y: 67, endPoint x: 339, endPoint y: 68, distance: 23.6
click at [339, 68] on div "Launches: 3 27.3%" at bounding box center [267, 68] width 143 height 9
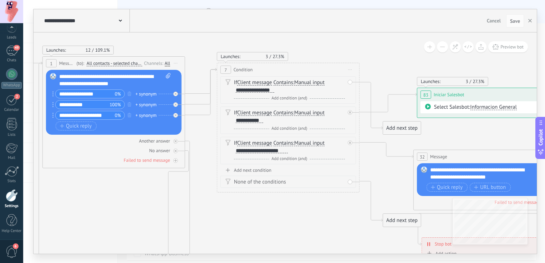
drag, startPoint x: 365, startPoint y: 89, endPoint x: 401, endPoint y: 75, distance: 39.1
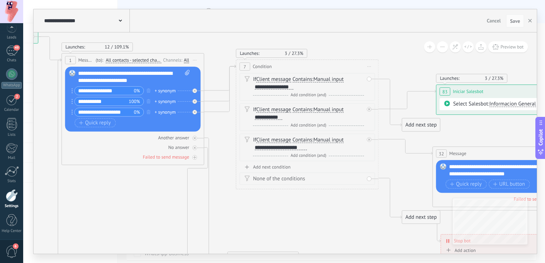
click at [9, 196] on div at bounding box center [12, 195] width 12 height 12
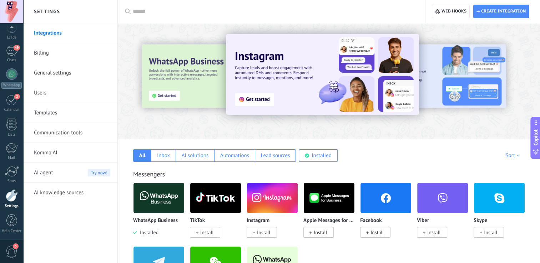
click at [77, 135] on link "Communication tools" at bounding box center [72, 133] width 76 height 20
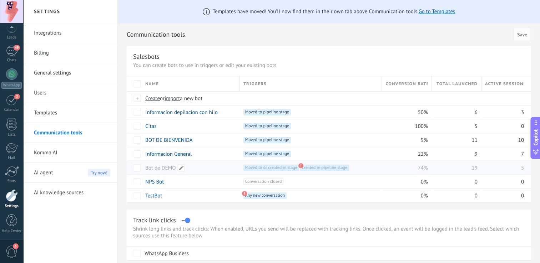
click at [232, 166] on div "Bot de DEMO" at bounding box center [189, 168] width 95 height 14
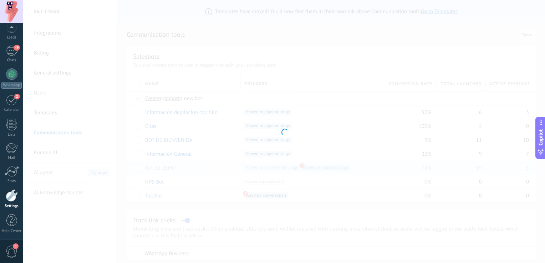
type input "**********"
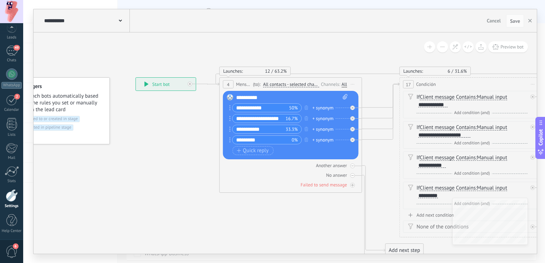
drag, startPoint x: 207, startPoint y: 191, endPoint x: 157, endPoint y: 182, distance: 50.8
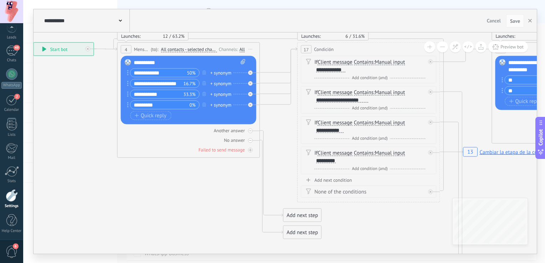
drag, startPoint x: 199, startPoint y: 211, endPoint x: 135, endPoint y: 191, distance: 67.5
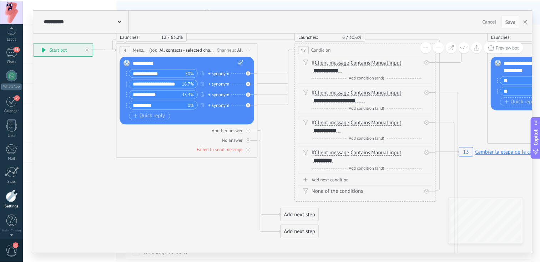
scroll to position [33, 0]
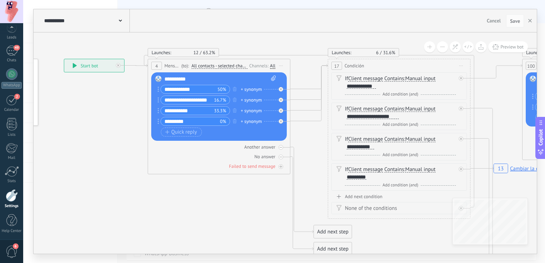
drag, startPoint x: 72, startPoint y: 91, endPoint x: 161, endPoint y: 128, distance: 96.9
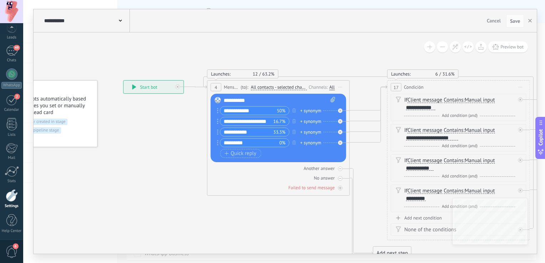
click at [14, 198] on div at bounding box center [12, 195] width 12 height 12
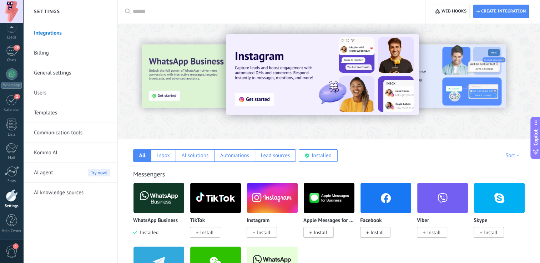
click at [73, 129] on link "Communication tools" at bounding box center [72, 133] width 76 height 20
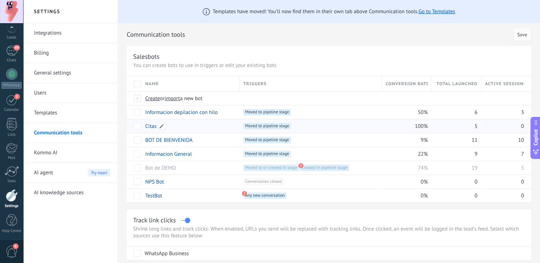
click at [210, 125] on div "Citas" at bounding box center [189, 127] width 95 height 14
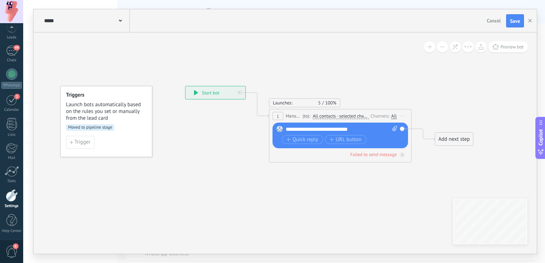
click at [72, 15] on div "***** Citas" at bounding box center [85, 20] width 87 height 23
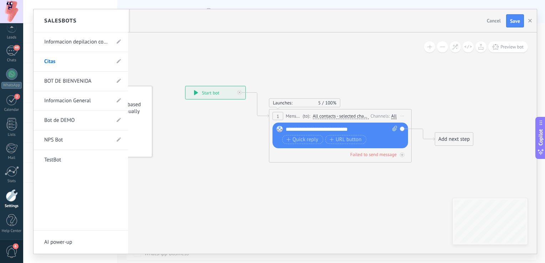
click at [85, 82] on link "BOT DE BIENVENIDA" at bounding box center [77, 81] width 66 height 20
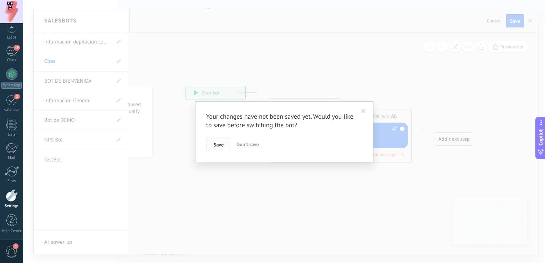
click at [223, 145] on span "Save" at bounding box center [219, 144] width 10 height 5
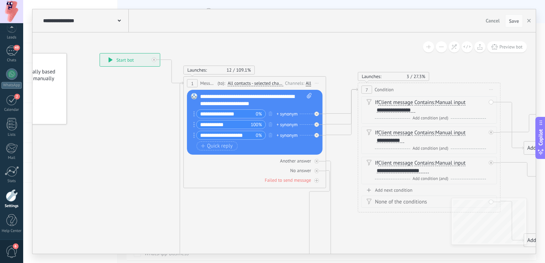
drag, startPoint x: 227, startPoint y: 142, endPoint x: 143, endPoint y: 109, distance: 89.9
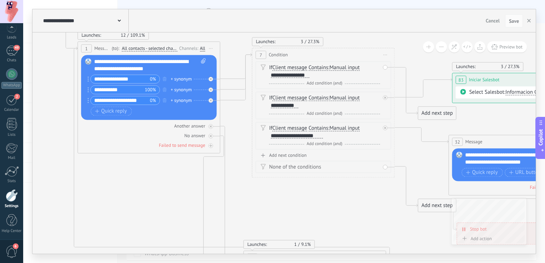
drag, startPoint x: 330, startPoint y: 152, endPoint x: 241, endPoint y: 118, distance: 95.4
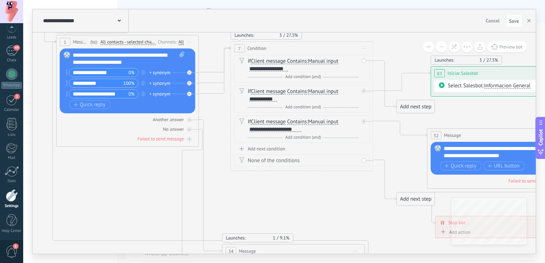
drag, startPoint x: 326, startPoint y: 197, endPoint x: 257, endPoint y: 182, distance: 70.4
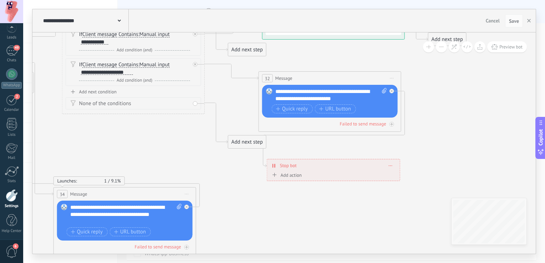
drag, startPoint x: 306, startPoint y: 182, endPoint x: 295, endPoint y: 133, distance: 49.3
click at [193, 135] on icon at bounding box center [226, 218] width 1202 height 884
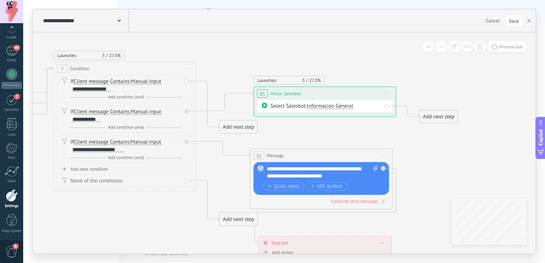
drag, startPoint x: 471, startPoint y: 127, endPoint x: 466, endPoint y: 195, distance: 67.7
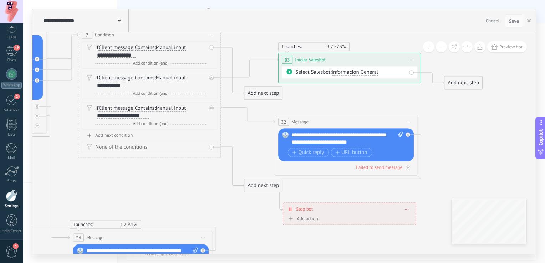
drag, startPoint x: 428, startPoint y: 173, endPoint x: 476, endPoint y: 105, distance: 83.1
click at [476, 105] on icon at bounding box center [242, 262] width 1202 height 884
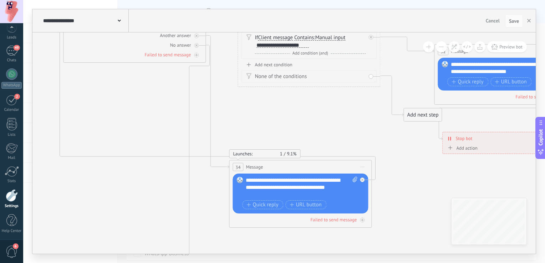
drag, startPoint x: 290, startPoint y: 228, endPoint x: 425, endPoint y: 191, distance: 140.2
click at [425, 191] on icon at bounding box center [402, 191] width 1202 height 884
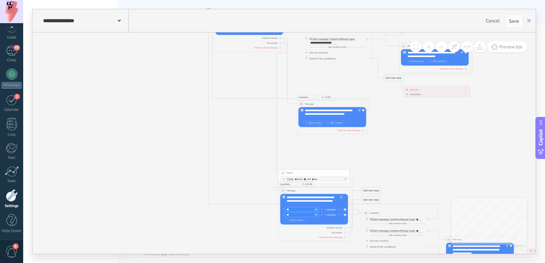
drag, startPoint x: 137, startPoint y: 175, endPoint x: 142, endPoint y: 102, distance: 73.3
click at [142, 102] on icon at bounding box center [383, 131] width 601 height 473
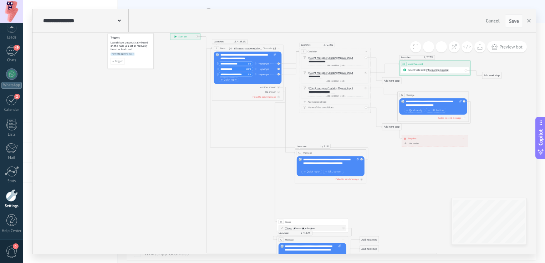
drag, startPoint x: 168, startPoint y: 131, endPoint x: 185, endPoint y: 261, distance: 130.7
click at [182, 251] on icon at bounding box center [381, 180] width 601 height 473
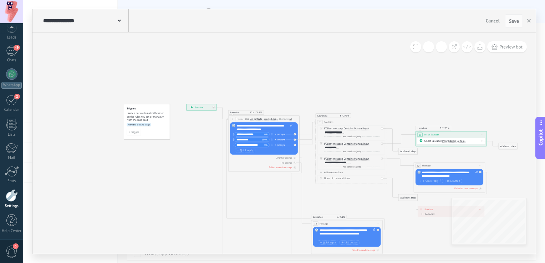
click at [118, 18] on span at bounding box center [119, 20] width 3 height 7
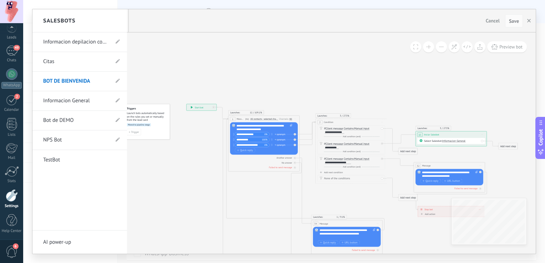
click at [84, 105] on link "Informacion General" at bounding box center [76, 101] width 66 height 20
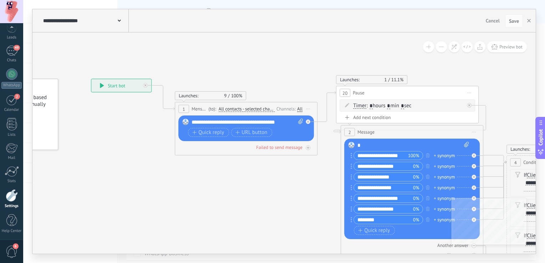
drag, startPoint x: 257, startPoint y: 188, endPoint x: 125, endPoint y: 162, distance: 134.5
click at [126, 163] on icon at bounding box center [484, 245] width 1143 height 691
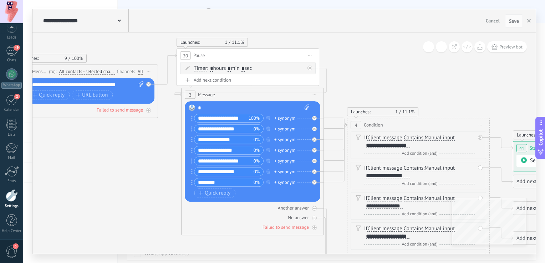
drag, startPoint x: 252, startPoint y: 168, endPoint x: 118, endPoint y: 146, distance: 135.3
click at [115, 145] on icon at bounding box center [324, 208] width 1143 height 691
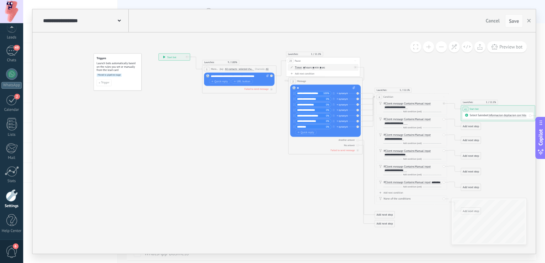
click at [120, 25] on div "**********" at bounding box center [84, 20] width 87 height 23
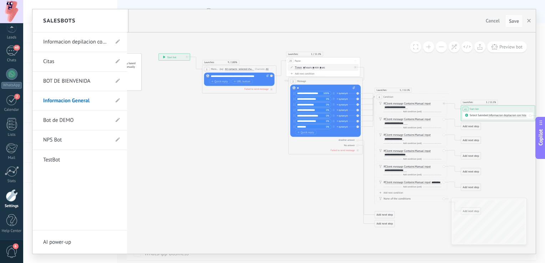
click at [86, 118] on link "Bot de DEMO" at bounding box center [76, 121] width 66 height 20
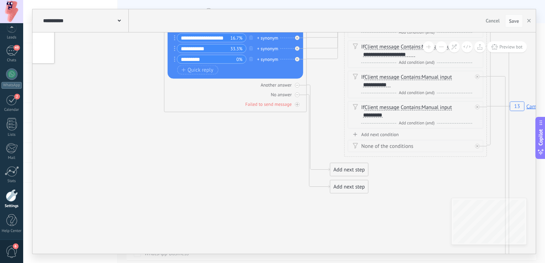
drag, startPoint x: 218, startPoint y: 157, endPoint x: 83, endPoint y: 60, distance: 166.9
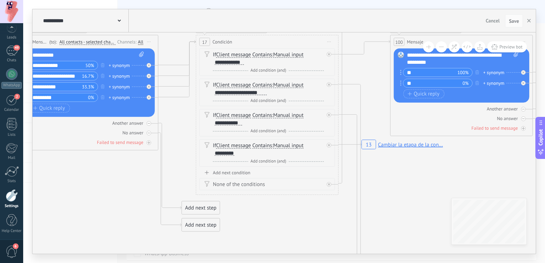
drag, startPoint x: 144, startPoint y: 107, endPoint x: 66, endPoint y: 158, distance: 93.1
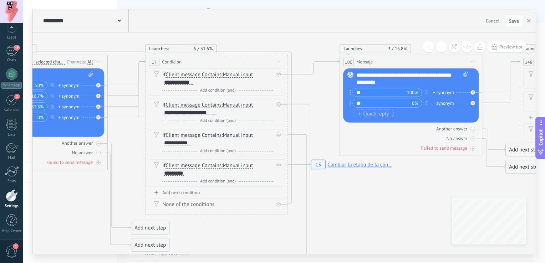
drag, startPoint x: 385, startPoint y: 183, endPoint x: 334, endPoint y: 203, distance: 54.3
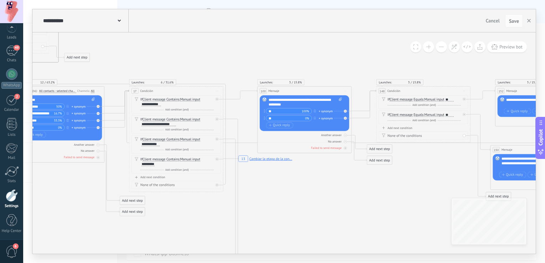
drag, startPoint x: 363, startPoint y: 216, endPoint x: 236, endPoint y: 193, distance: 129.5
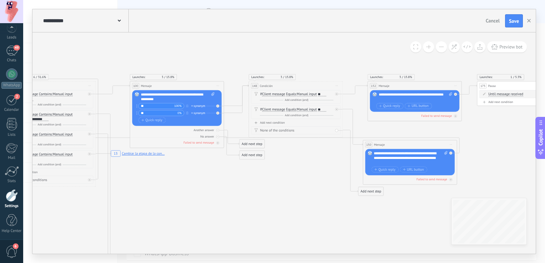
drag, startPoint x: 366, startPoint y: 201, endPoint x: 253, endPoint y: 206, distance: 113.3
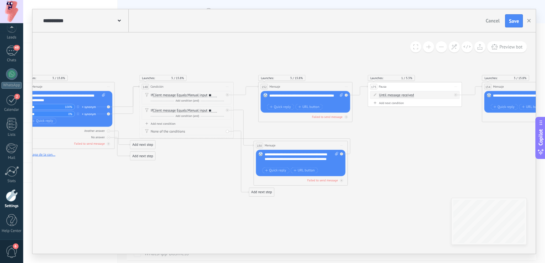
drag, startPoint x: 392, startPoint y: 228, endPoint x: 281, endPoint y: 227, distance: 111.0
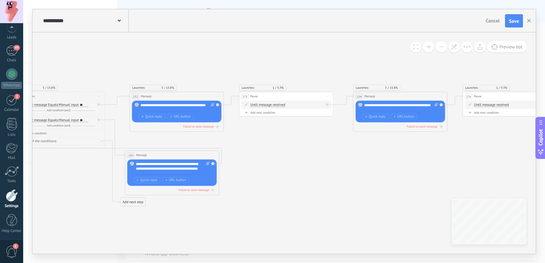
drag, startPoint x: 416, startPoint y: 146, endPoint x: 294, endPoint y: 156, distance: 122.8
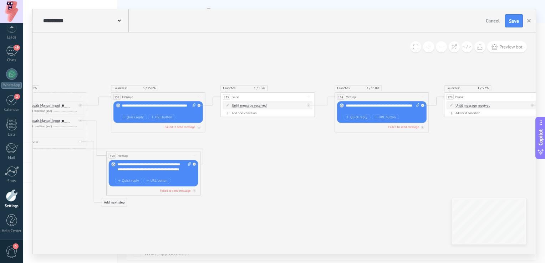
click at [119, 22] on span at bounding box center [119, 20] width 3 height 7
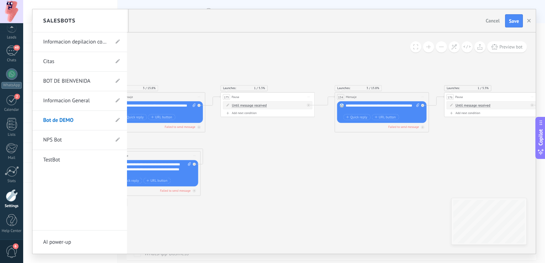
click at [92, 144] on link "NPS Bot" at bounding box center [76, 140] width 66 height 20
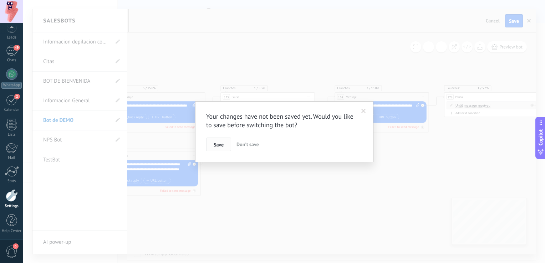
click at [210, 141] on button "Save" at bounding box center [218, 145] width 25 height 14
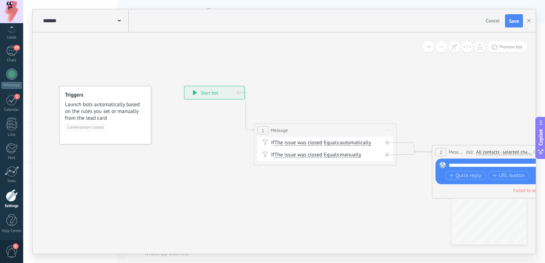
click at [85, 16] on div "******* NPS Bot" at bounding box center [84, 20] width 87 height 23
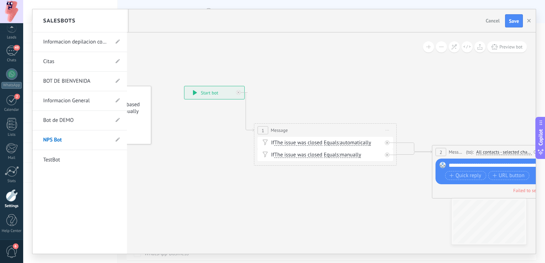
click at [81, 152] on link "TestBot" at bounding box center [76, 160] width 66 height 20
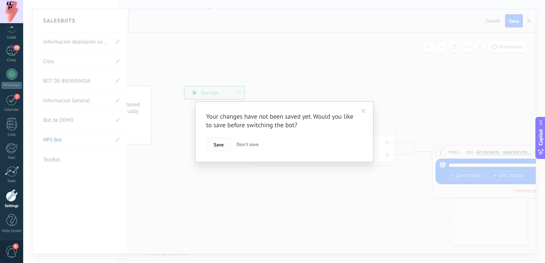
click at [227, 145] on button "Save" at bounding box center [218, 145] width 25 height 14
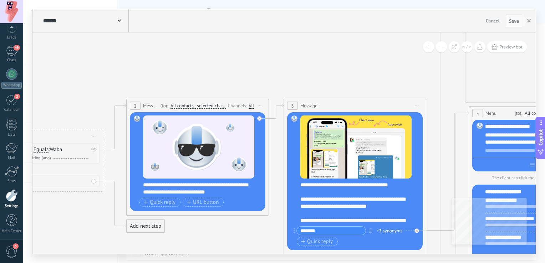
click at [121, 21] on icon at bounding box center [119, 21] width 3 height 2
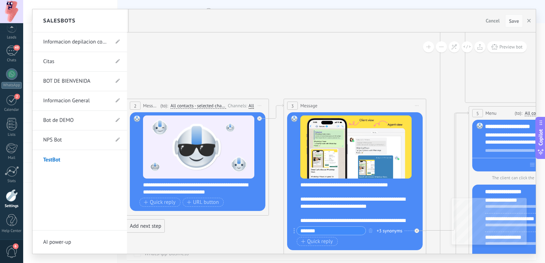
click at [73, 58] on link "Citas" at bounding box center [76, 62] width 66 height 20
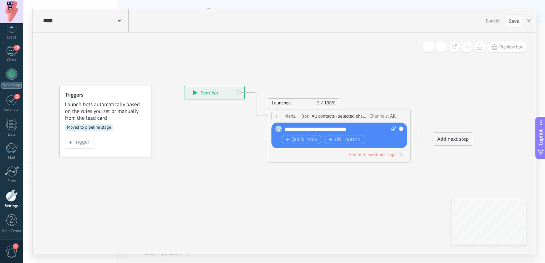
click at [118, 19] on span at bounding box center [119, 20] width 3 height 7
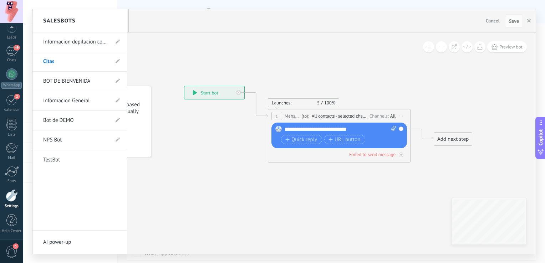
click at [84, 86] on link "BOT DE BIENVENIDA" at bounding box center [76, 81] width 66 height 20
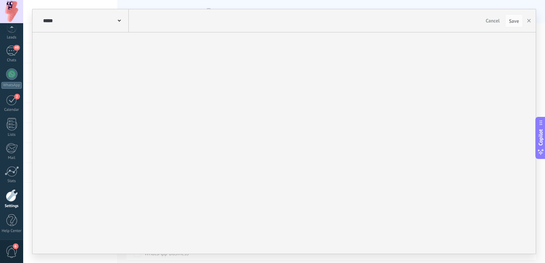
type input "**********"
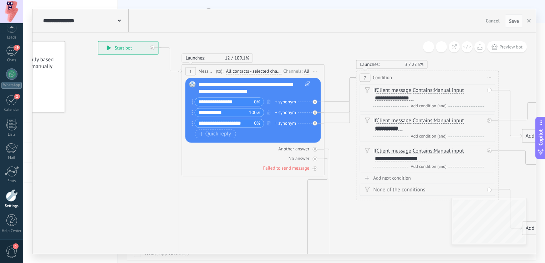
drag, startPoint x: 197, startPoint y: 135, endPoint x: 105, endPoint y: 89, distance: 102.8
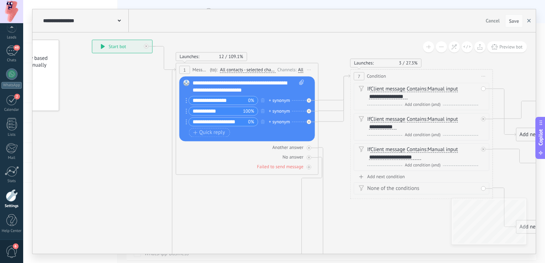
click at [529, 19] on button "button" at bounding box center [529, 21] width 11 height 14
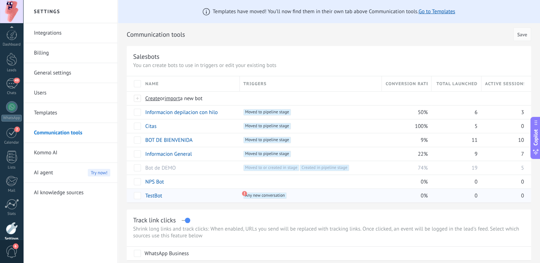
scroll to position [33, 0]
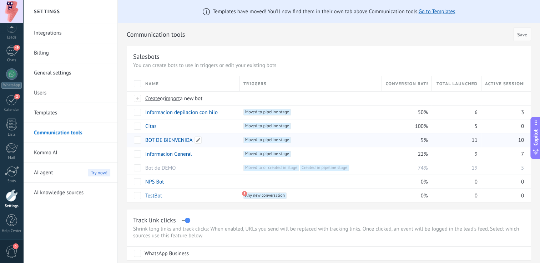
click at [159, 140] on link "BOT DE BIENVENIDA" at bounding box center [168, 140] width 47 height 7
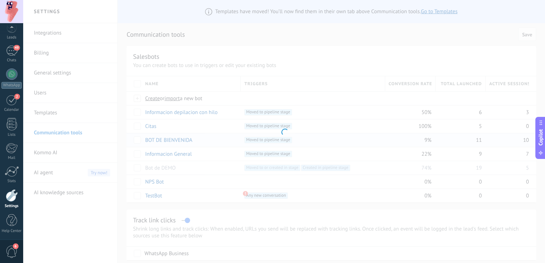
type input "**********"
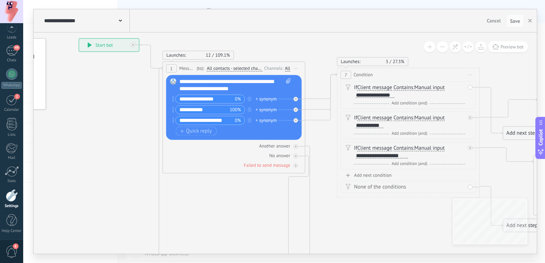
drag, startPoint x: 213, startPoint y: 155, endPoint x: 101, endPoint y: 105, distance: 122.0
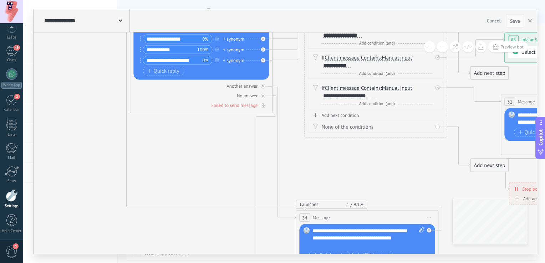
drag, startPoint x: 312, startPoint y: 141, endPoint x: 274, endPoint y: 41, distance: 106.6
click at [274, 41] on icon at bounding box center [469, 242] width 1202 height 884
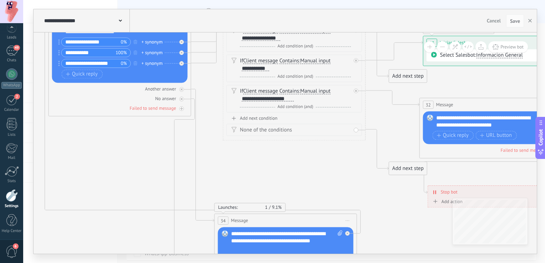
drag, startPoint x: 357, startPoint y: 106, endPoint x: 284, endPoint y: 151, distance: 85.4
click at [284, 151] on icon at bounding box center [387, 245] width 1202 height 884
click at [519, 49] on span "Preview bot" at bounding box center [512, 47] width 23 height 6
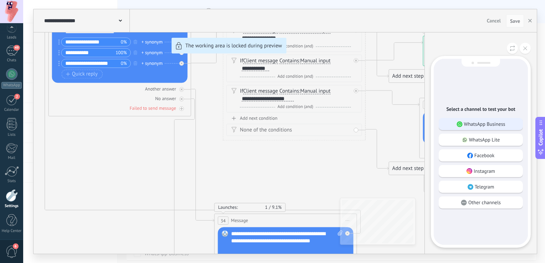
click at [487, 124] on p "WhatsApp Business" at bounding box center [484, 124] width 41 height 6
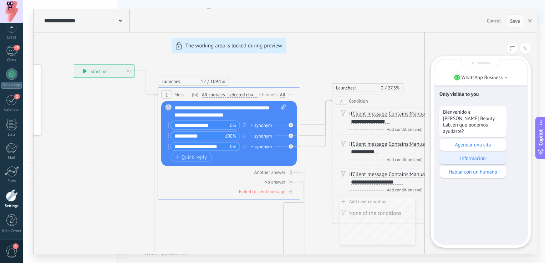
click at [481, 152] on div "Información" at bounding box center [473, 158] width 67 height 12
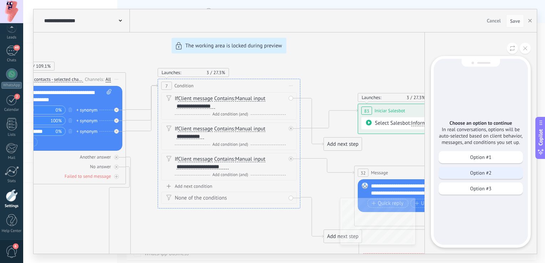
click at [480, 174] on p "Option #2" at bounding box center [480, 173] width 21 height 6
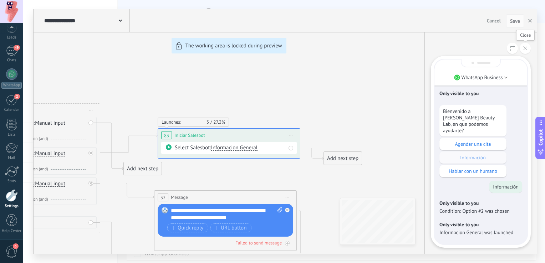
click at [528, 50] on button at bounding box center [525, 48] width 11 height 11
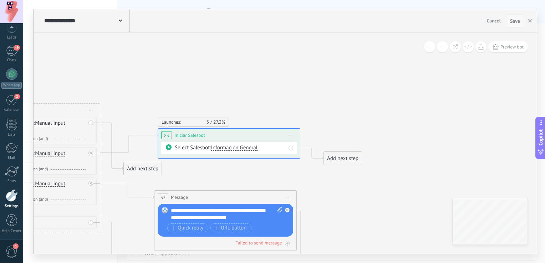
click at [519, 25] on button "Save" at bounding box center [515, 21] width 18 height 14
click at [519, 19] on span "Save" at bounding box center [515, 21] width 10 height 5
click at [531, 22] on use "button" at bounding box center [531, 21] width 4 height 4
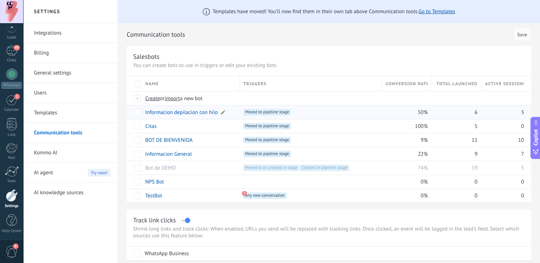
click at [176, 115] on link "Informacion depilacion con hilo" at bounding box center [181, 112] width 72 height 7
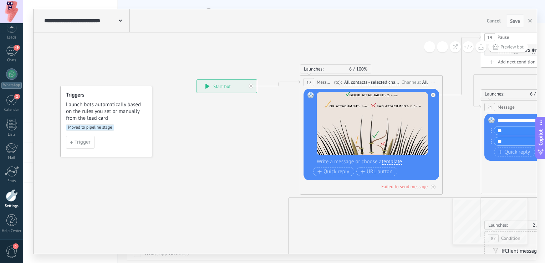
click at [123, 18] on div "**********" at bounding box center [85, 20] width 87 height 23
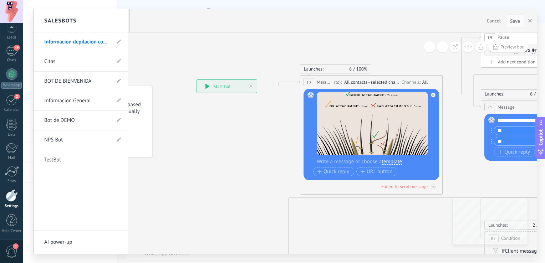
click at [90, 99] on link "Informacion General" at bounding box center [77, 101] width 66 height 20
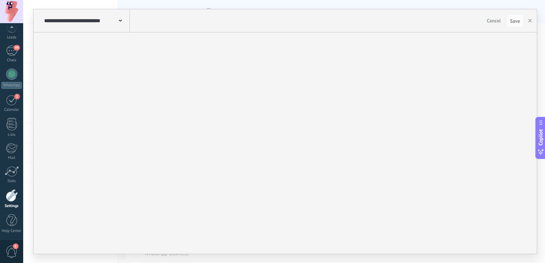
type input "**********"
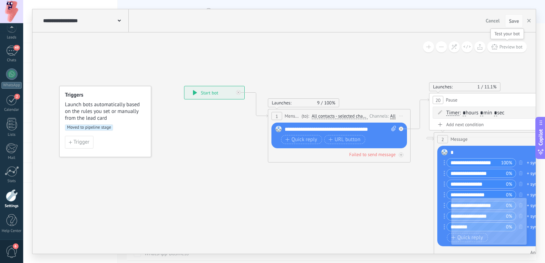
click at [522, 47] on span "Preview bot" at bounding box center [511, 47] width 23 height 6
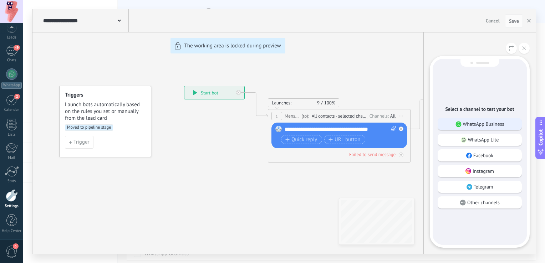
click at [493, 127] on p "WhatsApp Business" at bounding box center [483, 124] width 41 height 6
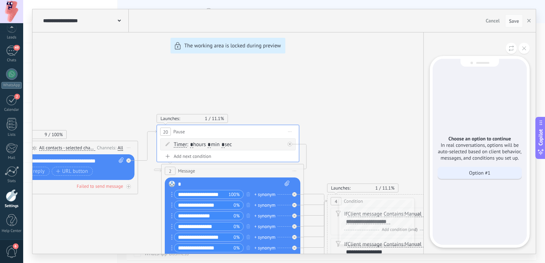
click at [490, 173] on p "Option #1" at bounding box center [479, 173] width 21 height 6
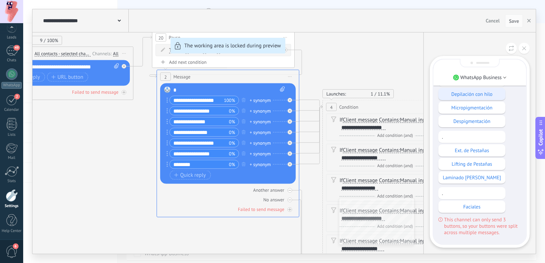
click at [484, 94] on p "Depilación con hilo" at bounding box center [472, 94] width 60 height 6
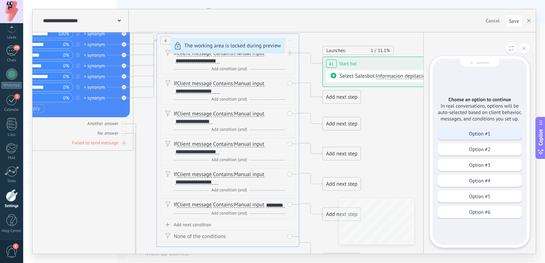
click at [497, 135] on div "Option #1" at bounding box center [480, 134] width 84 height 12
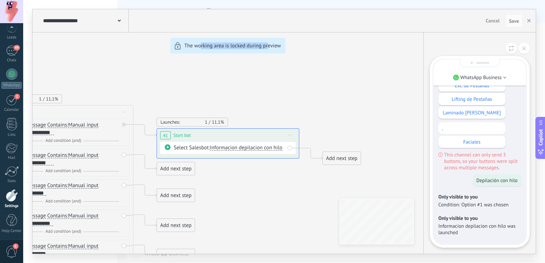
drag, startPoint x: 201, startPoint y: 102, endPoint x: 269, endPoint y: 100, distance: 68.2
click at [269, 100] on div "**********" at bounding box center [284, 131] width 504 height 245
click at [299, 105] on div "**********" at bounding box center [284, 131] width 504 height 245
click at [525, 50] on icon at bounding box center [524, 48] width 4 height 4
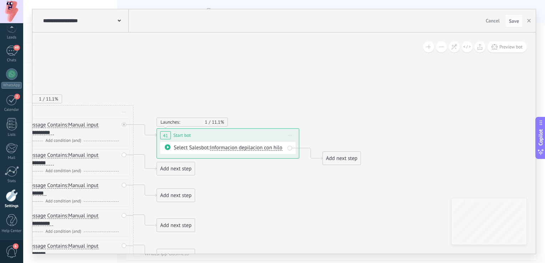
drag, startPoint x: 257, startPoint y: 192, endPoint x: 371, endPoint y: 146, distance: 123.6
click at [371, 148] on div "**********" at bounding box center [284, 131] width 504 height 245
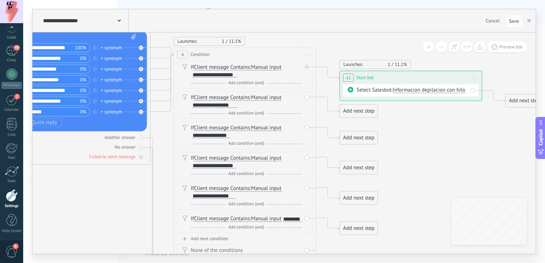
drag, startPoint x: 175, startPoint y: 95, endPoint x: 338, endPoint y: 31, distance: 175.1
click at [339, 31] on div "**********" at bounding box center [284, 131] width 504 height 245
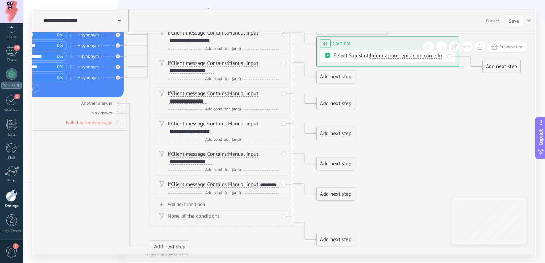
drag, startPoint x: 417, startPoint y: 165, endPoint x: 411, endPoint y: 136, distance: 29.5
click at [411, 136] on icon at bounding box center [127, 103] width 1143 height 691
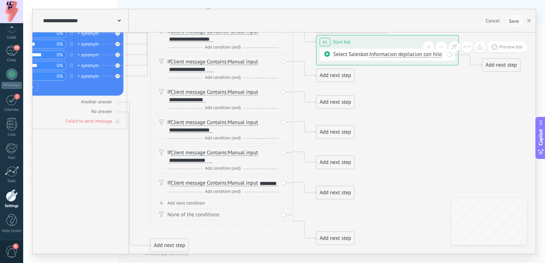
click at [518, 24] on span "Save" at bounding box center [514, 21] width 10 height 5
click at [511, 20] on span "Save" at bounding box center [514, 21] width 10 height 5
click at [508, 21] on button "Save" at bounding box center [514, 21] width 18 height 14
click at [530, 22] on icon "button" at bounding box center [529, 21] width 4 height 4
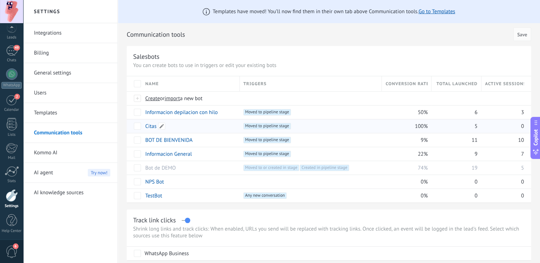
click at [178, 125] on div "Citas" at bounding box center [189, 127] width 95 height 14
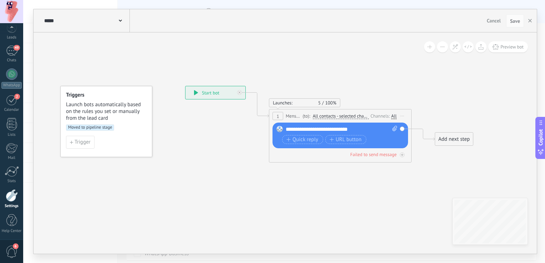
click at [80, 26] on div "***** Citas" at bounding box center [85, 20] width 87 height 23
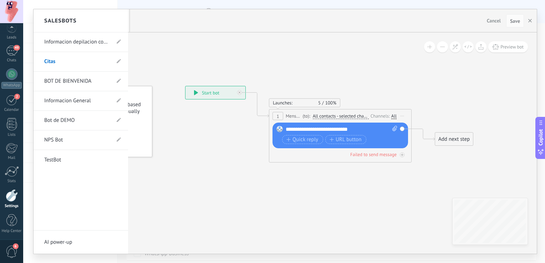
click at [77, 80] on link "BOT DE BIENVENIDA" at bounding box center [77, 81] width 66 height 20
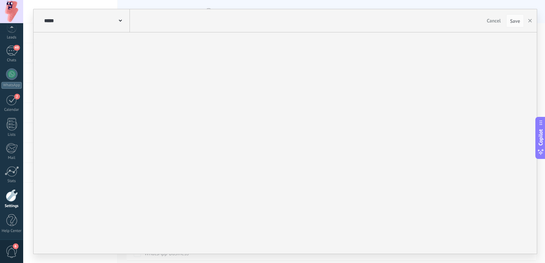
type input "**********"
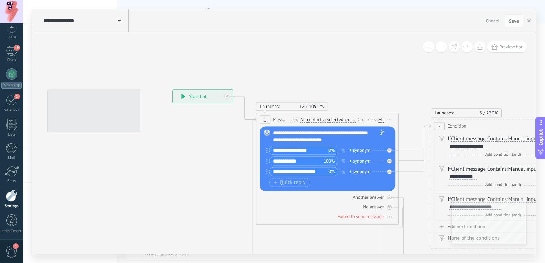
drag, startPoint x: 209, startPoint y: 149, endPoint x: 123, endPoint y: 157, distance: 86.0
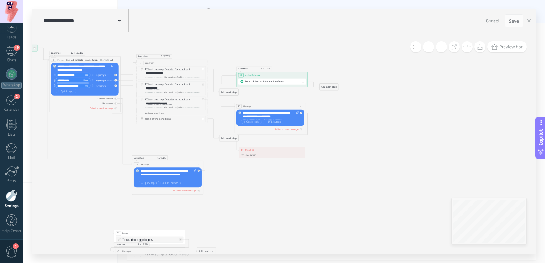
drag, startPoint x: 414, startPoint y: 96, endPoint x: 256, endPoint y: 36, distance: 169.2
click at [246, 32] on icon at bounding box center [218, 177] width 601 height 442
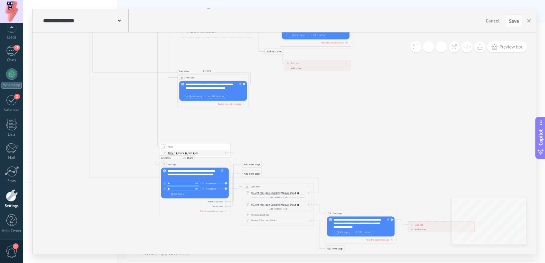
drag, startPoint x: 293, startPoint y: 178, endPoint x: 339, endPoint y: 85, distance: 103.7
click at [339, 85] on icon at bounding box center [263, 105] width 601 height 473
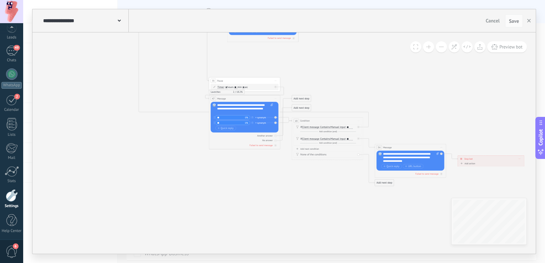
drag, startPoint x: 350, startPoint y: 128, endPoint x: 399, endPoint y: 69, distance: 77.3
click at [399, 69] on icon at bounding box center [313, 39] width 601 height 473
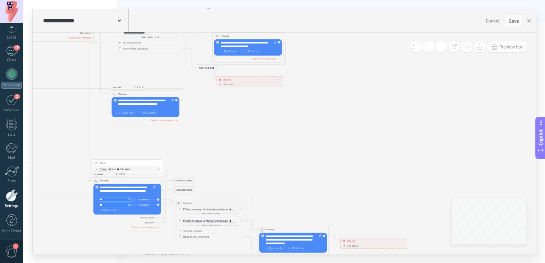
drag, startPoint x: 413, startPoint y: 92, endPoint x: 256, endPoint y: 206, distance: 193.7
click at [250, 206] on icon at bounding box center [196, 121] width 601 height 473
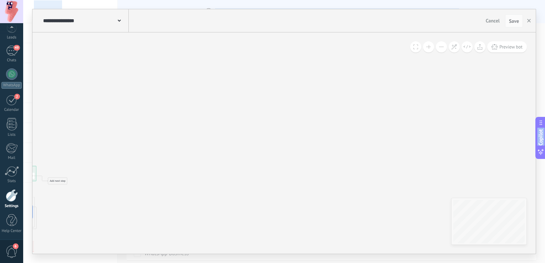
drag, startPoint x: 429, startPoint y: 148, endPoint x: 224, endPoint y: 282, distance: 244.0
click at [224, 263] on html ".abccls-1,.abccls-2{fill-rule:evenodd}.abccls-2{fill:#fff} .abfcls-1{fill:none}…" at bounding box center [272, 131] width 545 height 263
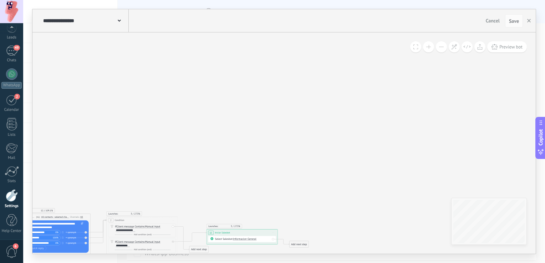
drag, startPoint x: 146, startPoint y: 106, endPoint x: 428, endPoint y: 162, distance: 287.4
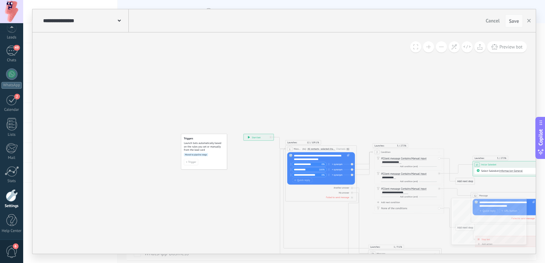
drag, startPoint x: 279, startPoint y: 132, endPoint x: 397, endPoint y: 71, distance: 133.1
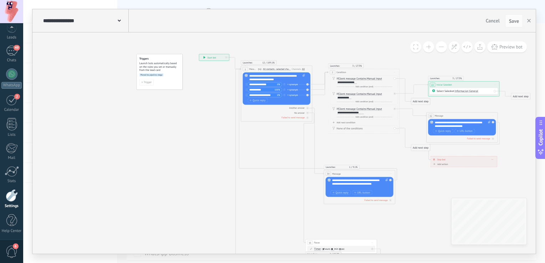
drag, startPoint x: 221, startPoint y: 209, endPoint x: 163, endPoint y: 138, distance: 91.8
click at [163, 138] on icon at bounding box center [410, 201] width 601 height 473
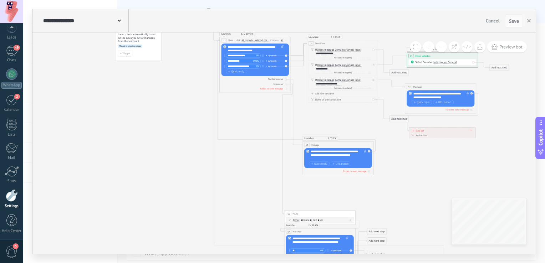
drag, startPoint x: 428, startPoint y: 192, endPoint x: 388, endPoint y: 148, distance: 59.2
click at [388, 148] on icon at bounding box center [389, 172] width 601 height 473
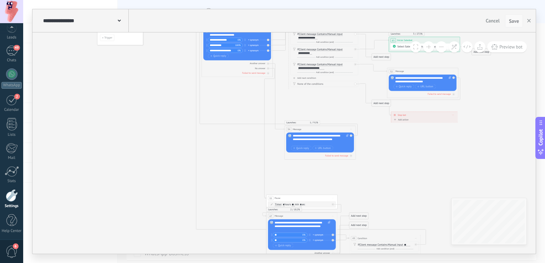
click at [515, 20] on span "Save" at bounding box center [514, 21] width 10 height 5
click at [120, 21] on use at bounding box center [119, 21] width 3 height 2
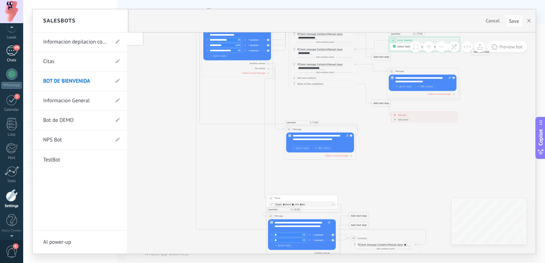
scroll to position [0, 0]
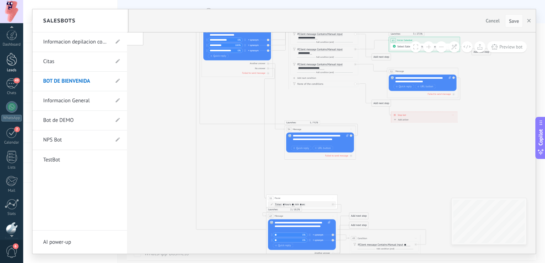
click at [10, 66] on link "Leads" at bounding box center [11, 63] width 23 height 20
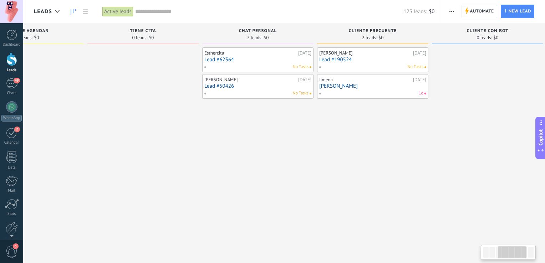
drag, startPoint x: 427, startPoint y: 166, endPoint x: 123, endPoint y: 118, distance: 307.9
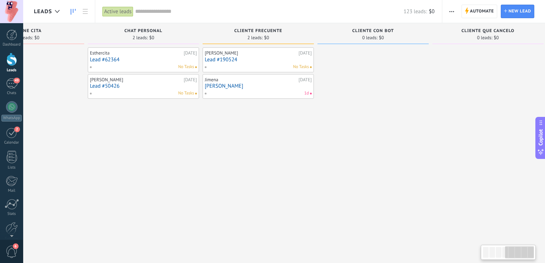
scroll to position [0, 418]
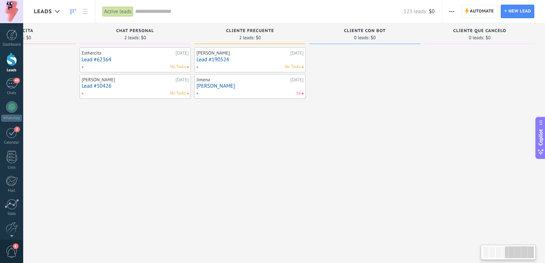
drag, startPoint x: 333, startPoint y: 136, endPoint x: 227, endPoint y: 150, distance: 106.9
drag, startPoint x: 431, startPoint y: 65, endPoint x: 308, endPoint y: 71, distance: 123.3
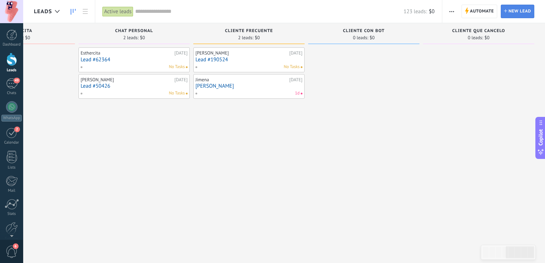
click at [515, 15] on span "New lead" at bounding box center [520, 11] width 22 height 13
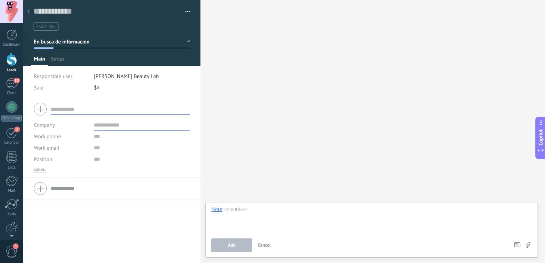
click at [302, 51] on div "Search Load more Participants: 0 Add member Bots: 0" at bounding box center [373, 131] width 345 height 263
click at [30, 9] on div at bounding box center [29, 12] width 10 height 14
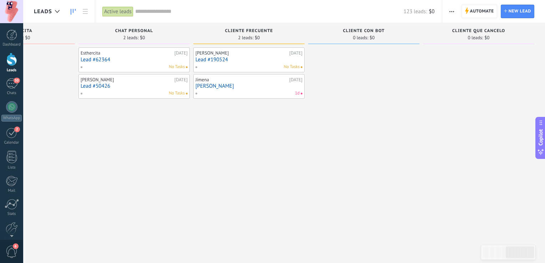
drag, startPoint x: 480, startPoint y: 78, endPoint x: 397, endPoint y: 84, distance: 82.6
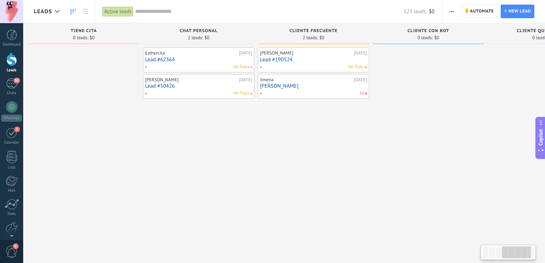
scroll to position [0, 343]
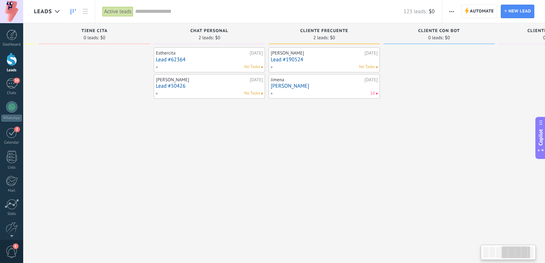
drag, startPoint x: 317, startPoint y: 33, endPoint x: 398, endPoint y: 34, distance: 80.3
click at [398, 34] on div "CLIENTE CON BOT 0 leads: $0" at bounding box center [439, 33] width 111 height 21
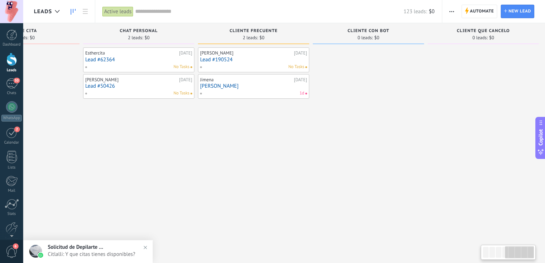
drag, startPoint x: 423, startPoint y: 51, endPoint x: 353, endPoint y: 52, distance: 70.0
click at [361, 32] on span "CLIENTE CON BOT" at bounding box center [369, 31] width 42 height 5
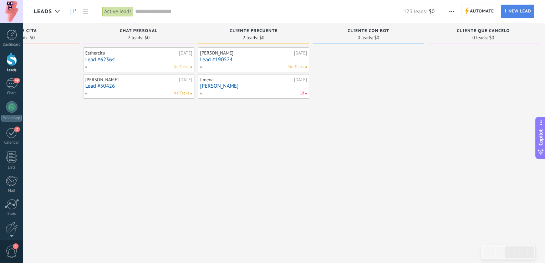
click at [512, 10] on span "New lead" at bounding box center [520, 11] width 22 height 13
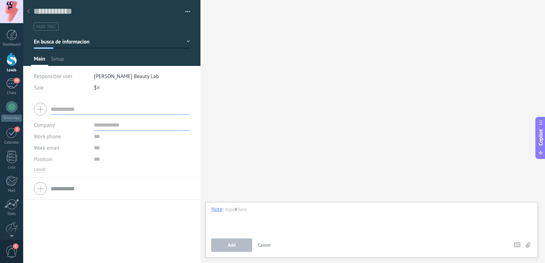
click at [44, 111] on div at bounding box center [112, 109] width 156 height 18
click at [70, 107] on input "text" at bounding box center [120, 108] width 139 height 11
type input "*"
click at [187, 12] on button "button" at bounding box center [185, 11] width 10 height 11
click at [31, 10] on div at bounding box center [29, 12] width 10 height 14
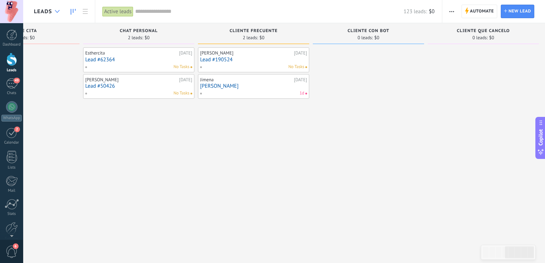
click at [56, 11] on use at bounding box center [57, 11] width 5 height 3
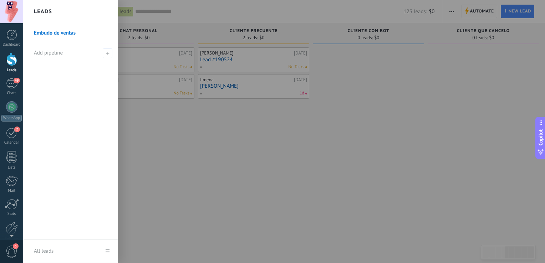
click at [62, 32] on link "Embudo de ventas" at bounding box center [72, 33] width 77 height 20
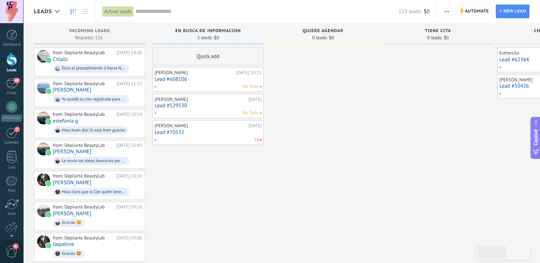
click at [118, 10] on div "Active leads" at bounding box center [117, 11] width 31 height 10
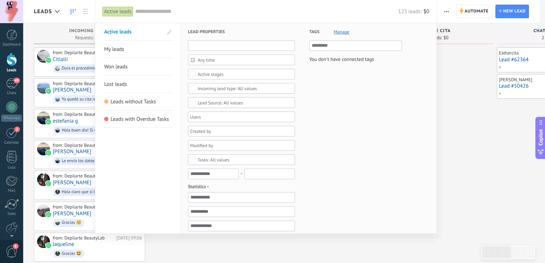
click at [219, 42] on input "text" at bounding box center [241, 45] width 107 height 11
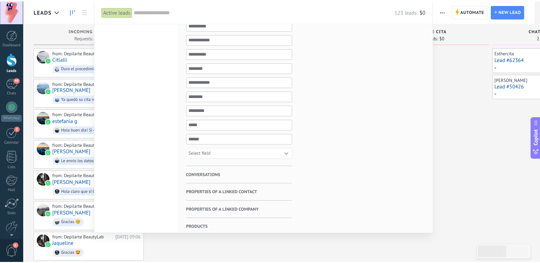
scroll to position [189, 0]
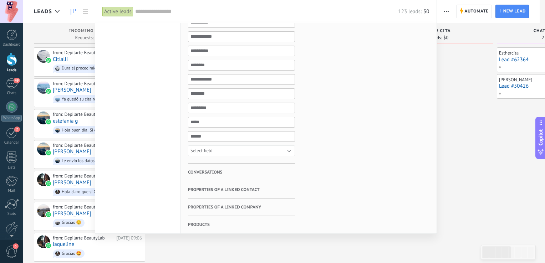
click at [481, 153] on div at bounding box center [272, 131] width 545 height 263
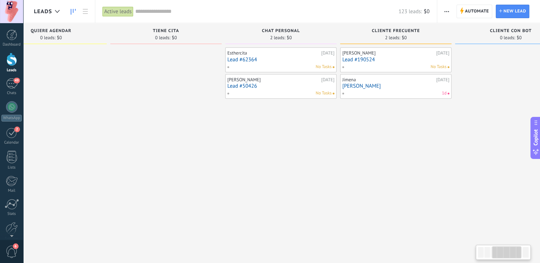
drag, startPoint x: 413, startPoint y: 87, endPoint x: 143, endPoint y: 41, distance: 274.1
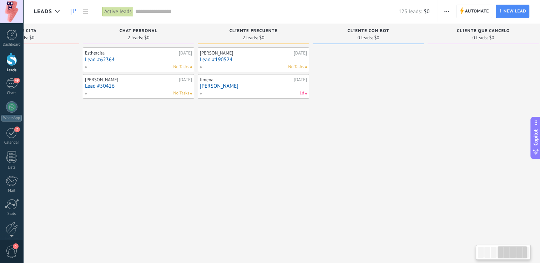
drag, startPoint x: 365, startPoint y: 107, endPoint x: 245, endPoint y: 101, distance: 120.4
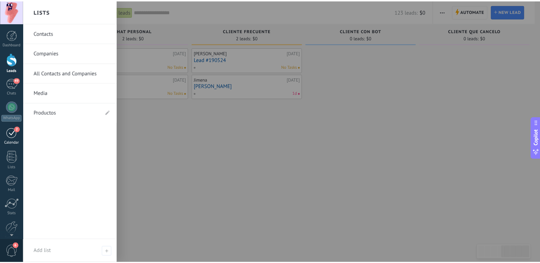
scroll to position [0, 418]
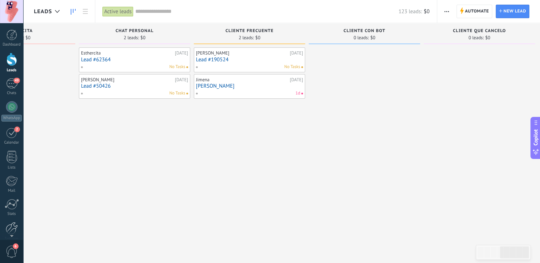
click at [13, 222] on div at bounding box center [12, 228] width 12 height 12
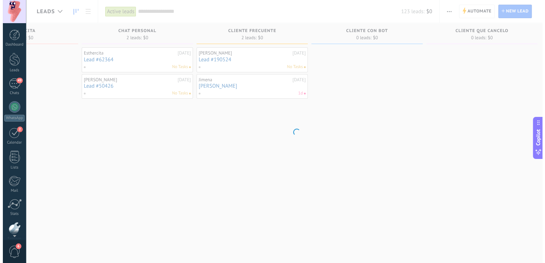
scroll to position [33, 0]
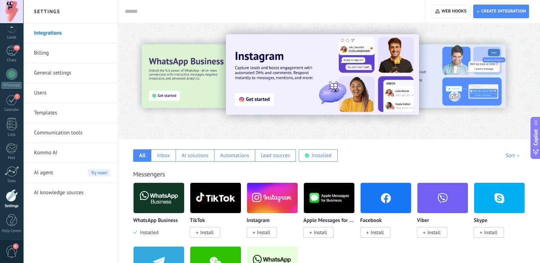
click at [77, 135] on link "Communication tools" at bounding box center [72, 133] width 76 height 20
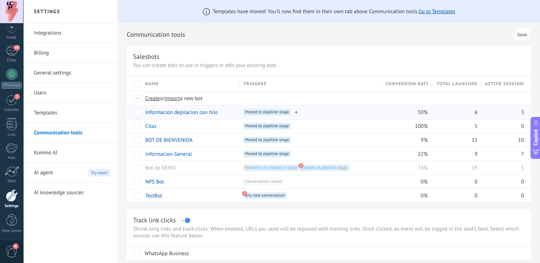
drag, startPoint x: 272, startPoint y: 111, endPoint x: 254, endPoint y: 113, distance: 18.0
click at [254, 113] on span "Moved to pipeline stage +0" at bounding box center [266, 112] width 47 height 6
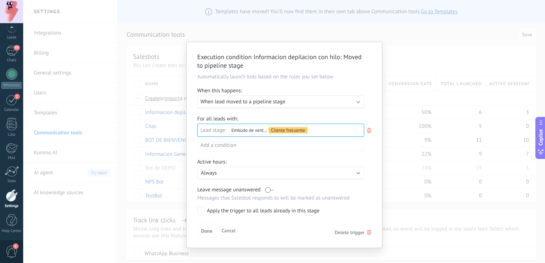
click at [417, 54] on div "Execution condition Informacion depilacion con hilo : Moved to pipeline stage A…" at bounding box center [284, 131] width 522 height 263
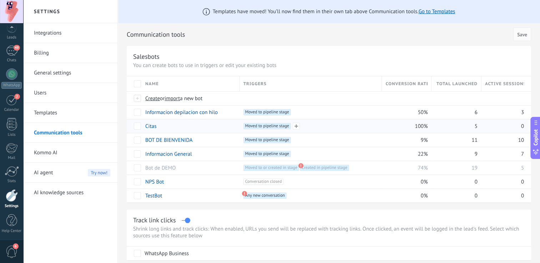
click at [279, 126] on span "Moved to pipeline stage +0" at bounding box center [266, 126] width 47 height 6
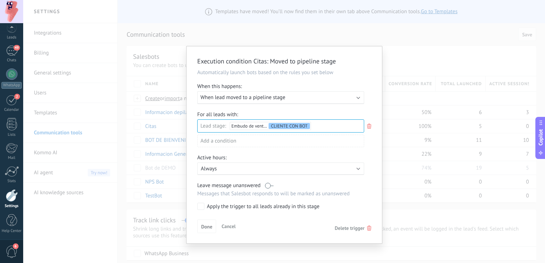
click at [0, 0] on div "Incoming leads En busca de informacion Quiere agendar Tiene cita Chat personal …" at bounding box center [0, 0] width 0 height 0
click at [0, 0] on div "Cliente frecuente" at bounding box center [0, 0] width 0 height 0
click at [0, 0] on div "CLIENTE CON BOT" at bounding box center [0, 0] width 0 height 0
click at [408, 30] on div at bounding box center [284, 131] width 522 height 263
click at [208, 224] on span "Done" at bounding box center [206, 226] width 11 height 5
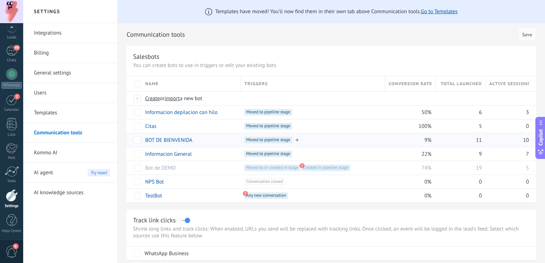
click at [264, 141] on span "Moved to pipeline stage +0" at bounding box center [267, 140] width 47 height 6
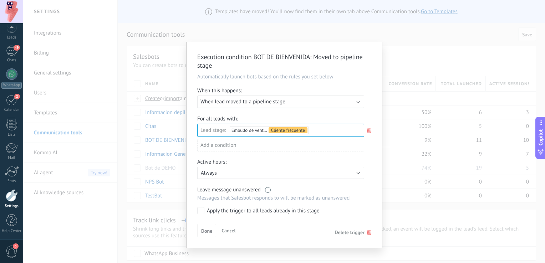
click at [402, 37] on div "Execution condition BOT DE BIENVENIDA : Moved to pipeline stage Automatically l…" at bounding box center [284, 131] width 522 height 263
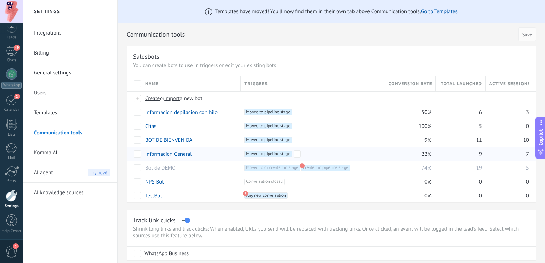
click at [277, 153] on span "Moved to pipeline stage +0" at bounding box center [267, 154] width 47 height 6
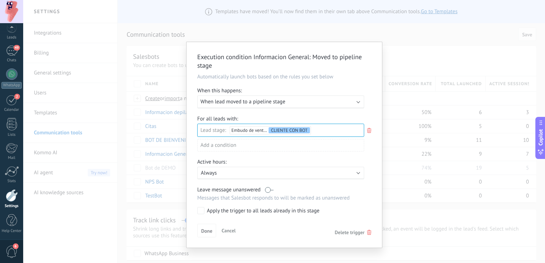
click at [0, 0] on div "Incoming leads En busca de informacion Quiere agendar Tiene cita Chat personal …" at bounding box center [0, 0] width 0 height 0
click at [0, 0] on div "Cliente frecuente" at bounding box center [0, 0] width 0 height 0
click at [0, 0] on div "CLIENTE CON BOT" at bounding box center [0, 0] width 0 height 0
click at [199, 231] on div "Incoming leads En busca de informacion Quiere agendar Tiene cita Chat personal …" at bounding box center [280, 192] width 167 height 137
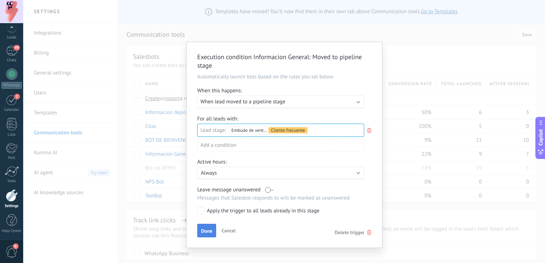
click at [208, 231] on span "Done" at bounding box center [206, 231] width 11 height 5
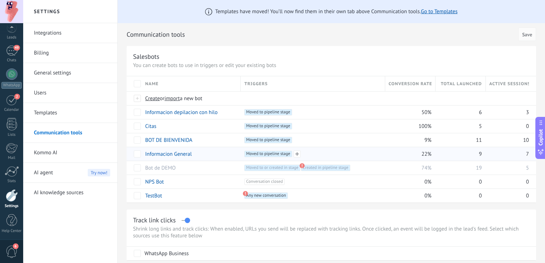
click at [277, 156] on span "Moved to pipeline stage +0" at bounding box center [267, 154] width 47 height 6
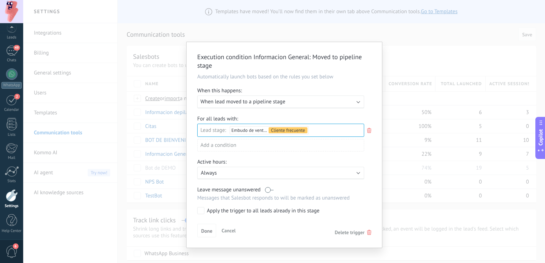
click at [396, 59] on div "Execution condition Informacion General : Moved to pipeline stage Automatically…" at bounding box center [284, 131] width 522 height 263
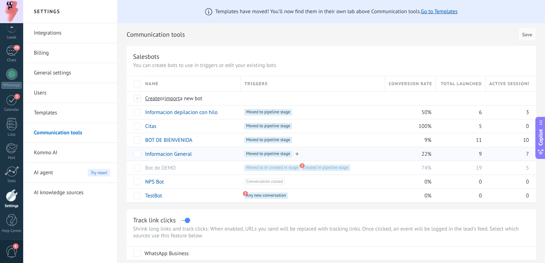
click at [264, 154] on span "Moved to pipeline stage +0" at bounding box center [267, 154] width 47 height 6
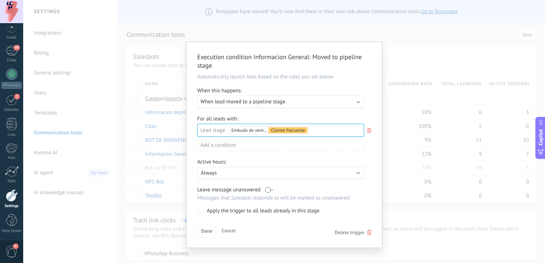
click at [404, 58] on div "Execution condition Informacion General : Moved to pipeline stage Automatically…" at bounding box center [284, 131] width 522 height 263
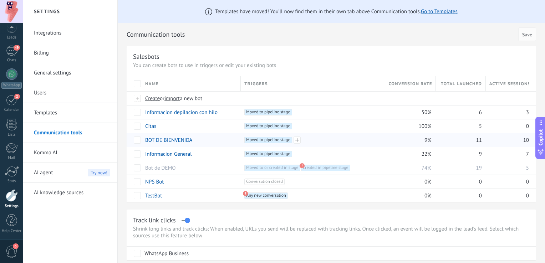
click at [264, 141] on span "Moved to pipeline stage +0" at bounding box center [267, 140] width 47 height 6
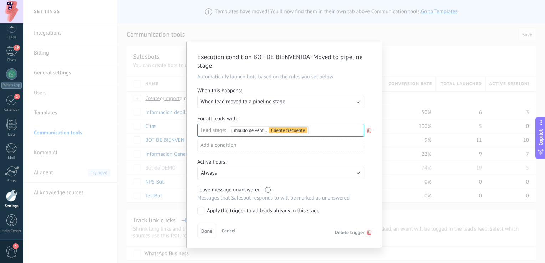
click at [411, 39] on div "Execution condition BOT DE BIENVENIDA : Moved to pipeline stage Automatically l…" at bounding box center [284, 131] width 522 height 263
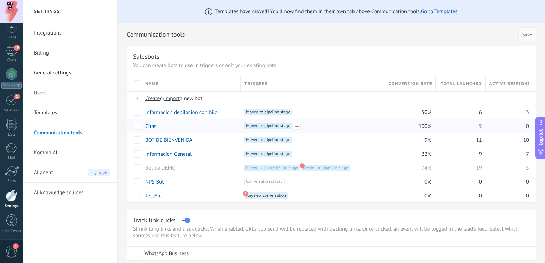
click at [273, 125] on span "Moved to pipeline stage +0" at bounding box center [267, 126] width 47 height 6
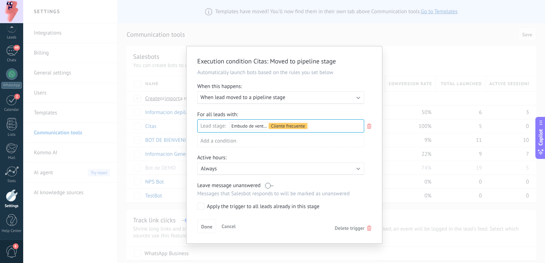
click at [419, 51] on div "Execution condition Citas : Moved to pipeline stage Automatically launch bots b…" at bounding box center [284, 131] width 522 height 263
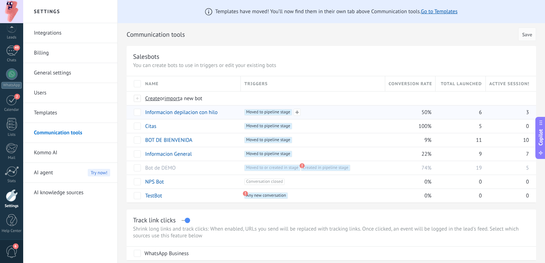
click at [263, 114] on span "Moved to pipeline stage +0" at bounding box center [267, 112] width 47 height 6
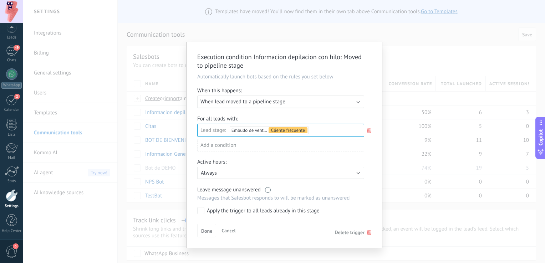
click at [424, 36] on div "Execution condition Informacion depilacion con hilo : Moved to pipeline stage A…" at bounding box center [284, 131] width 522 height 263
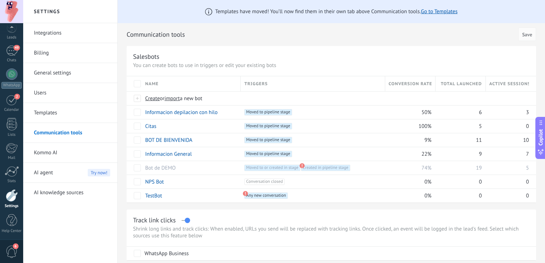
click at [16, 197] on div at bounding box center [12, 195] width 12 height 12
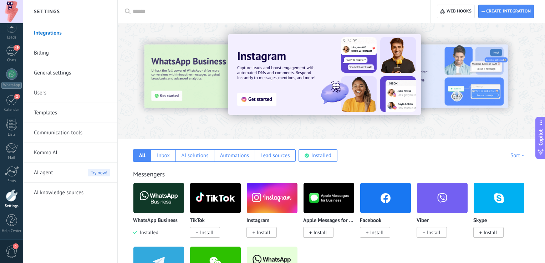
click at [70, 130] on link "Communication tools" at bounding box center [72, 133] width 76 height 20
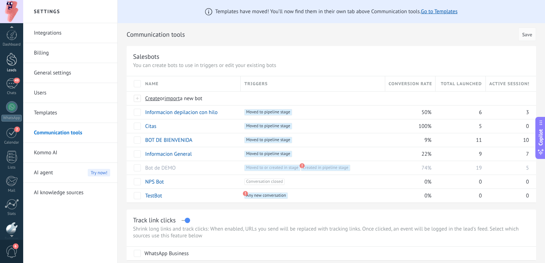
click at [13, 62] on div at bounding box center [11, 59] width 11 height 13
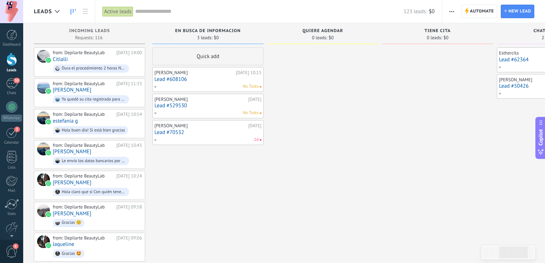
scroll to position [0, 311]
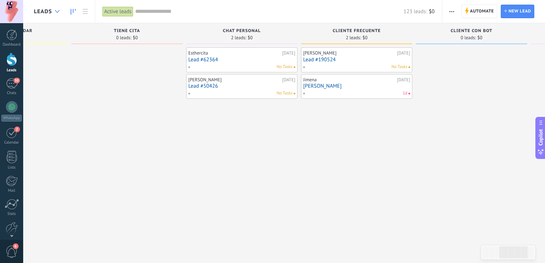
click at [55, 11] on use at bounding box center [57, 11] width 5 height 3
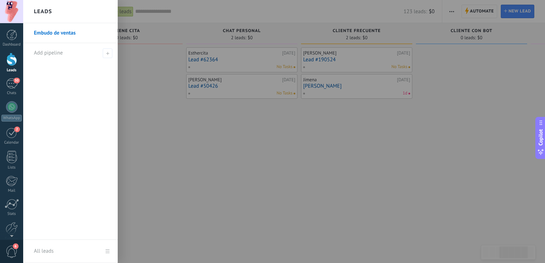
click at [216, 139] on div at bounding box center [295, 131] width 545 height 263
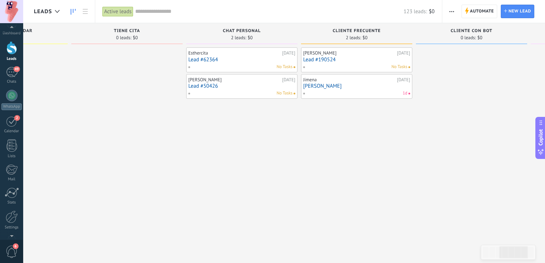
click at [10, 229] on div at bounding box center [11, 234] width 23 height 11
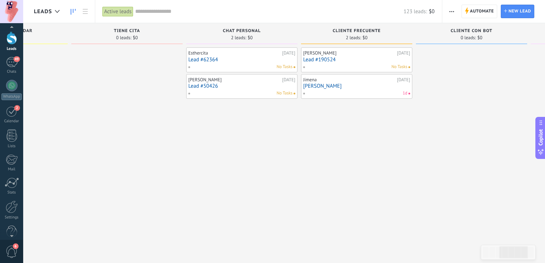
scroll to position [29, 0]
click at [11, 203] on div at bounding box center [12, 200] width 12 height 12
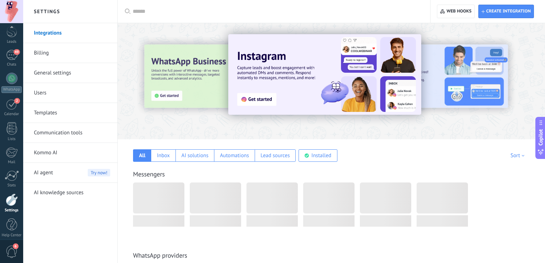
scroll to position [33, 0]
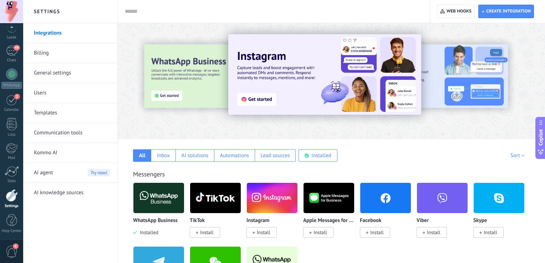
click at [60, 138] on link "Communication tools" at bounding box center [72, 133] width 76 height 20
